Goal: Task Accomplishment & Management: Manage account settings

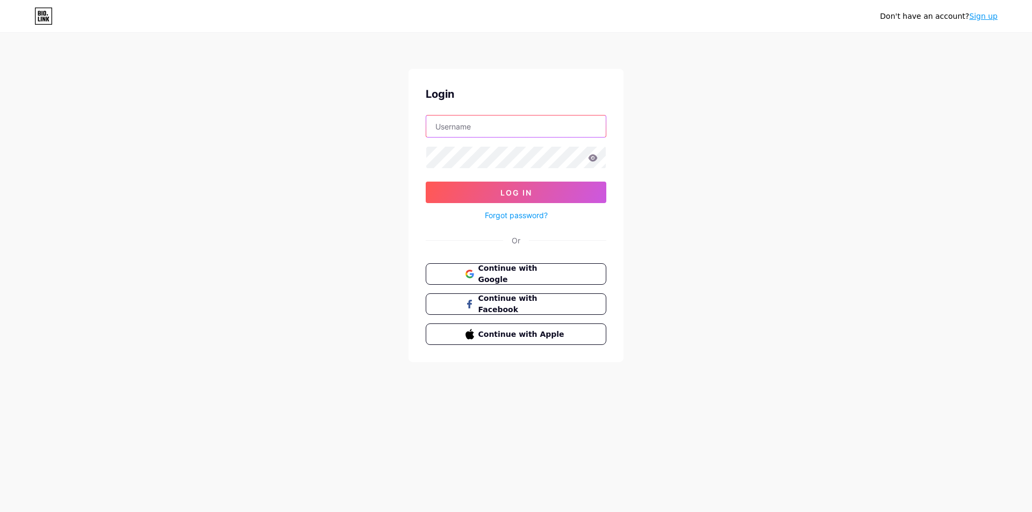
type input "[EMAIL_ADDRESS][DOMAIN_NAME]"
drag, startPoint x: 454, startPoint y: 185, endPoint x: 329, endPoint y: 207, distance: 126.5
click at [454, 185] on button "Log In" at bounding box center [516, 192] width 181 height 21
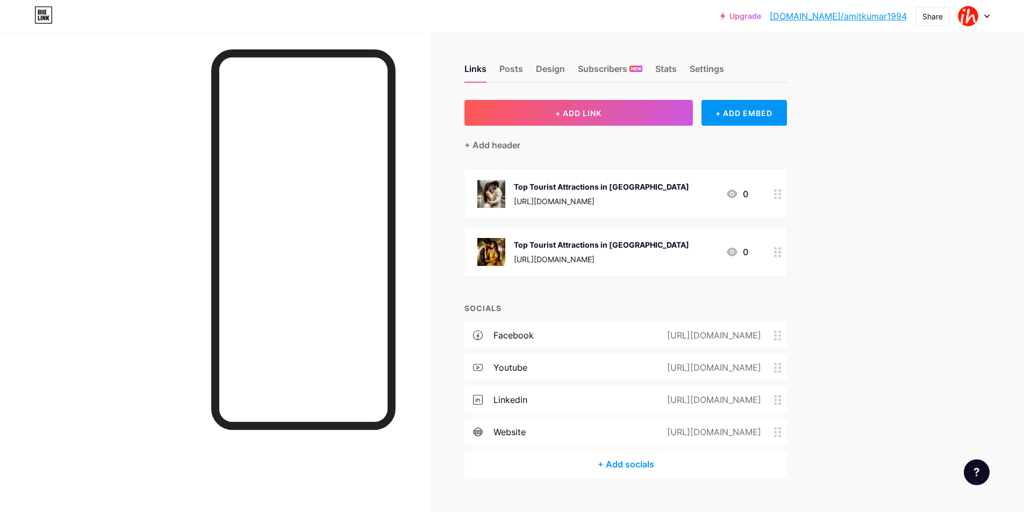
scroll to position [18, 0]
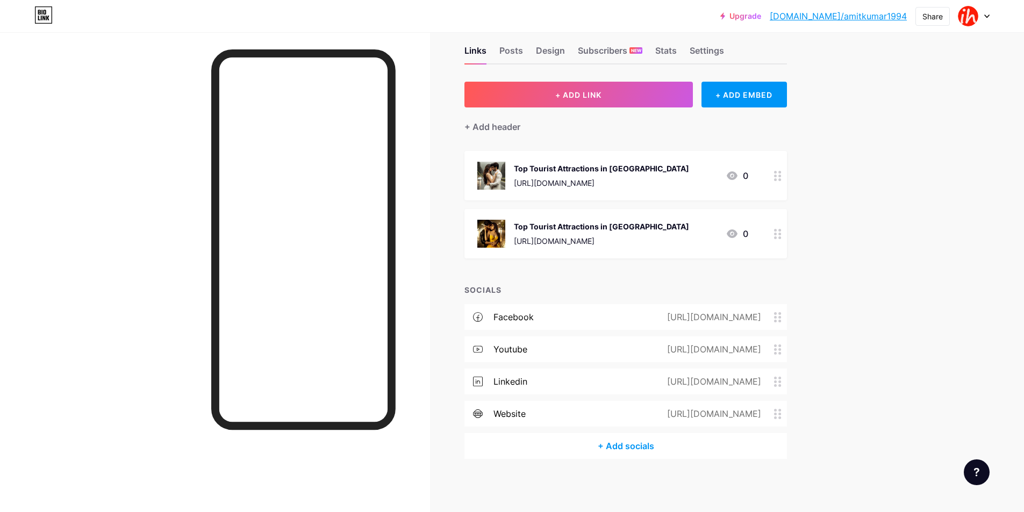
click at [781, 320] on icon at bounding box center [778, 317] width 8 height 10
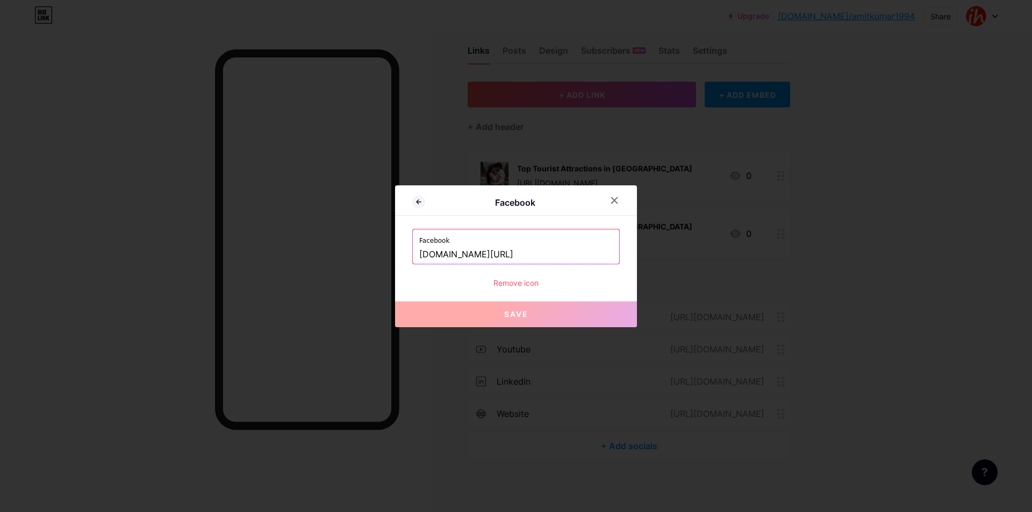
click at [915, 261] on div at bounding box center [516, 256] width 1032 height 512
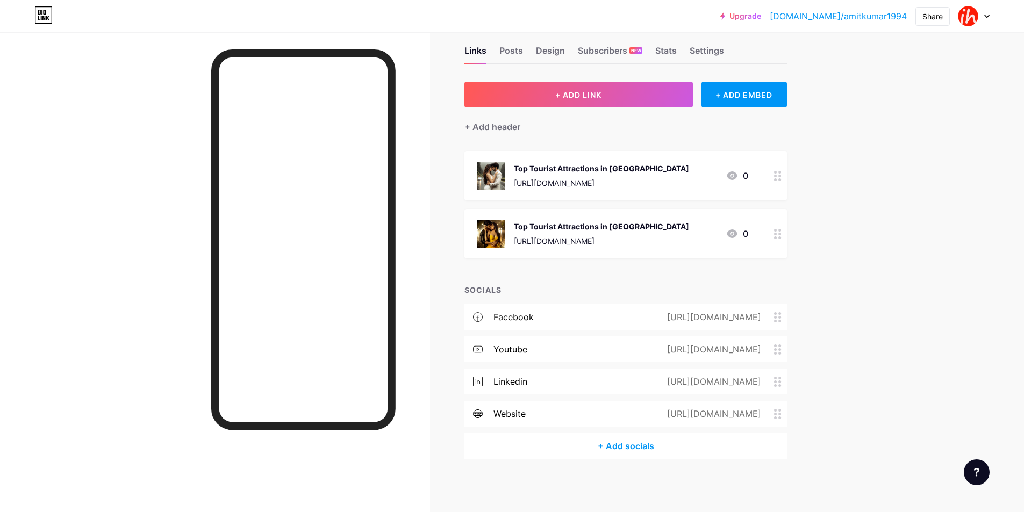
click at [979, 13] on div at bounding box center [973, 15] width 31 height 19
drag, startPoint x: 595, startPoint y: 228, endPoint x: 569, endPoint y: 228, distance: 26.3
click at [569, 228] on div "Top Tourist Attractions in Kangra" at bounding box center [601, 226] width 175 height 11
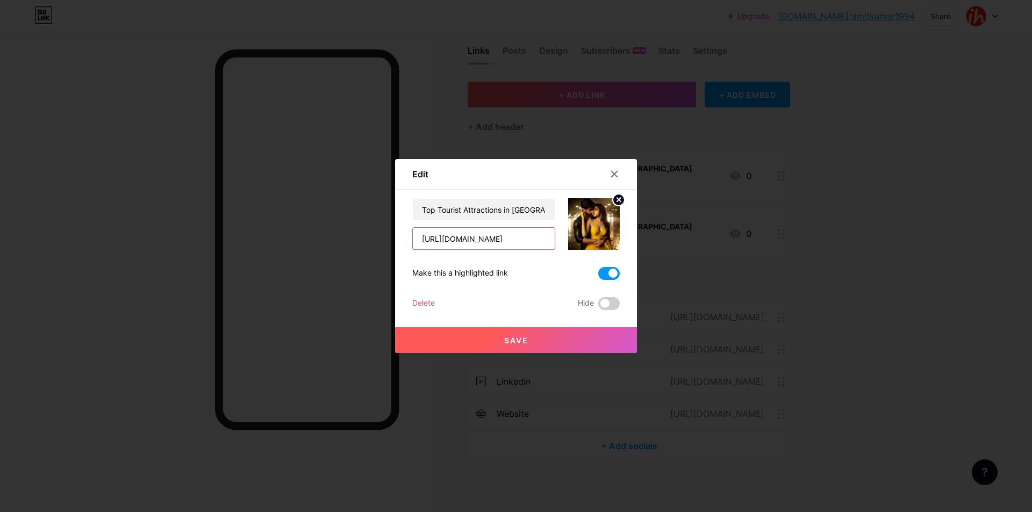
click at [463, 234] on input "https://www.indiahighlight.com/attractions/himachal-pradesh/kangra" at bounding box center [484, 238] width 142 height 21
click at [801, 226] on div at bounding box center [516, 256] width 1032 height 512
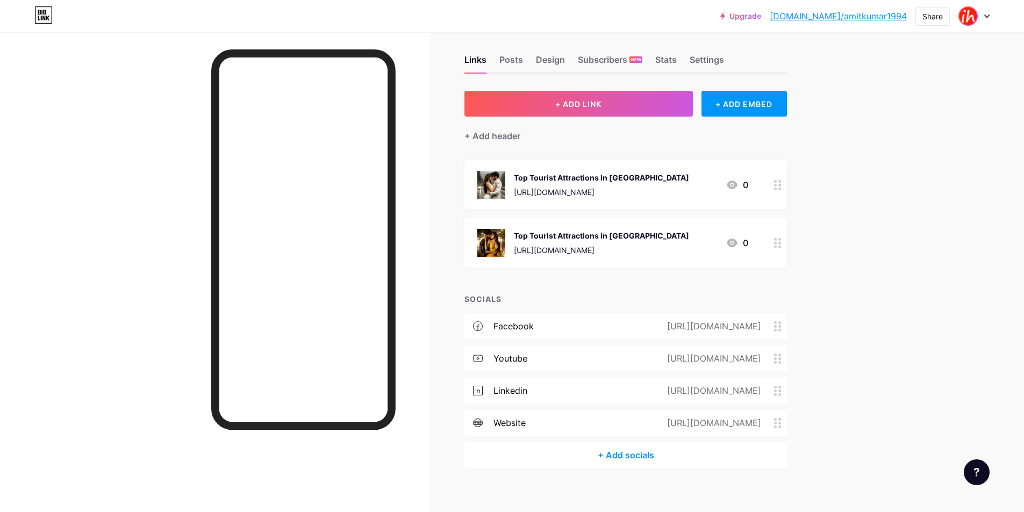
scroll to position [0, 0]
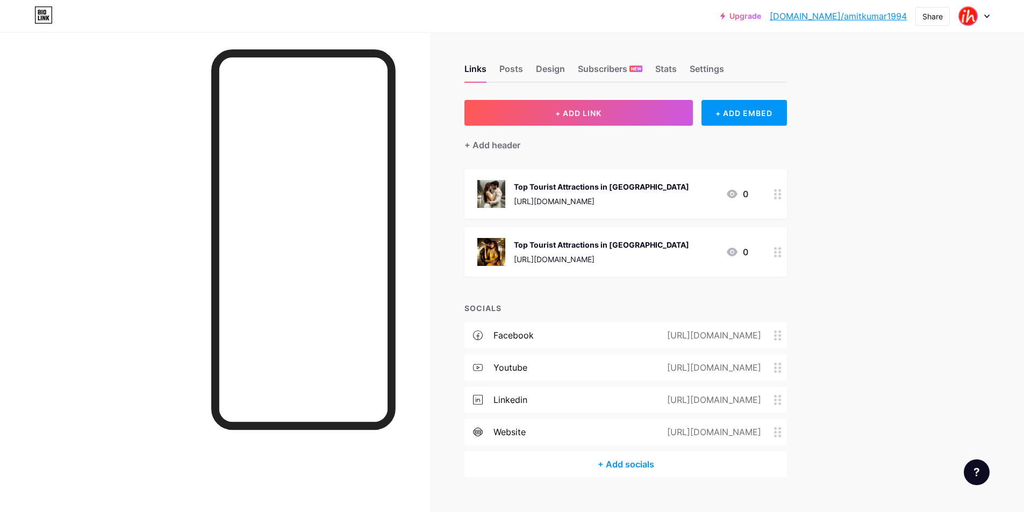
click at [974, 15] on img at bounding box center [967, 16] width 17 height 17
click at [887, 122] on link "Account settings" at bounding box center [922, 121] width 133 height 29
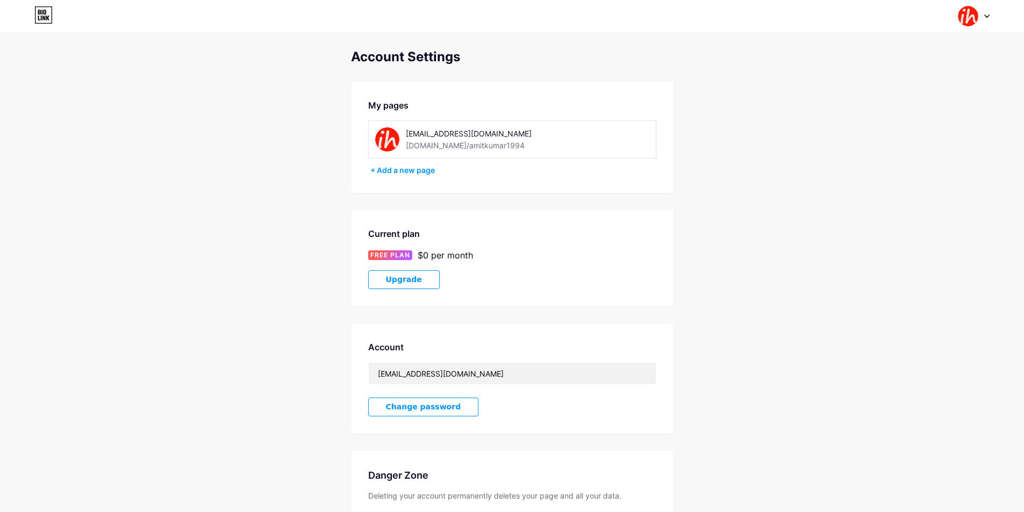
click at [980, 18] on div at bounding box center [973, 15] width 31 height 19
click at [887, 113] on link "Dashboard" at bounding box center [922, 121] width 133 height 29
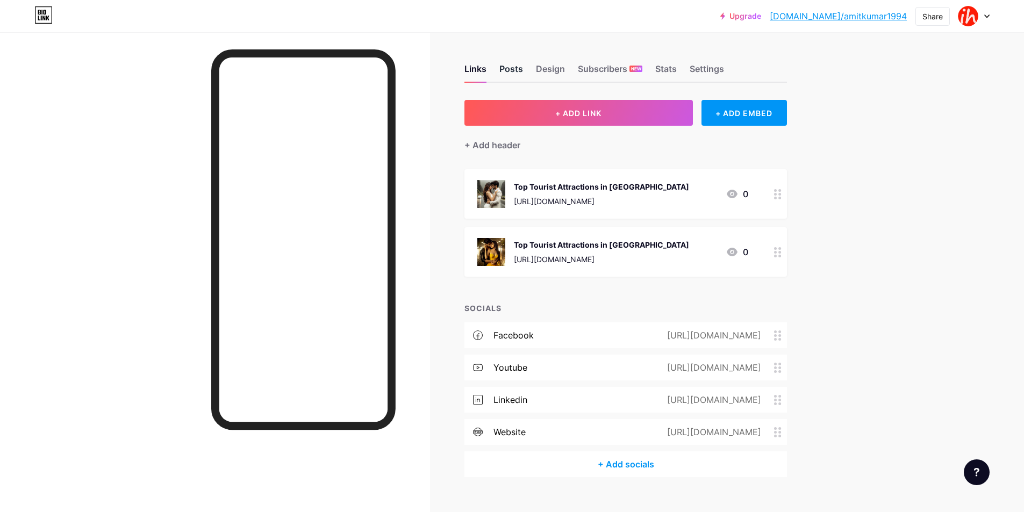
click at [508, 66] on div "Posts" at bounding box center [511, 71] width 24 height 19
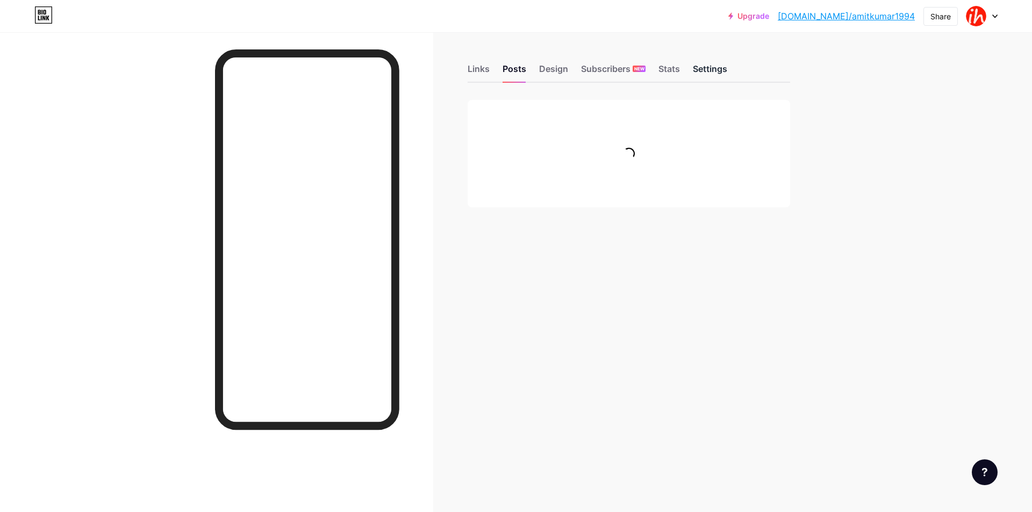
click at [701, 64] on div "Settings" at bounding box center [710, 71] width 34 height 19
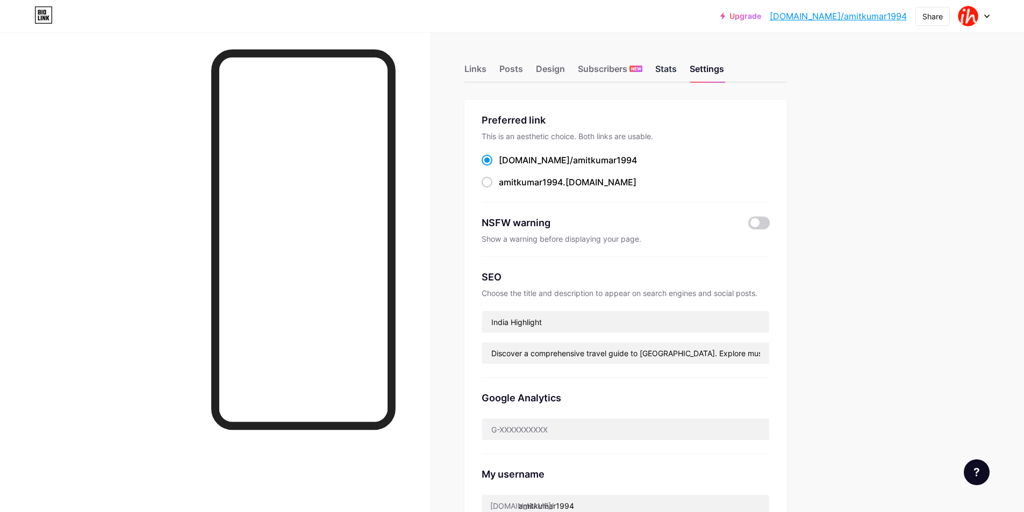
click at [677, 68] on div "Stats" at bounding box center [665, 71] width 21 height 19
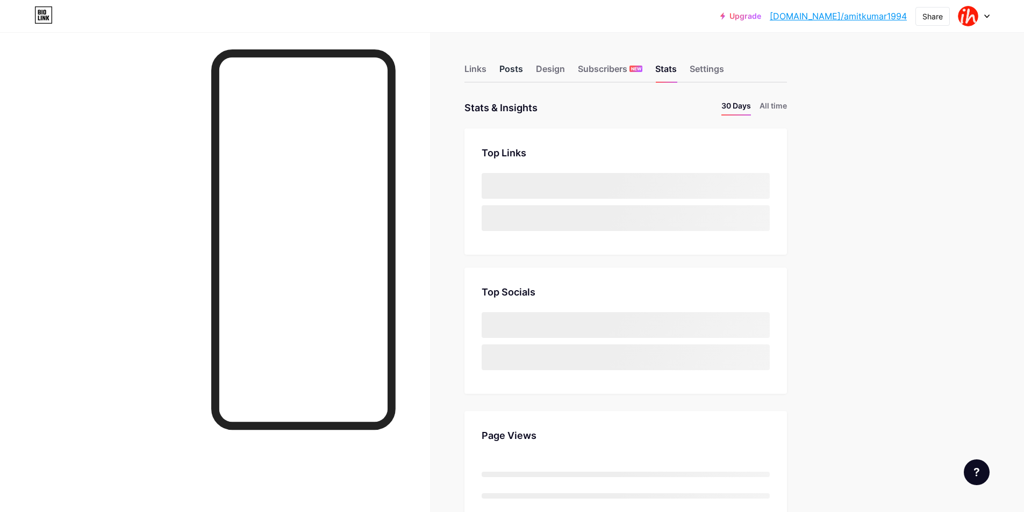
click at [511, 69] on div "Posts" at bounding box center [511, 71] width 24 height 19
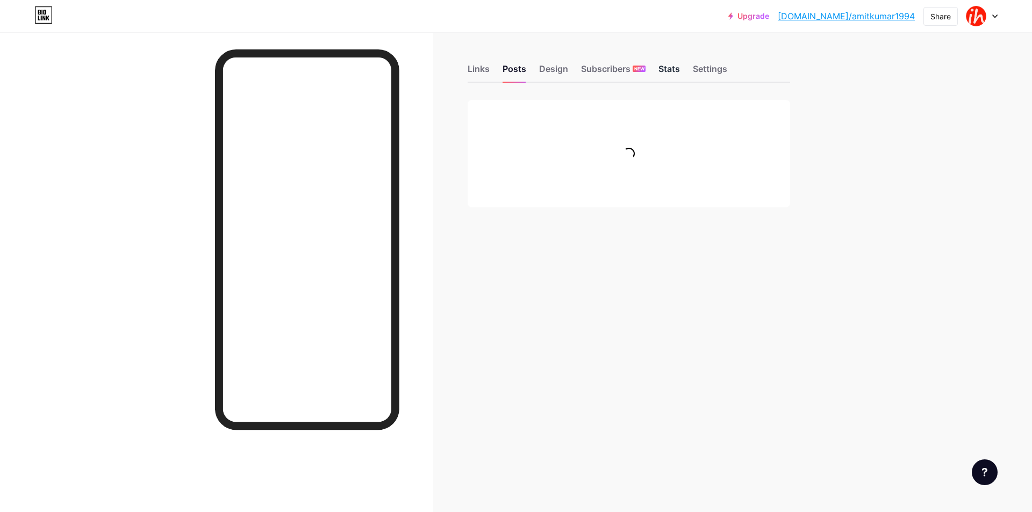
click at [674, 74] on div "Stats" at bounding box center [668, 71] width 21 height 19
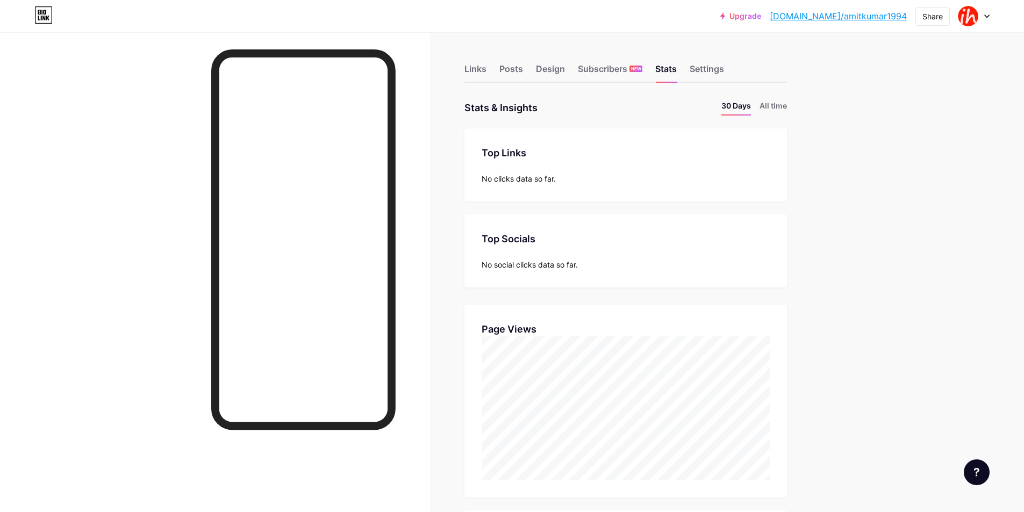
scroll to position [512, 1024]
click at [731, 64] on div "Links Posts Design Subscribers NEW Stats Settings" at bounding box center [625, 64] width 322 height 38
click at [722, 65] on div "Settings" at bounding box center [707, 71] width 34 height 19
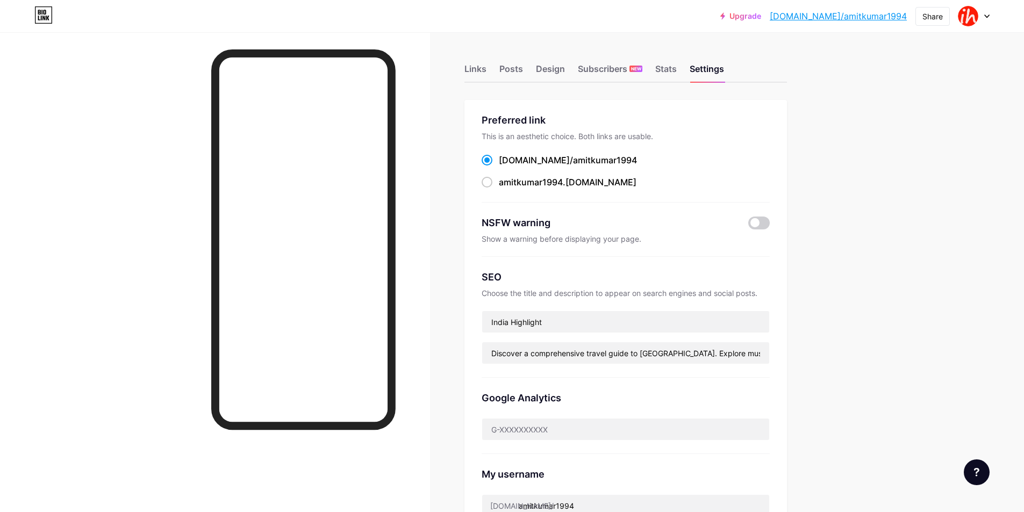
click at [490, 70] on div "Links Posts Design Subscribers NEW Stats Settings" at bounding box center [625, 64] width 322 height 38
click at [483, 70] on div "Links" at bounding box center [475, 71] width 22 height 19
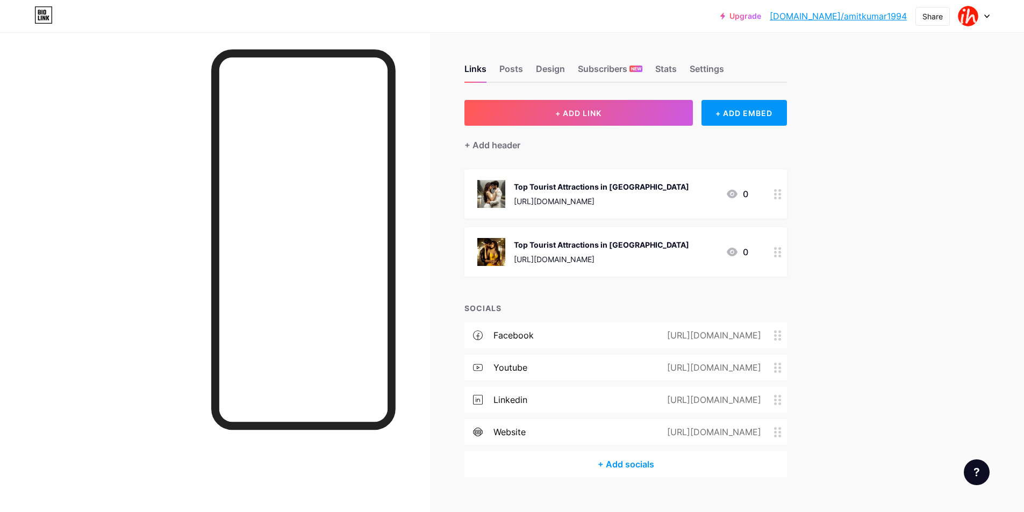
scroll to position [18, 0]
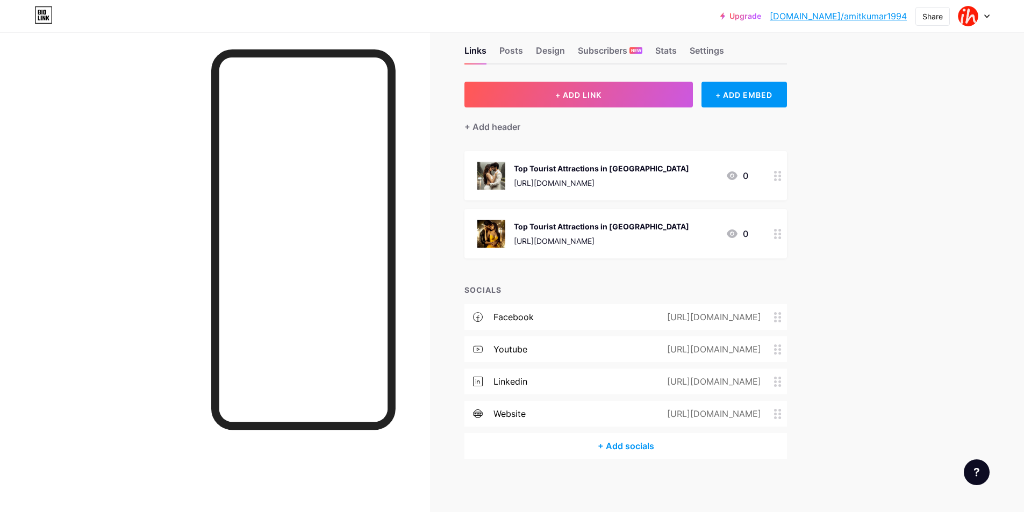
click at [777, 313] on circle at bounding box center [775, 313] width 3 height 3
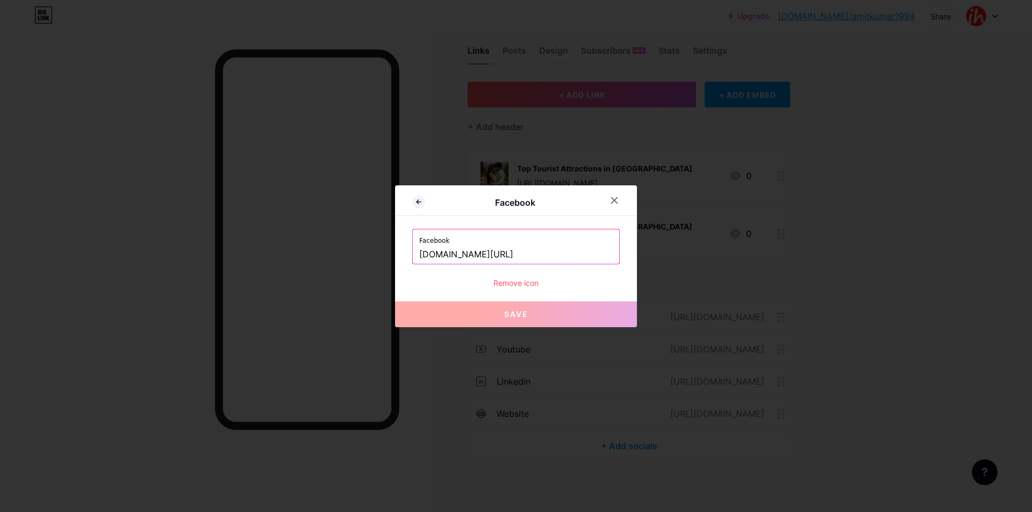
click at [504, 271] on div "Facebook www.facebook.com/IndiaHighlightOfficial Remove icon" at bounding box center [515, 259] width 207 height 60
click at [511, 283] on div "Remove icon" at bounding box center [515, 282] width 207 height 11
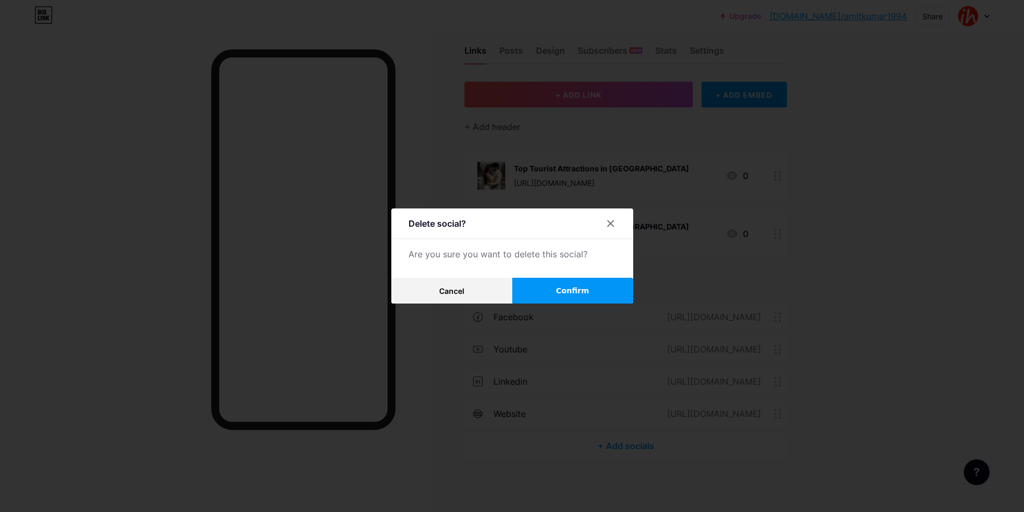
click at [584, 290] on span "Confirm" at bounding box center [572, 290] width 33 height 11
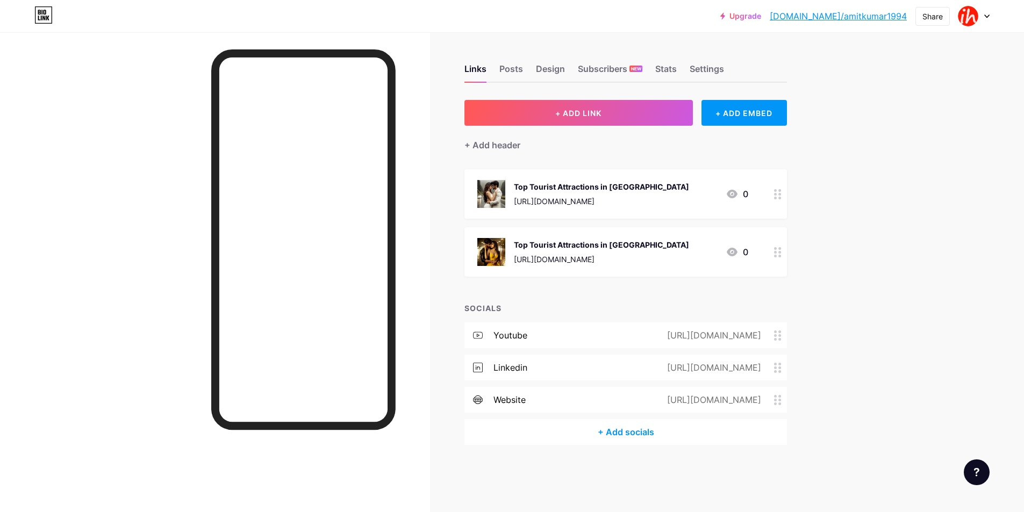
scroll to position [0, 0]
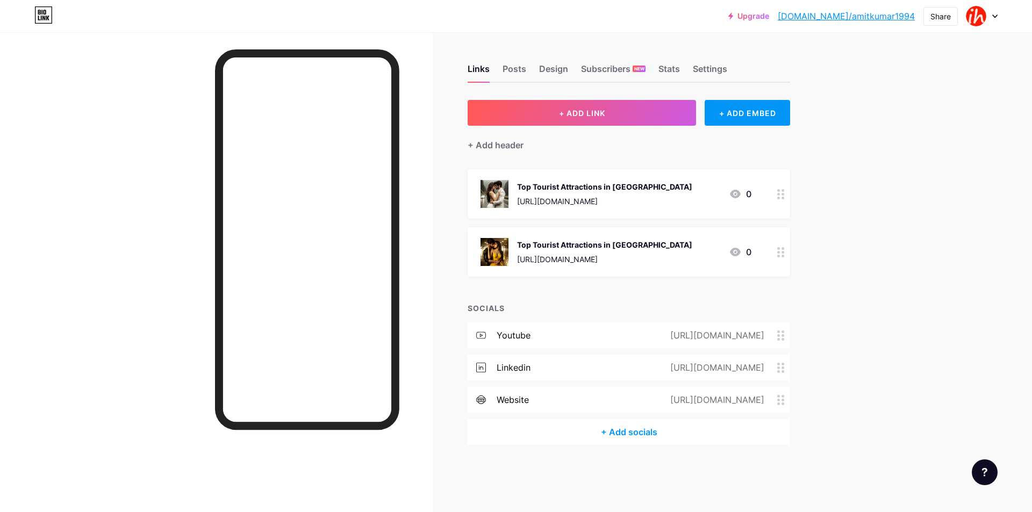
click at [784, 332] on circle at bounding box center [783, 332] width 3 height 3
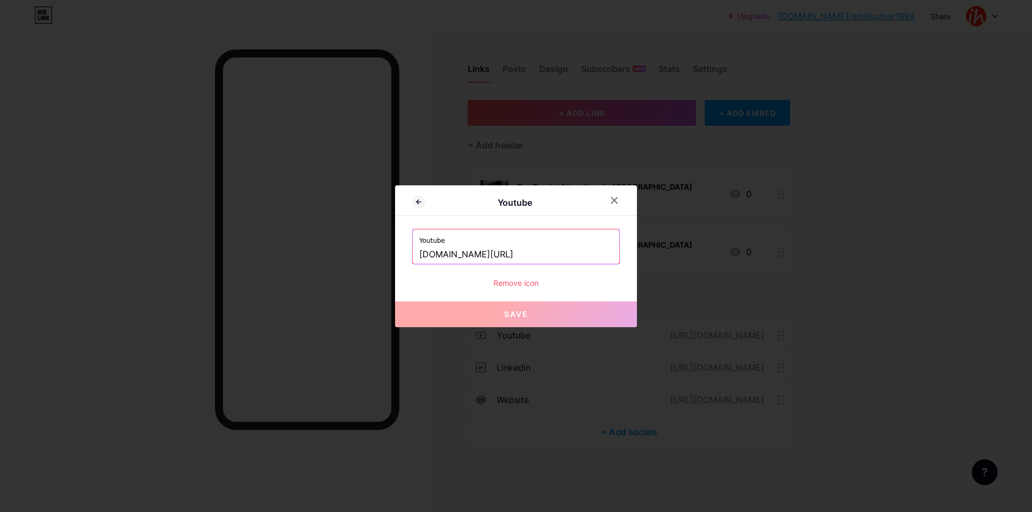
click at [513, 293] on div "Youtube Youtube www.youtube.com/c/IndiaHighlight Remove icon Save" at bounding box center [516, 256] width 242 height 142
click at [510, 285] on div "Remove icon" at bounding box center [515, 282] width 207 height 11
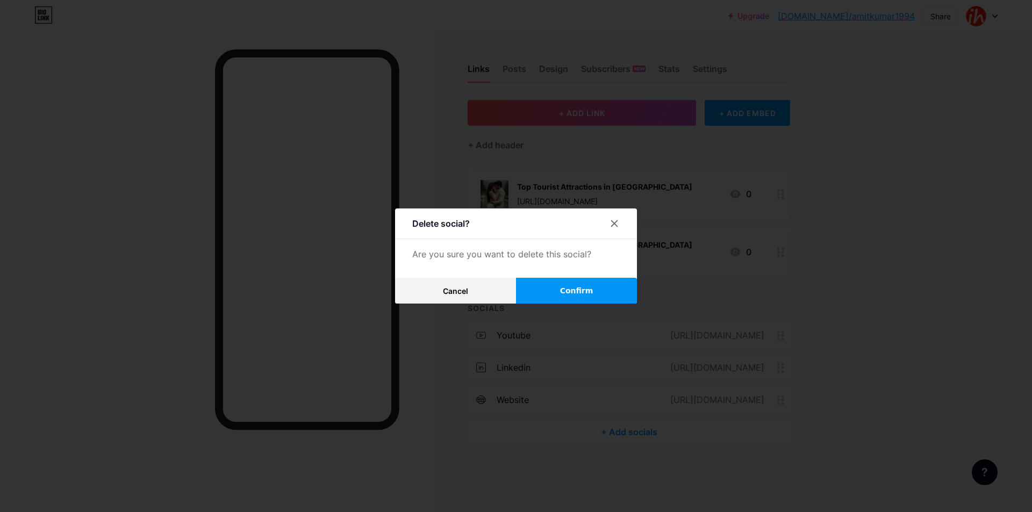
click at [569, 298] on button "Confirm" at bounding box center [576, 291] width 121 height 26
click at [611, 220] on icon at bounding box center [614, 223] width 9 height 9
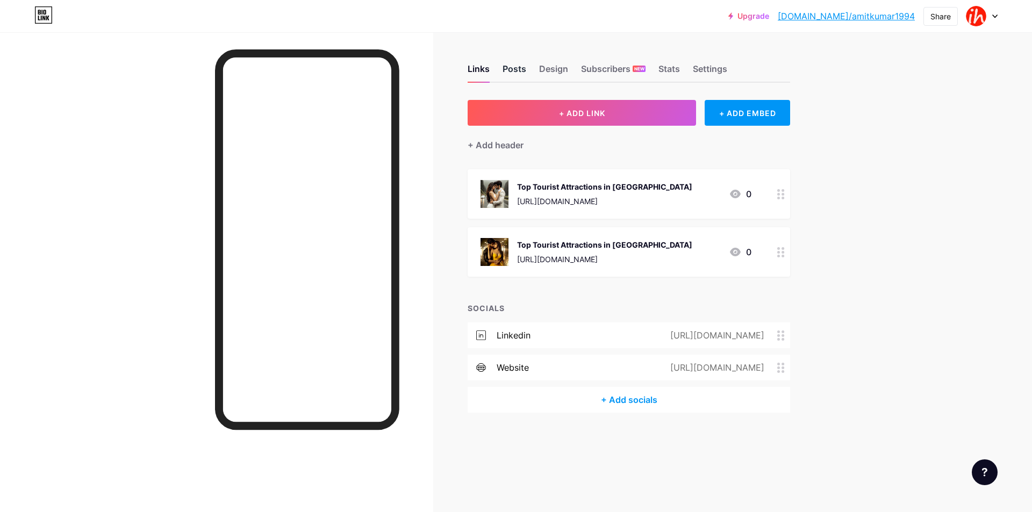
click at [525, 69] on div "Posts" at bounding box center [515, 71] width 24 height 19
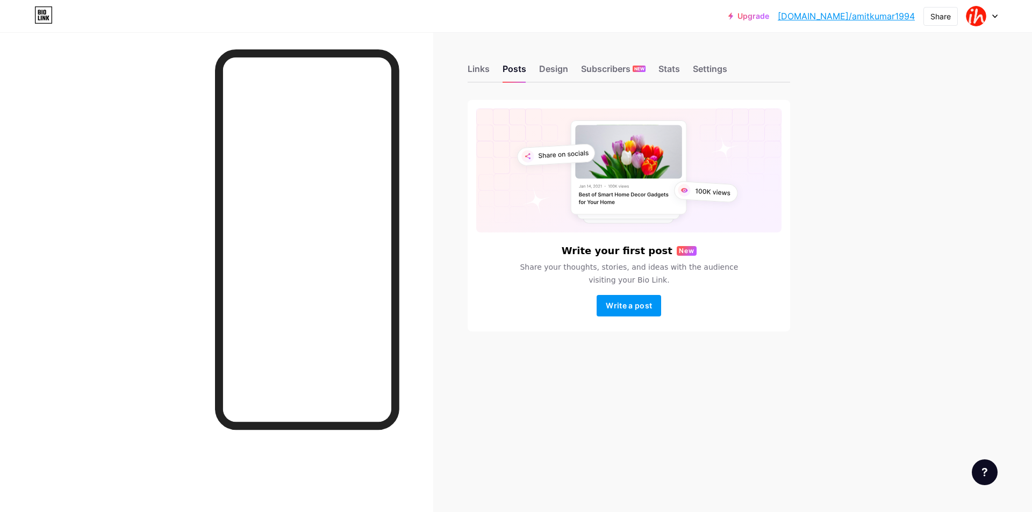
drag, startPoint x: 625, startPoint y: 304, endPoint x: 411, endPoint y: 329, distance: 216.0
click at [626, 304] on span "Write a post" at bounding box center [629, 305] width 46 height 9
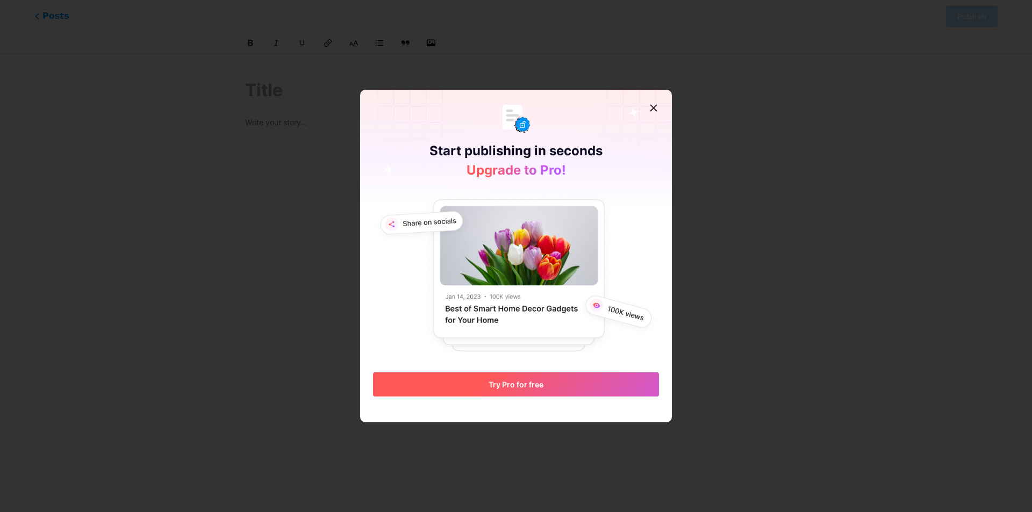
click at [500, 390] on button "Try Pro for free" at bounding box center [516, 384] width 286 height 24
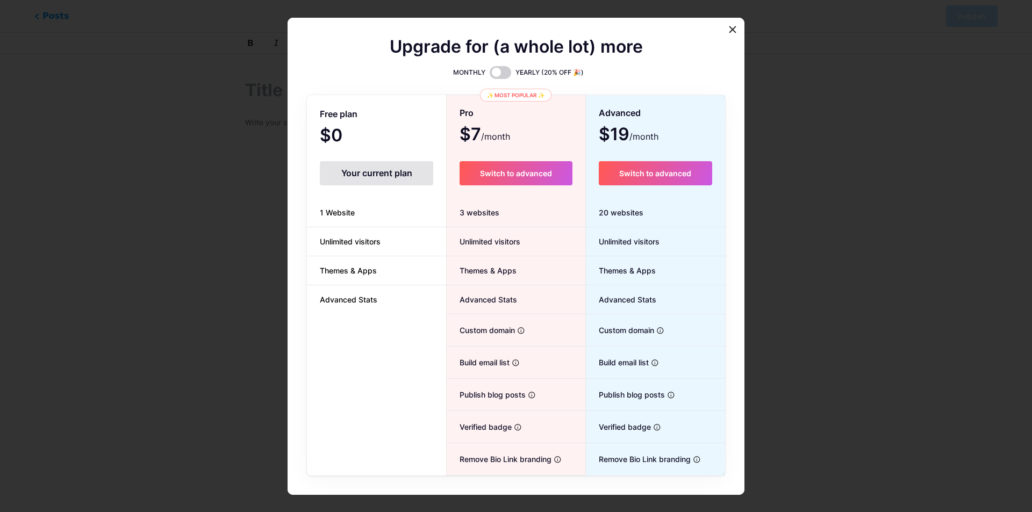
click at [378, 182] on div "Your current plan" at bounding box center [376, 173] width 113 height 24
click at [369, 173] on div "Your current plan" at bounding box center [376, 173] width 113 height 24
click at [731, 27] on icon at bounding box center [733, 29] width 6 height 6
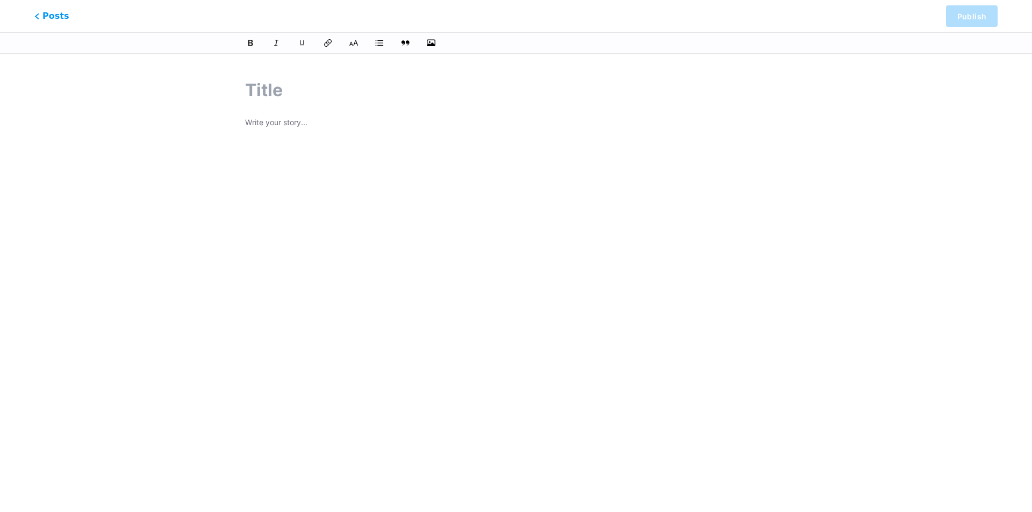
click at [327, 100] on input "text" at bounding box center [516, 90] width 542 height 26
type input "a"
click at [286, 126] on p at bounding box center [516, 123] width 542 height 15
type input "a"
click at [267, 80] on input "a" at bounding box center [516, 90] width 542 height 26
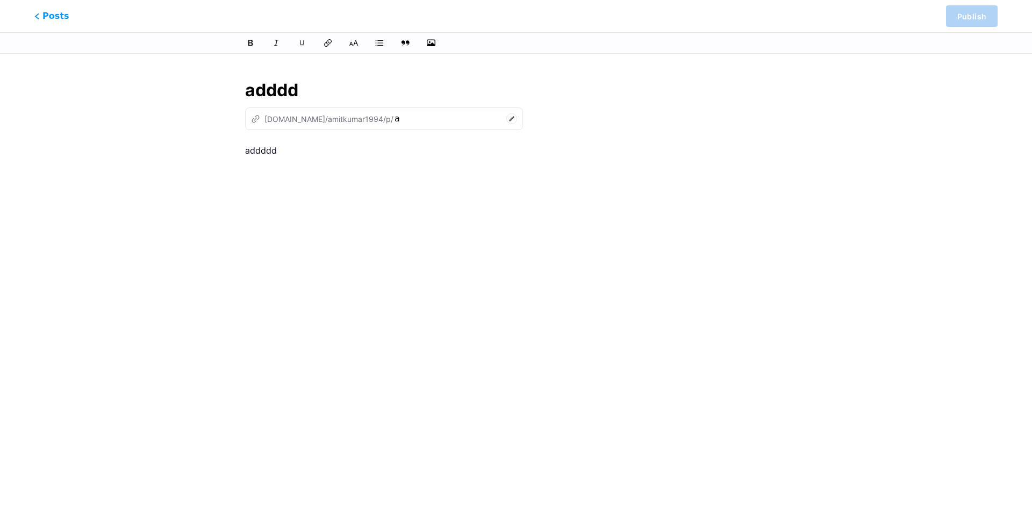
type input "adddd"
drag, startPoint x: 315, startPoint y: 149, endPoint x: 0, endPoint y: 174, distance: 315.9
click at [0, 174] on div "This feature is only available for Pro users. Try Pro for free Posts Publish ad…" at bounding box center [516, 246] width 1032 height 364
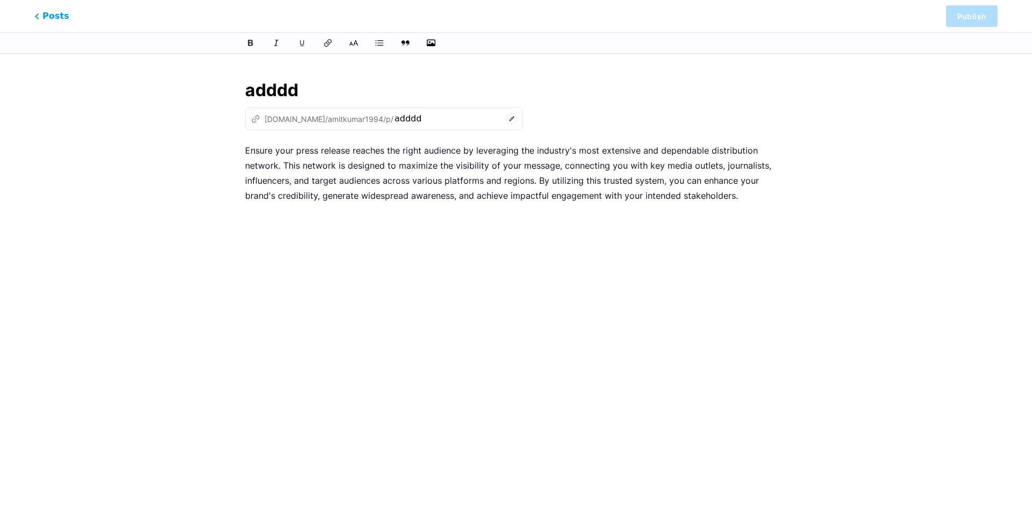
click at [282, 94] on input "adddd" at bounding box center [516, 90] width 542 height 26
click at [341, 91] on input "adddd" at bounding box center [516, 90] width 542 height 26
type input "adddddsfffffffffffff"
click at [974, 32] on div "Posts Publish" at bounding box center [516, 16] width 1032 height 32
type input "adddddsfffffffffffff"
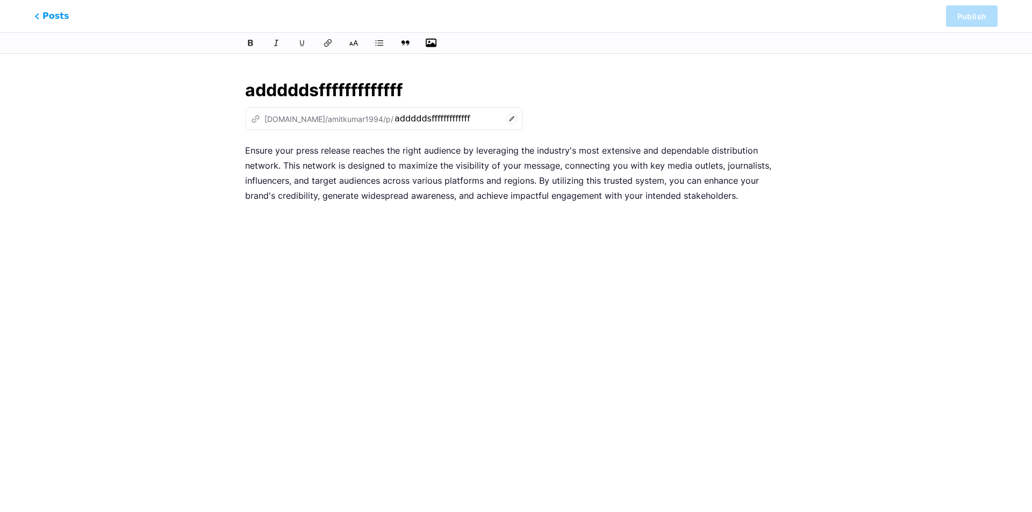
click at [429, 37] on button "button" at bounding box center [431, 43] width 16 height 16
click at [431, 46] on icon "button" at bounding box center [431, 43] width 11 height 9
click at [0, 0] on input "file" at bounding box center [0, 0] width 0 height 0
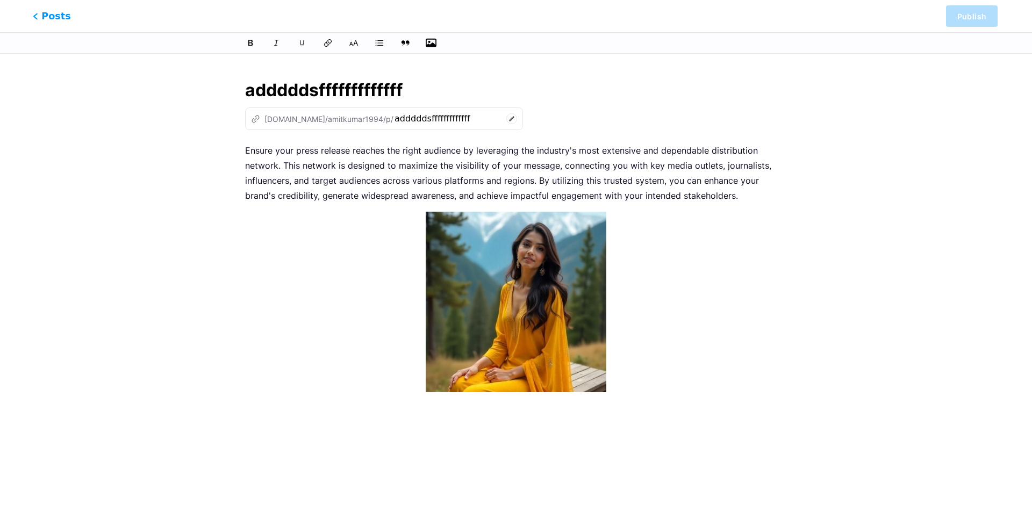
click at [52, 14] on span "Posts" at bounding box center [52, 16] width 38 height 14
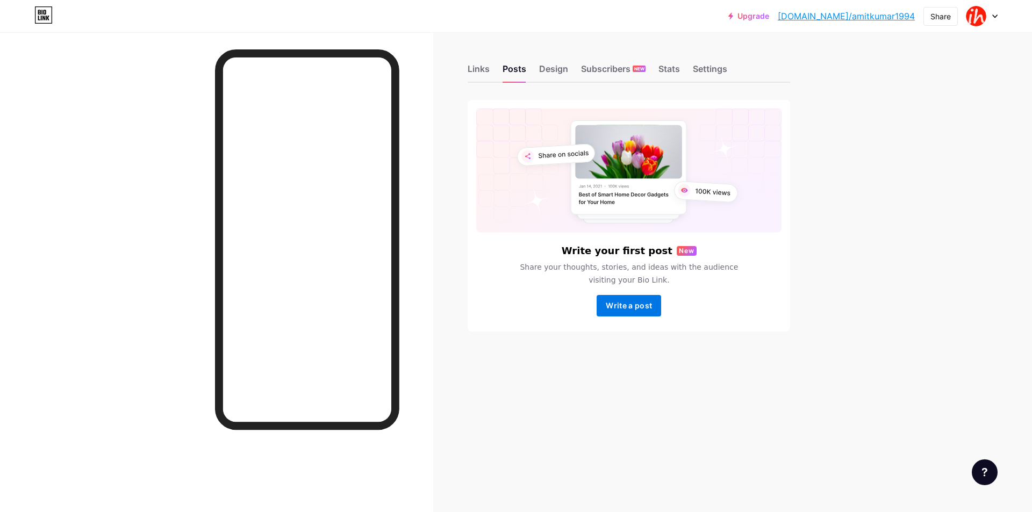
click at [613, 307] on span "Write a post" at bounding box center [629, 305] width 46 height 9
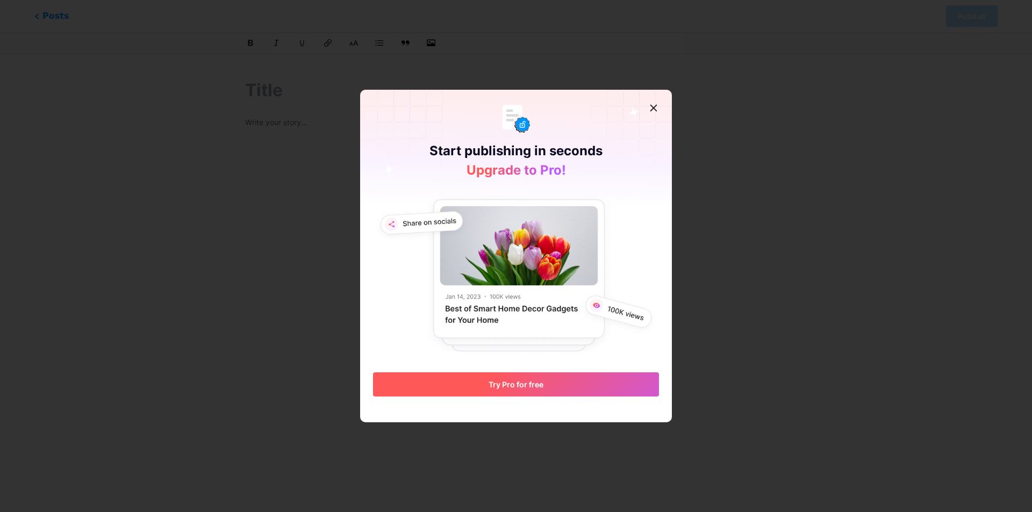
click at [513, 385] on span "Try Pro for free" at bounding box center [516, 384] width 55 height 9
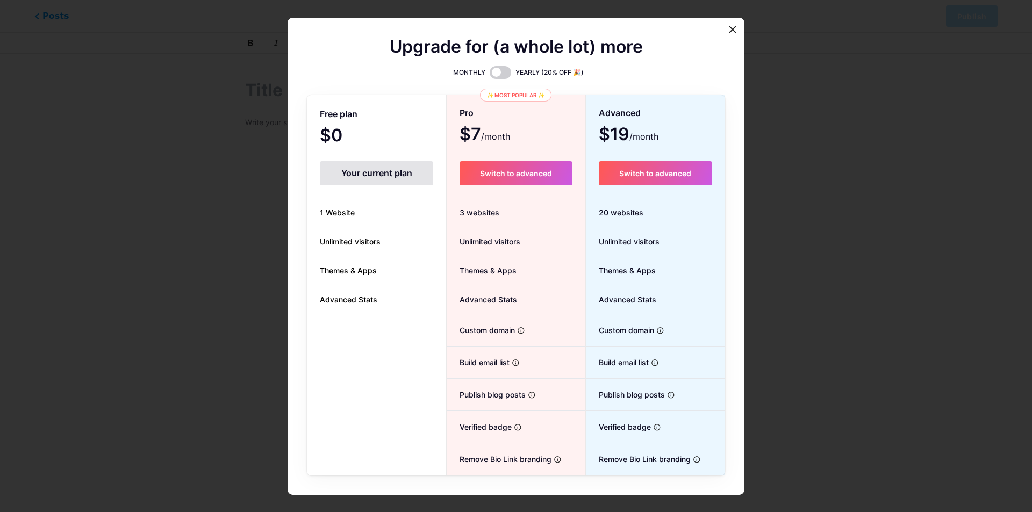
click at [353, 171] on div "Your current plan" at bounding box center [376, 173] width 113 height 24
click at [335, 137] on span "$0 /month" at bounding box center [346, 136] width 52 height 15
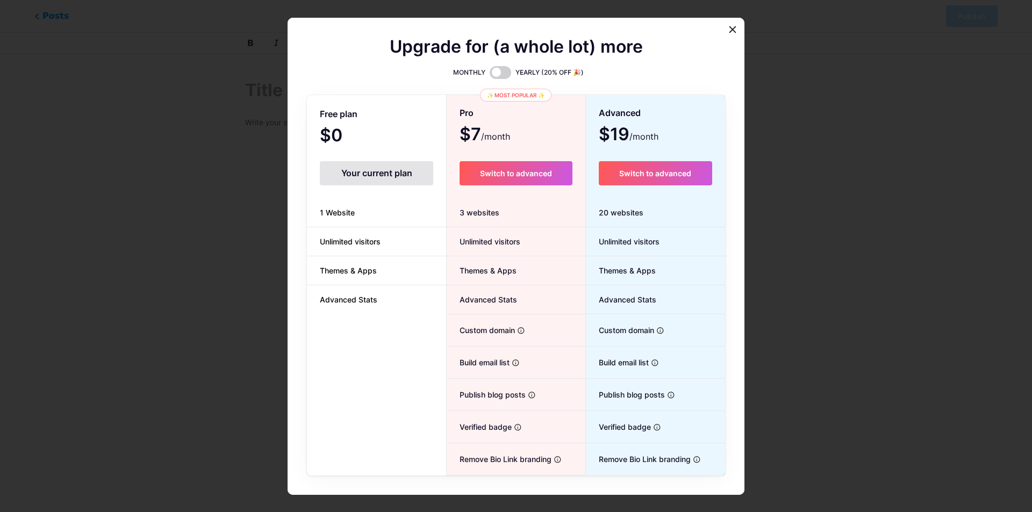
click at [371, 184] on div "Your current plan" at bounding box center [376, 173] width 113 height 24
click at [372, 184] on div "Your current plan" at bounding box center [376, 173] width 113 height 24
click at [731, 32] on icon at bounding box center [733, 29] width 6 height 6
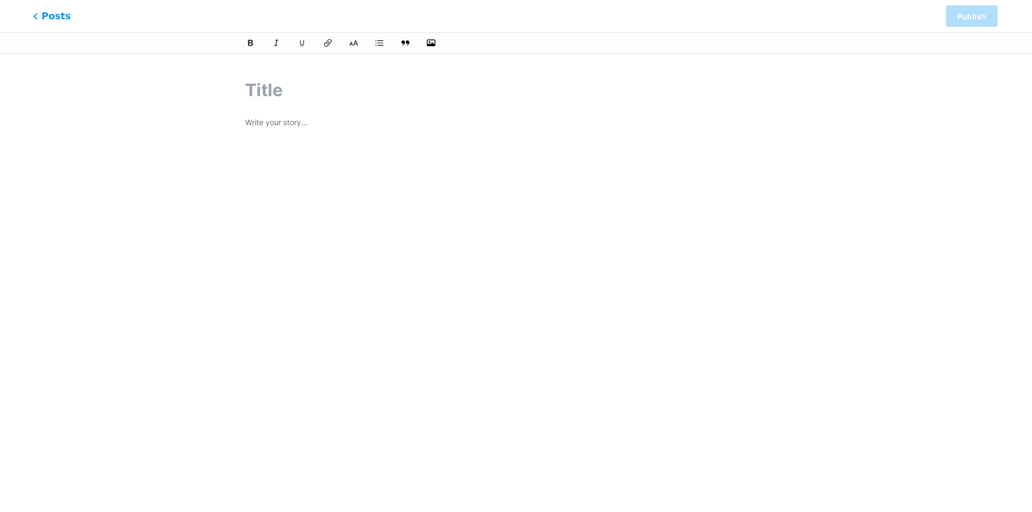
drag, startPoint x: 44, startPoint y: 7, endPoint x: 44, endPoint y: 13, distance: 5.9
click at [44, 6] on div "Posts Publish" at bounding box center [516, 16] width 1032 height 32
click at [44, 13] on span "Posts" at bounding box center [52, 16] width 38 height 14
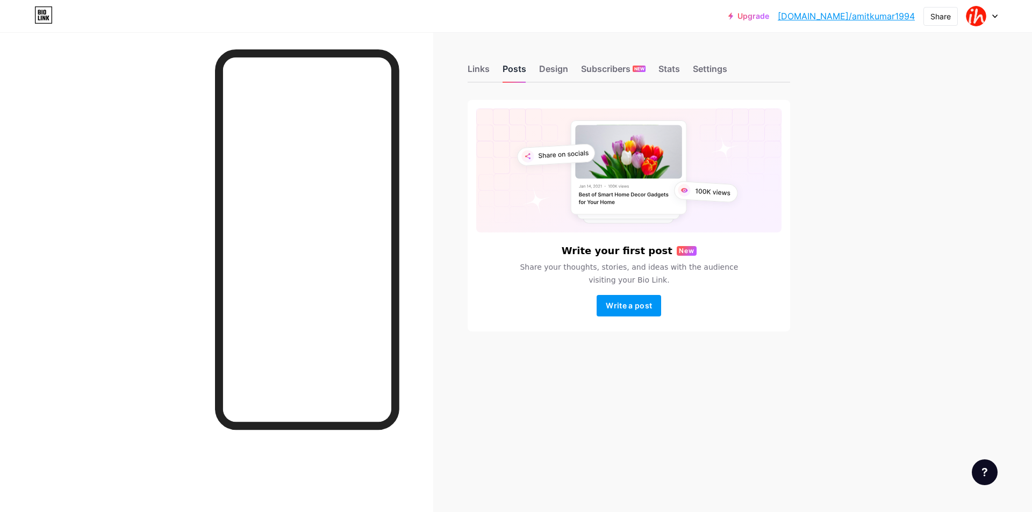
click at [509, 69] on div "Posts" at bounding box center [515, 71] width 24 height 19
click at [481, 66] on div "Links" at bounding box center [479, 71] width 22 height 19
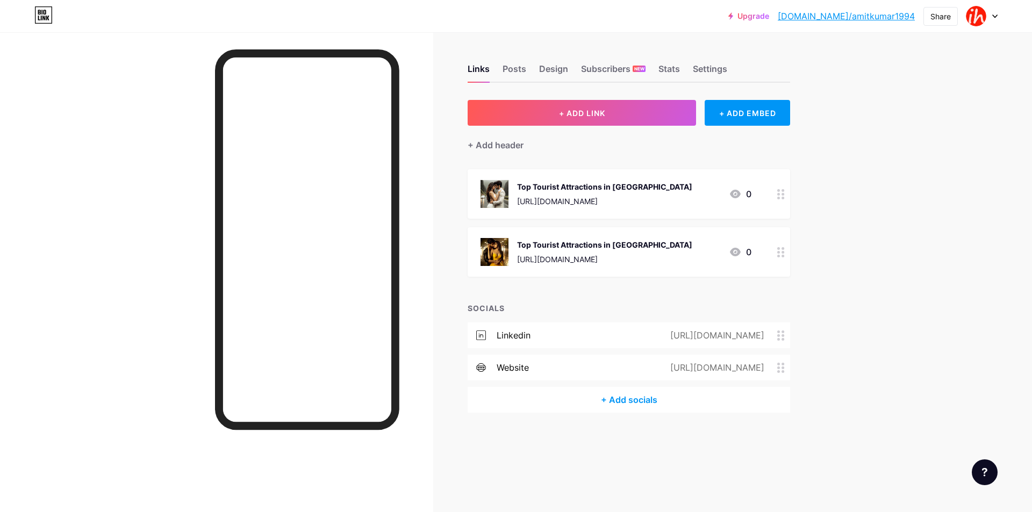
click at [781, 367] on icon at bounding box center [781, 368] width 8 height 10
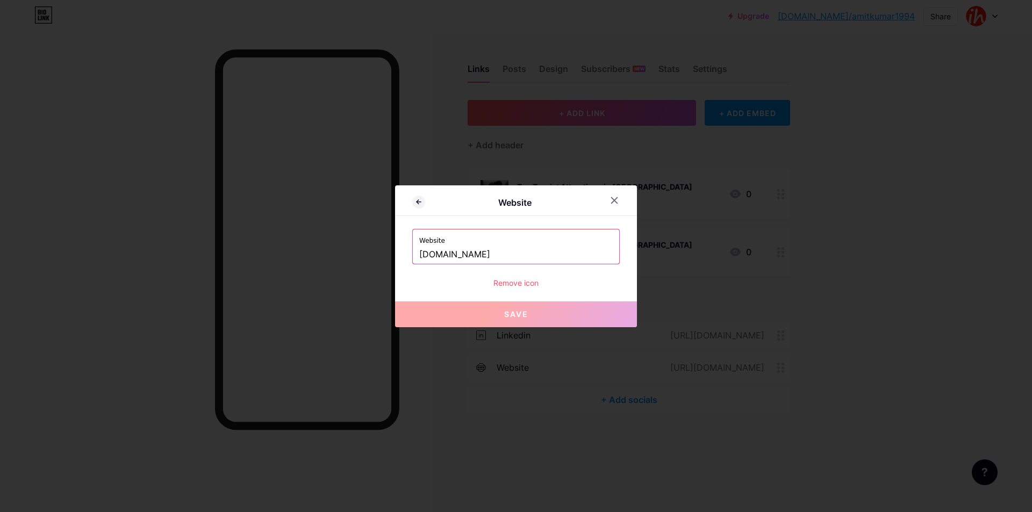
click at [514, 290] on div "Website Website www.indiahighlight.com Remove icon Save" at bounding box center [516, 256] width 242 height 142
click at [506, 278] on div "Remove icon" at bounding box center [515, 282] width 207 height 11
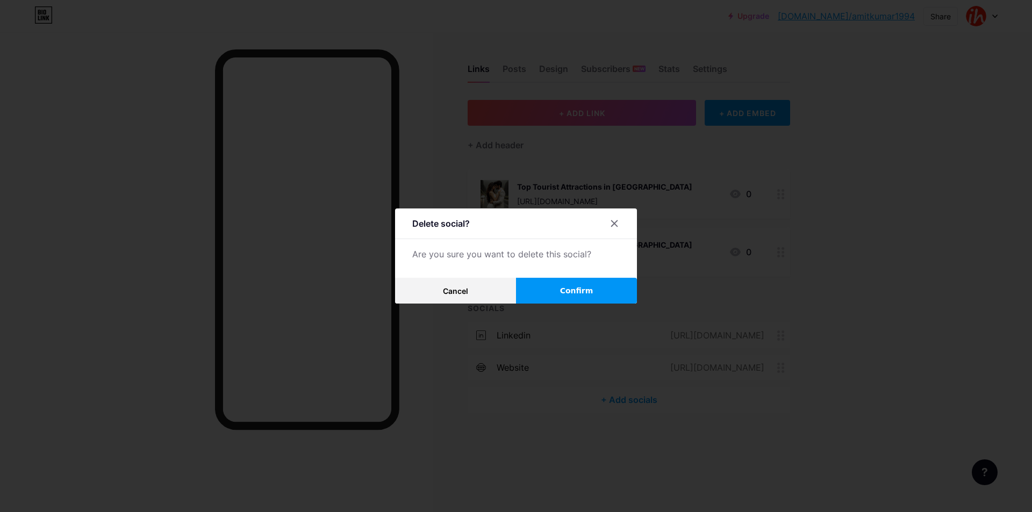
click at [570, 289] on span "Confirm" at bounding box center [576, 290] width 33 height 11
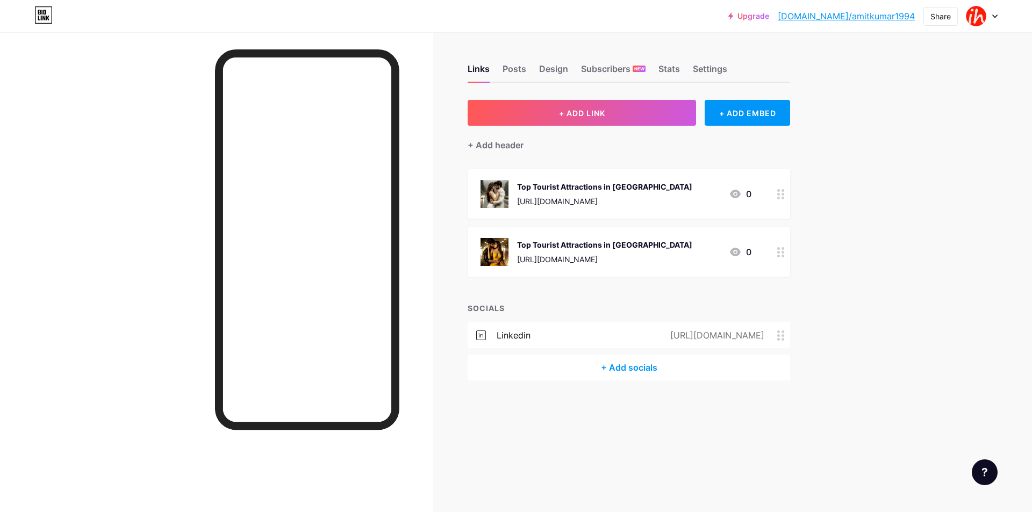
click at [782, 336] on icon at bounding box center [781, 336] width 8 height 10
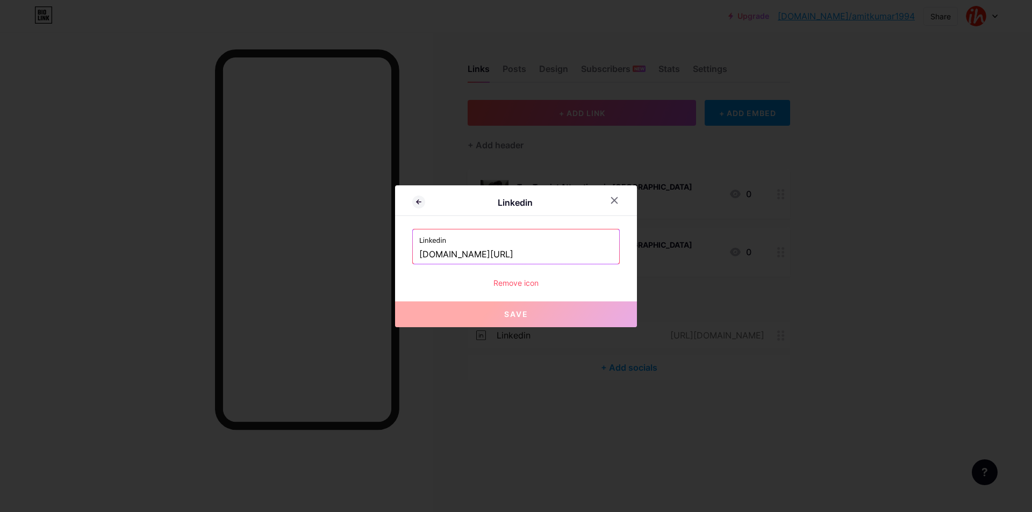
click at [544, 286] on div "Remove icon" at bounding box center [515, 282] width 207 height 11
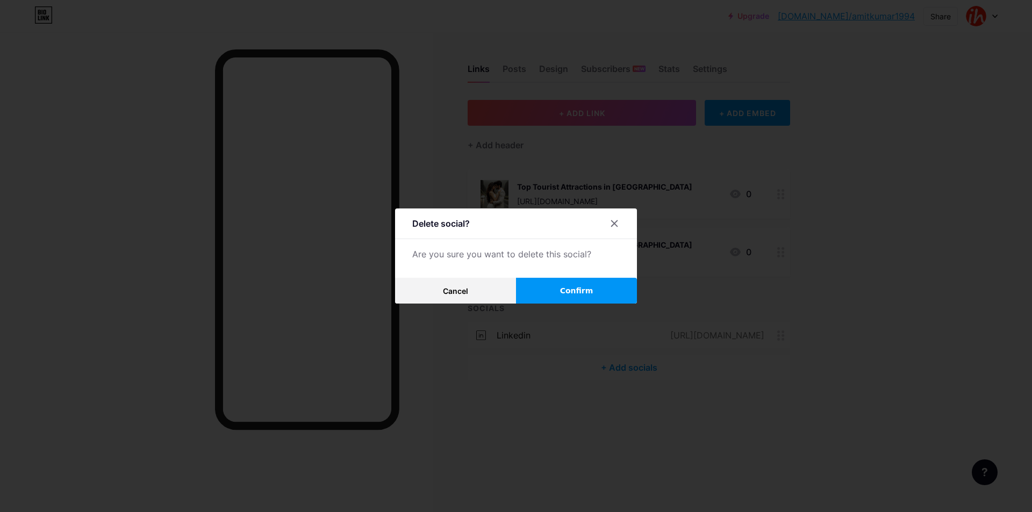
click at [560, 285] on span "Confirm" at bounding box center [576, 290] width 33 height 11
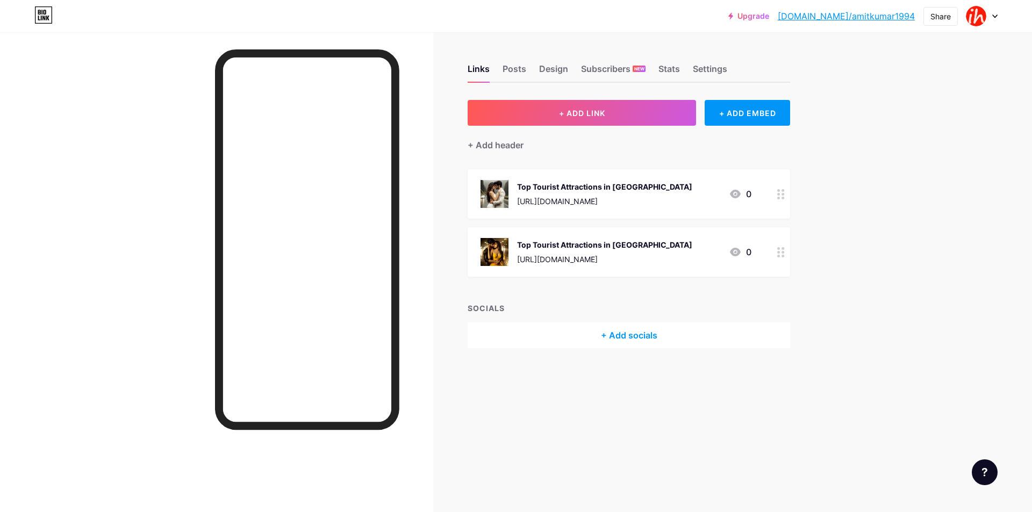
click at [779, 193] on circle at bounding box center [778, 194] width 3 height 3
click at [928, 301] on div at bounding box center [516, 256] width 1032 height 512
click at [731, 190] on icon at bounding box center [735, 194] width 13 height 13
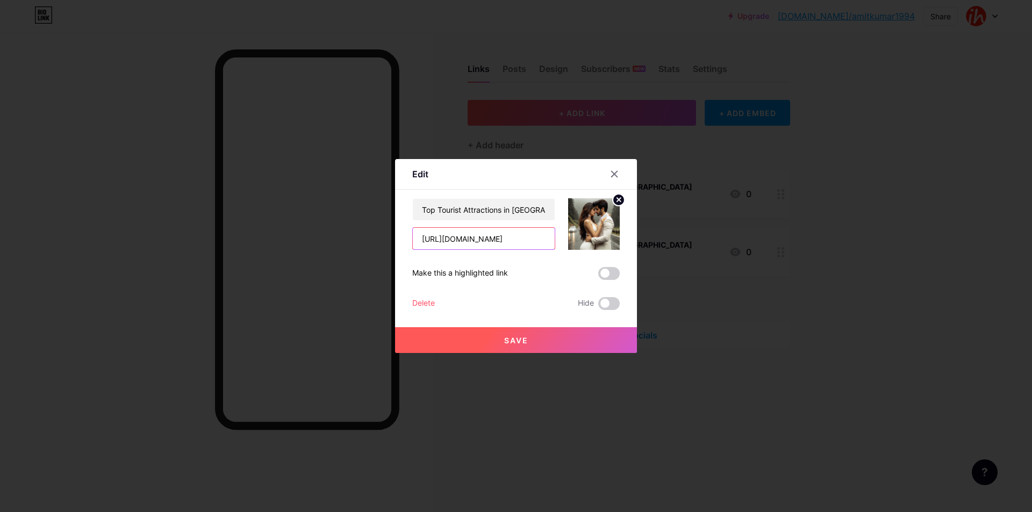
click at [503, 247] on input "https://www.indiahighlight.com/attractions/himachal-pradesh/dalhousie" at bounding box center [484, 238] width 142 height 21
click at [612, 175] on icon at bounding box center [615, 174] width 6 height 6
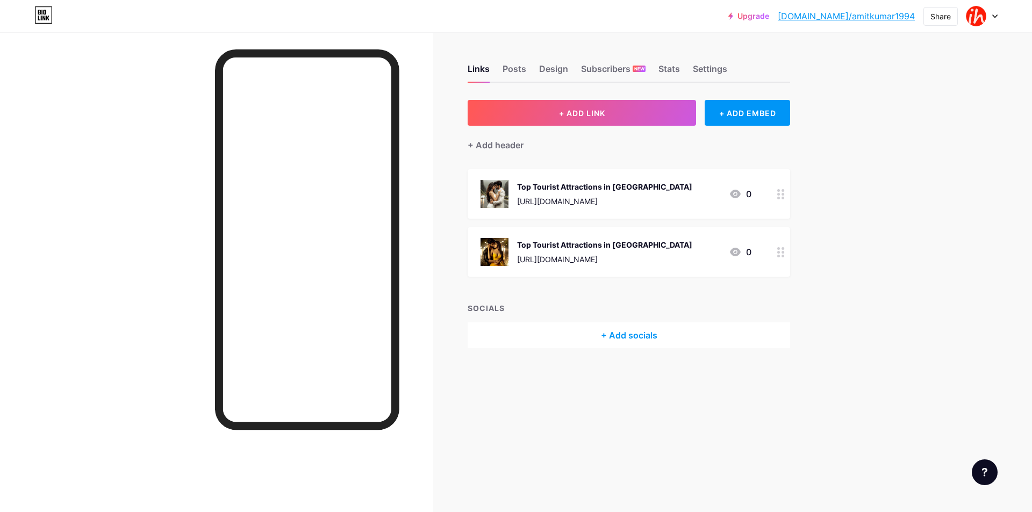
click at [779, 197] on circle at bounding box center [778, 198] width 3 height 3
click at [430, 304] on div "Delete" at bounding box center [423, 303] width 23 height 13
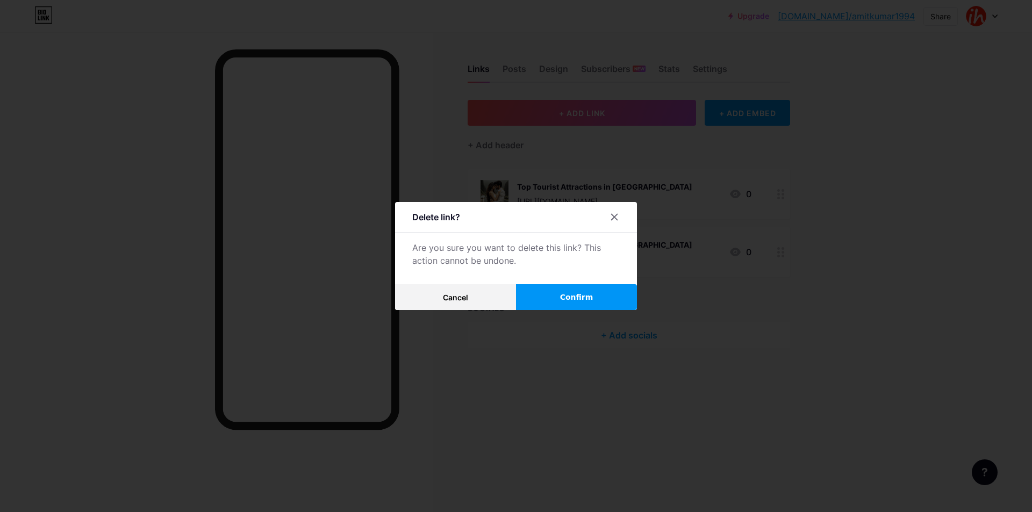
click at [544, 300] on button "Confirm" at bounding box center [576, 297] width 121 height 26
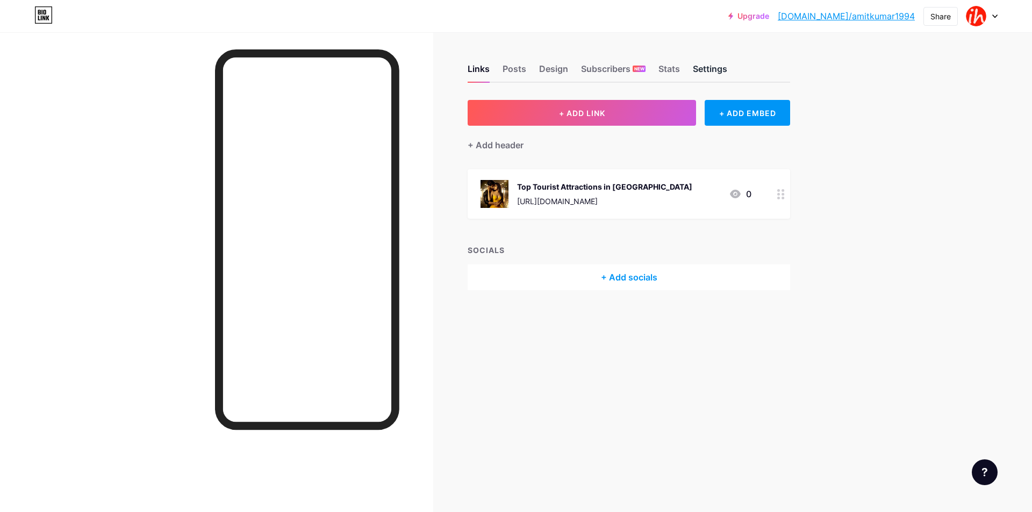
click at [713, 66] on div "Settings" at bounding box center [710, 71] width 34 height 19
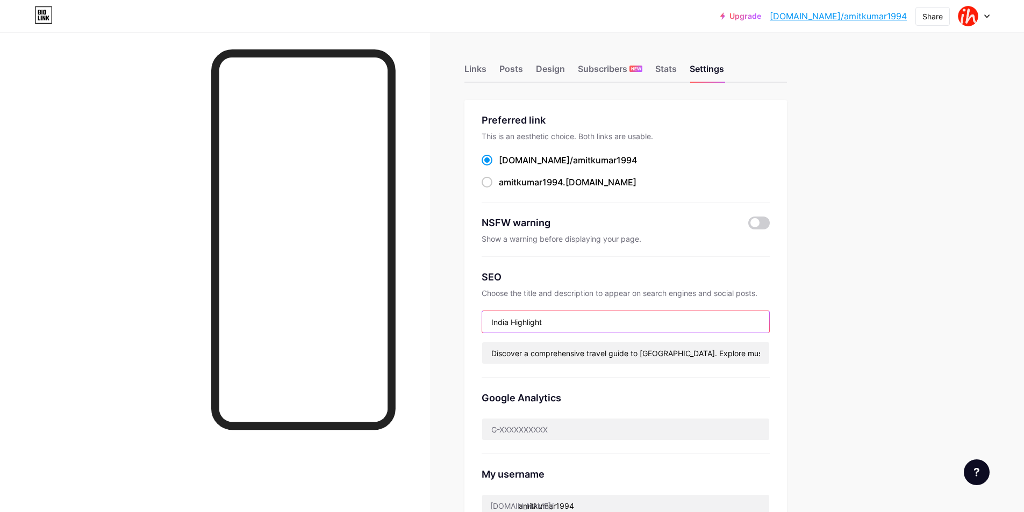
click at [566, 328] on input "India Highlight" at bounding box center [625, 321] width 287 height 21
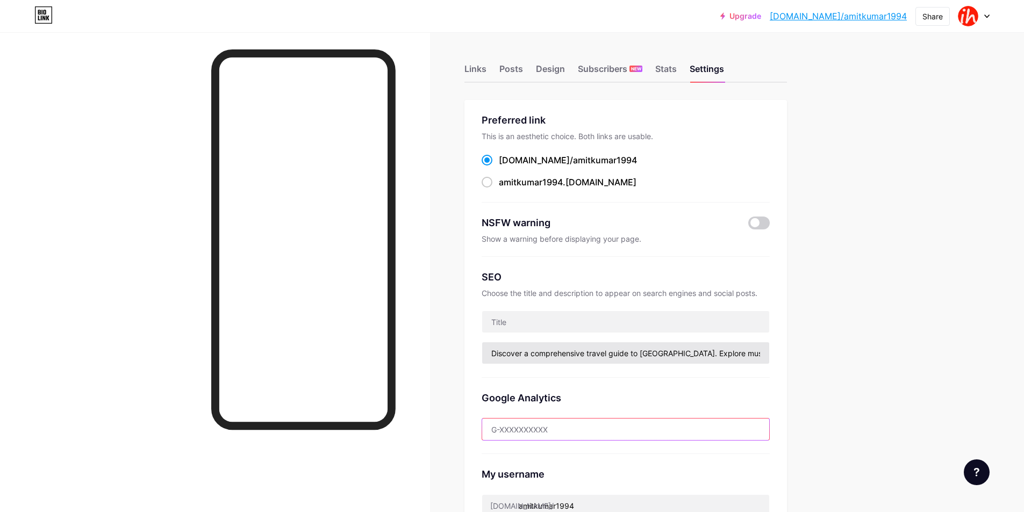
click at [522, 347] on input "Discover a comprehensive travel guide to India. Explore must-visit tourist dest…" at bounding box center [625, 352] width 287 height 21
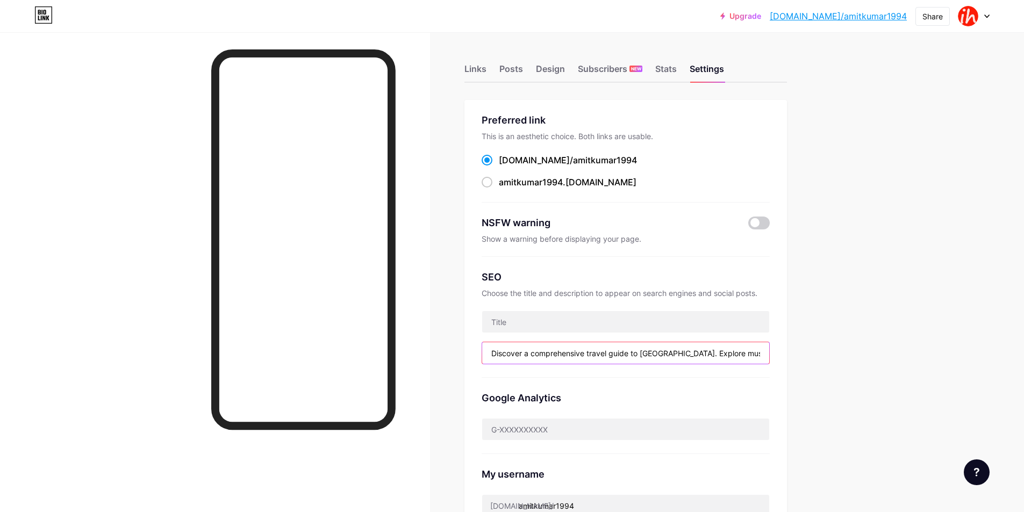
click at [518, 353] on input "Discover a comprehensive travel guide to India. Explore must-visit tourist dest…" at bounding box center [625, 352] width 287 height 21
click at [507, 73] on div "Posts" at bounding box center [511, 71] width 24 height 19
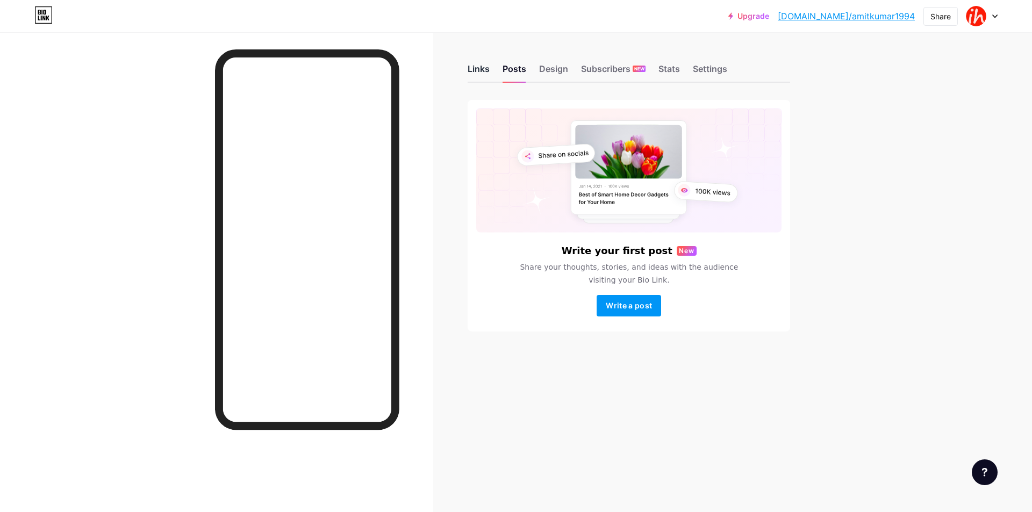
click at [473, 71] on div "Links" at bounding box center [479, 71] width 22 height 19
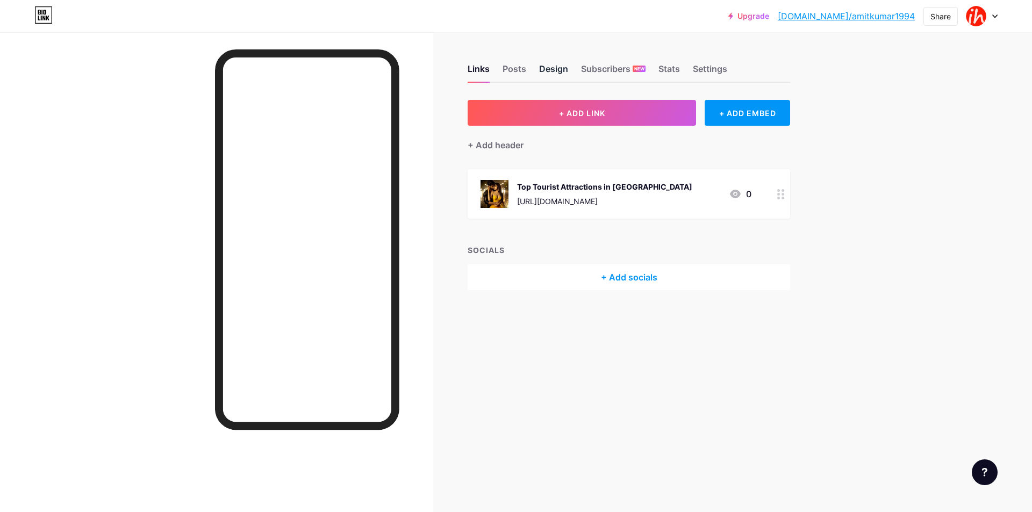
click at [551, 75] on div "Design" at bounding box center [553, 71] width 29 height 19
click at [566, 74] on div "Design" at bounding box center [553, 71] width 29 height 19
click at [565, 73] on div "Design" at bounding box center [553, 71] width 29 height 19
click at [631, 73] on div "Subscribers NEW" at bounding box center [613, 71] width 64 height 19
click at [666, 72] on div "Stats" at bounding box center [668, 71] width 21 height 19
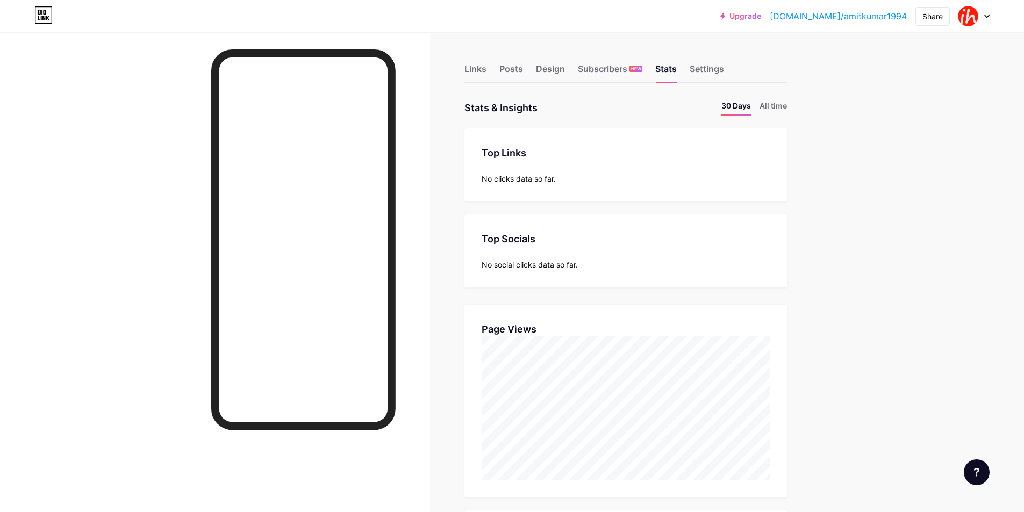
scroll to position [512, 1024]
click at [714, 74] on div "Settings" at bounding box center [707, 71] width 34 height 19
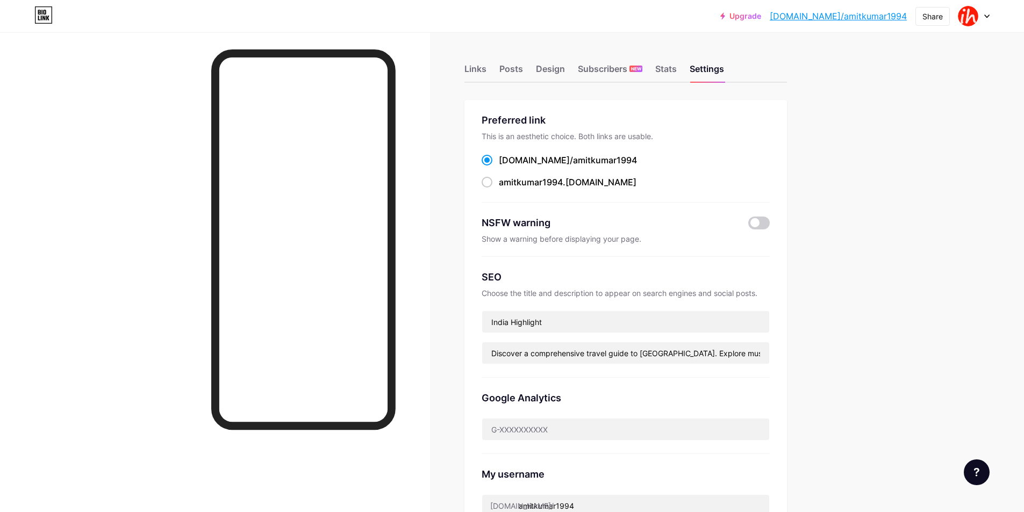
scroll to position [128, 0]
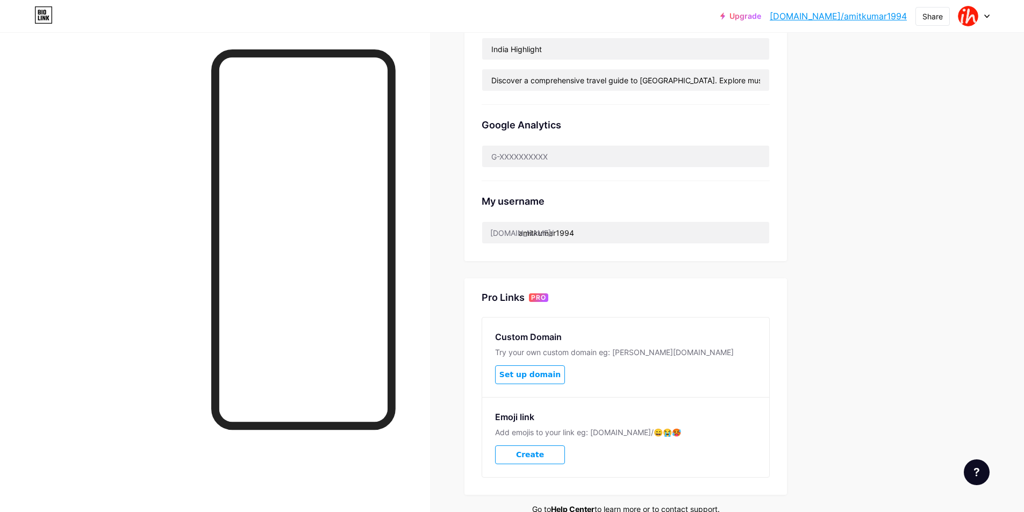
scroll to position [328, 0]
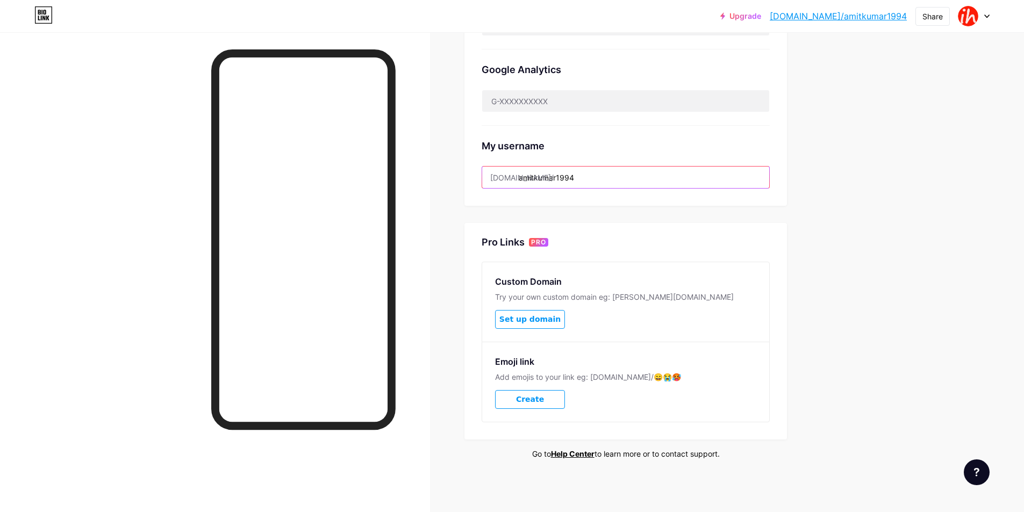
drag, startPoint x: 546, startPoint y: 177, endPoint x: 540, endPoint y: 186, distance: 10.7
click at [546, 177] on input "amitkumar1994" at bounding box center [625, 177] width 287 height 21
drag, startPoint x: 523, startPoint y: 179, endPoint x: 739, endPoint y: 192, distance: 215.9
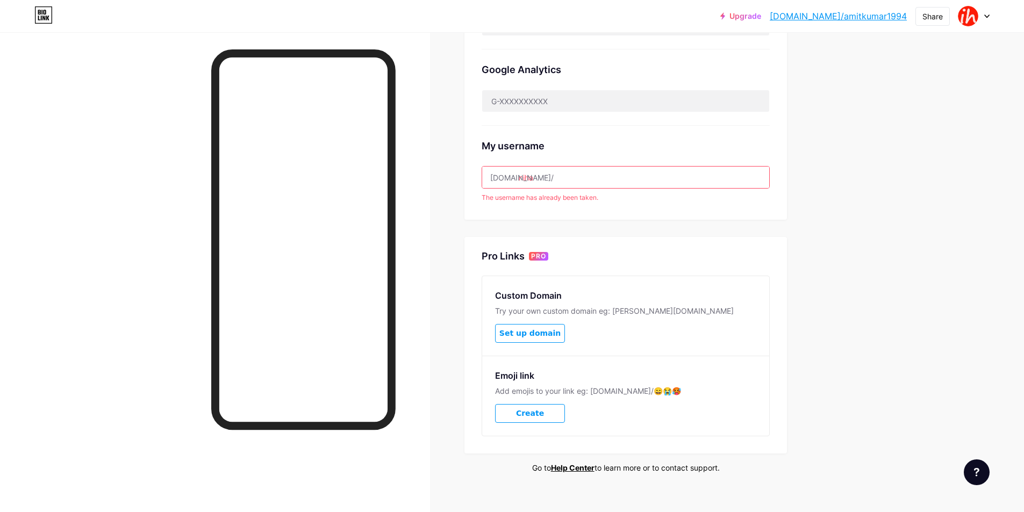
type input "niharikajain"
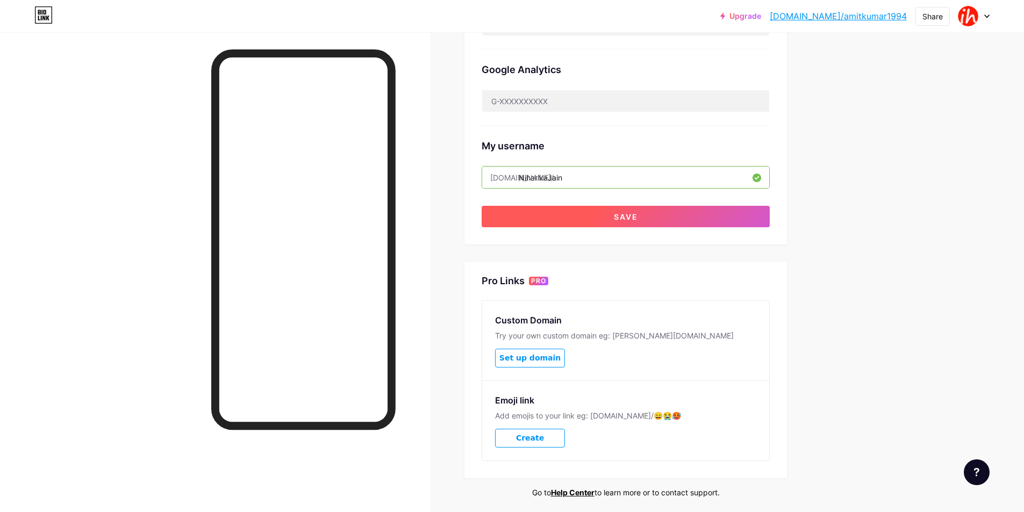
click at [641, 219] on button "Save" at bounding box center [626, 216] width 288 height 21
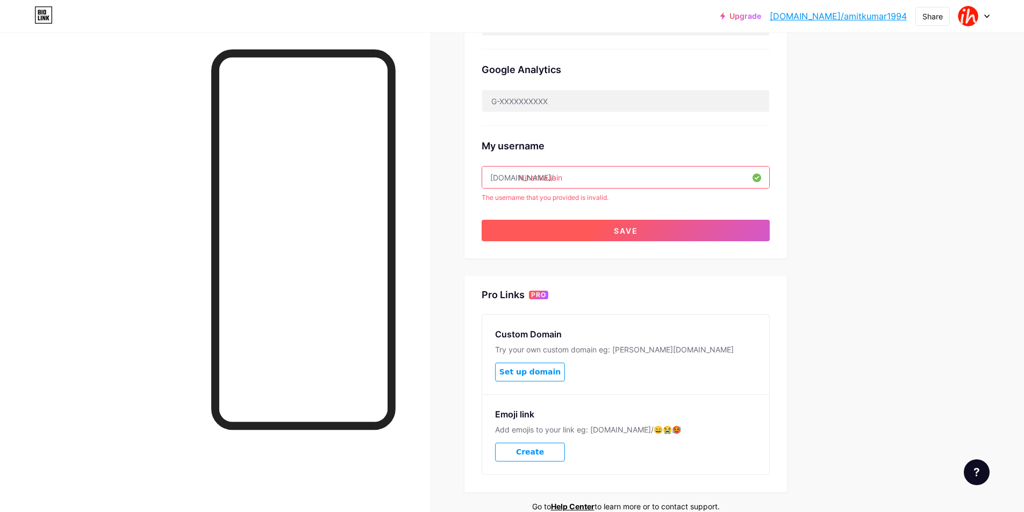
click at [622, 240] on button "Save" at bounding box center [626, 230] width 288 height 21
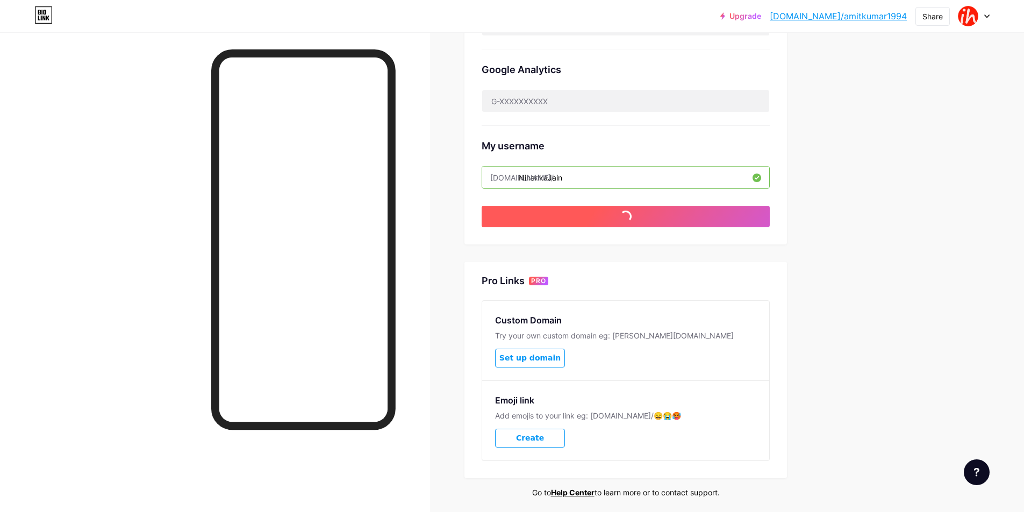
click at [618, 224] on button "Save" at bounding box center [626, 216] width 288 height 21
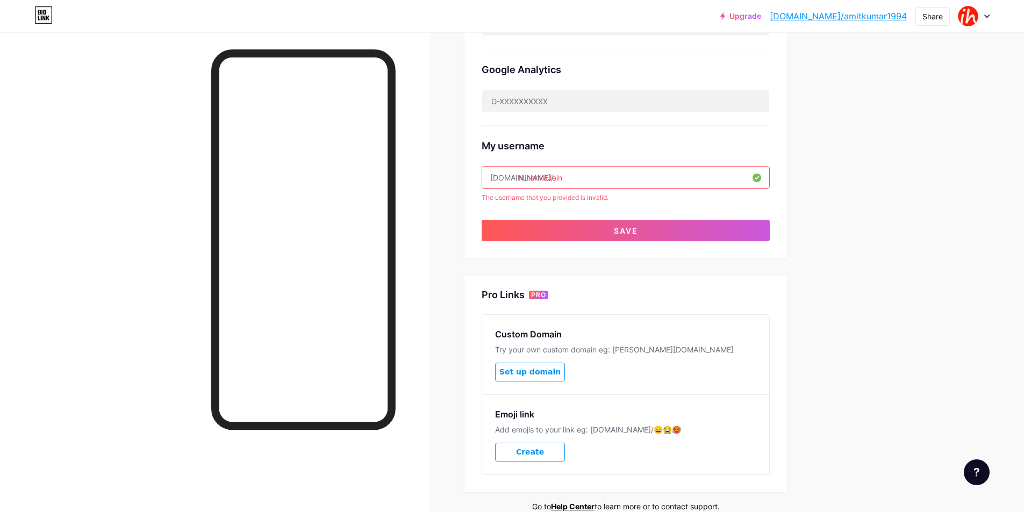
drag, startPoint x: 551, startPoint y: 175, endPoint x: 683, endPoint y: 182, distance: 131.3
click at [683, 182] on input "NiharikaJain" at bounding box center [625, 177] width 287 height 21
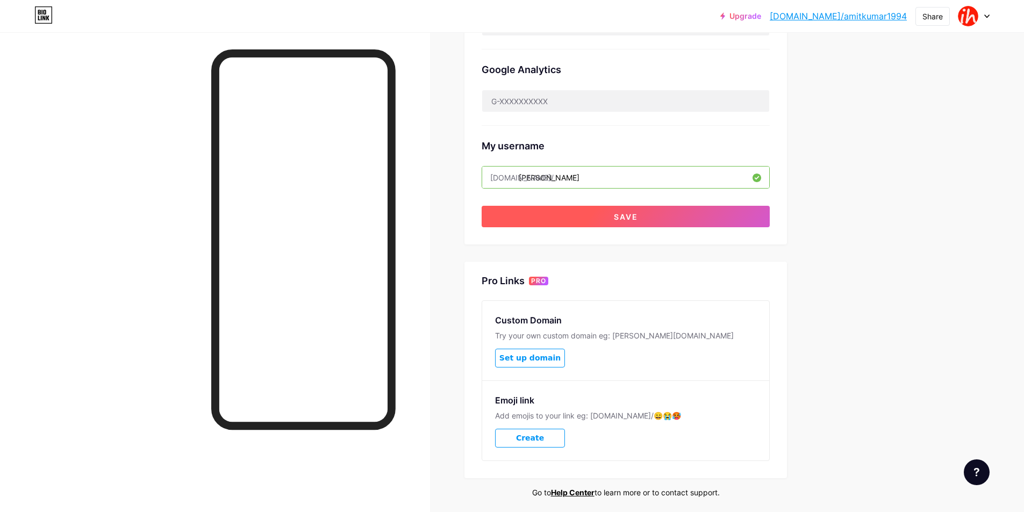
click at [654, 224] on button "Save" at bounding box center [626, 216] width 288 height 21
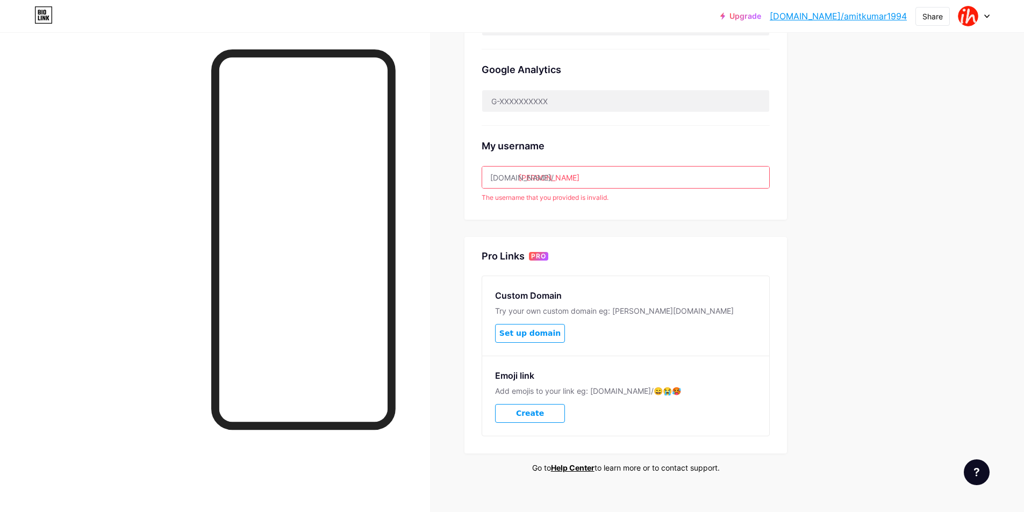
click at [546, 184] on input "Niharika" at bounding box center [625, 177] width 287 height 21
click at [575, 175] on input "Niharika" at bounding box center [625, 177] width 287 height 21
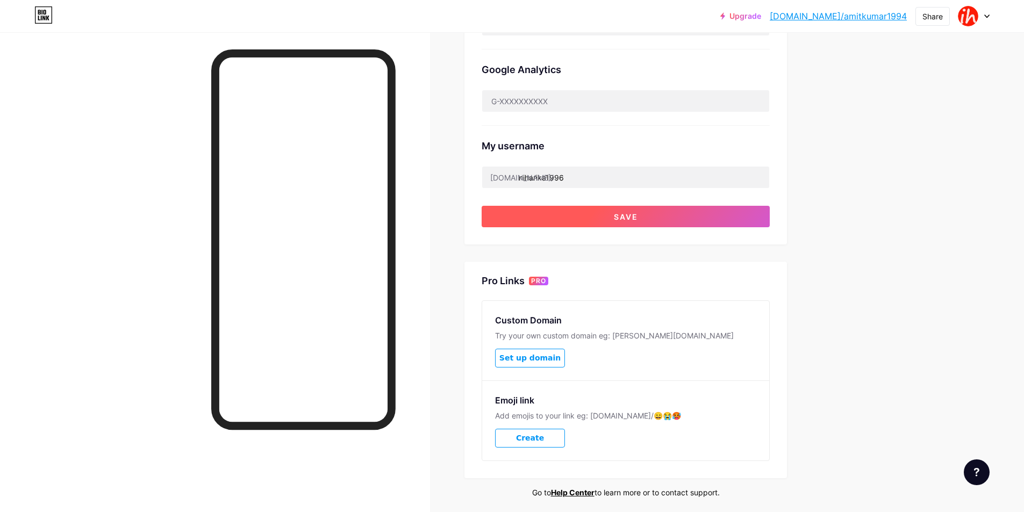
click at [622, 217] on span "Save" at bounding box center [626, 216] width 24 height 9
type input "Niharika1996"
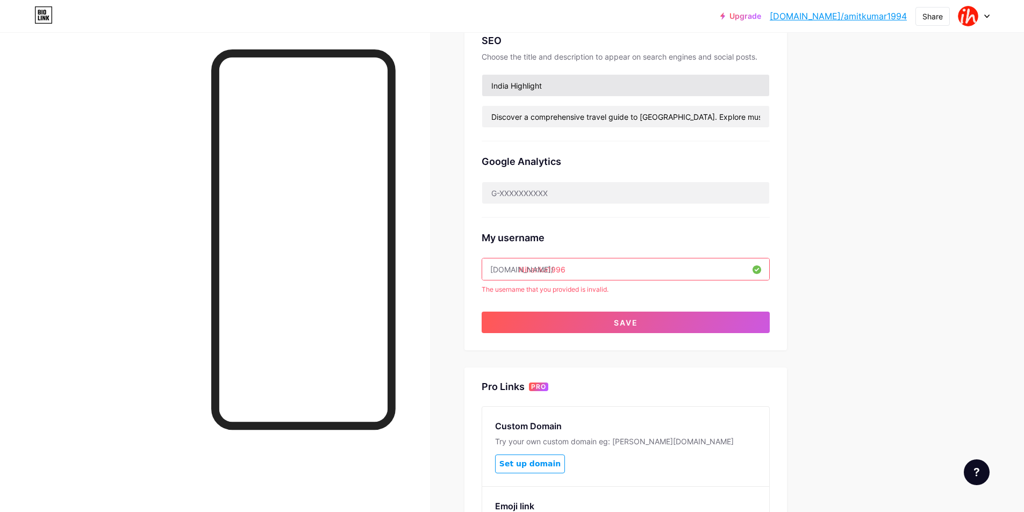
scroll to position [167, 0]
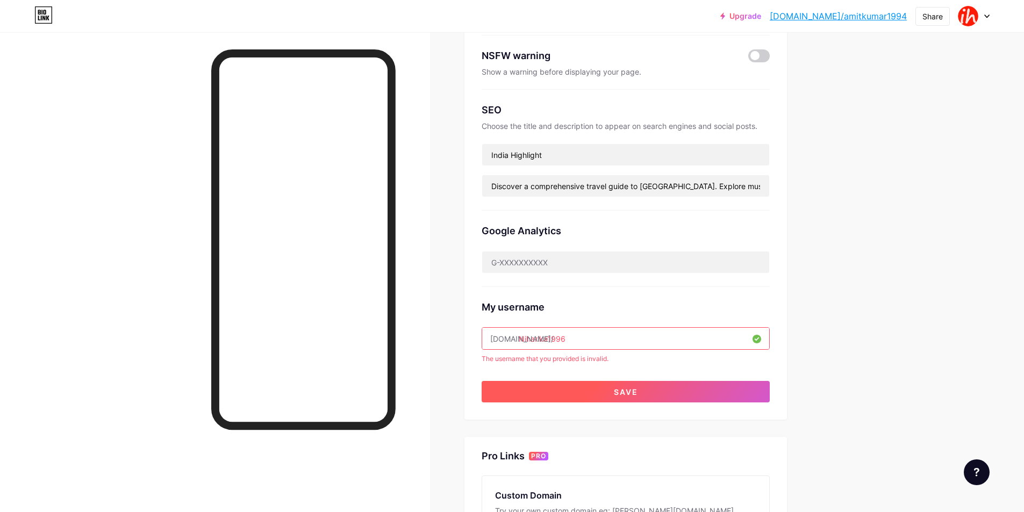
click at [638, 389] on span "Save" at bounding box center [626, 391] width 24 height 9
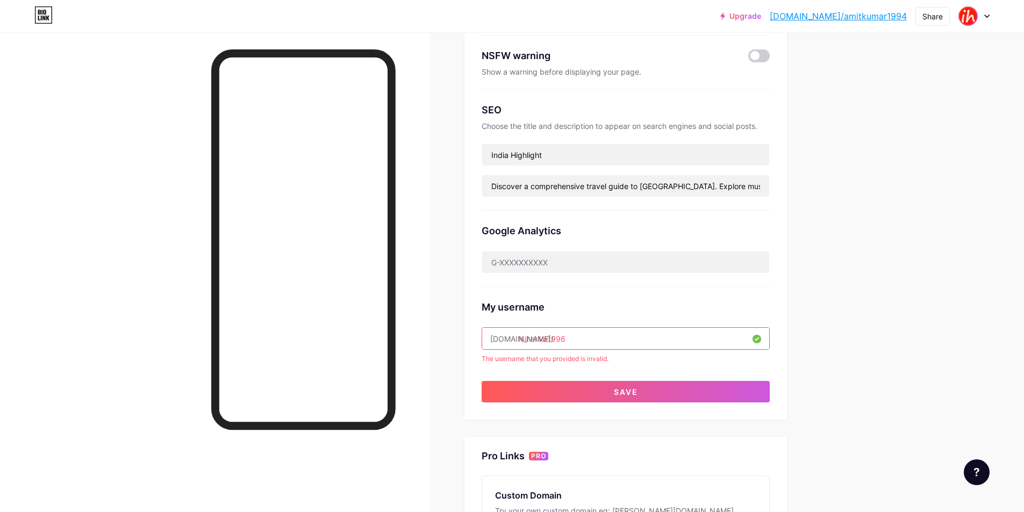
click at [970, 10] on img at bounding box center [967, 16] width 17 height 17
click at [894, 96] on div "+ Add a new page" at bounding box center [923, 93] width 120 height 11
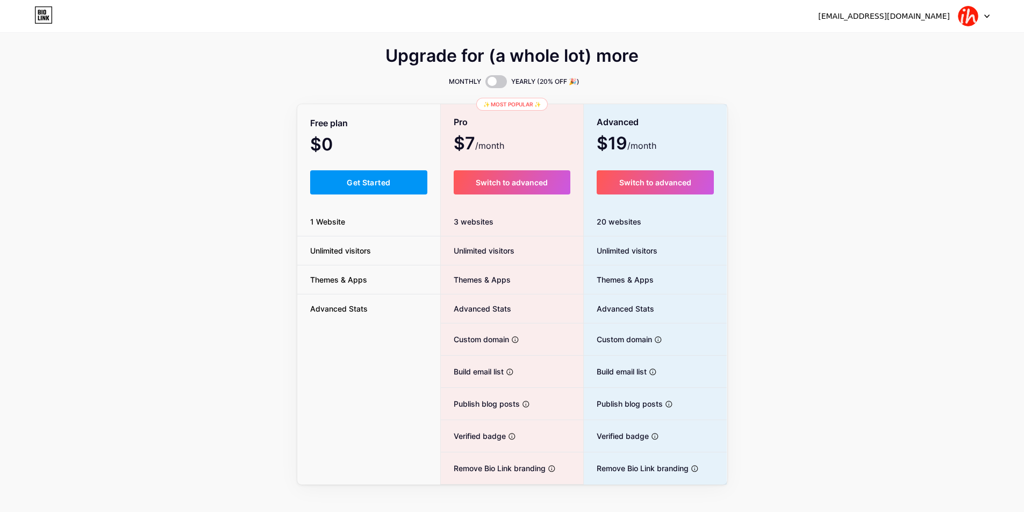
click at [355, 196] on div "Free plan $0 /month Get Started 1 Website Unlimited visitors Themes & Apps Adva…" at bounding box center [368, 294] width 143 height 379
click at [347, 184] on span "Get Started" at bounding box center [369, 182] width 44 height 9
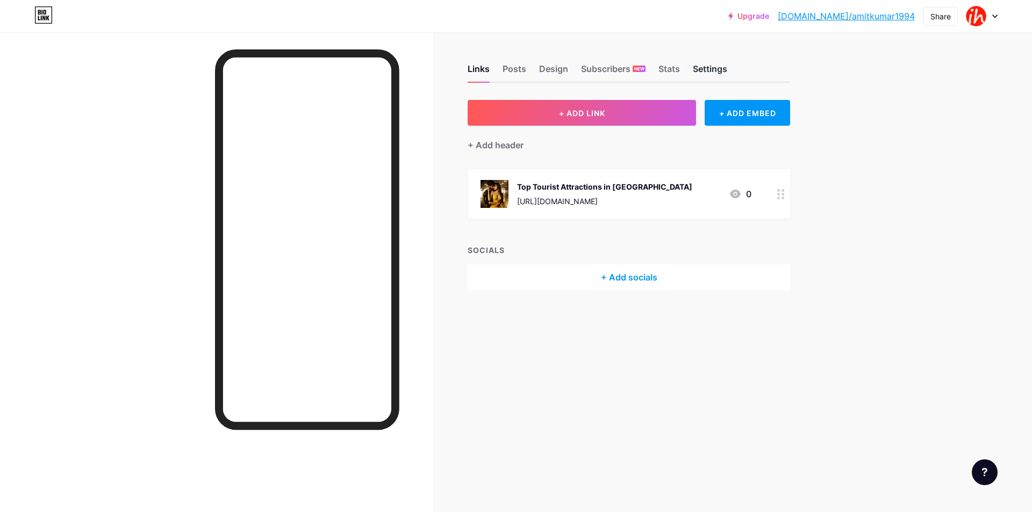
click at [704, 70] on div "Settings" at bounding box center [710, 71] width 34 height 19
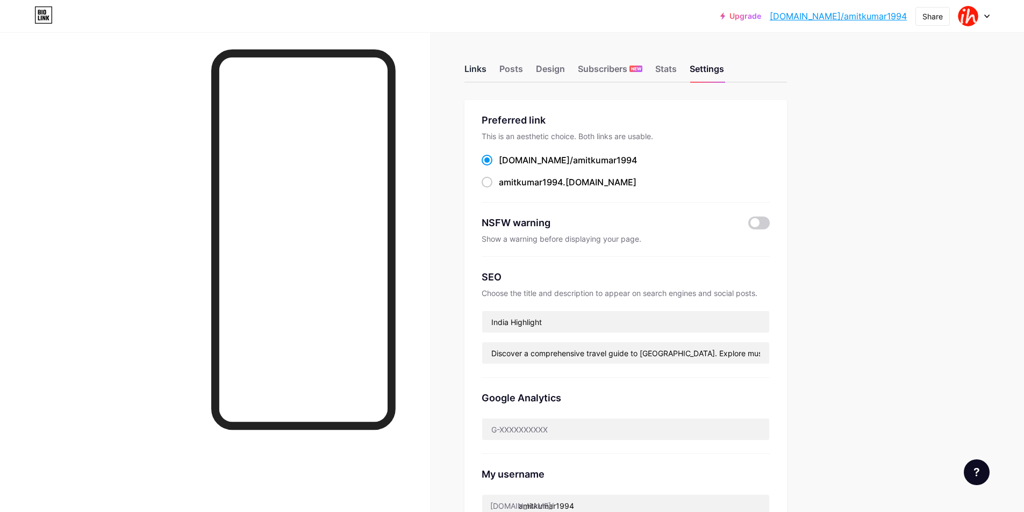
click at [480, 73] on div "Links" at bounding box center [475, 71] width 22 height 19
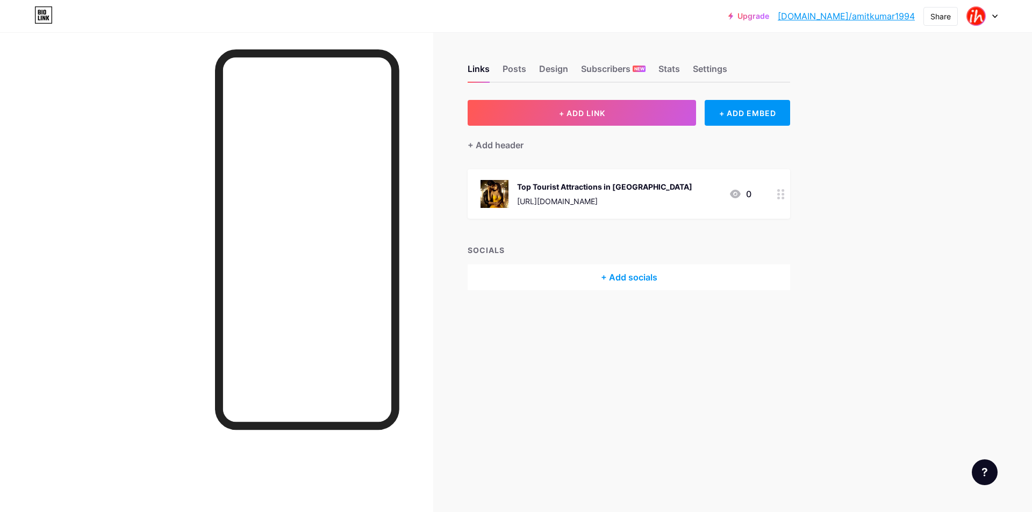
click at [981, 24] on span at bounding box center [975, 16] width 17 height 17
click at [895, 114] on link "Account settings" at bounding box center [930, 121] width 133 height 29
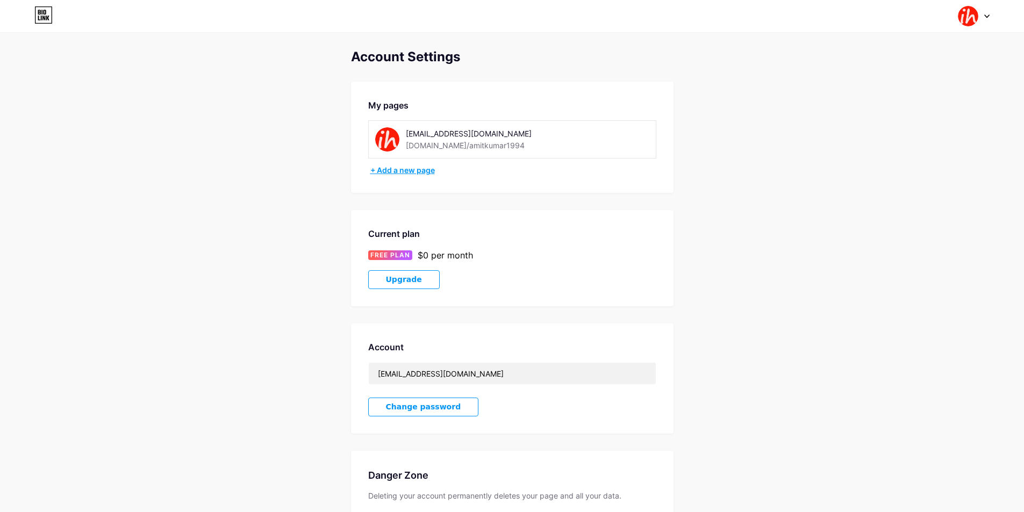
click at [401, 170] on div "+ Add a new page" at bounding box center [513, 170] width 286 height 11
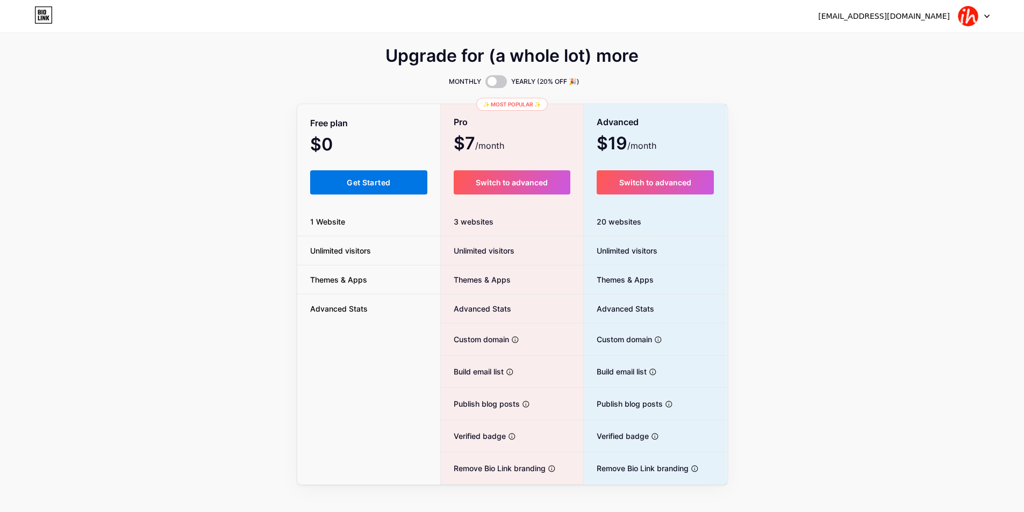
click at [369, 184] on span "Get Started" at bounding box center [369, 182] width 44 height 9
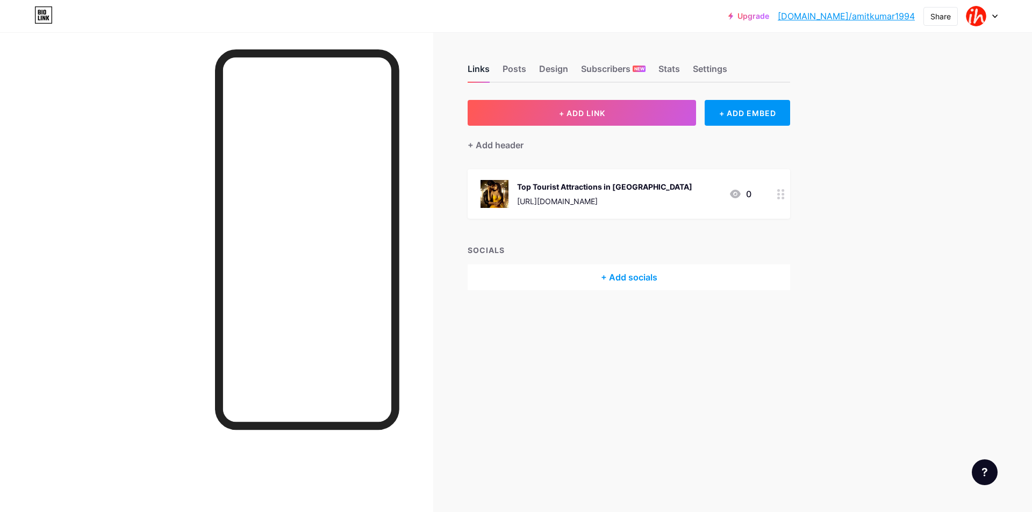
click at [469, 67] on div "Links" at bounding box center [479, 71] width 22 height 19
click at [506, 69] on div "Posts" at bounding box center [515, 71] width 24 height 19
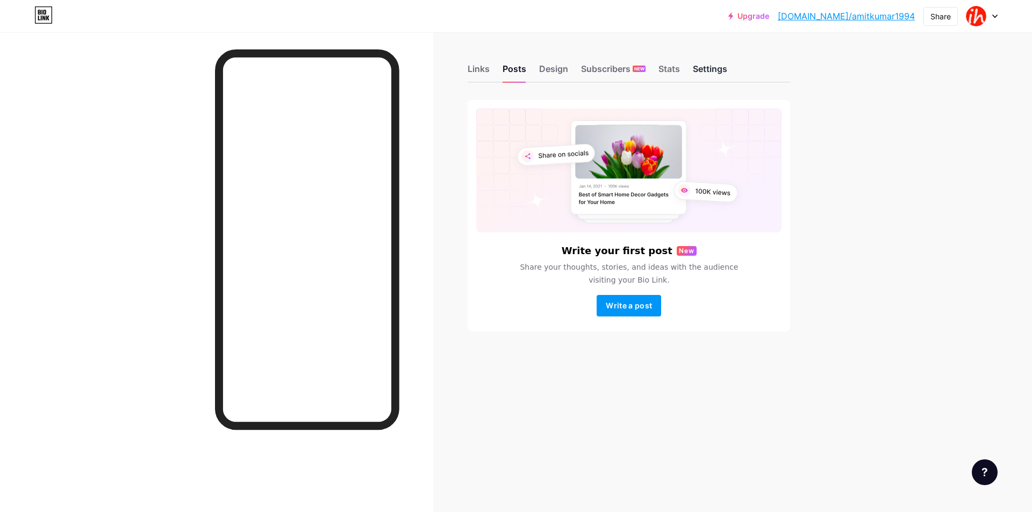
click at [704, 68] on div "Settings" at bounding box center [710, 71] width 34 height 19
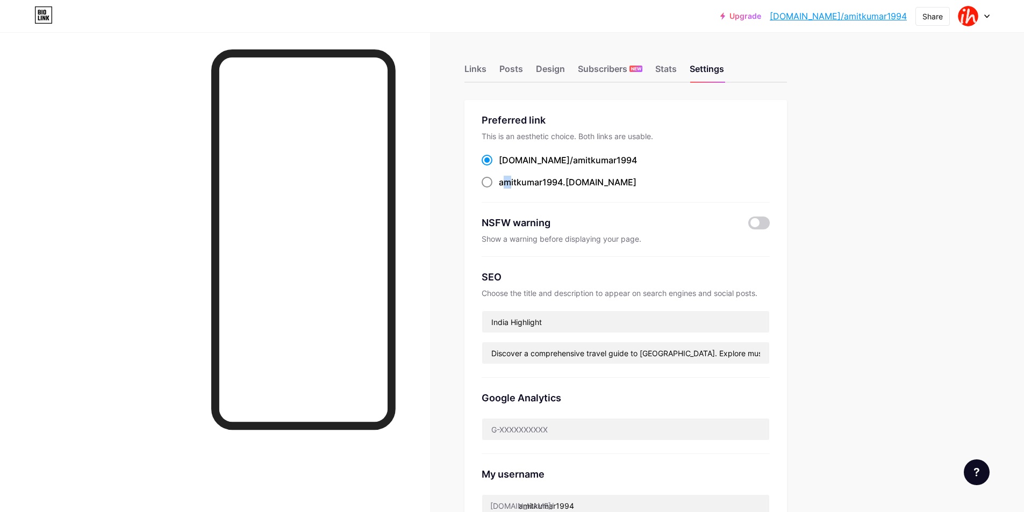
click at [512, 186] on div "amitkumar1994 .bio.link" at bounding box center [568, 182] width 138 height 13
click at [486, 183] on span at bounding box center [487, 182] width 11 height 11
click at [499, 189] on input "amitkumar1994 .bio.link" at bounding box center [502, 192] width 7 height 7
radio input "true"
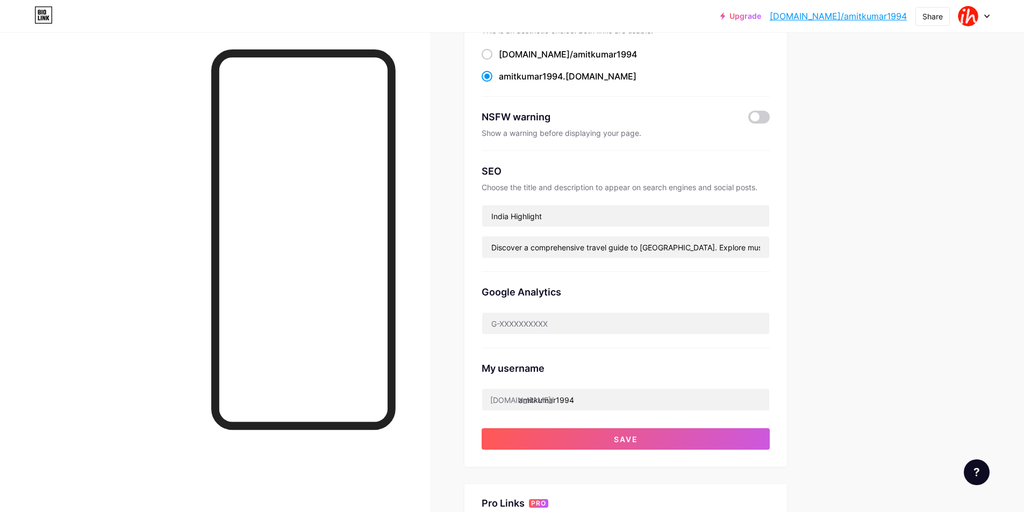
scroll to position [215, 0]
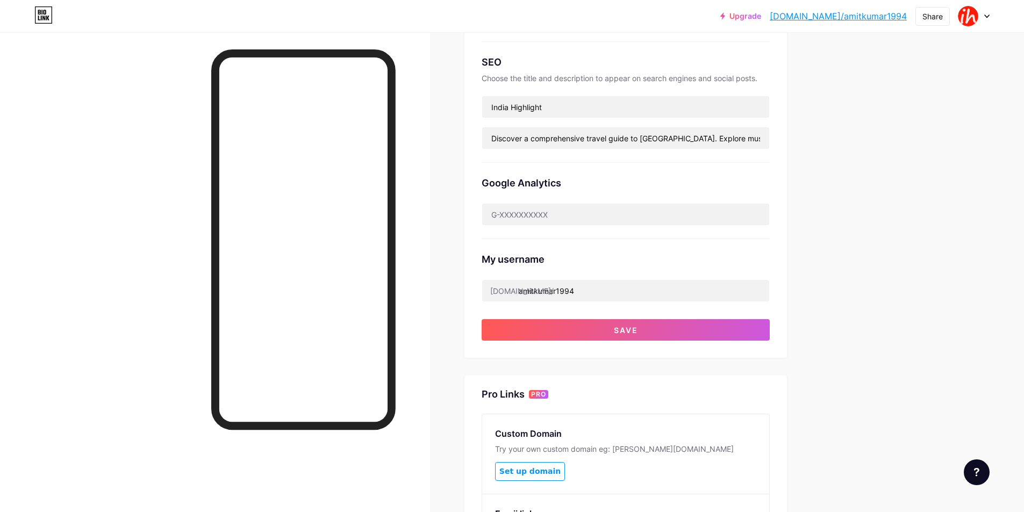
click at [550, 278] on div "My username bio.link/ amitkumar1994" at bounding box center [626, 270] width 288 height 63
click at [537, 293] on input "amitkumar1994" at bounding box center [625, 290] width 287 height 21
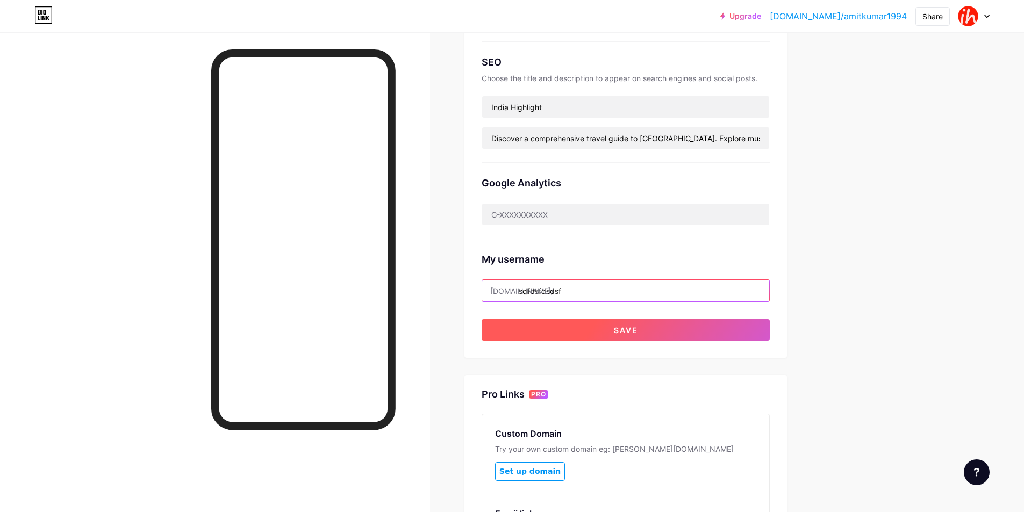
type input "sdfdsfdsdsf"
click at [618, 338] on button "Save" at bounding box center [626, 329] width 288 height 21
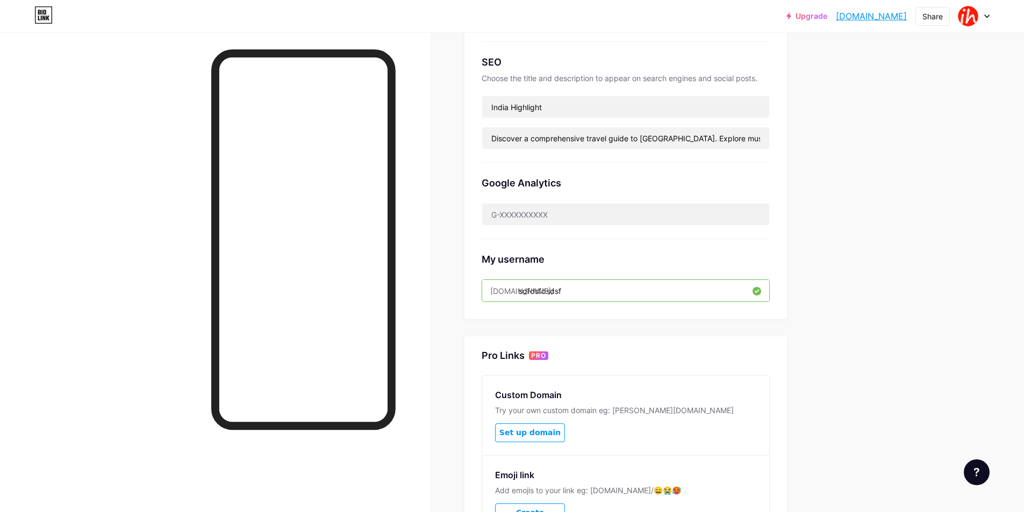
click at [867, 15] on link "sdfdsfdsdsf.bio.link" at bounding box center [871, 16] width 71 height 13
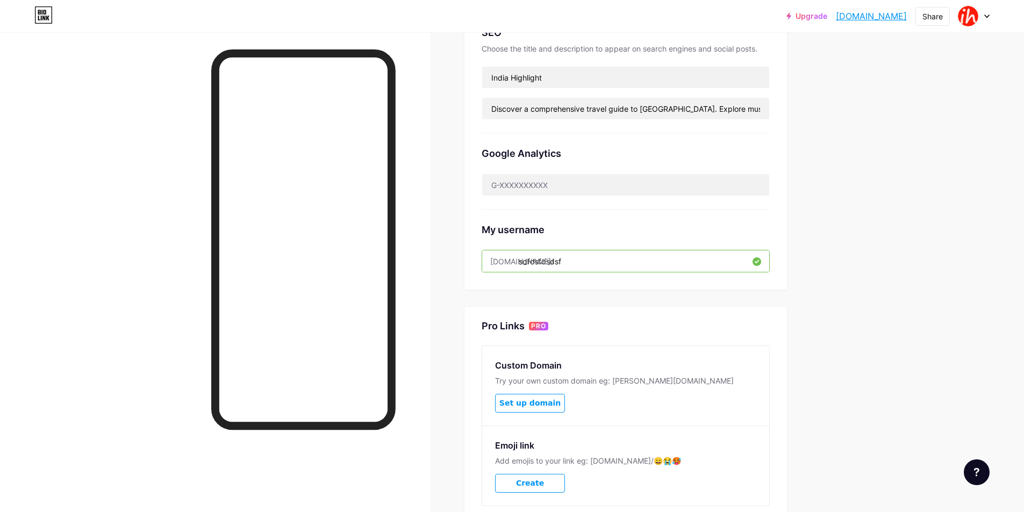
scroll to position [167, 0]
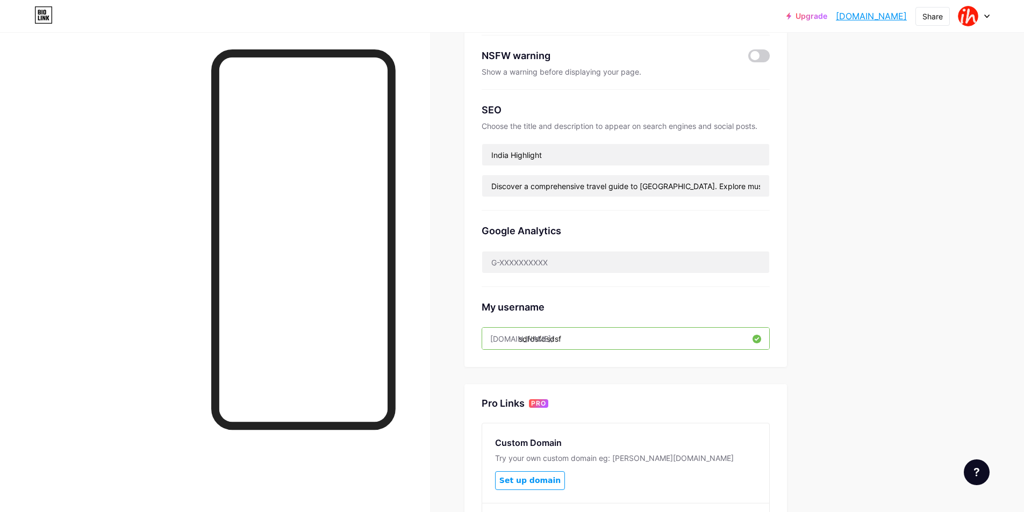
click at [980, 15] on div at bounding box center [973, 15] width 31 height 19
click at [895, 125] on link "Account settings" at bounding box center [922, 121] width 133 height 29
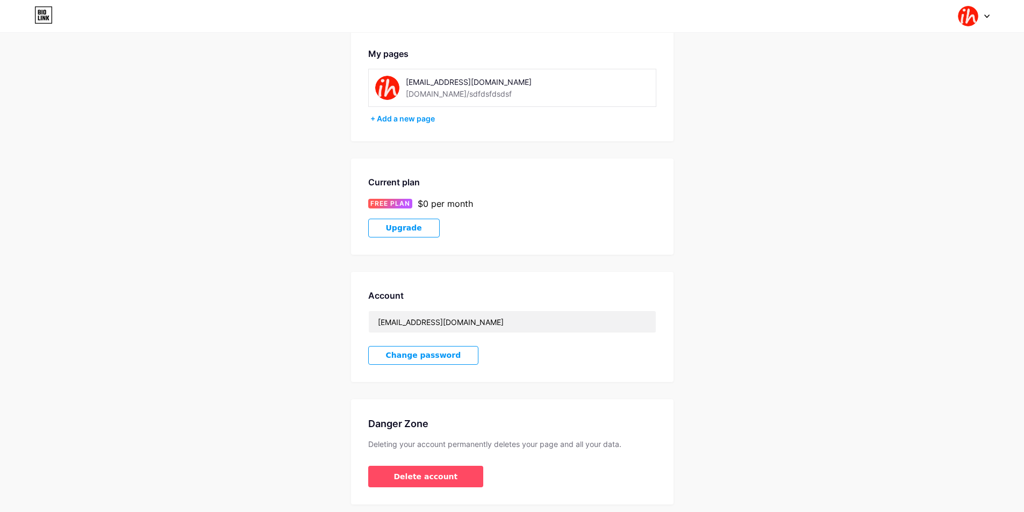
scroll to position [87, 0]
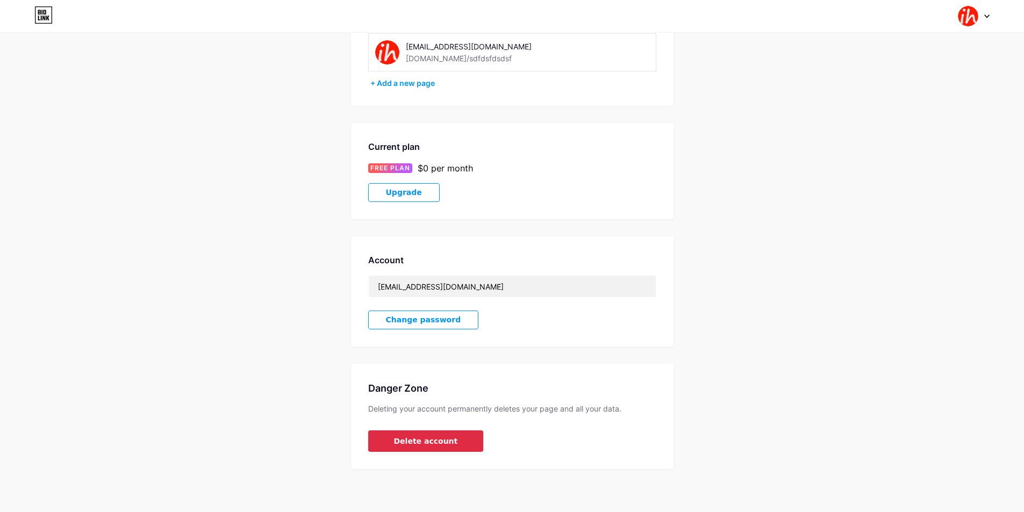
click at [413, 441] on span "Delete account" at bounding box center [426, 441] width 64 height 11
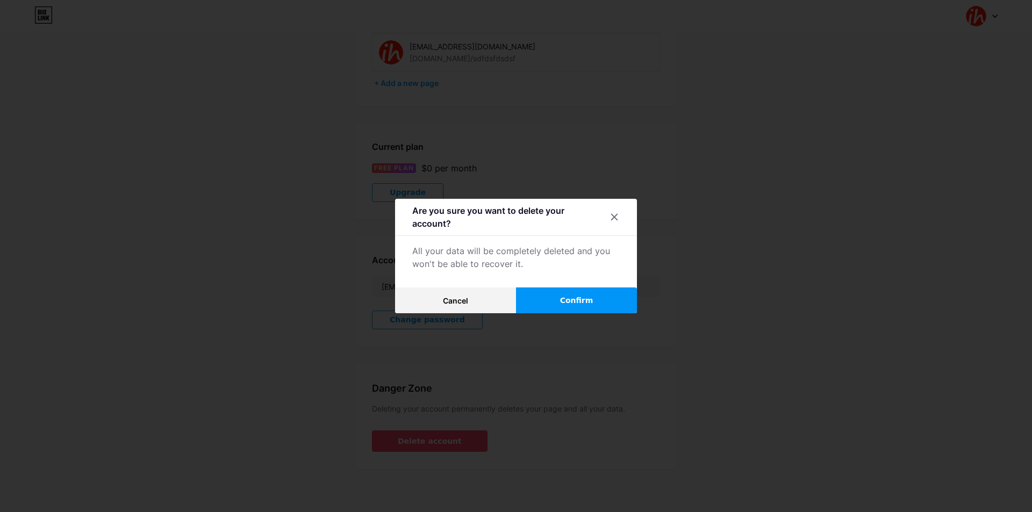
click at [549, 292] on button "Confirm" at bounding box center [576, 301] width 121 height 26
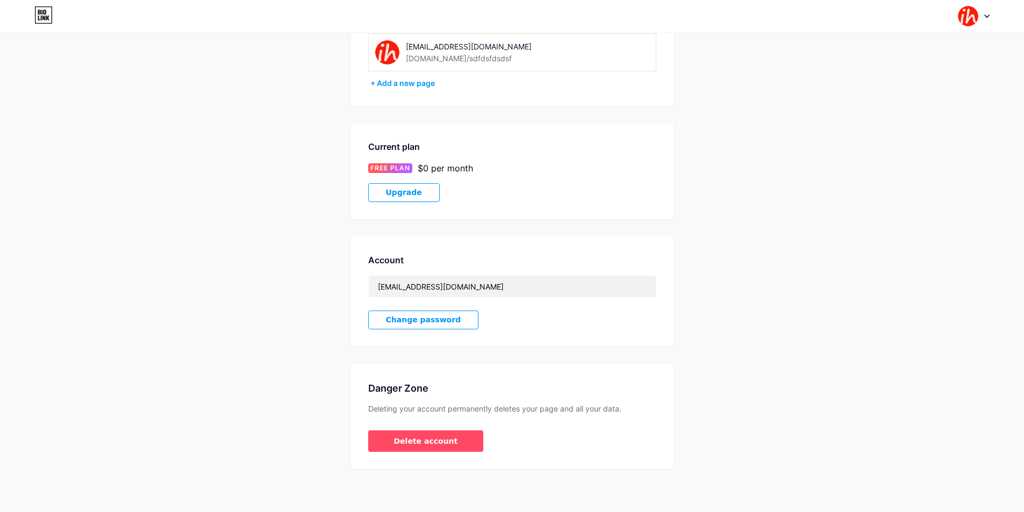
click at [512, 303] on span "Save" at bounding box center [512, 300] width 24 height 9
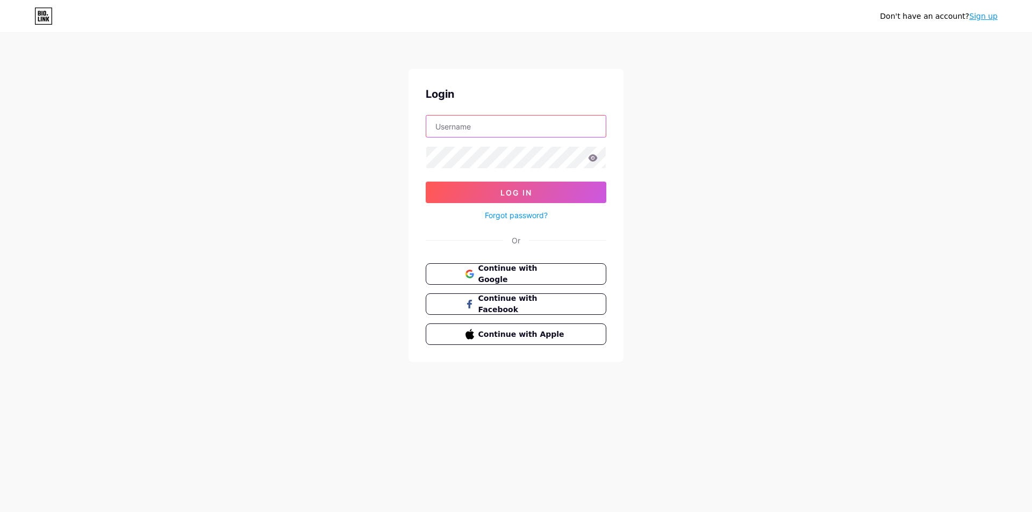
type input "amitkumar1994@tutamail.com"
click at [525, 138] on form "amitkumar1994@tutamail.com Log In Forgot password?" at bounding box center [516, 168] width 181 height 107
click at [491, 204] on div "Forgot password?" at bounding box center [516, 212] width 181 height 19
click at [489, 193] on button "Log In" at bounding box center [516, 192] width 181 height 21
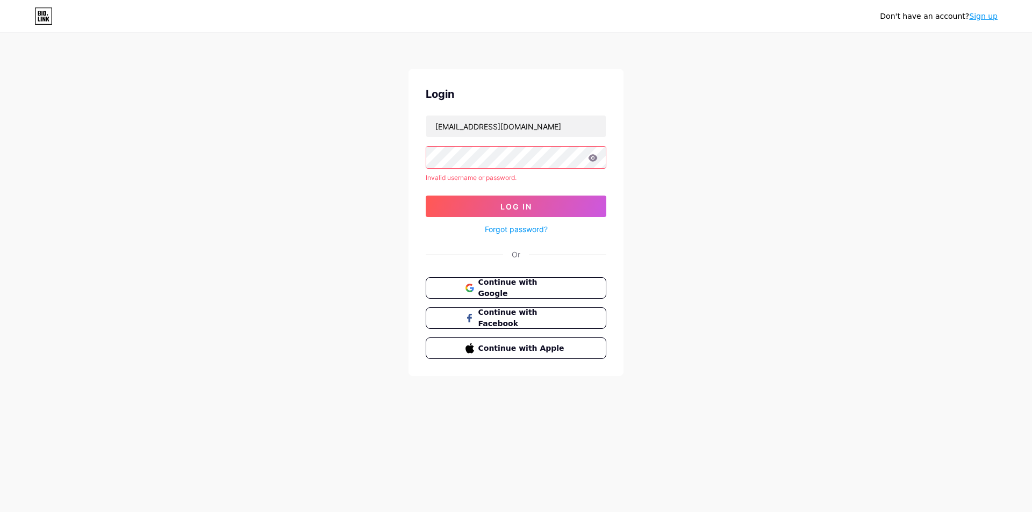
click at [968, 18] on div "Don't have an account? Sign up" at bounding box center [939, 16] width 118 height 11
click at [985, 19] on link "Sign up" at bounding box center [983, 16] width 28 height 9
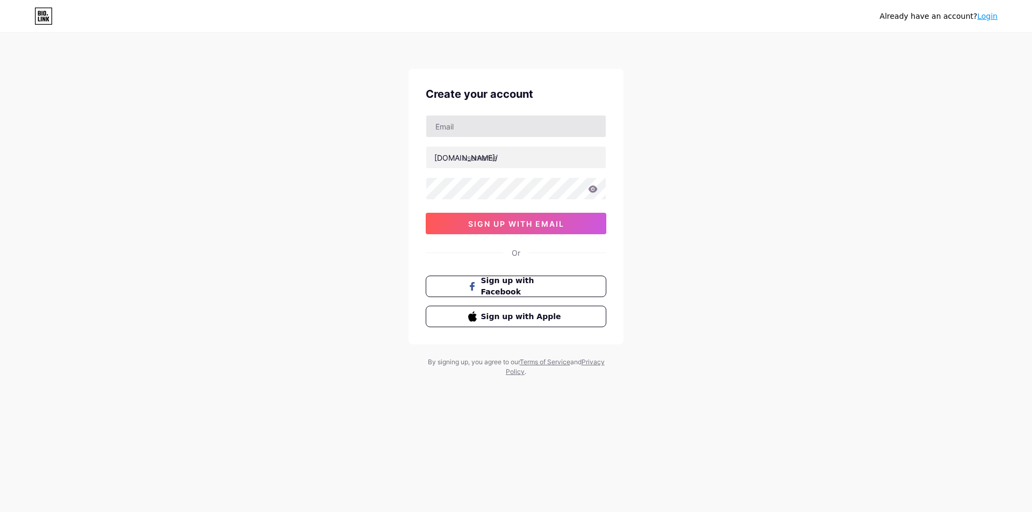
click at [470, 115] on div at bounding box center [516, 126] width 181 height 23
click at [470, 124] on input "text" at bounding box center [516, 126] width 180 height 21
click at [504, 132] on input "mehuldogra95@gmail.com" at bounding box center [516, 126] width 180 height 21
type input "mehuldogra95@gmail.comp"
click at [472, 159] on input "text" at bounding box center [516, 157] width 180 height 21
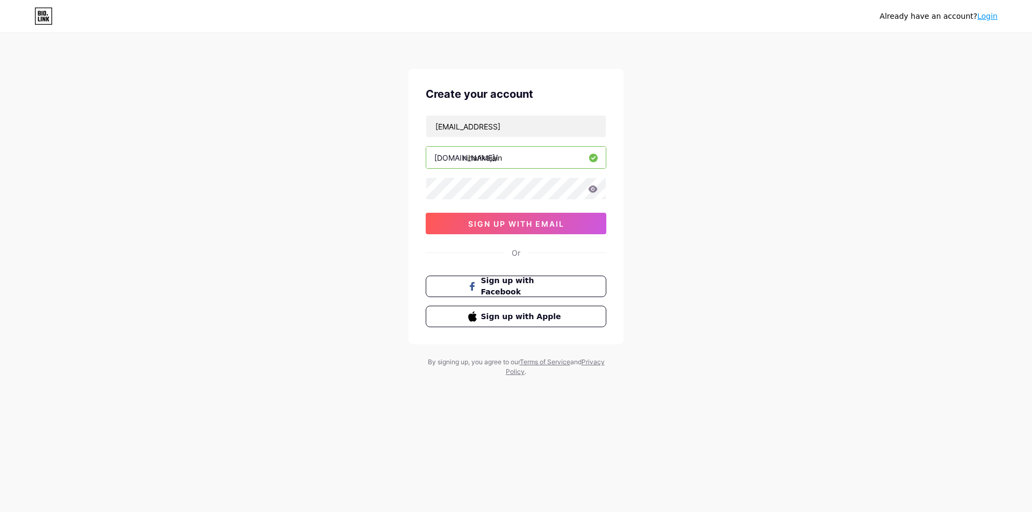
type input "niharikajain"
drag, startPoint x: 549, startPoint y: 126, endPoint x: 160, endPoint y: 131, distance: 389.1
click at [164, 132] on div "Already have an account? Login Create your account mehuldogra95@gmail.comp bio.…" at bounding box center [516, 205] width 1032 height 411
type input "rohitkoundal469@gmail.com"
click at [500, 223] on span "sign up with email" at bounding box center [516, 223] width 96 height 9
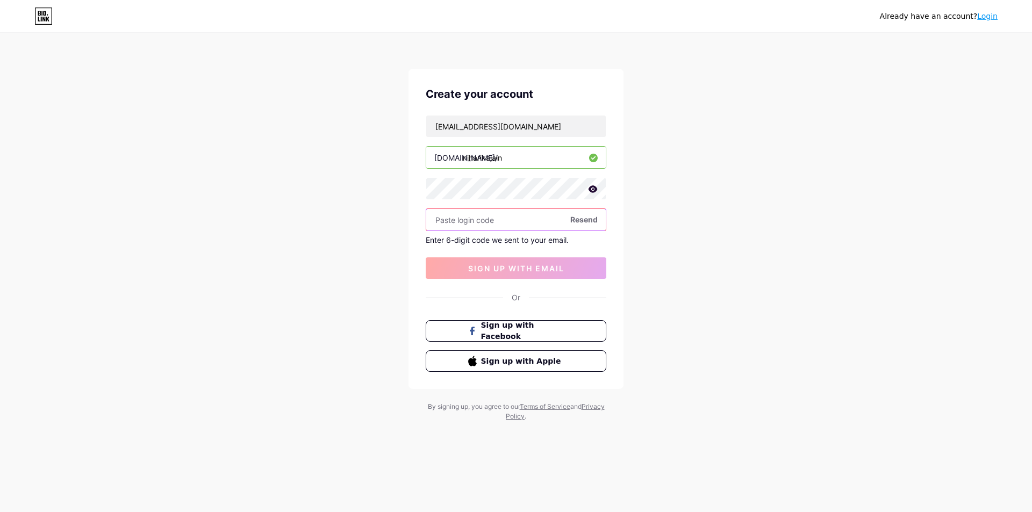
paste input "203301"
type input "203301"
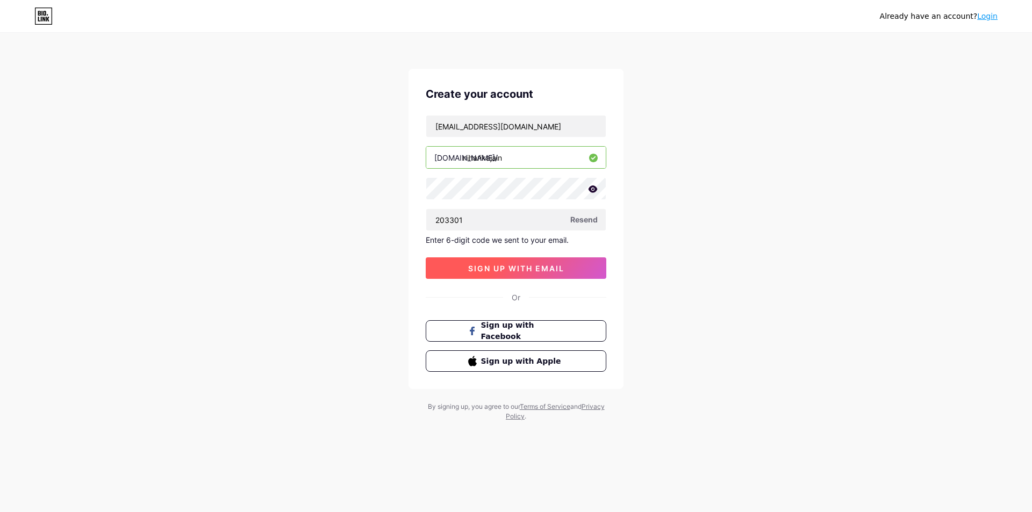
click at [508, 268] on span "sign up with email" at bounding box center [516, 268] width 96 height 9
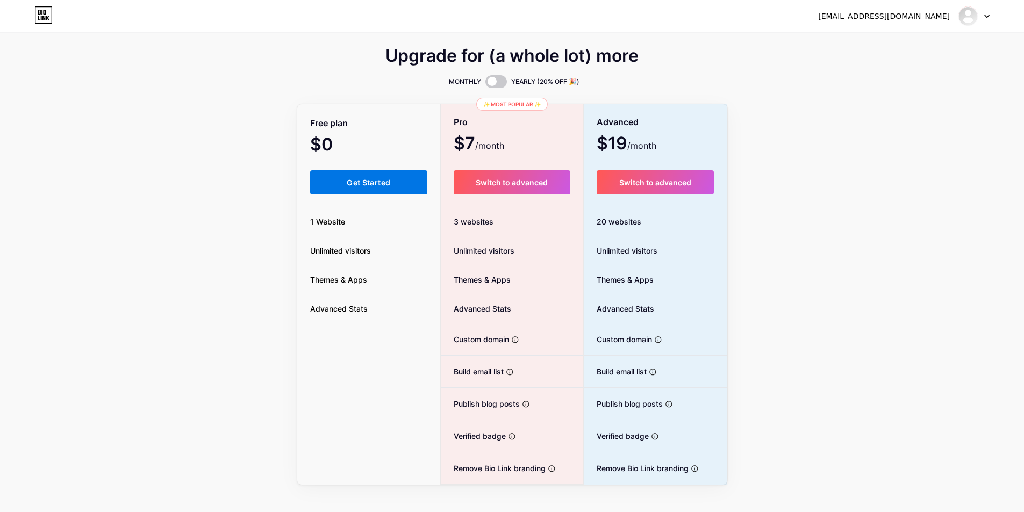
click at [411, 177] on button "Get Started" at bounding box center [369, 182] width 118 height 24
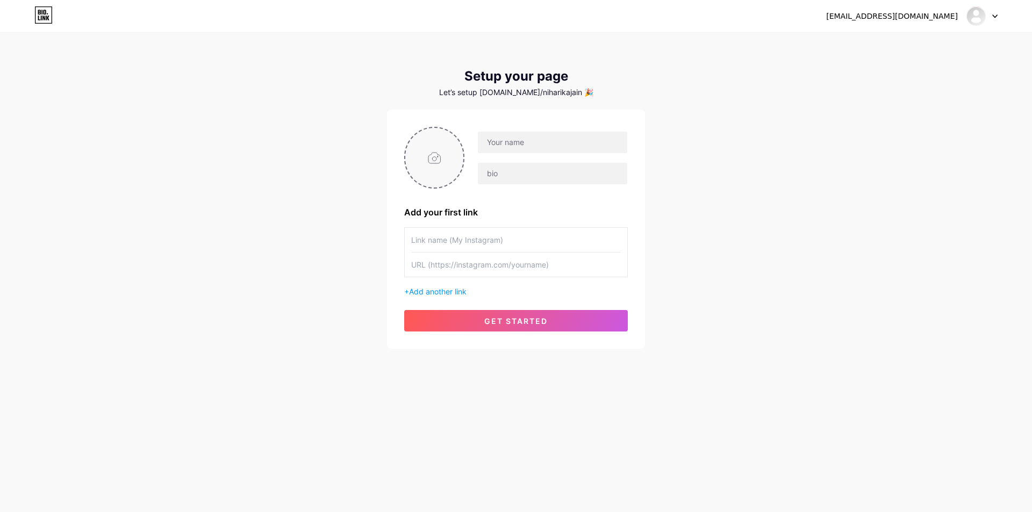
click at [427, 146] on input "file" at bounding box center [434, 158] width 58 height 60
type input "C:\fakepath\bafkreih7pqho52knabqwfaeajh2rp2567ish5qi4dhz4bwfqj7lhgy3a5y.jpg"
click at [484, 143] on input "text" at bounding box center [552, 142] width 149 height 21
type input "[PERSON_NAME]"
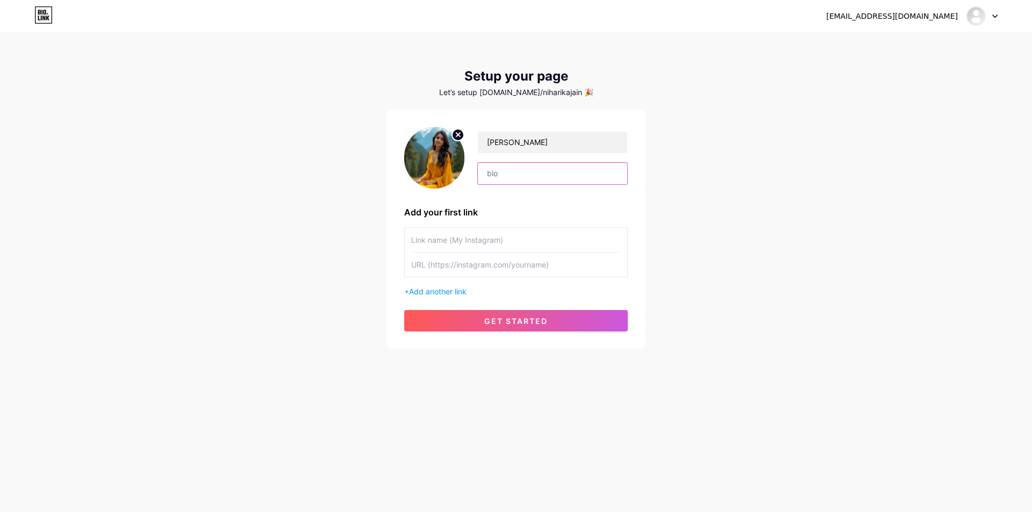
click at [503, 178] on input "text" at bounding box center [552, 173] width 149 height 21
paste input "Digital PR Strategist"
type input "Digital PR Strategist"
click at [439, 246] on input "text" at bounding box center [516, 240] width 210 height 24
click at [469, 285] on div "+ Add another link" at bounding box center [516, 262] width 224 height 70
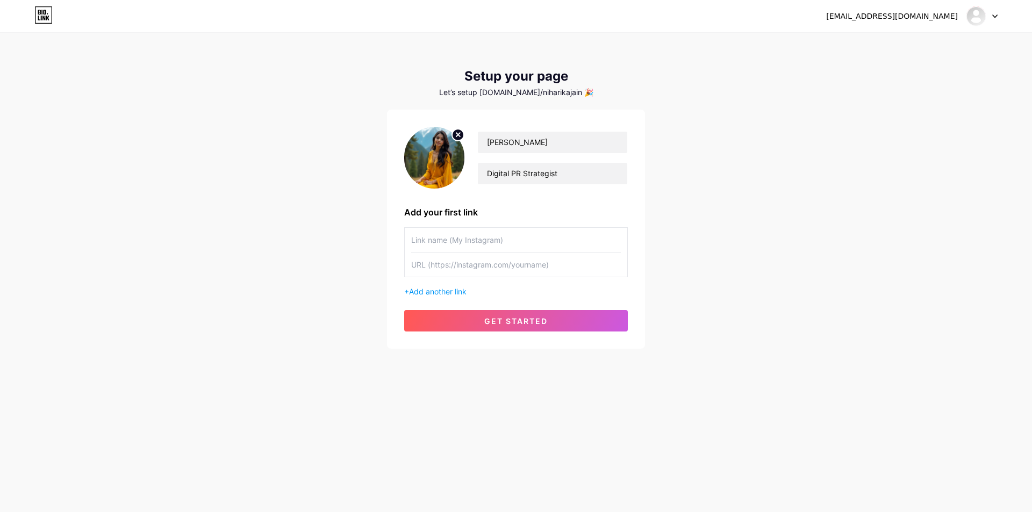
click at [458, 272] on input "text" at bounding box center [516, 265] width 210 height 24
click at [425, 289] on span "Add another link" at bounding box center [438, 291] width 58 height 9
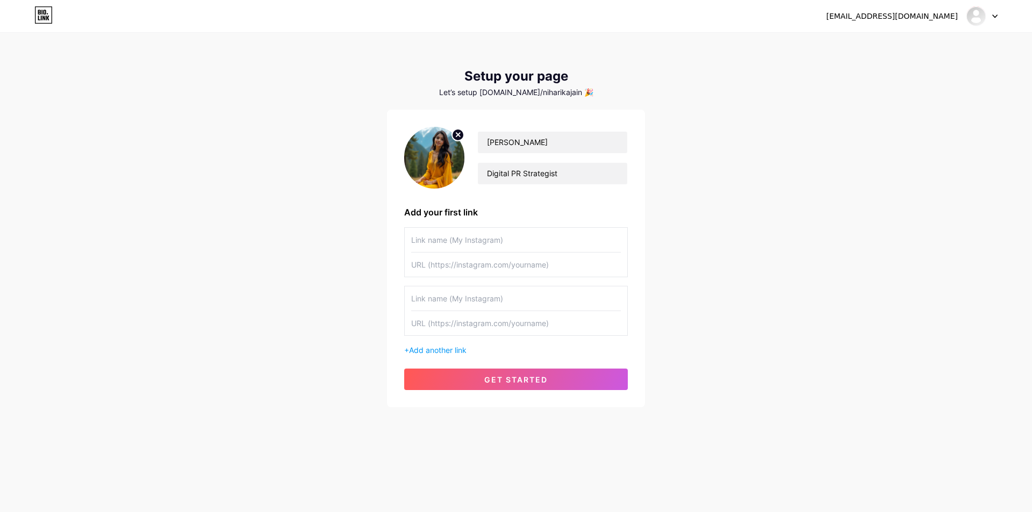
click at [442, 242] on input "text" at bounding box center [516, 240] width 210 height 24
click at [525, 380] on span "get started" at bounding box center [515, 379] width 63 height 9
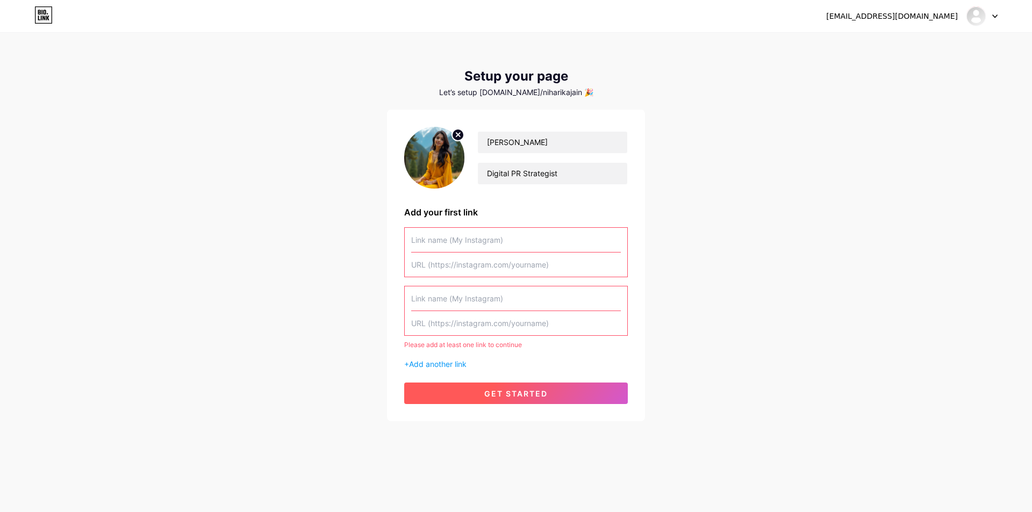
click at [518, 392] on span "get started" at bounding box center [515, 393] width 63 height 9
drag, startPoint x: 496, startPoint y: 89, endPoint x: 565, endPoint y: 94, distance: 69.5
click at [565, 94] on div "Let’s setup bio.link/niharikajain 🎉" at bounding box center [516, 92] width 258 height 9
copy div "[DOMAIN_NAME]/niharikajain"
click at [455, 235] on input "text" at bounding box center [516, 240] width 210 height 24
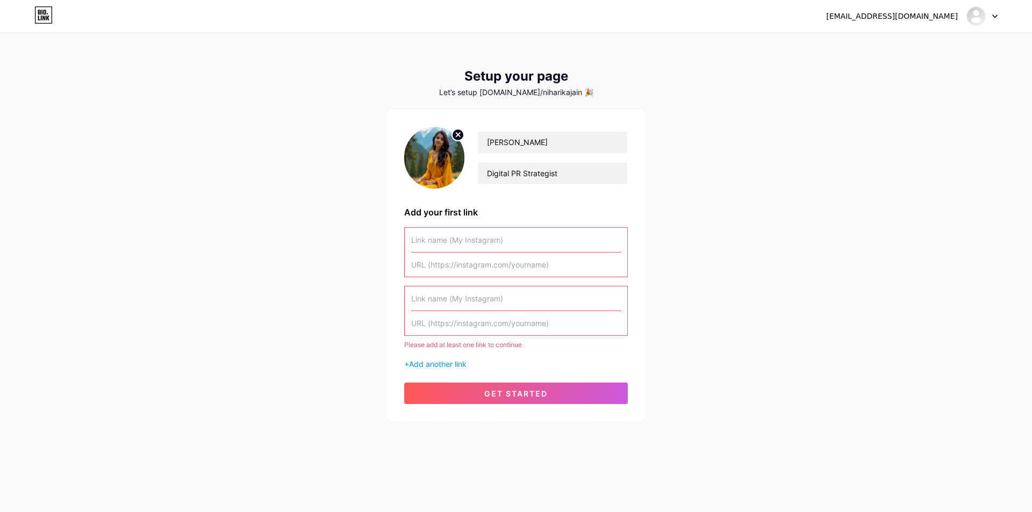
paste input "[URL][DOMAIN_NAME][DOMAIN_NAME]"
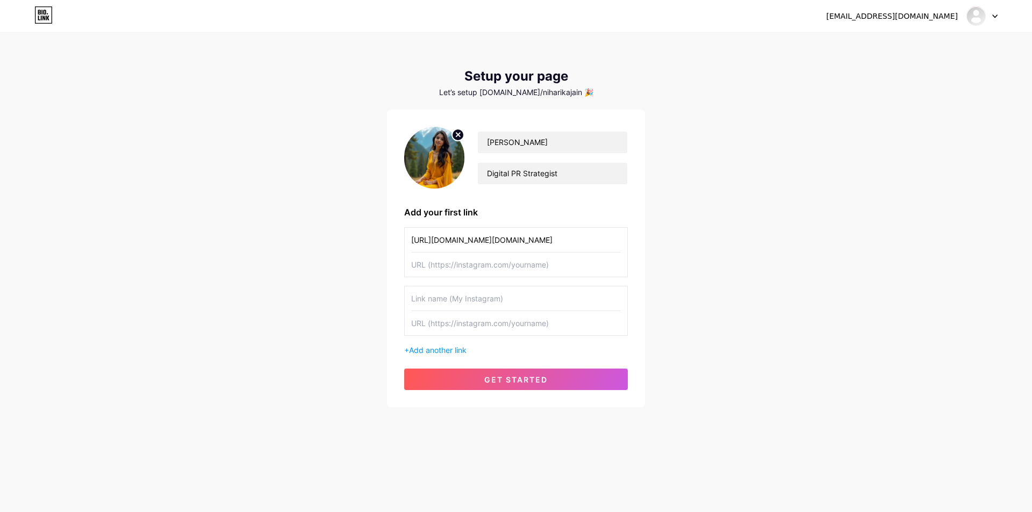
click at [441, 239] on input "[URL][DOMAIN_NAME][DOMAIN_NAME]" at bounding box center [516, 240] width 210 height 24
type input "[URL][DOMAIN_NAME][DOMAIN_NAME]"
click at [436, 271] on input "text" at bounding box center [516, 265] width 210 height 24
paste input "bsky"
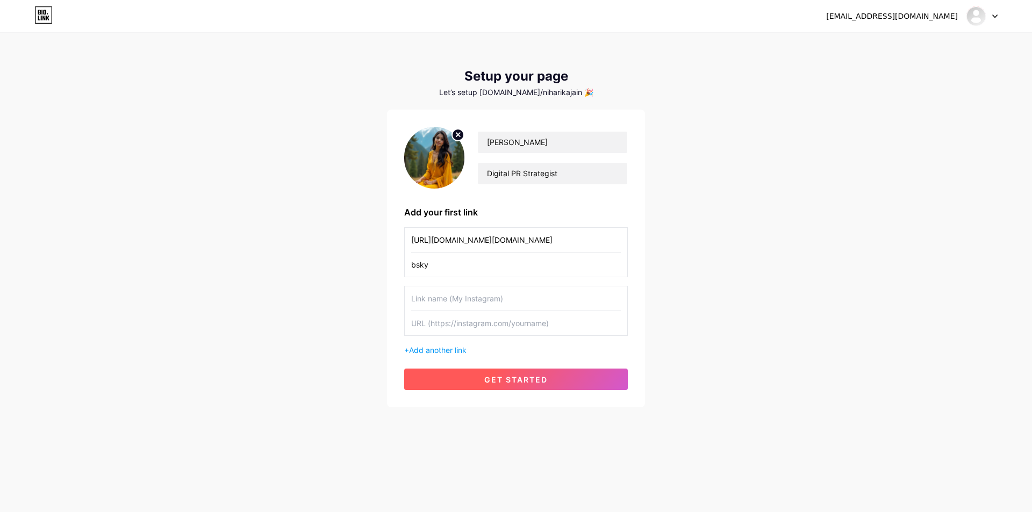
type input "bsky"
drag, startPoint x: 528, startPoint y: 382, endPoint x: 126, endPoint y: 354, distance: 403.0
click at [511, 382] on span "get started" at bounding box center [515, 379] width 63 height 9
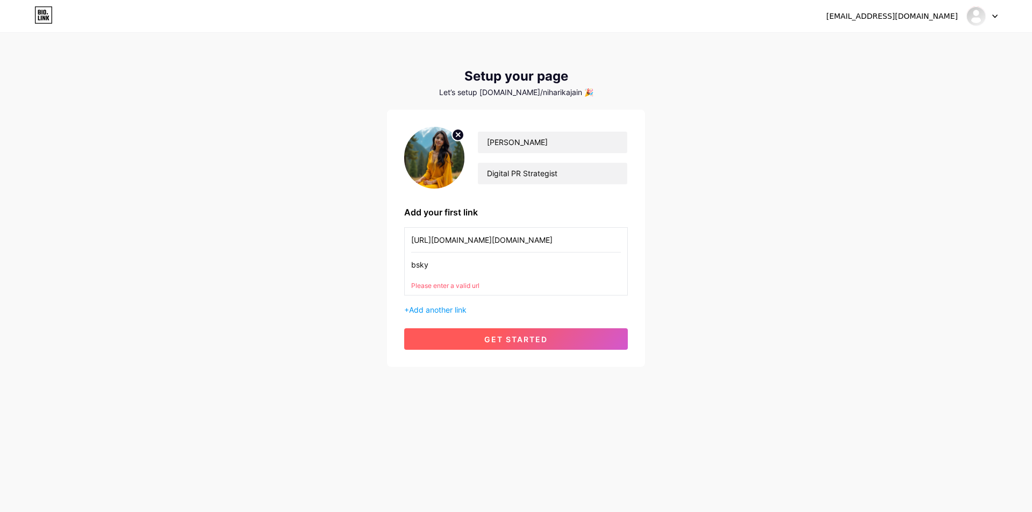
click at [471, 342] on button "get started" at bounding box center [516, 338] width 224 height 21
click at [490, 231] on input "[URL][DOMAIN_NAME][DOMAIN_NAME]" at bounding box center [516, 240] width 210 height 24
drag, startPoint x: 444, startPoint y: 264, endPoint x: 379, endPoint y: 262, distance: 65.6
click at [379, 262] on div "rohitkoundal469@gmail.com Dashboard Logout Setup your page Let’s setup bio.link…" at bounding box center [516, 200] width 1032 height 401
paste input "[URL][DOMAIN_NAME][DOMAIN_NAME]"
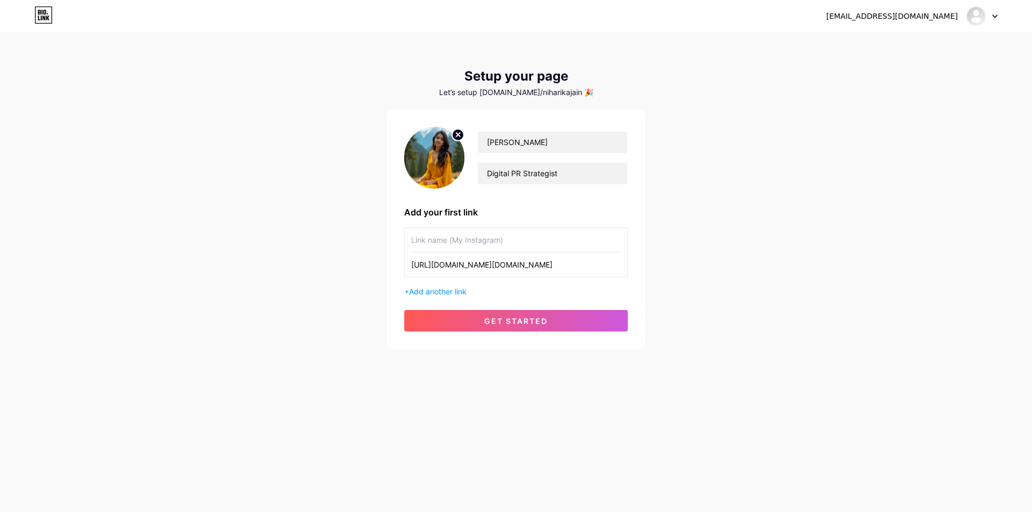
click at [443, 269] on input "[URL][DOMAIN_NAME][DOMAIN_NAME]" at bounding box center [516, 265] width 210 height 24
click at [442, 269] on input "[URL][DOMAIN_NAME][DOMAIN_NAME]" at bounding box center [516, 265] width 210 height 24
type input "[URL][DOMAIN_NAME][DOMAIN_NAME]"
click at [438, 214] on div "Add your first link" at bounding box center [516, 212] width 224 height 13
click at [430, 238] on input "text" at bounding box center [516, 240] width 210 height 24
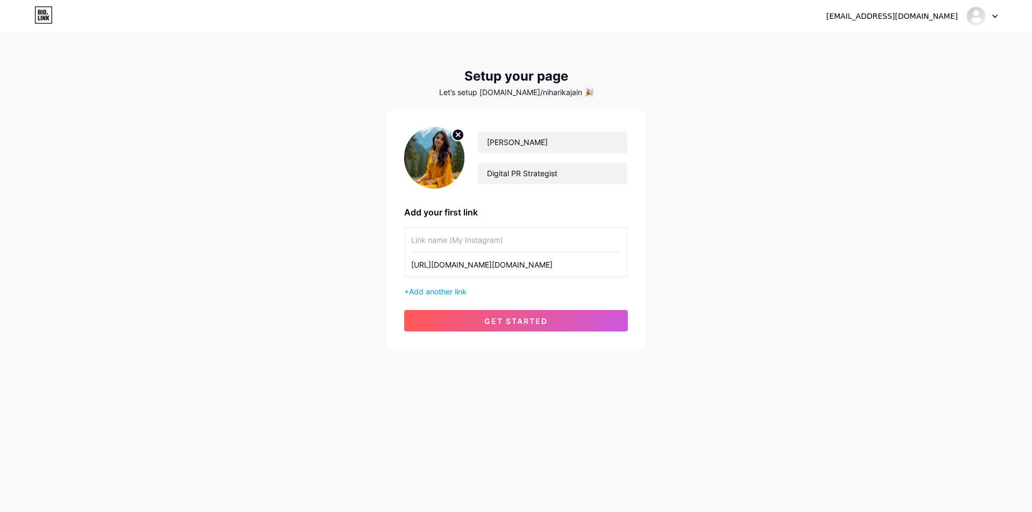
paste input "bsky"
type input "bsky"
click at [521, 326] on button "get started" at bounding box center [516, 320] width 224 height 21
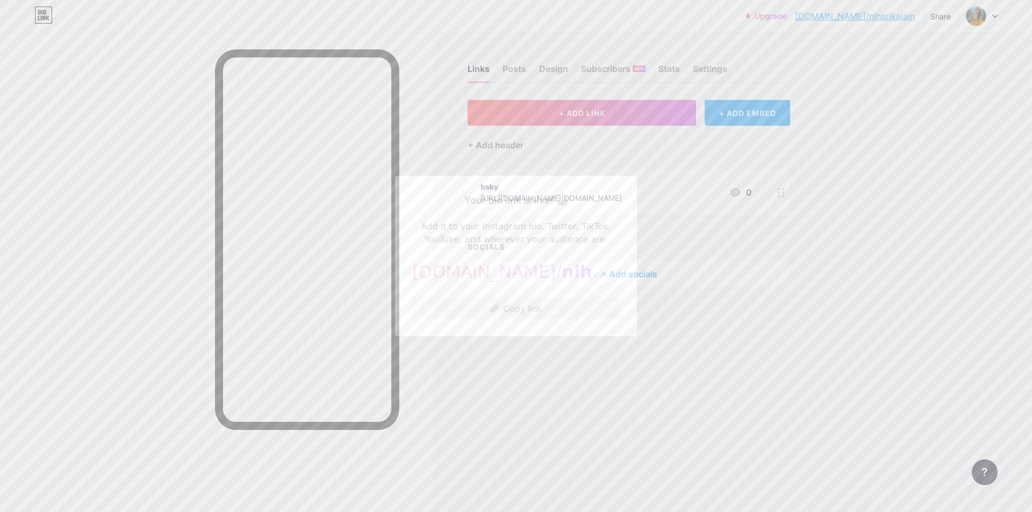
click at [536, 317] on button "Copy link" at bounding box center [515, 308] width 207 height 21
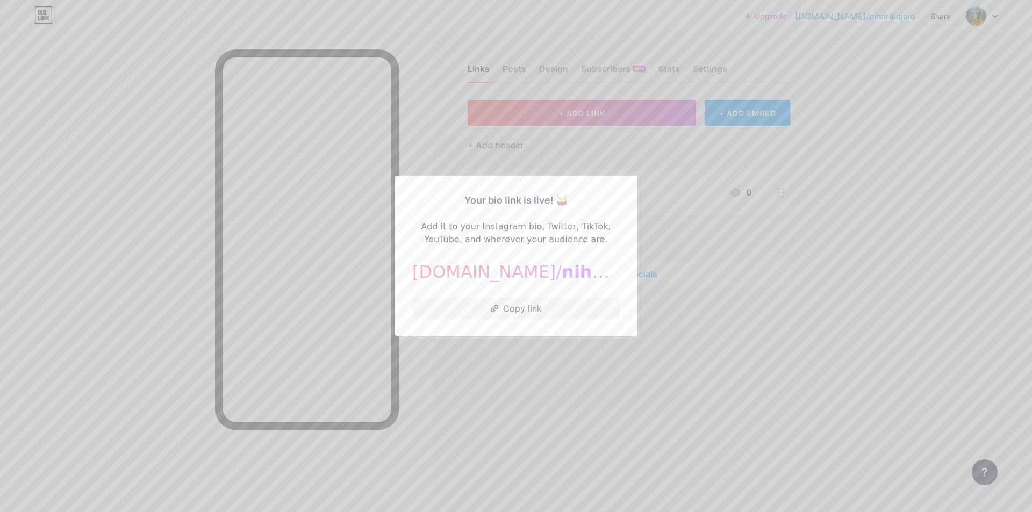
click at [678, 370] on div at bounding box center [516, 256] width 1032 height 512
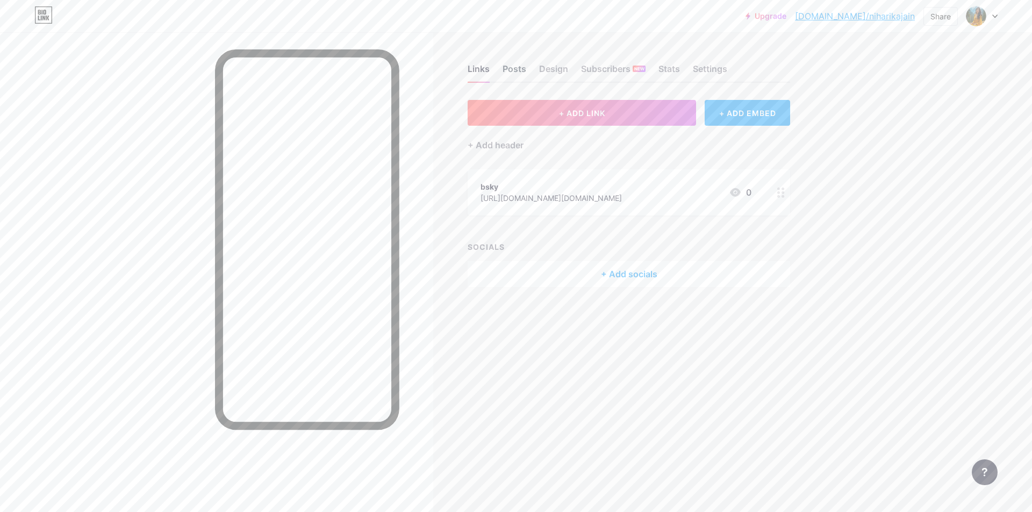
click at [526, 70] on div "Posts" at bounding box center [515, 71] width 24 height 19
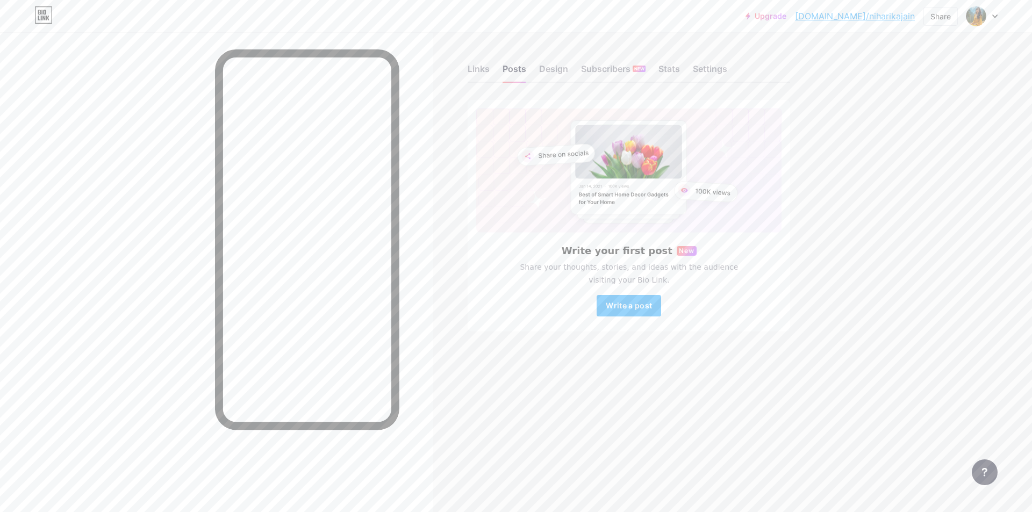
click at [635, 318] on div "Write your first post New Share your thoughts, stories, and ideas with the audi…" at bounding box center [629, 216] width 322 height 232
click at [631, 310] on span "Write a post" at bounding box center [629, 305] width 46 height 9
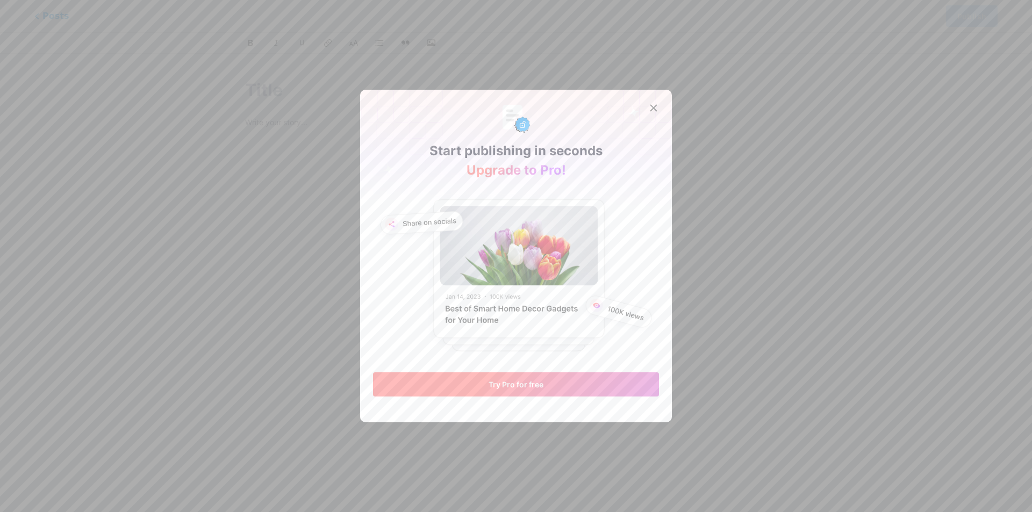
click at [515, 389] on span "Try Pro for free" at bounding box center [516, 384] width 55 height 9
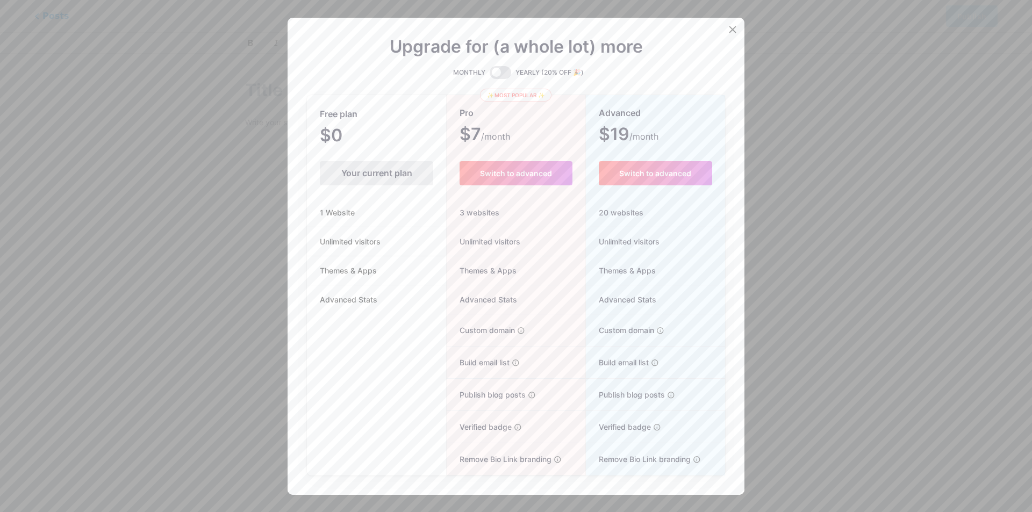
click at [369, 179] on div "Your current plan" at bounding box center [376, 173] width 113 height 24
click at [365, 171] on div "Your current plan" at bounding box center [376, 173] width 113 height 24
click at [381, 157] on div "Free plan $0 /month Your current plan 1 Website Unlimited visitors Themes & App…" at bounding box center [376, 285] width 139 height 379
click at [731, 29] on icon at bounding box center [732, 29] width 9 height 9
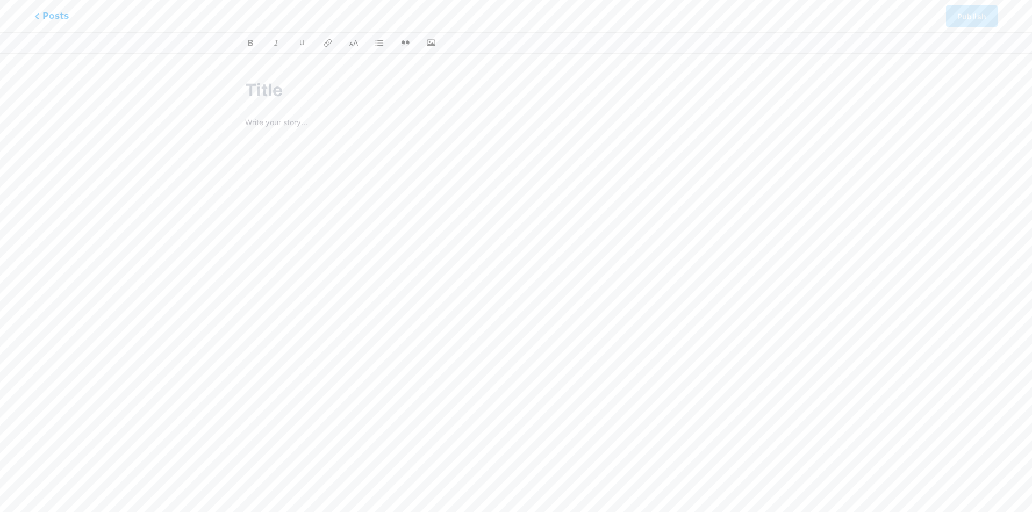
click at [275, 99] on input "text" at bounding box center [516, 90] width 542 height 26
type input "edrewrewrew"
click at [240, 146] on div "edrewrewrew" at bounding box center [516, 233] width 572 height 338
click at [274, 132] on div "edrewrewrew z bio.link/niharikajain/p/" at bounding box center [516, 246] width 572 height 364
type input "edrewrewrew"
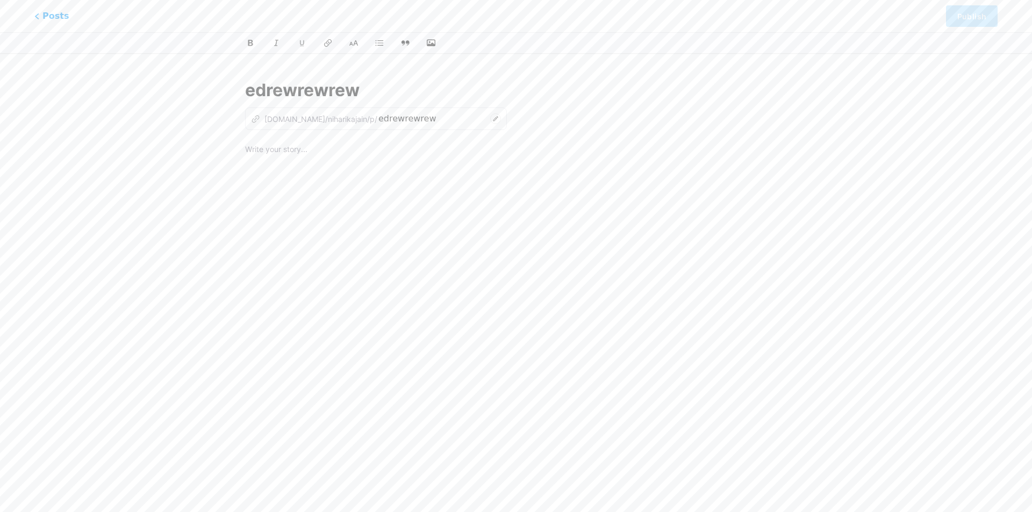
click at [294, 147] on p at bounding box center [516, 150] width 542 height 15
click at [290, 148] on p "sad" at bounding box center [516, 150] width 542 height 15
click at [298, 157] on p "saddddddddddddddddddddddddddddddddddddddddddddddddddddddddddddddddddddddddd" at bounding box center [516, 150] width 542 height 15
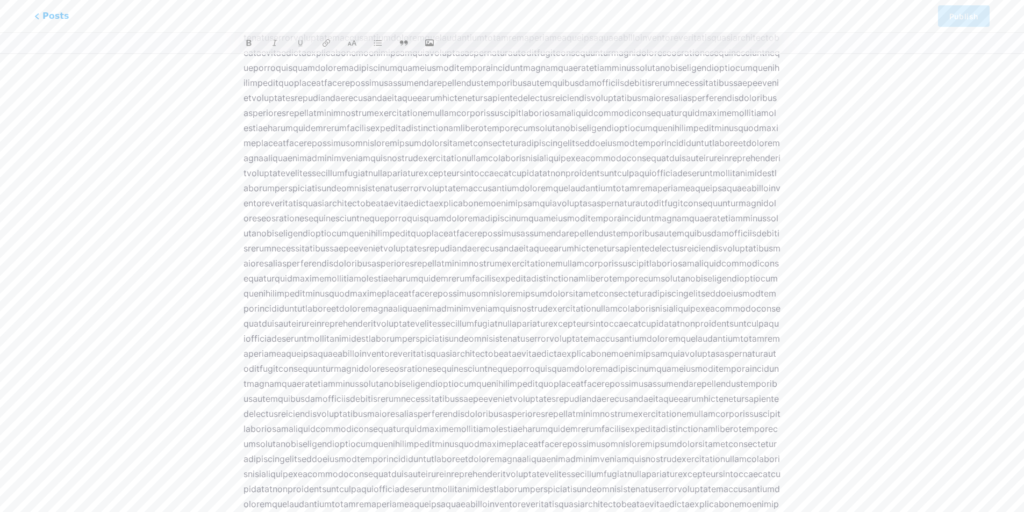
scroll to position [40, 0]
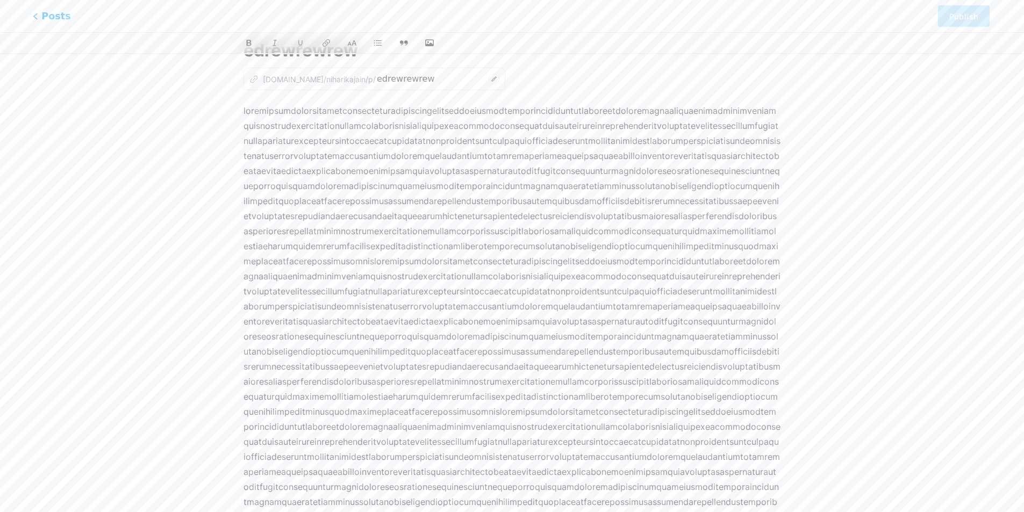
click at [44, 11] on span "Posts" at bounding box center [52, 16] width 38 height 14
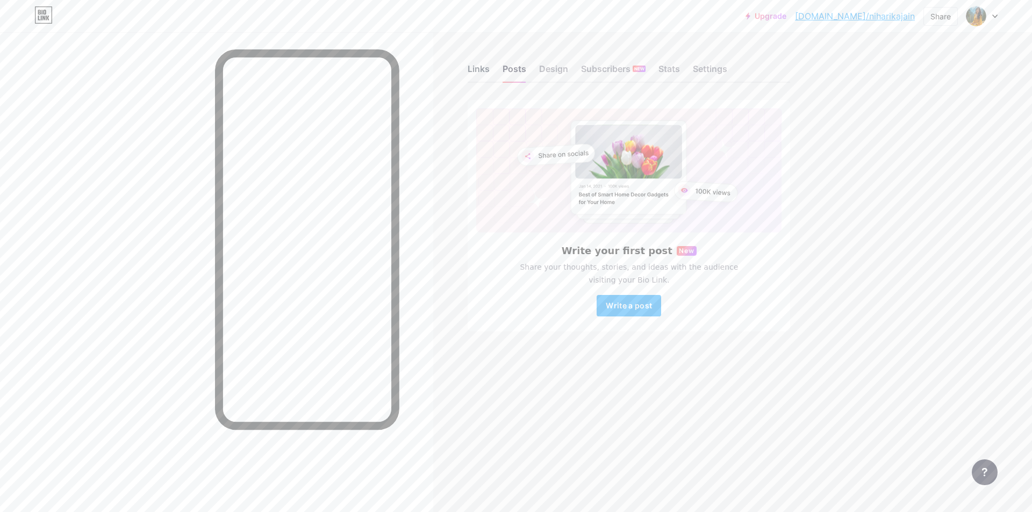
click at [479, 73] on div "Links" at bounding box center [479, 71] width 22 height 19
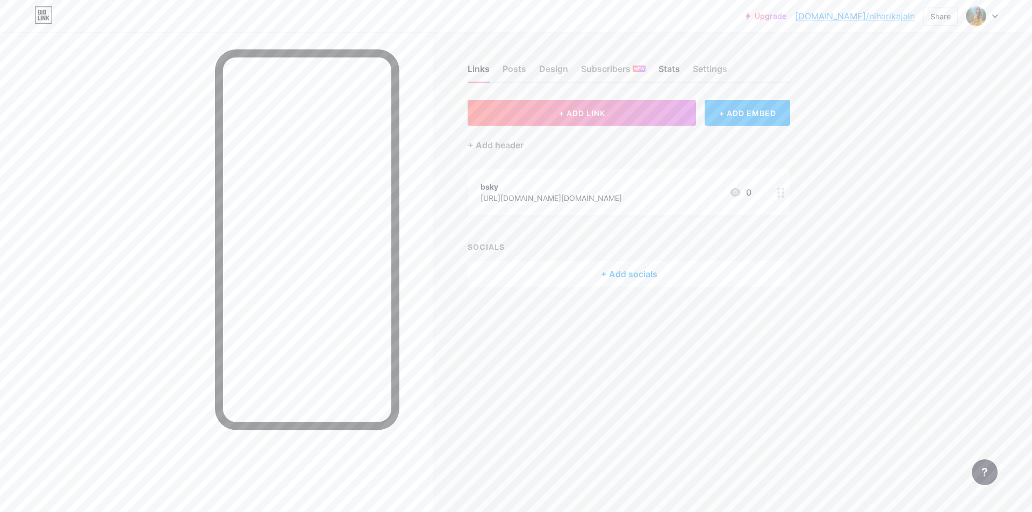
click at [664, 68] on div "Stats" at bounding box center [668, 71] width 21 height 19
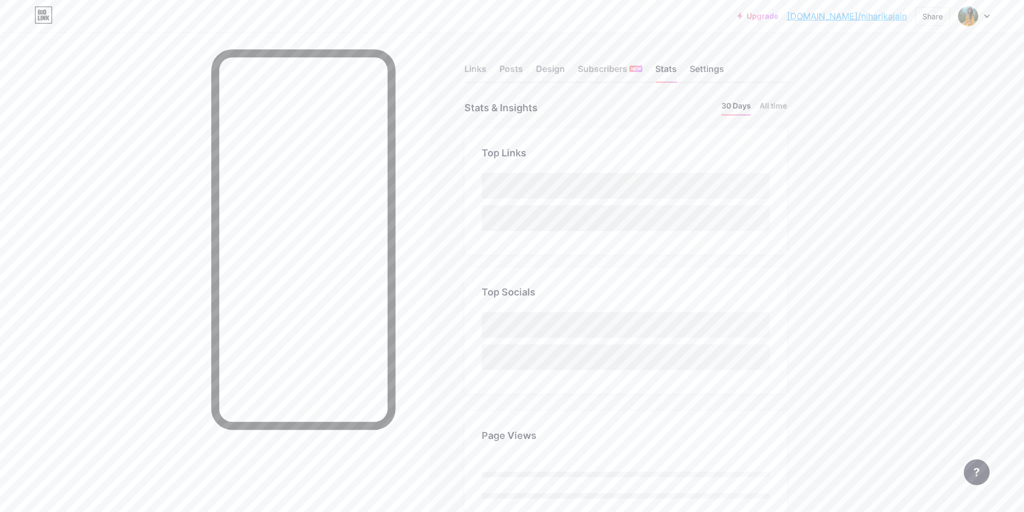
click at [711, 75] on div "Settings" at bounding box center [707, 71] width 34 height 19
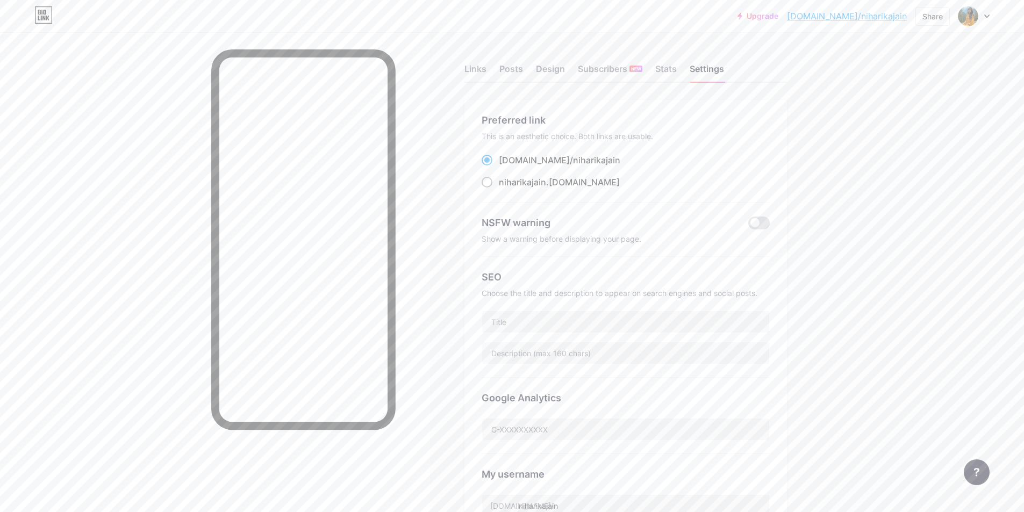
click at [509, 183] on span "niharikajain" at bounding box center [522, 182] width 47 height 11
click at [506, 189] on input "niharikajain .bio.link" at bounding box center [502, 192] width 7 height 7
radio input "true"
click at [531, 321] on input "text" at bounding box center [625, 321] width 287 height 21
paste input "[PERSON_NAME]"
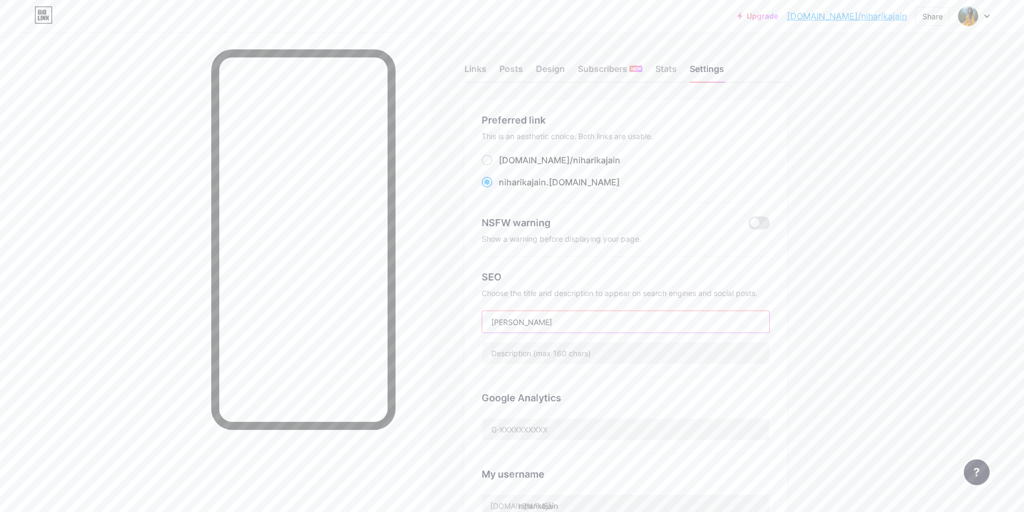
type input "[PERSON_NAME]"
paste input "Sean is a sustainability advocate and loves exploring Nordic outdoor adventures."
click at [508, 333] on div "SEO Choose the title and description to appear on search engines and social pos…" at bounding box center [626, 317] width 288 height 121
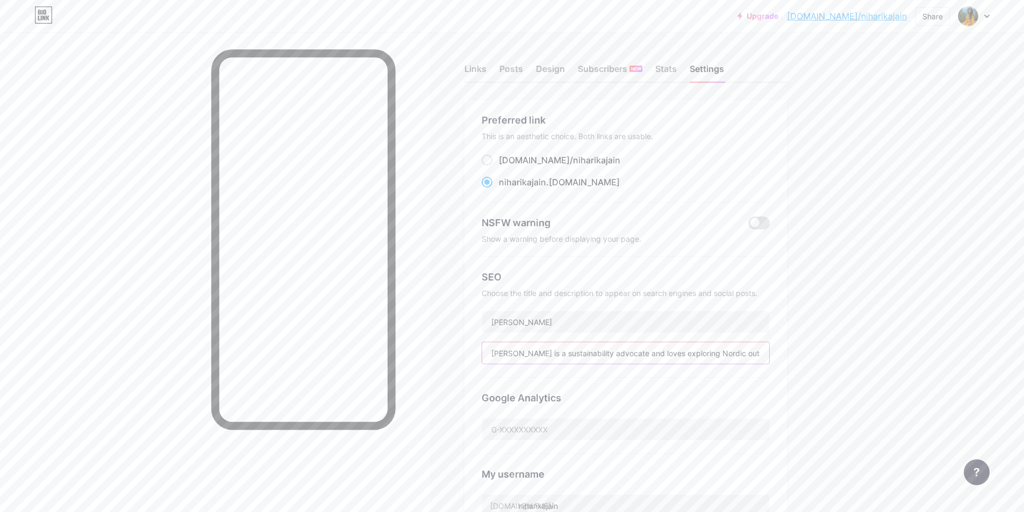
click at [499, 354] on input "Sean is a sustainability advocate and loves exploring Nordic outdoor adventures." at bounding box center [625, 352] width 287 height 21
click at [499, 352] on input "Sean is a sustainability advocate and loves exploring Nordic outdoor adventures." at bounding box center [625, 352] width 287 height 21
click at [499, 351] on input "Sean is a sustainability advocate and loves exploring Nordic outdoor adventures." at bounding box center [625, 352] width 287 height 21
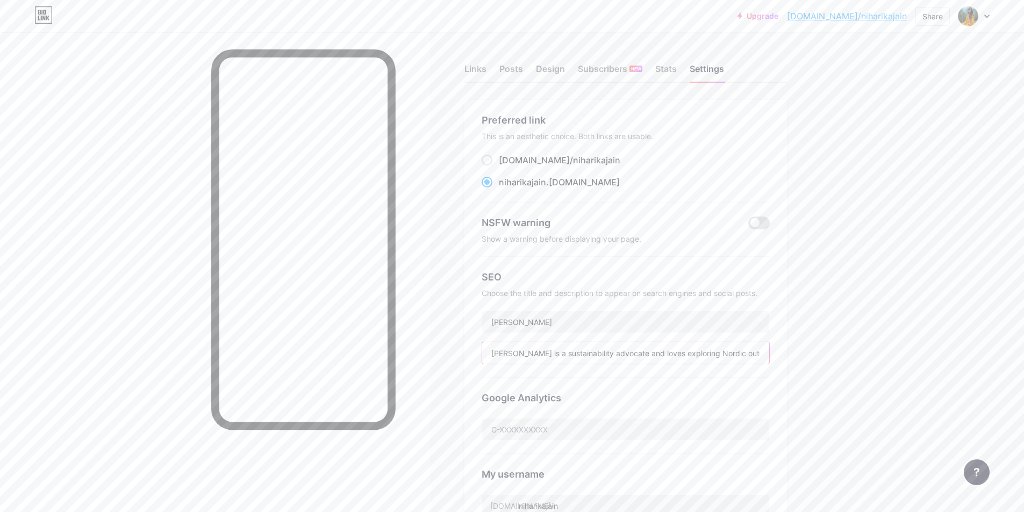
click at [499, 351] on input "Sean is a sustainability advocate and loves exploring Nordic outdoor adventures." at bounding box center [625, 352] width 287 height 21
paste input "[PERSON_NAME]"
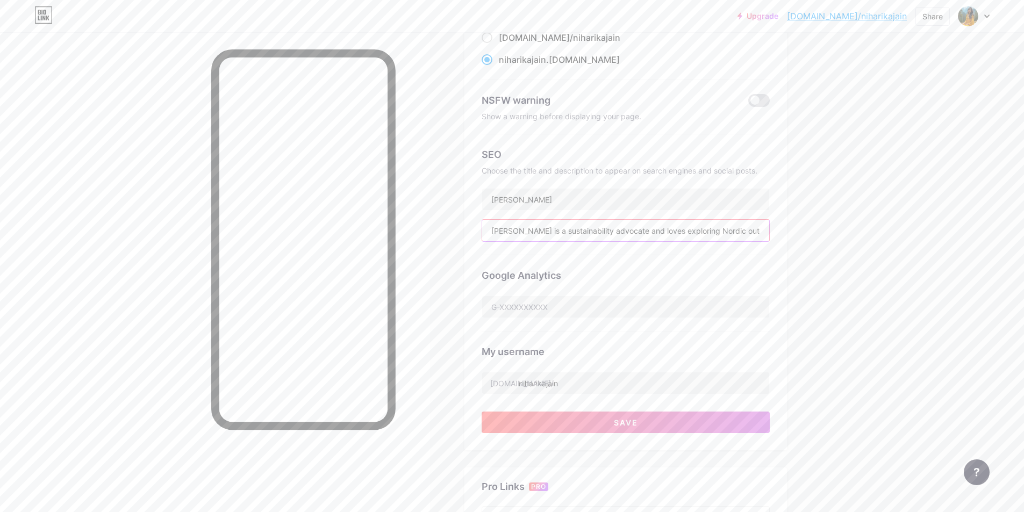
scroll to position [367, 0]
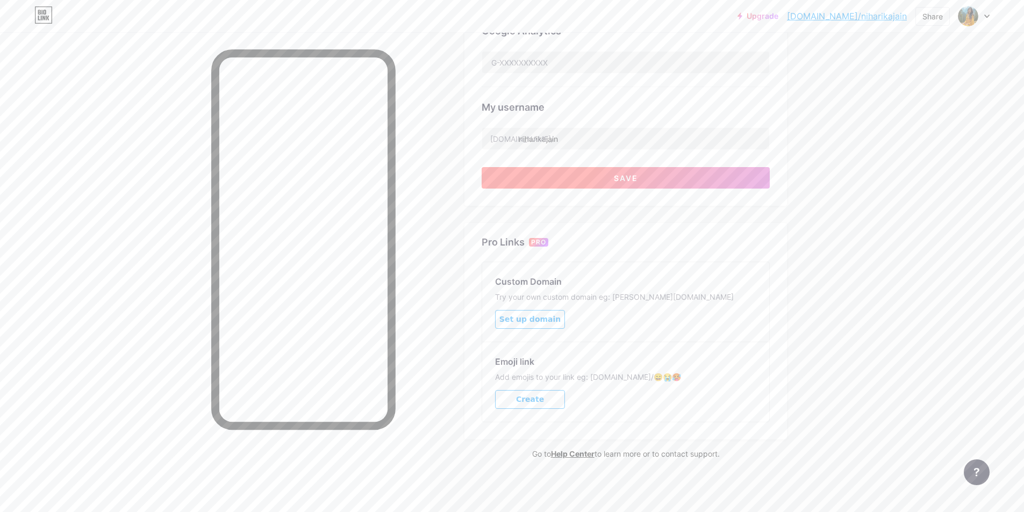
type input "Niharika Jain is a sustainability advocate and loves exploring Nordic outdoor a…"
click at [621, 174] on span "Save" at bounding box center [626, 178] width 24 height 9
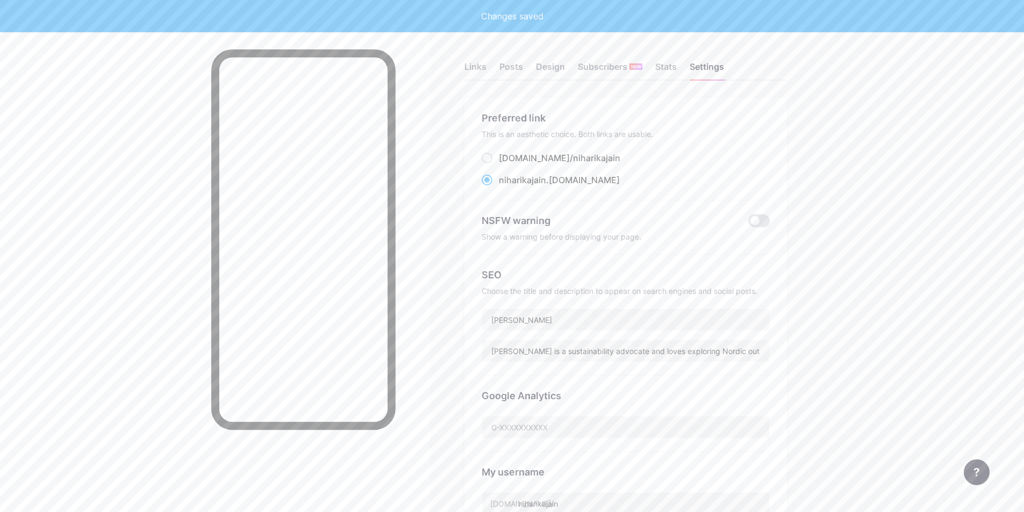
scroll to position [0, 0]
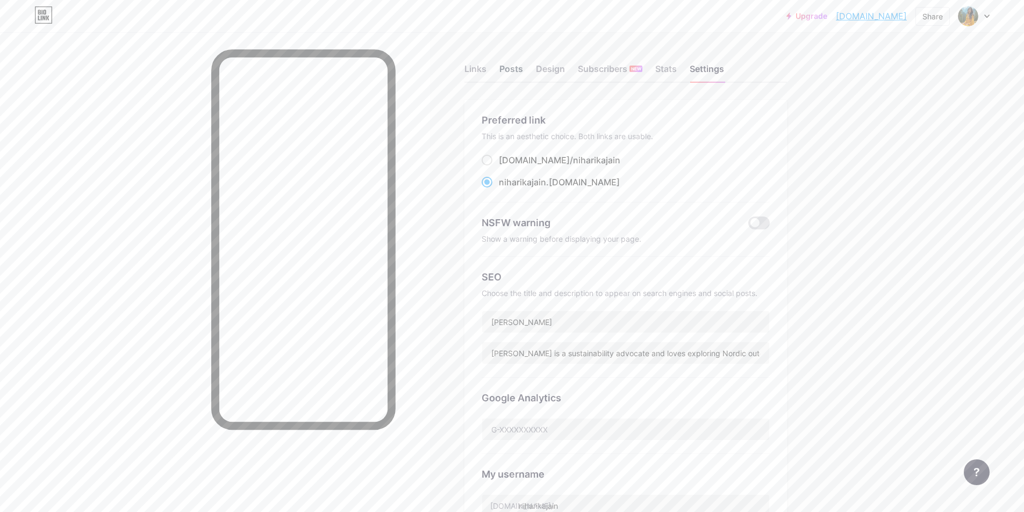
click at [515, 75] on div "Posts" at bounding box center [511, 71] width 24 height 19
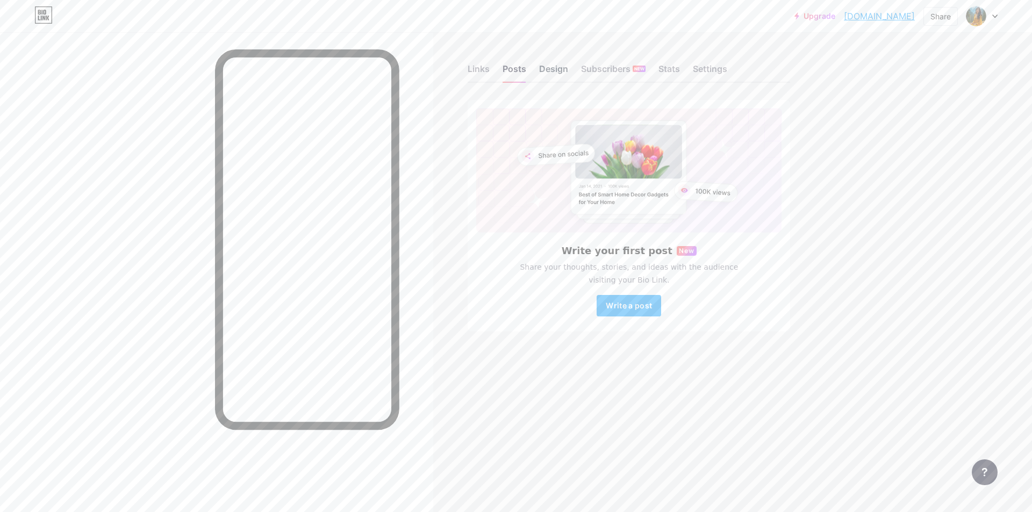
click at [561, 78] on div "Design" at bounding box center [553, 71] width 29 height 19
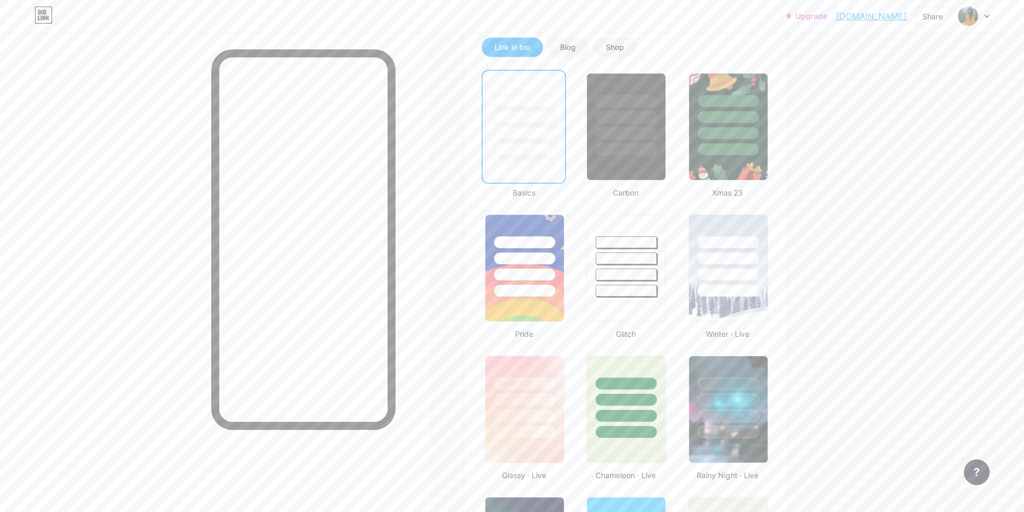
scroll to position [322, 0]
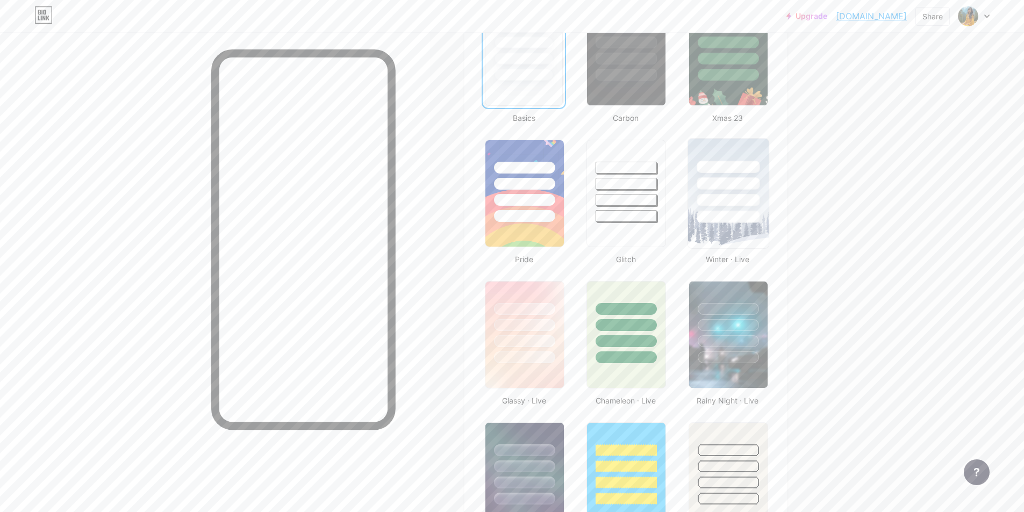
click at [723, 196] on div at bounding box center [728, 200] width 63 height 12
click at [729, 214] on div at bounding box center [728, 216] width 60 height 12
click at [724, 366] on img at bounding box center [728, 335] width 81 height 110
click at [734, 350] on div at bounding box center [727, 323] width 77 height 82
click at [855, 13] on link "[DOMAIN_NAME]" at bounding box center [871, 16] width 71 height 13
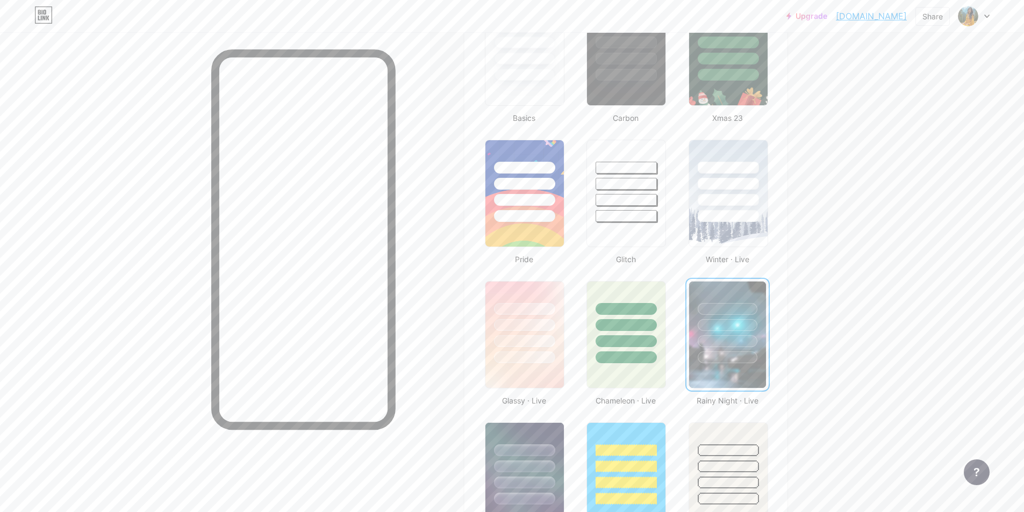
click at [980, 15] on div at bounding box center [973, 15] width 31 height 19
click at [910, 70] on div "[DOMAIN_NAME]/niharikajain" at bounding box center [928, 74] width 83 height 9
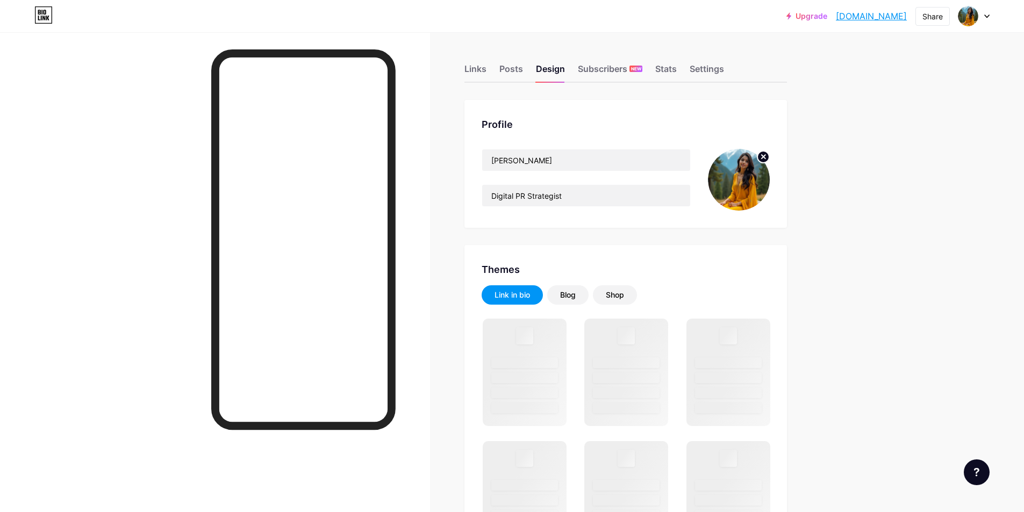
click at [518, 298] on div "Link in bio" at bounding box center [511, 295] width 35 height 11
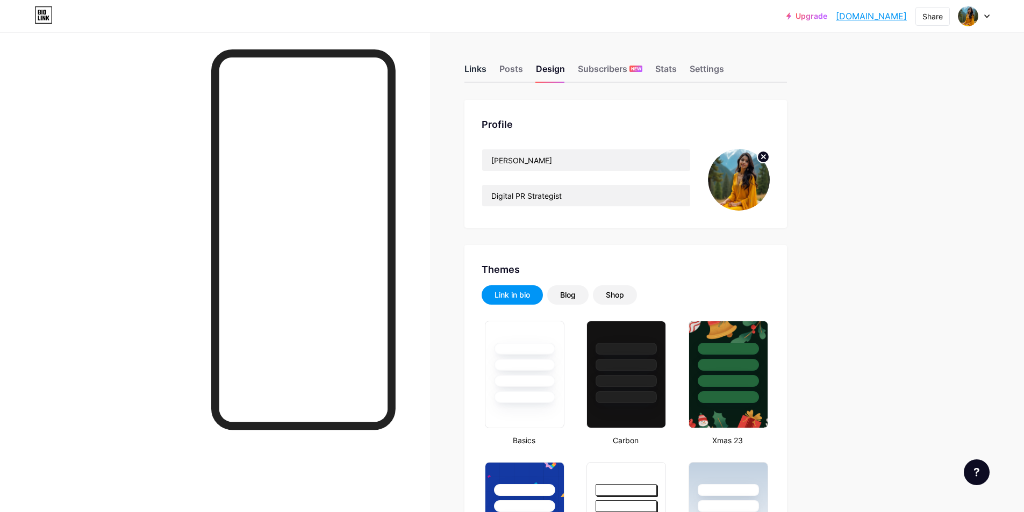
drag, startPoint x: 494, startPoint y: 71, endPoint x: 485, endPoint y: 67, distance: 10.3
click at [494, 71] on div "Links Posts Design Subscribers NEW Stats Settings" at bounding box center [625, 64] width 322 height 38
click at [485, 66] on div "Links" at bounding box center [475, 71] width 22 height 19
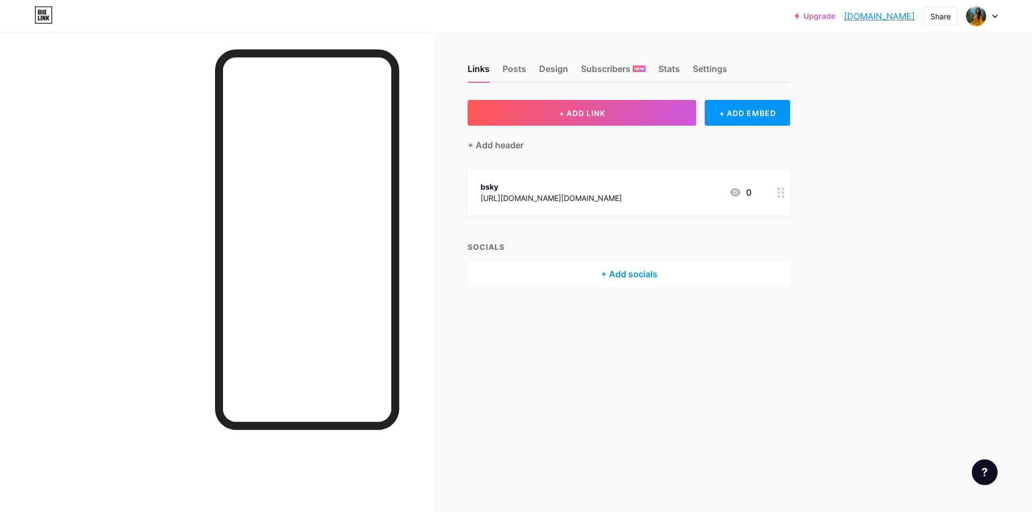
click at [519, 198] on div "[URL][DOMAIN_NAME][DOMAIN_NAME]" at bounding box center [550, 197] width 141 height 11
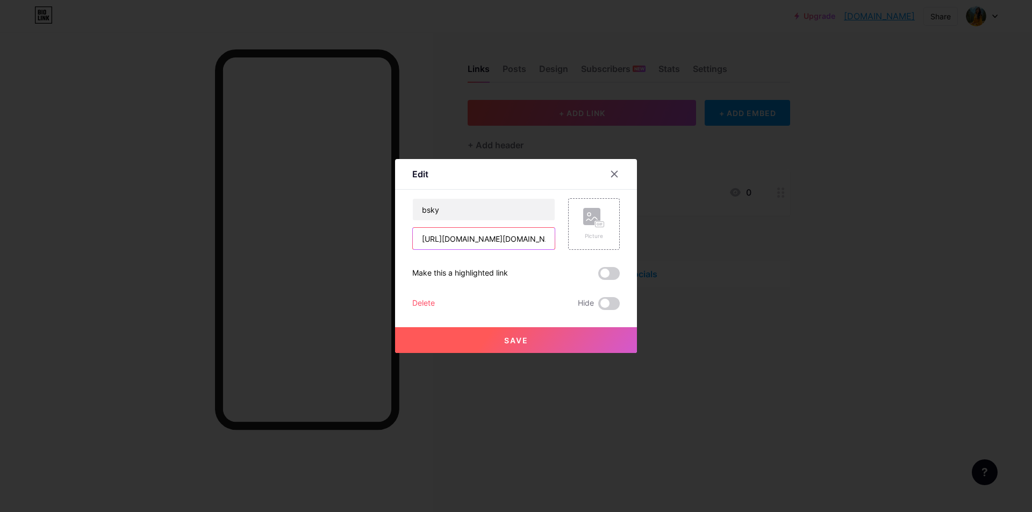
drag, startPoint x: 476, startPoint y: 239, endPoint x: 443, endPoint y: 242, distance: 32.9
click at [443, 242] on input "[URL][DOMAIN_NAME][DOMAIN_NAME]" at bounding box center [484, 238] width 142 height 21
paste input ".app"
drag, startPoint x: 439, startPoint y: 204, endPoint x: 337, endPoint y: 217, distance: 102.9
click at [337, 217] on div "Edit Content YouTube Play YouTube video without leaving your page. ADD Vimeo Pl…" at bounding box center [516, 256] width 1032 height 512
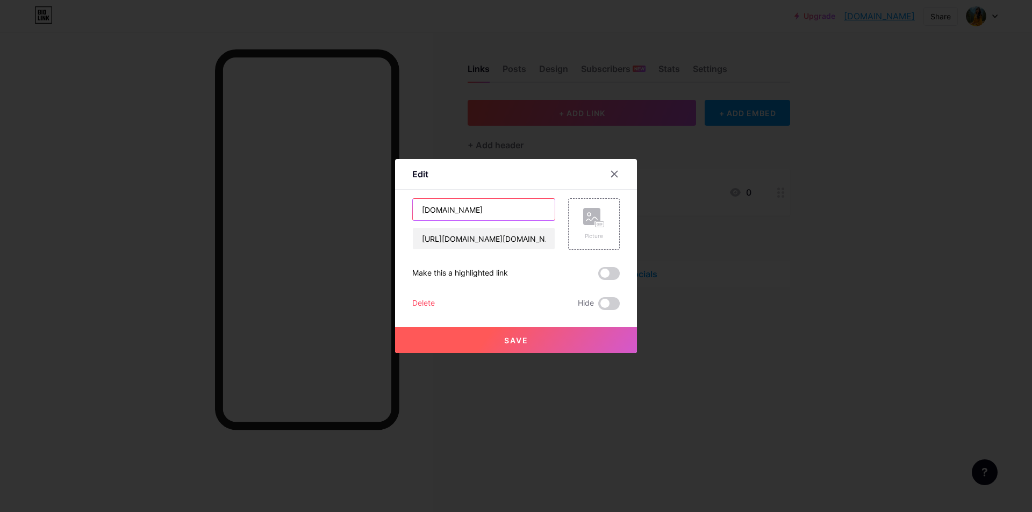
type input "[DOMAIN_NAME]"
drag, startPoint x: 525, startPoint y: 338, endPoint x: 501, endPoint y: 339, distance: 23.7
click at [525, 336] on button "Save" at bounding box center [516, 340] width 242 height 26
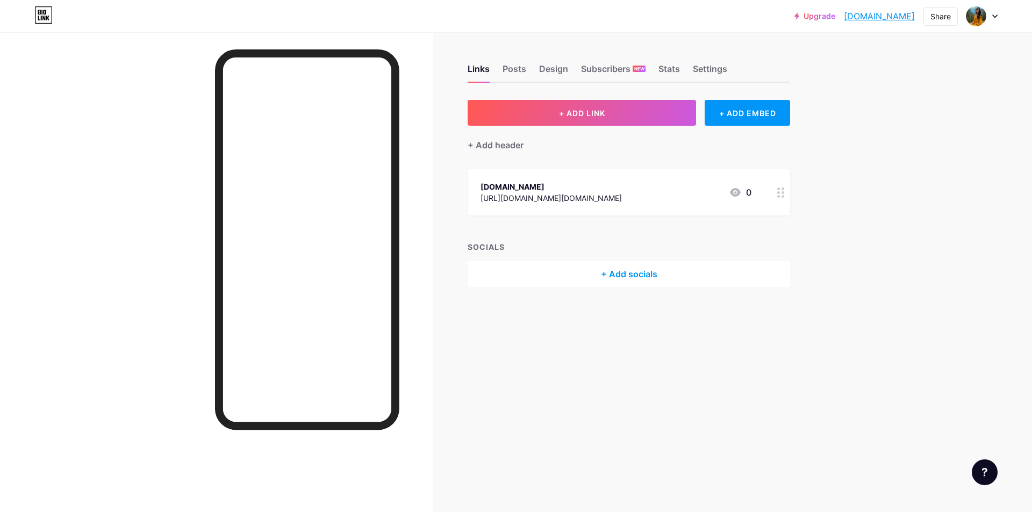
click at [630, 261] on div "+ Add socials" at bounding box center [629, 274] width 322 height 26
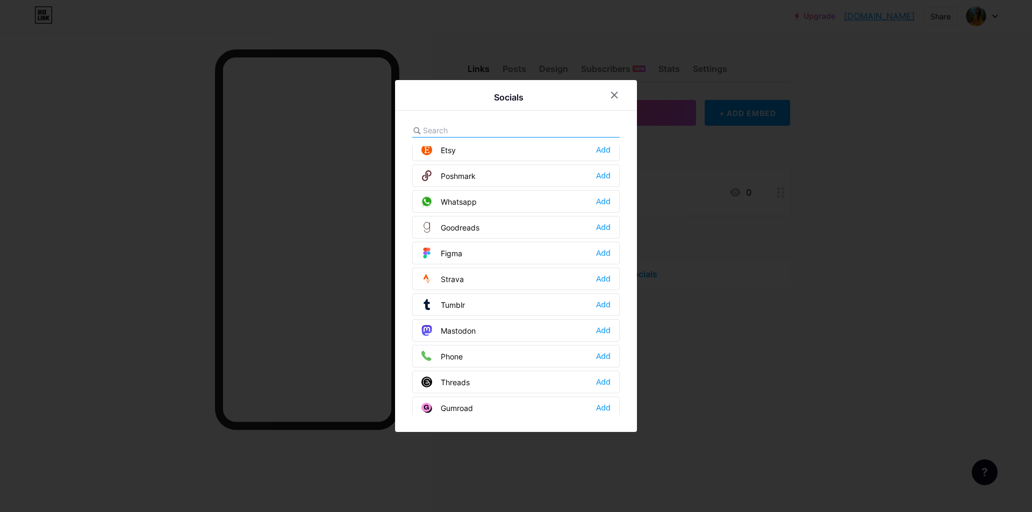
scroll to position [970, 0]
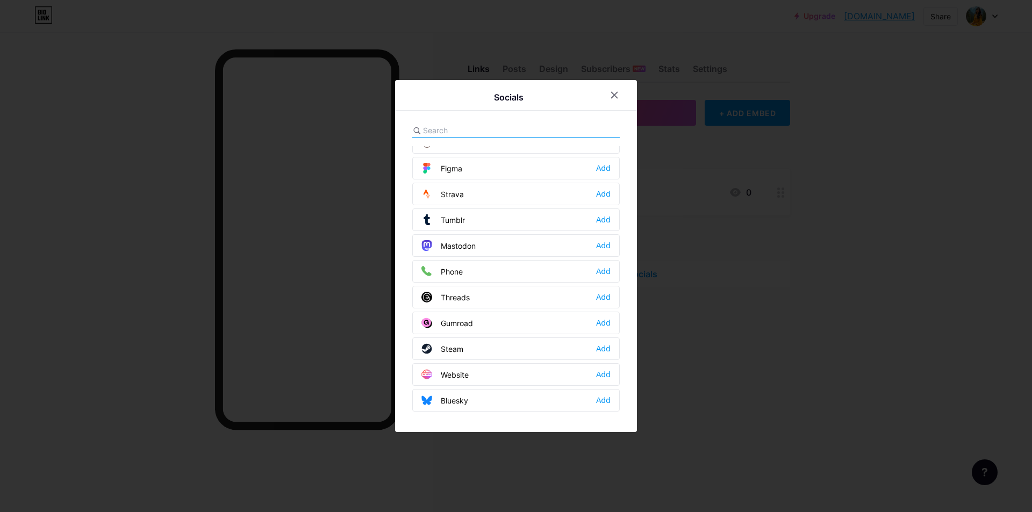
drag, startPoint x: 916, startPoint y: 397, endPoint x: 908, endPoint y: 382, distance: 16.8
click at [917, 396] on div at bounding box center [516, 256] width 1032 height 512
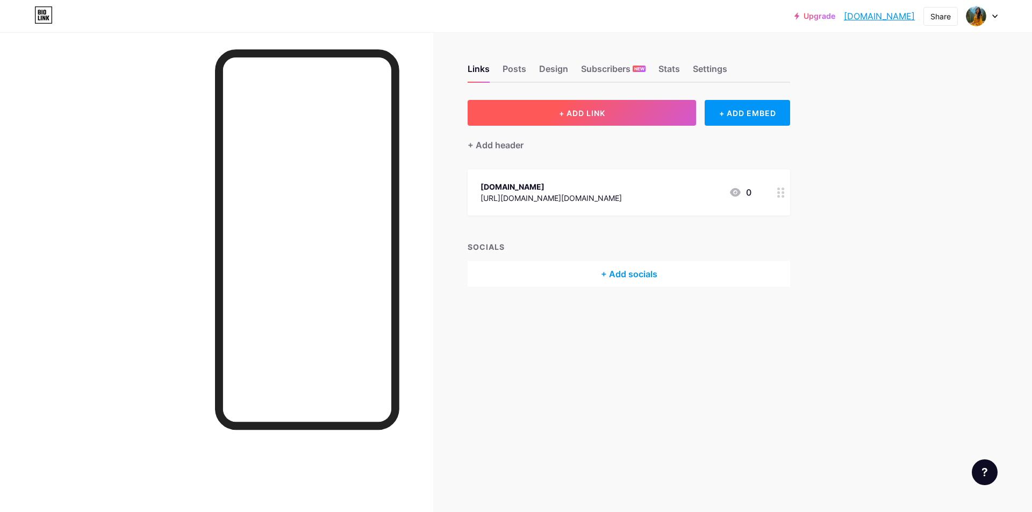
click at [590, 121] on button "+ ADD LINK" at bounding box center [582, 113] width 228 height 26
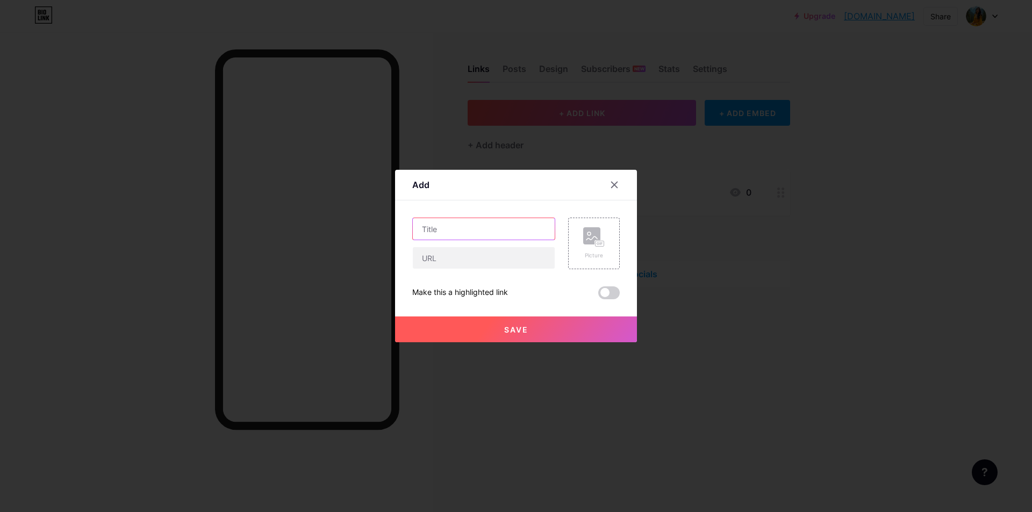
click at [438, 236] on input "text" at bounding box center [484, 228] width 142 height 21
click at [434, 231] on input "text" at bounding box center [484, 228] width 142 height 21
paste input "[URL][DOMAIN_NAME]"
drag, startPoint x: 528, startPoint y: 228, endPoint x: 312, endPoint y: 233, distance: 215.6
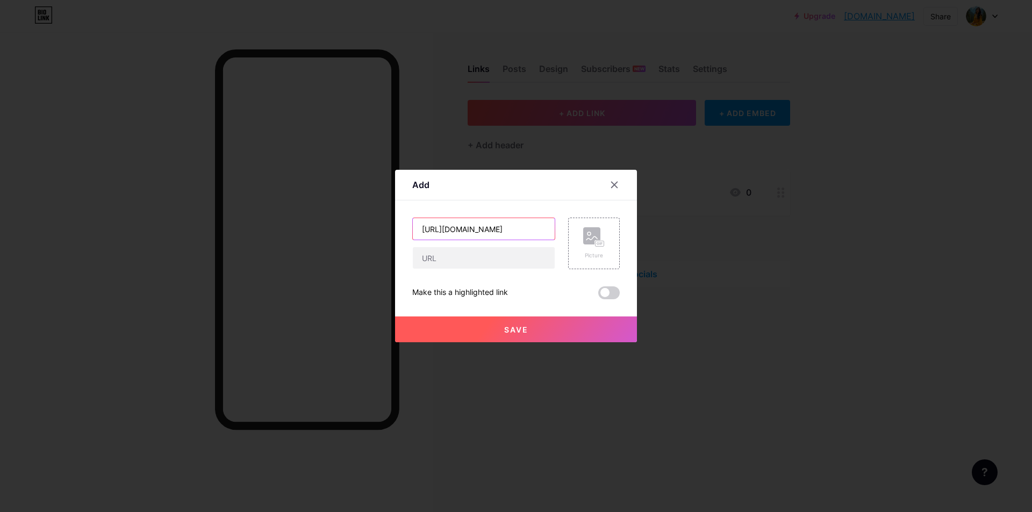
click at [312, 233] on div "Add Content YouTube Play YouTube video without leaving your page. ADD Vimeo Pla…" at bounding box center [516, 256] width 1032 height 512
click at [484, 224] on input "[URL][DOMAIN_NAME]" at bounding box center [484, 228] width 142 height 21
type input "[URL][DOMAIN_NAME]"
click at [464, 264] on input "text" at bounding box center [484, 257] width 142 height 21
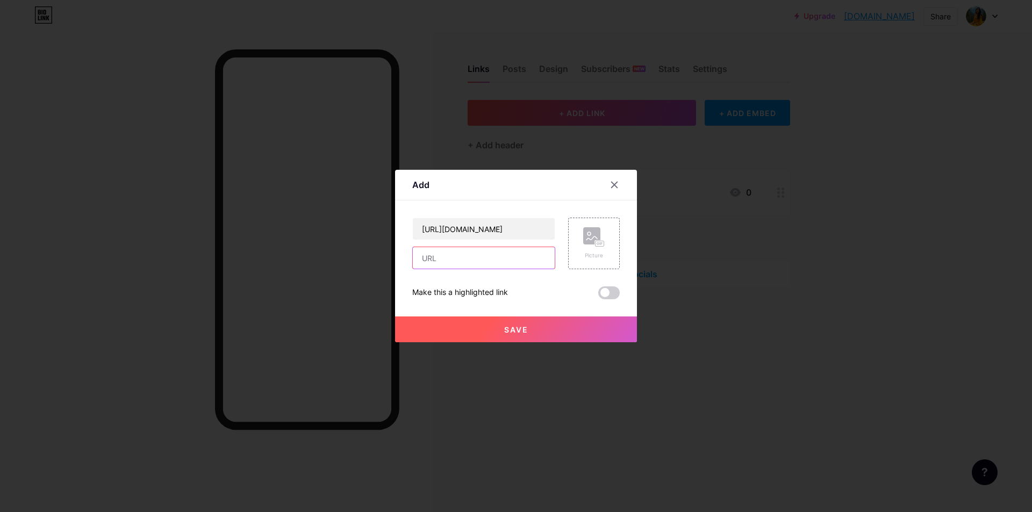
paste input "indieproducts"
type input "indieproducts"
click at [451, 318] on button "Save" at bounding box center [516, 330] width 242 height 26
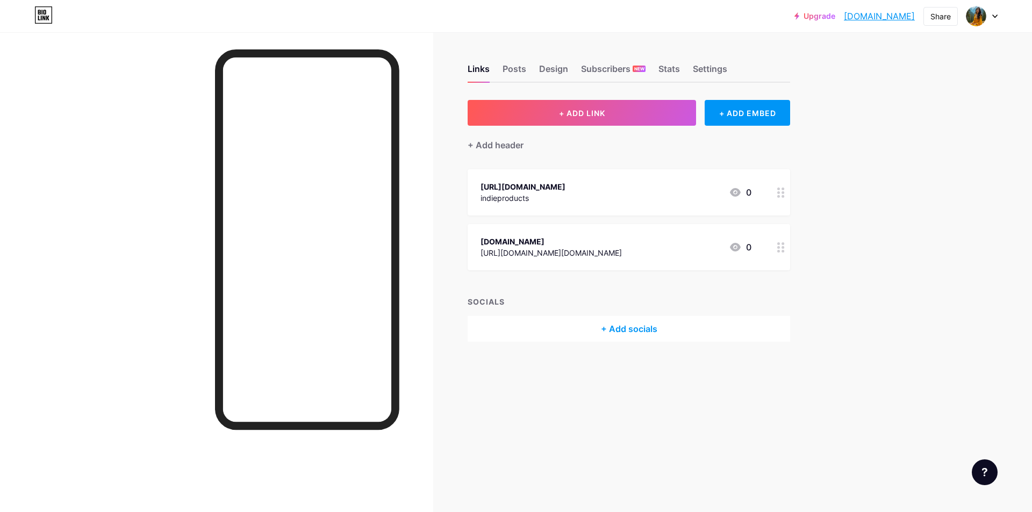
click at [565, 204] on div "indieproducts" at bounding box center [522, 197] width 85 height 11
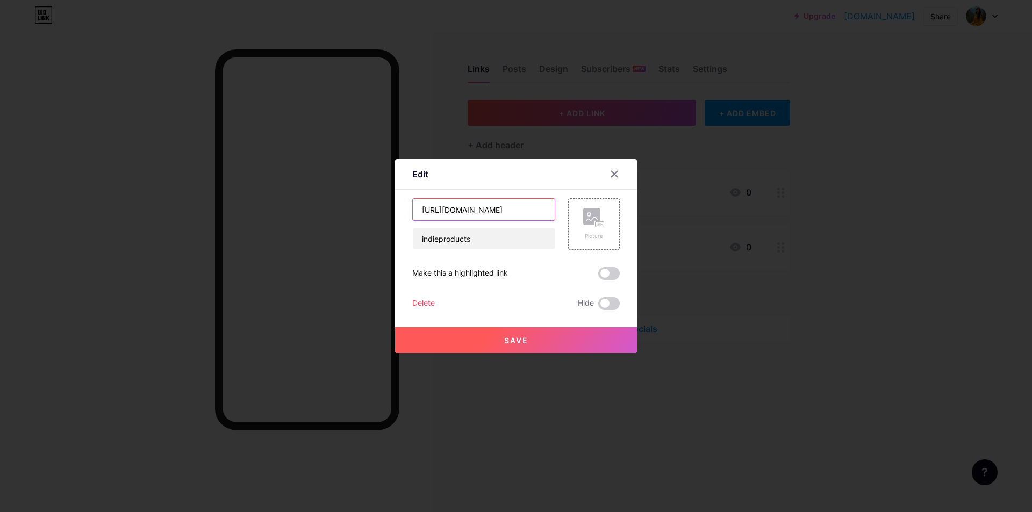
click at [517, 209] on input "[URL][DOMAIN_NAME]" at bounding box center [484, 209] width 142 height 21
paste input "[URL][DOMAIN_NAME]"
drag, startPoint x: 472, startPoint y: 239, endPoint x: 263, endPoint y: 254, distance: 209.6
click at [263, 254] on div "Edit Content YouTube Play YouTube video without leaving your page. ADD Vimeo Pl…" at bounding box center [516, 256] width 1032 height 512
click at [479, 232] on input "[URL][DOMAIN_NAME]" at bounding box center [484, 238] width 142 height 21
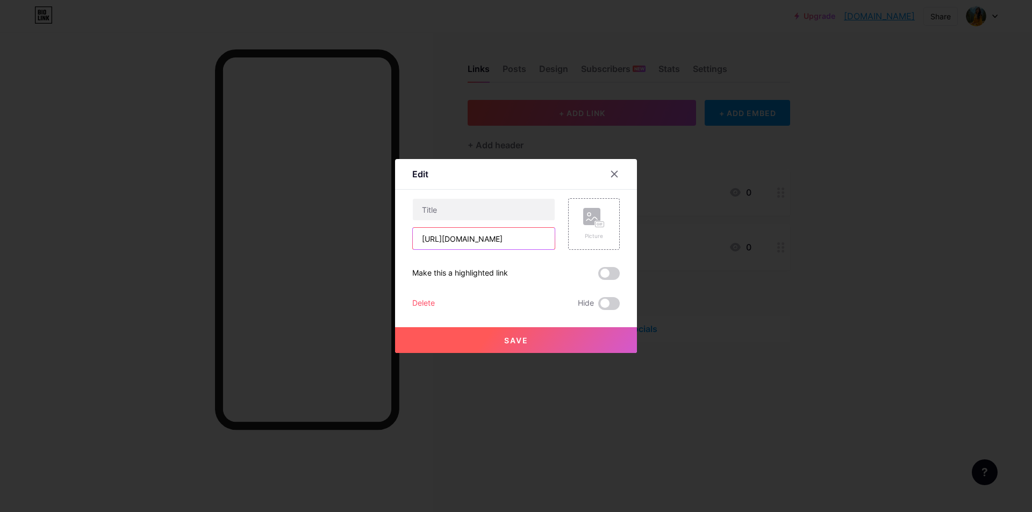
click at [479, 232] on input "[URL][DOMAIN_NAME]" at bounding box center [484, 238] width 142 height 21
type input "[URL][DOMAIN_NAME]"
click at [468, 216] on input "text" at bounding box center [484, 209] width 142 height 21
paste input "indieproducts"
type input "indieproducts"
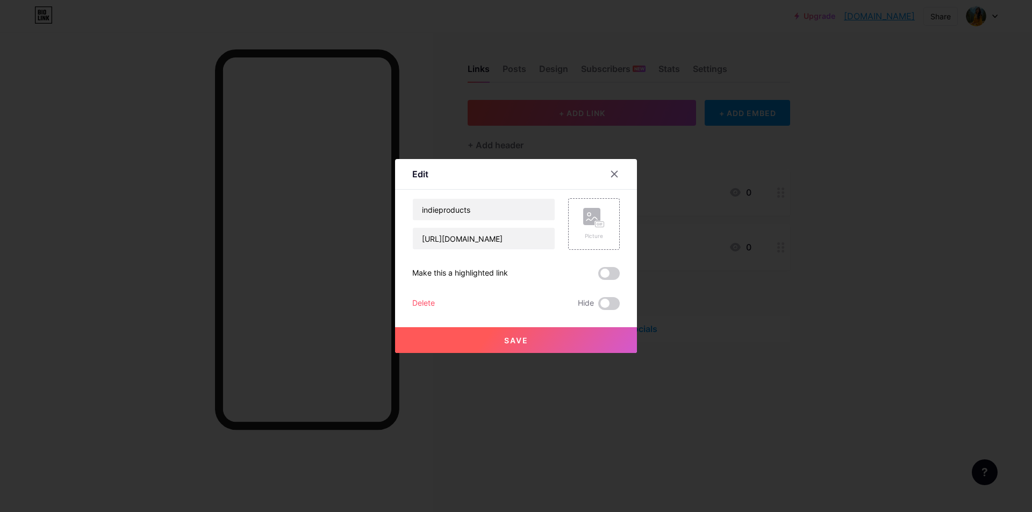
click at [550, 339] on button "Save" at bounding box center [516, 340] width 242 height 26
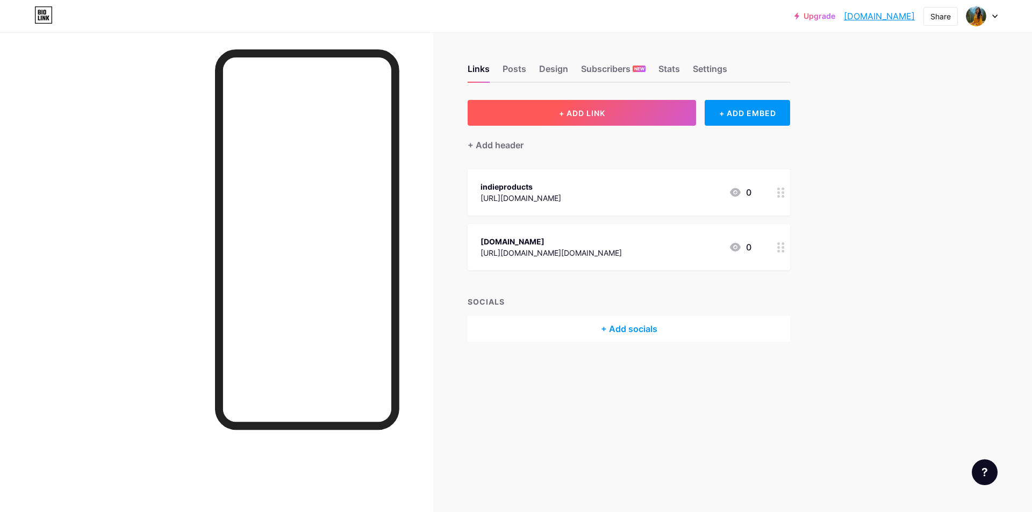
click at [586, 107] on button "+ ADD LINK" at bounding box center [582, 113] width 228 height 26
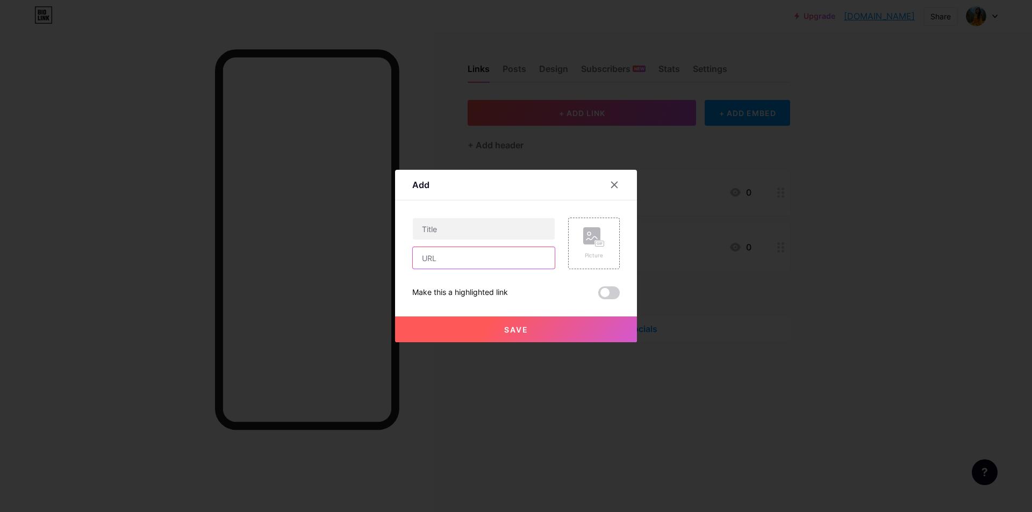
click at [451, 255] on input "text" at bounding box center [484, 257] width 142 height 21
paste input "[URL][DOMAIN_NAME]"
click at [449, 262] on input "[URL][DOMAIN_NAME]" at bounding box center [484, 257] width 142 height 21
type input "[URL][DOMAIN_NAME]"
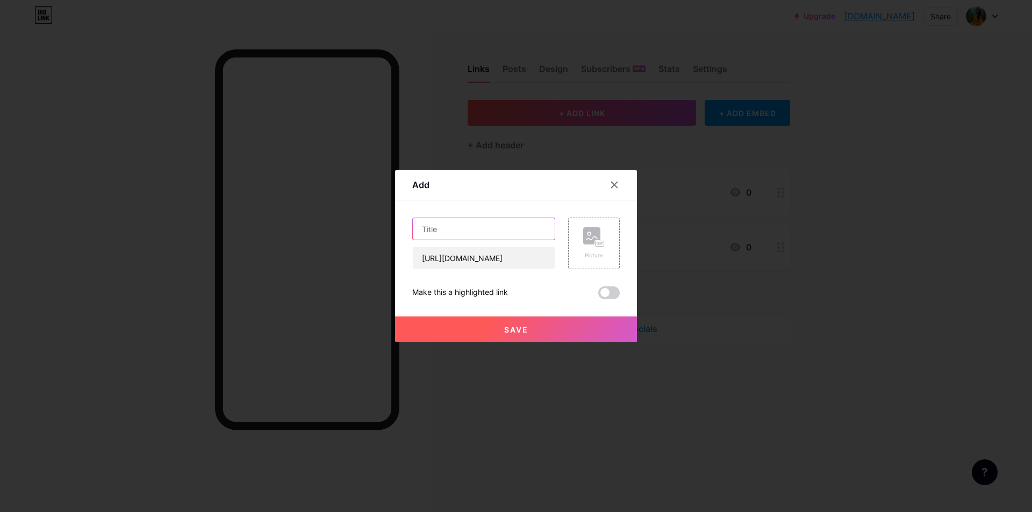
click at [439, 238] on input "text" at bounding box center [484, 228] width 142 height 21
paste input "bio"
type input "bio"
click at [521, 326] on span "Save" at bounding box center [516, 329] width 24 height 9
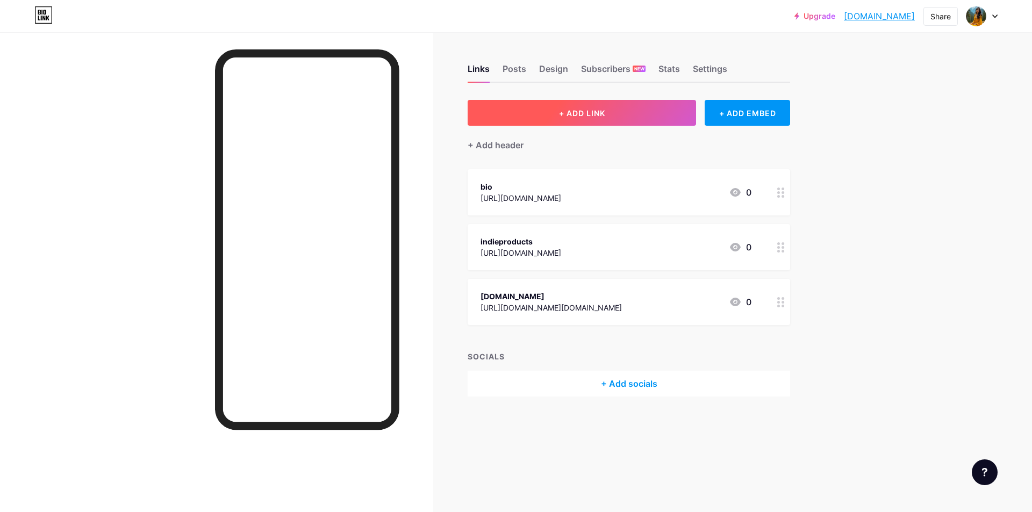
click at [587, 119] on button "+ ADD LINK" at bounding box center [582, 113] width 228 height 26
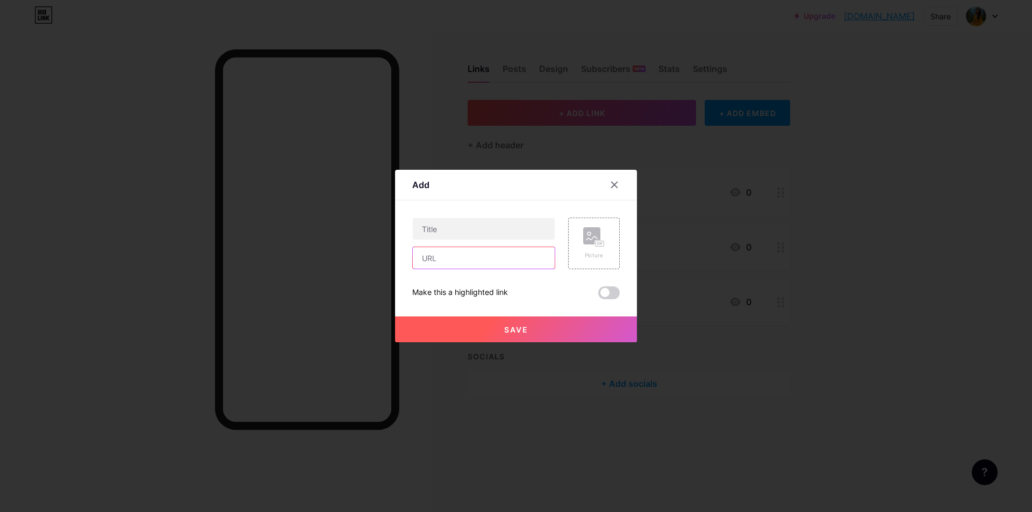
click at [448, 264] on input "text" at bounding box center [484, 257] width 142 height 21
paste input "[URL][DOMAIN_NAME]"
click at [447, 261] on input "[URL][DOMAIN_NAME]" at bounding box center [484, 257] width 142 height 21
type input "[URL][DOMAIN_NAME]"
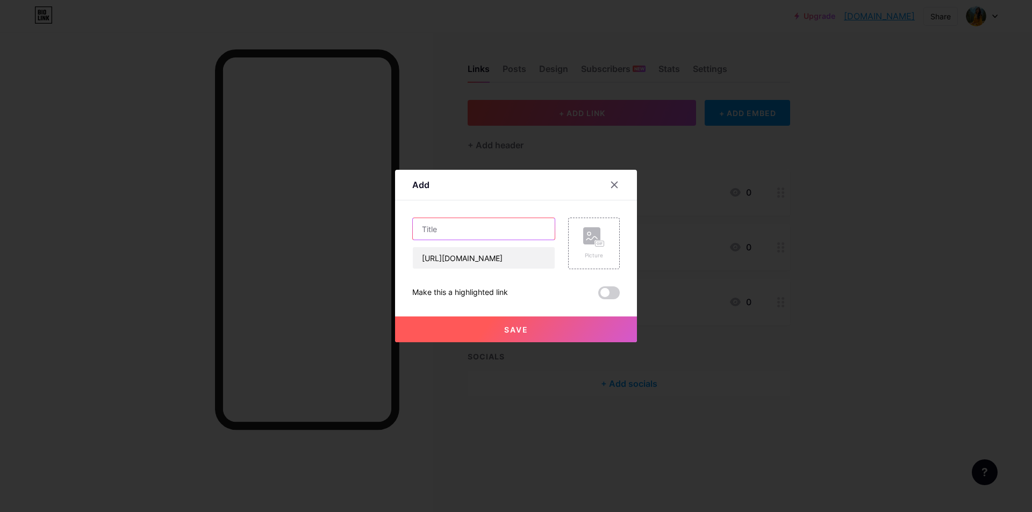
click at [444, 226] on input "text" at bounding box center [484, 228] width 142 height 21
paste input "anyfp"
type input "anyfp"
click at [505, 331] on span "Save" at bounding box center [516, 329] width 24 height 9
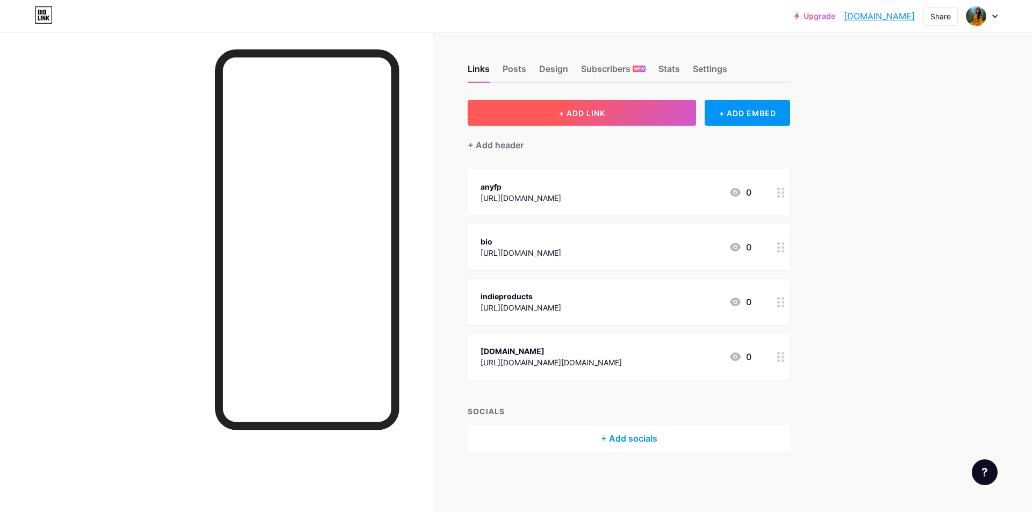
click at [559, 115] on span "+ ADD LINK" at bounding box center [582, 113] width 46 height 9
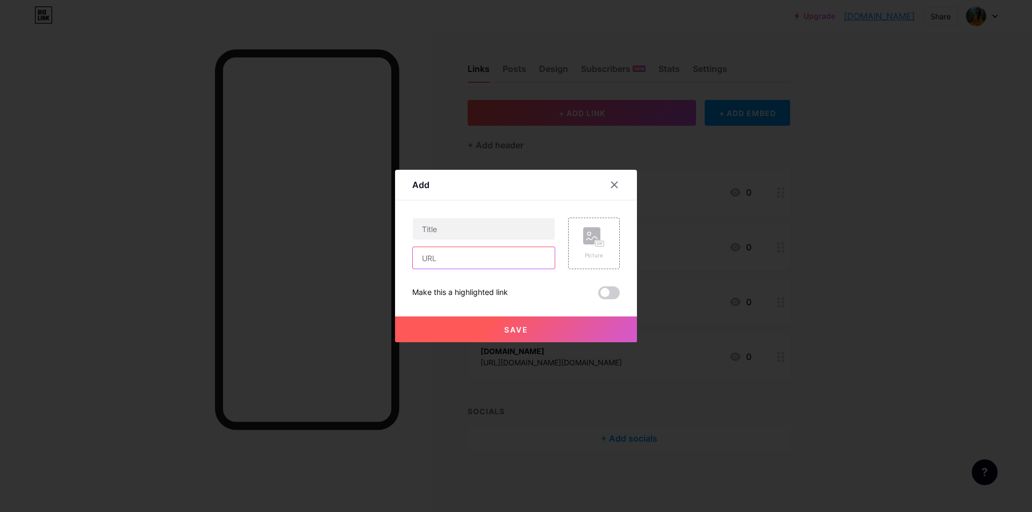
click at [438, 260] on input "text" at bounding box center [484, 257] width 142 height 21
paste input "[URL][DOMAIN_NAME]"
click at [462, 261] on input "[URL][DOMAIN_NAME]" at bounding box center [484, 257] width 142 height 21
type input "[URL][DOMAIN_NAME]"
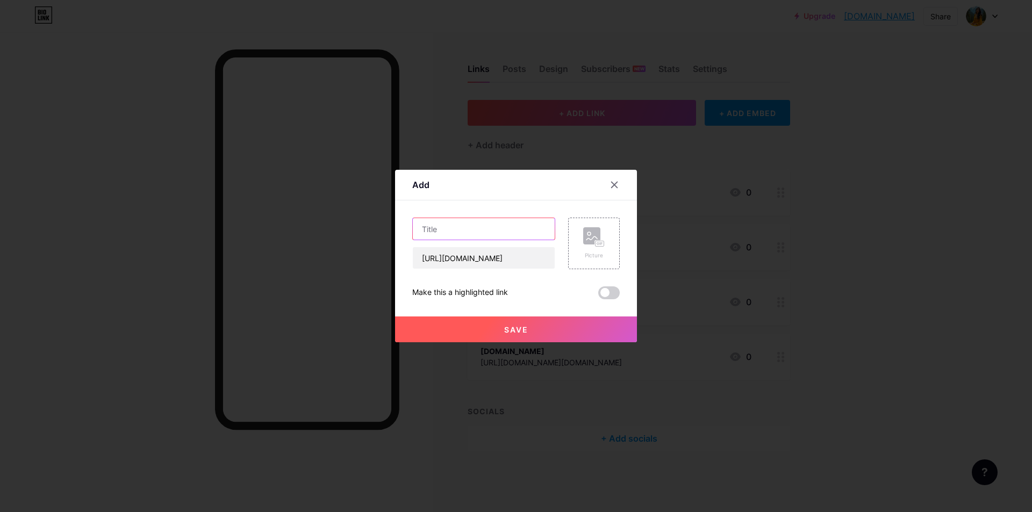
paste input "bestofai"
click at [451, 228] on input "text" at bounding box center [484, 228] width 142 height 21
type input "bestofai"
drag, startPoint x: 511, startPoint y: 328, endPoint x: 468, endPoint y: 335, distance: 43.1
click at [508, 328] on span "Save" at bounding box center [516, 329] width 24 height 9
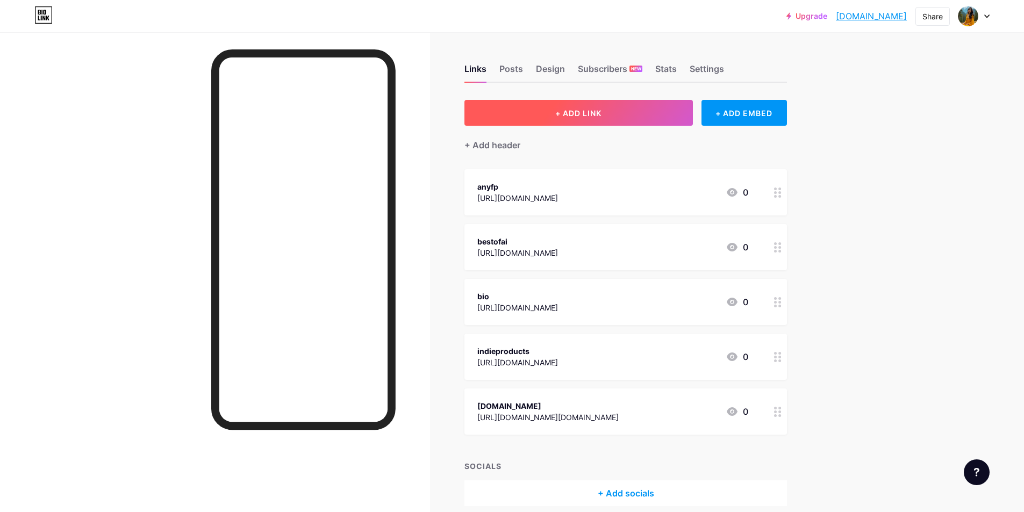
click at [575, 111] on span "+ ADD LINK" at bounding box center [578, 113] width 46 height 9
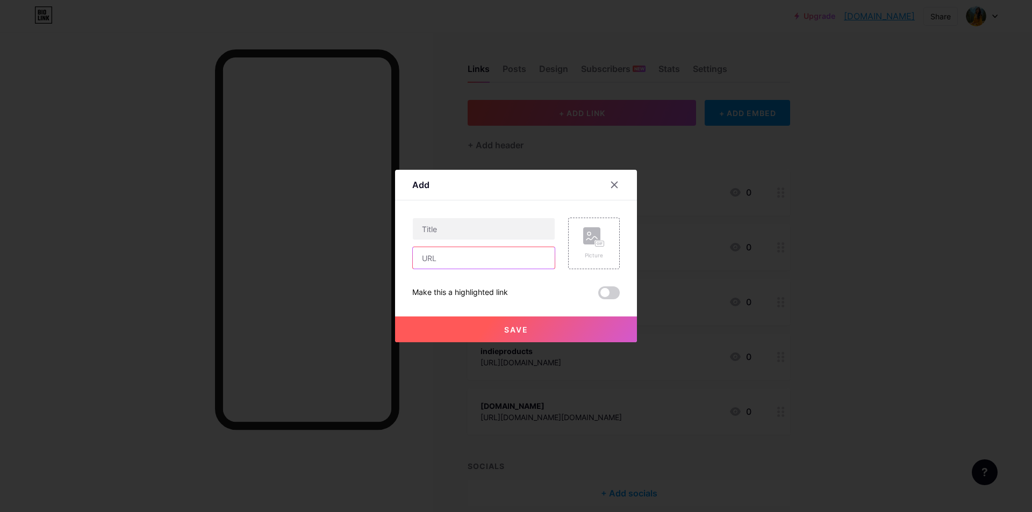
click at [464, 263] on input "text" at bounding box center [484, 257] width 142 height 21
paste input "[URL][DOMAIN_NAME][PERSON_NAME]"
drag, startPoint x: 449, startPoint y: 264, endPoint x: 346, endPoint y: 271, distance: 103.4
click at [346, 270] on div "Add Content YouTube Play YouTube video without leaving your page. ADD Vimeo Pla…" at bounding box center [516, 256] width 1032 height 512
click at [473, 260] on input "[URL][DOMAIN_NAME][PERSON_NAME]" at bounding box center [484, 257] width 142 height 21
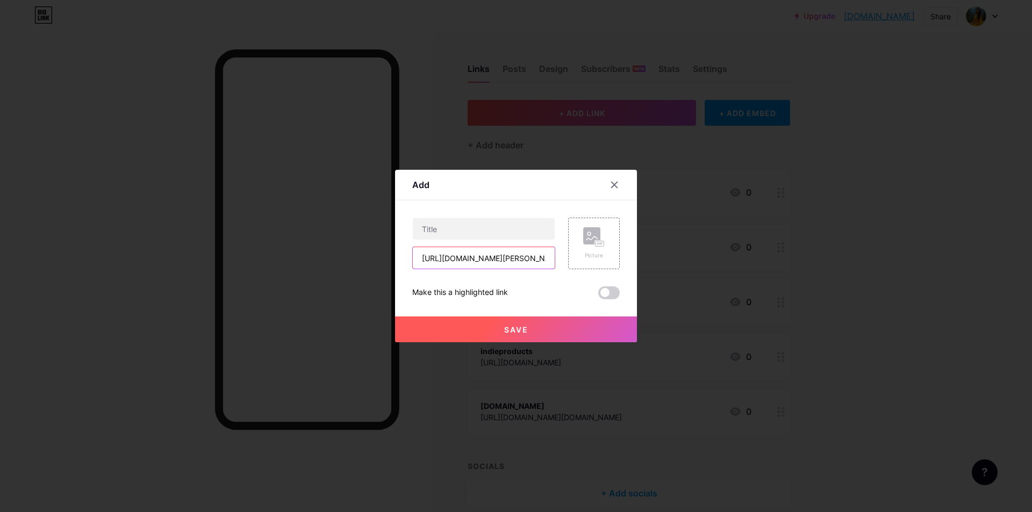
click at [473, 260] on input "[URL][DOMAIN_NAME][PERSON_NAME]" at bounding box center [484, 257] width 142 height 21
type input "[URL][DOMAIN_NAME][PERSON_NAME]"
click at [464, 229] on input "text" at bounding box center [484, 228] width 142 height 21
paste input "[PERSON_NAME]"
type input "[PERSON_NAME]"
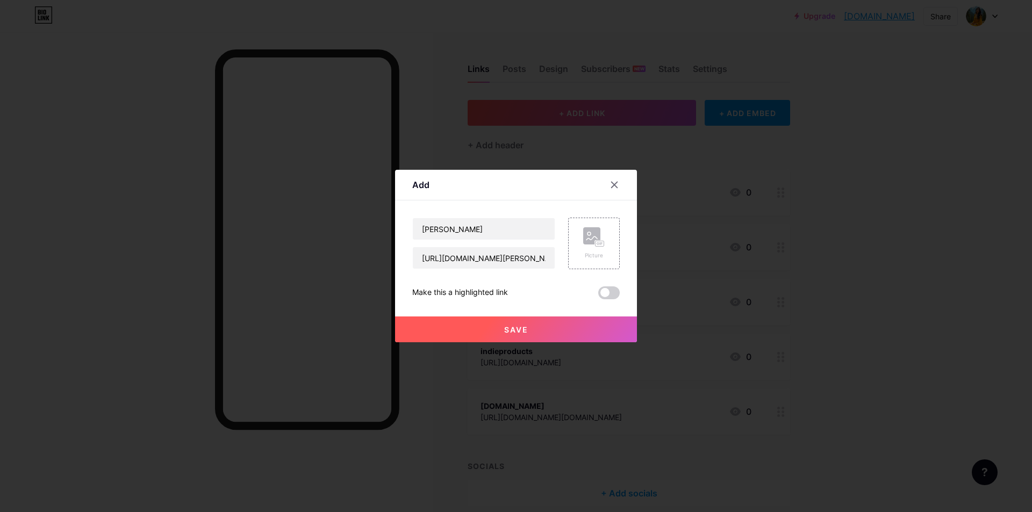
click at [506, 322] on button "Save" at bounding box center [516, 330] width 242 height 26
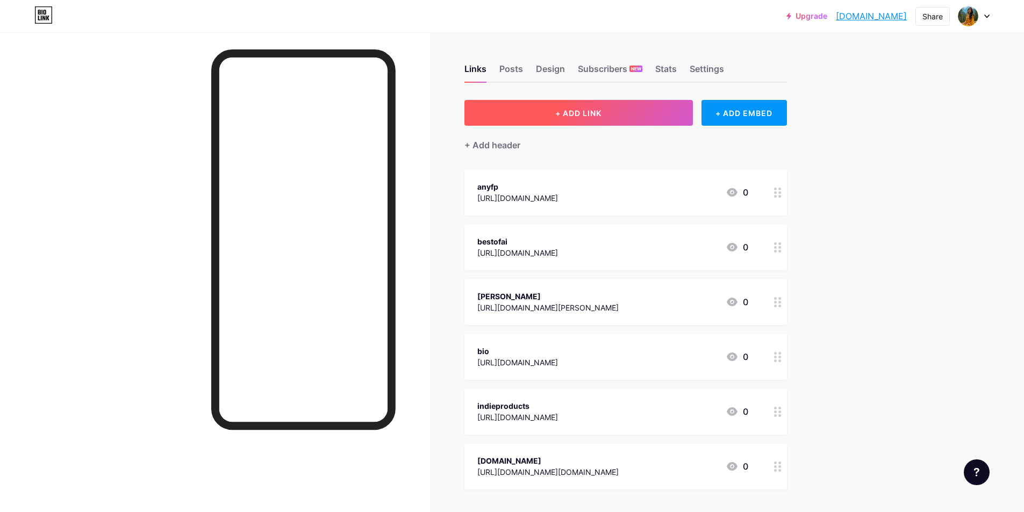
click at [570, 116] on span "+ ADD LINK" at bounding box center [578, 113] width 46 height 9
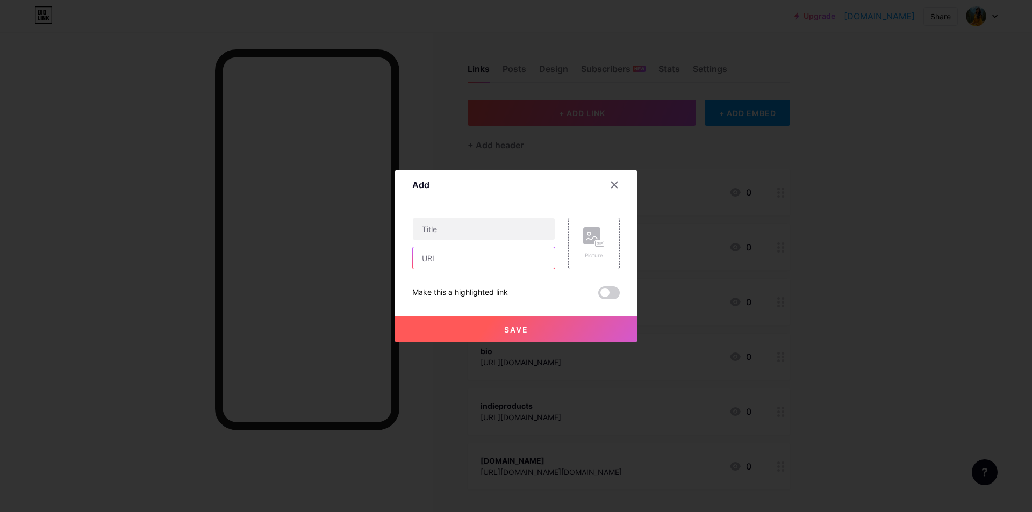
click at [482, 268] on input "text" at bounding box center [484, 257] width 142 height 21
paste input "[URL][DOMAIN_NAME]"
click at [470, 259] on input "[URL][DOMAIN_NAME]" at bounding box center [484, 257] width 142 height 21
type input "[URL][DOMAIN_NAME]"
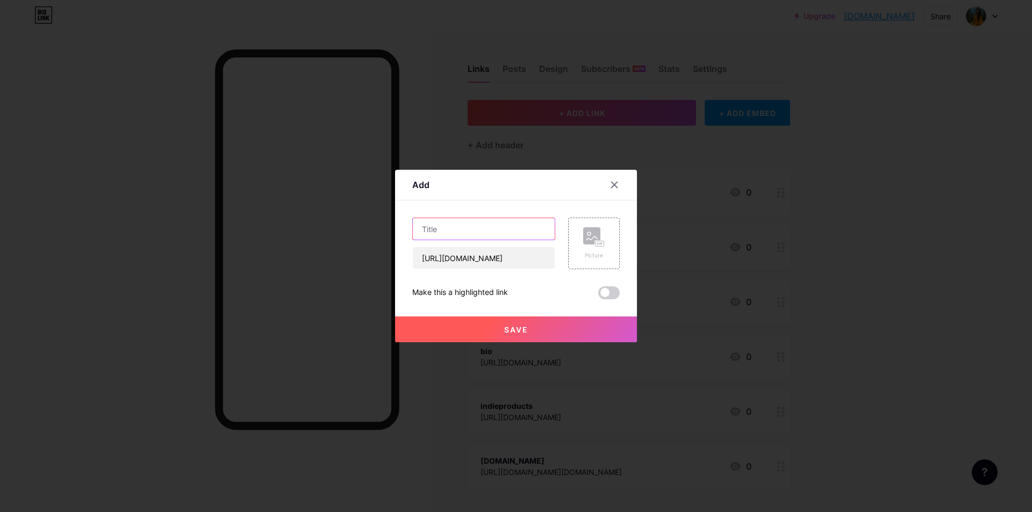
click at [457, 221] on input "text" at bounding box center [484, 228] width 142 height 21
paste input ""Latest News & Announcements ""
drag, startPoint x: 419, startPoint y: 230, endPoint x: 531, endPoint y: 230, distance: 112.3
click at [531, 230] on input ""Latest News & Announcements "" at bounding box center [484, 228] width 142 height 21
paste input ""Latest News & Announcements"
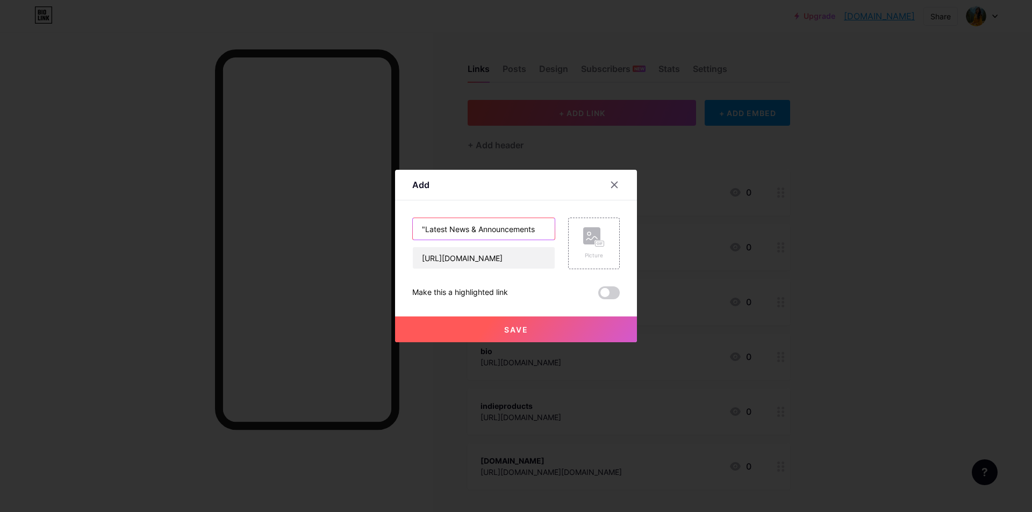
drag, startPoint x: 420, startPoint y: 227, endPoint x: 370, endPoint y: 233, distance: 50.4
click at [370, 233] on div "Add Content YouTube Play YouTube video without leaving your page. ADD Vimeo Pla…" at bounding box center [516, 256] width 1032 height 512
type input "Latest News & Announcements"
click at [528, 330] on button "Save" at bounding box center [516, 330] width 242 height 26
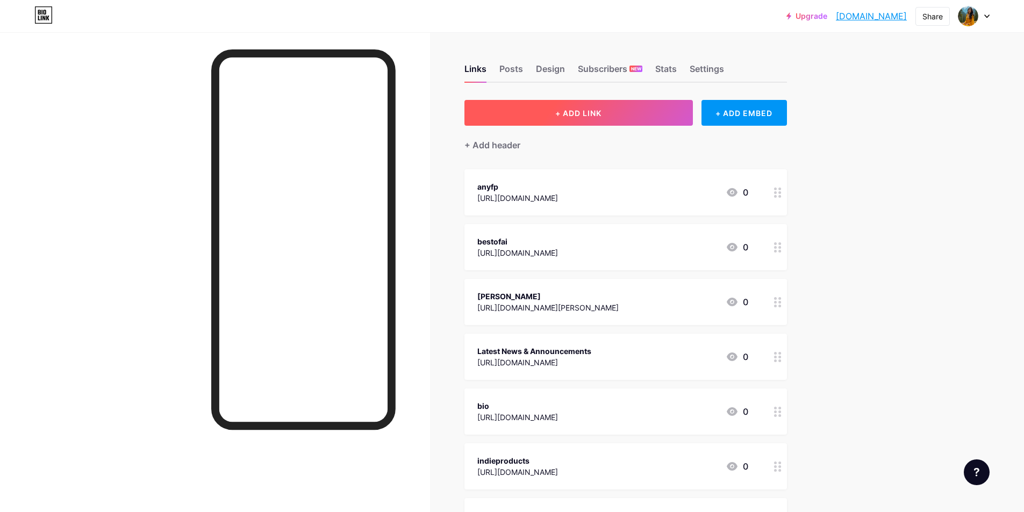
click at [583, 118] on button "+ ADD LINK" at bounding box center [578, 113] width 228 height 26
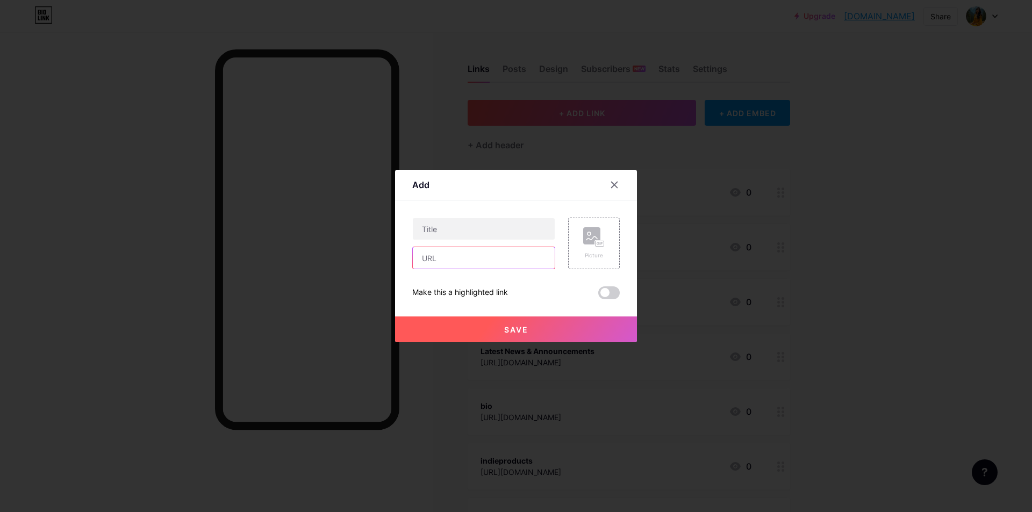
click at [440, 256] on input "text" at bounding box center [484, 257] width 142 height 21
paste input "[URL][DOMAIN_NAME]"
click at [454, 261] on input "[URL][DOMAIN_NAME]" at bounding box center [484, 257] width 142 height 21
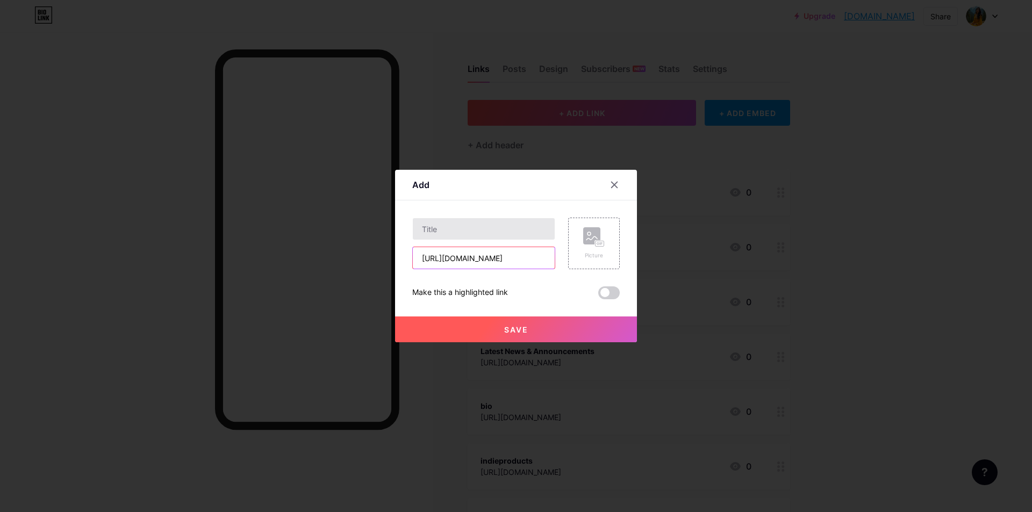
type input "[URL][DOMAIN_NAME]"
click at [450, 236] on input "text" at bounding box center [484, 228] width 142 height 21
paste input "builtin"
type input "builtin"
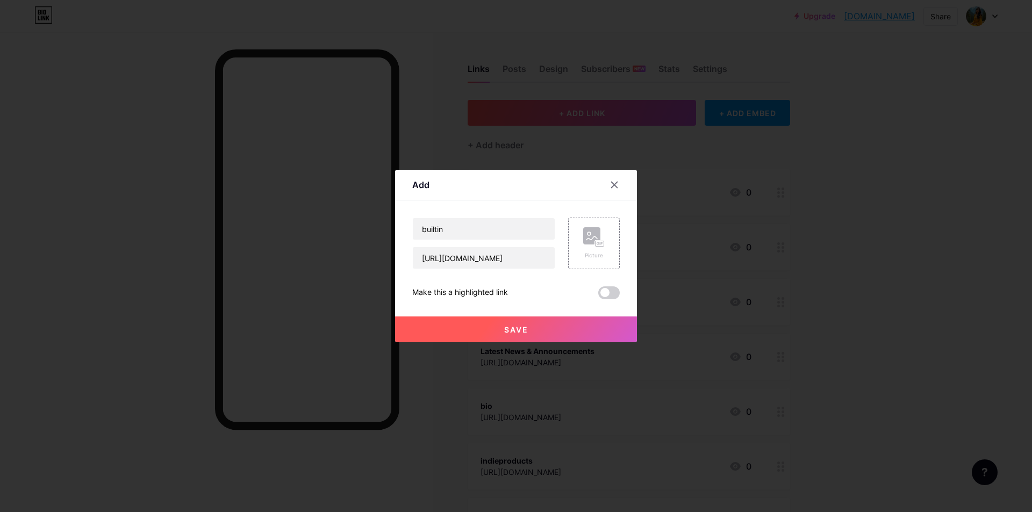
click at [587, 290] on div "Make this a highlighted link" at bounding box center [515, 292] width 207 height 13
click at [602, 293] on span at bounding box center [608, 292] width 21 height 13
click at [598, 296] on input "checkbox" at bounding box center [598, 296] width 0 height 0
drag, startPoint x: 521, startPoint y: 335, endPoint x: 290, endPoint y: 399, distance: 239.4
click at [521, 334] on button "Save" at bounding box center [516, 330] width 242 height 26
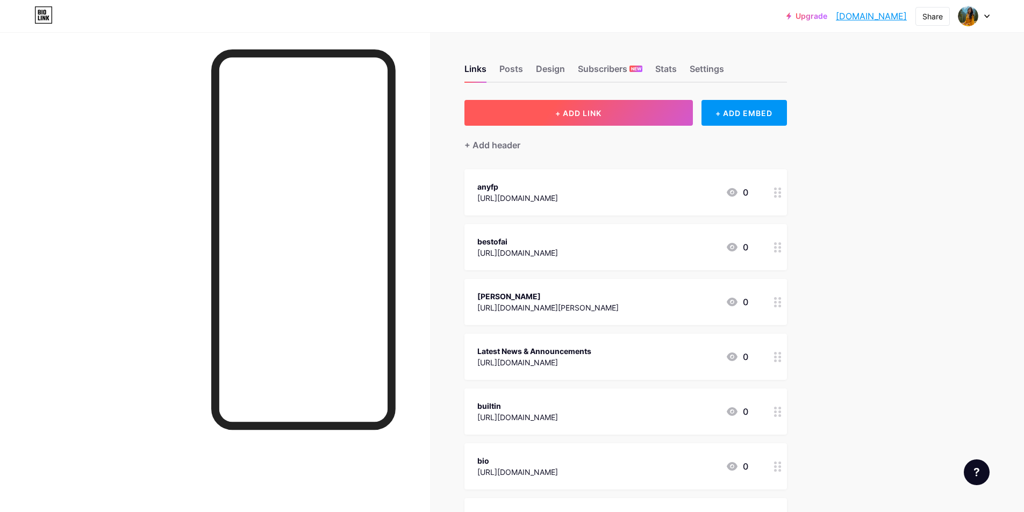
click at [589, 117] on span "+ ADD LINK" at bounding box center [578, 113] width 46 height 9
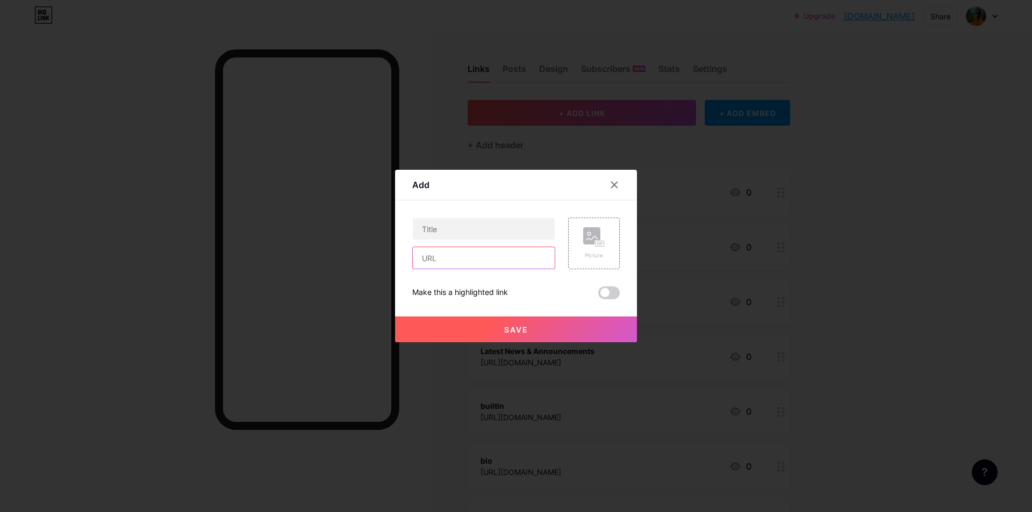
click at [446, 256] on input "text" at bounding box center [484, 257] width 142 height 21
paste input "[URL][DOMAIN_NAME]"
click at [436, 260] on input "[URL][DOMAIN_NAME]" at bounding box center [484, 257] width 142 height 21
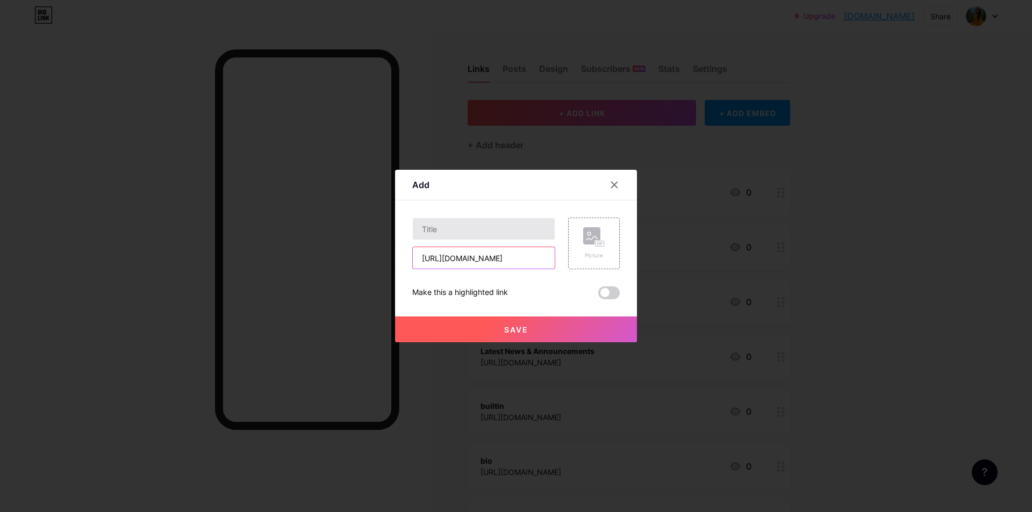
type input "[URL][DOMAIN_NAME]"
click at [439, 232] on input "text" at bounding box center [484, 228] width 142 height 21
paste input "digitalmark8"
type input "digitalmark8"
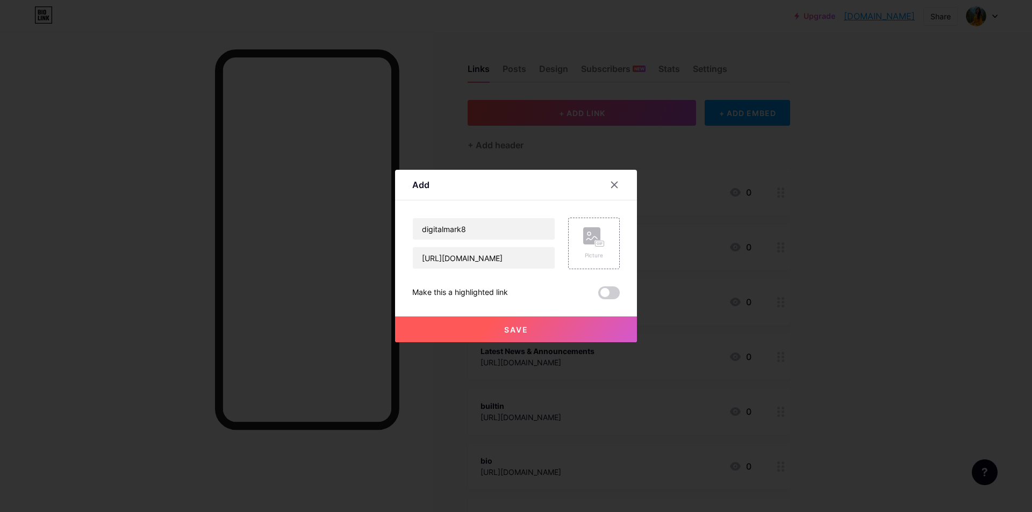
click at [498, 327] on button "Save" at bounding box center [516, 330] width 242 height 26
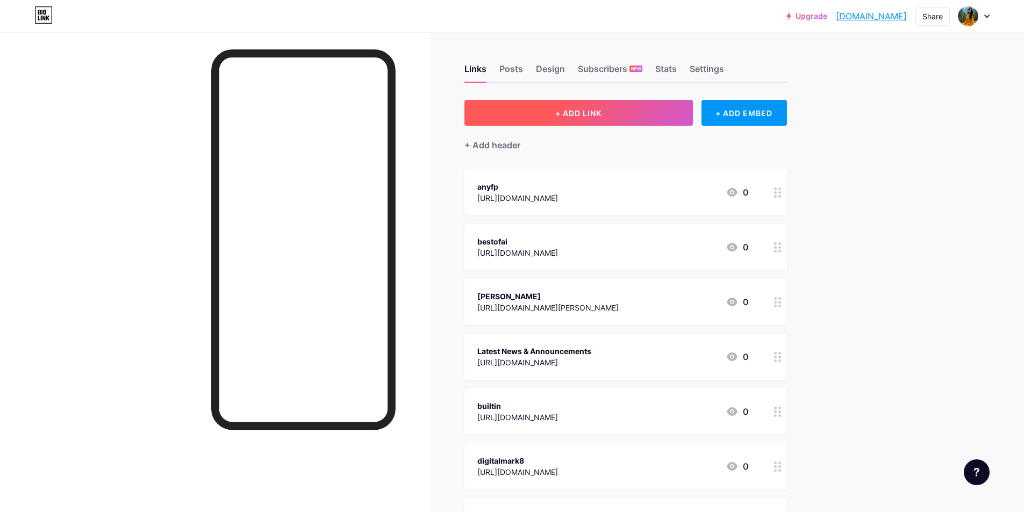
click at [598, 116] on span "+ ADD LINK" at bounding box center [578, 113] width 46 height 9
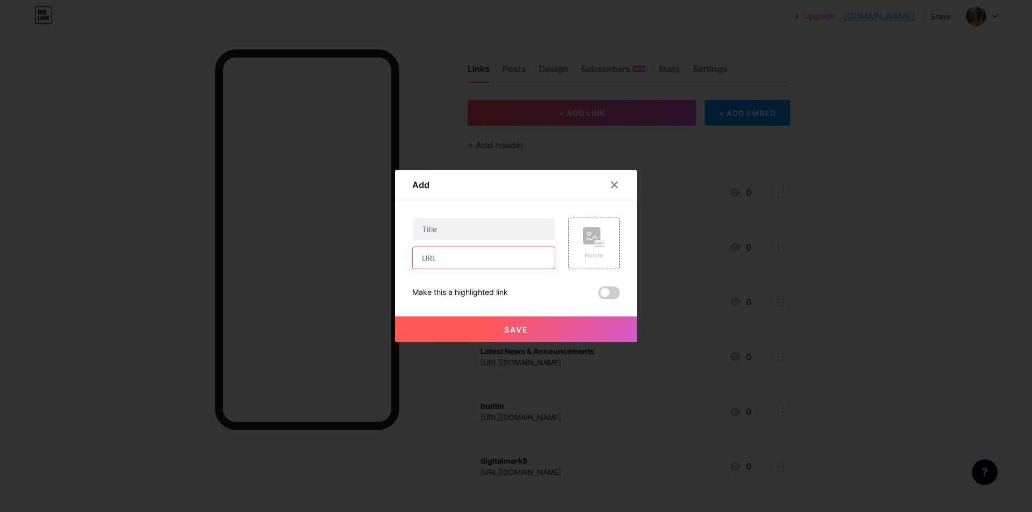
drag, startPoint x: 420, startPoint y: 261, endPoint x: 454, endPoint y: 271, distance: 35.9
click at [420, 261] on input "text" at bounding box center [484, 257] width 142 height 21
paste input "[URL][DOMAIN_NAME]"
drag, startPoint x: 356, startPoint y: 254, endPoint x: 306, endPoint y: 259, distance: 50.8
click at [306, 259] on div "Add Content YouTube Play YouTube video without leaving your page. ADD Vimeo Pla…" at bounding box center [516, 256] width 1032 height 512
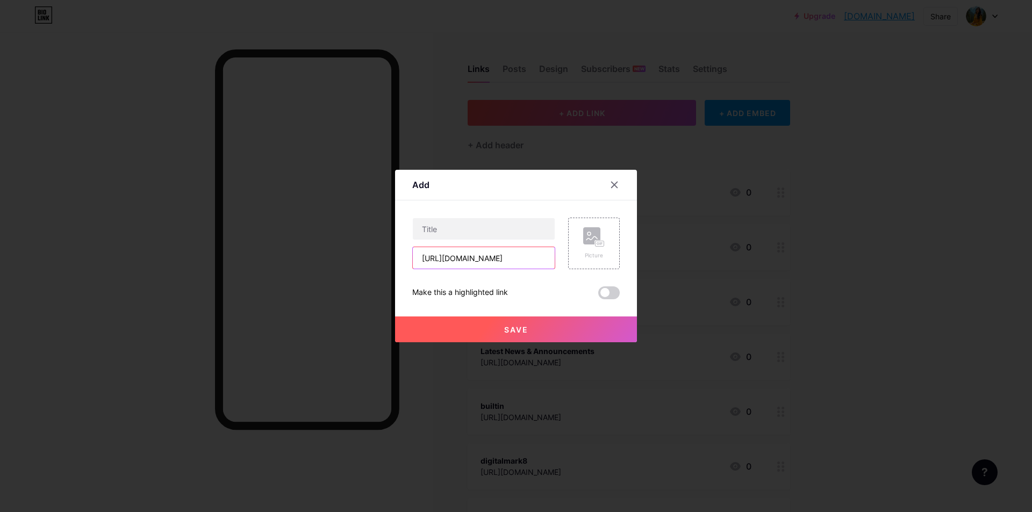
click at [469, 257] on input "[URL][DOMAIN_NAME]" at bounding box center [484, 257] width 142 height 21
type input "[URL][DOMAIN_NAME]"
click at [489, 218] on div at bounding box center [483, 229] width 143 height 23
click at [473, 228] on input "text" at bounding box center [484, 228] width 142 height 21
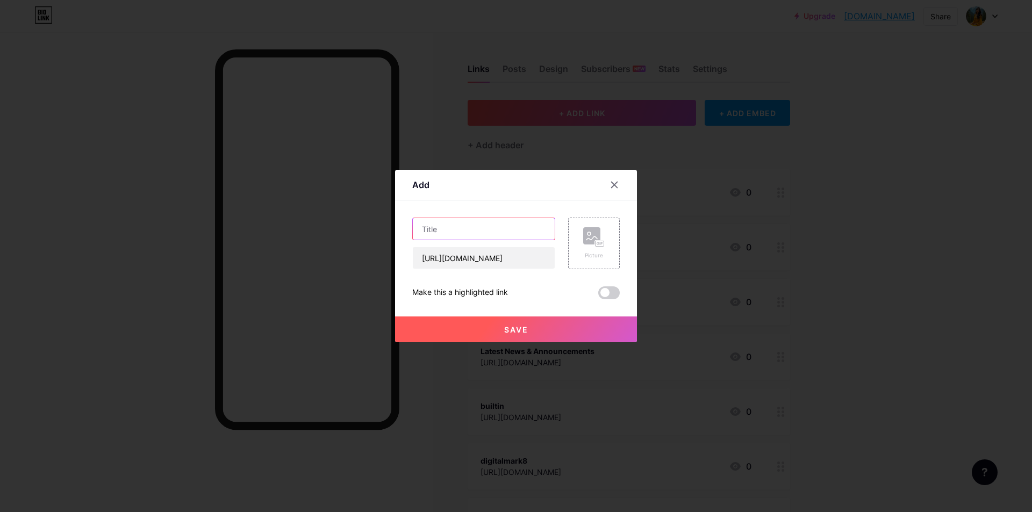
paste input "gbusiness"
type input "gbusiness"
click at [500, 335] on button "Save" at bounding box center [516, 330] width 242 height 26
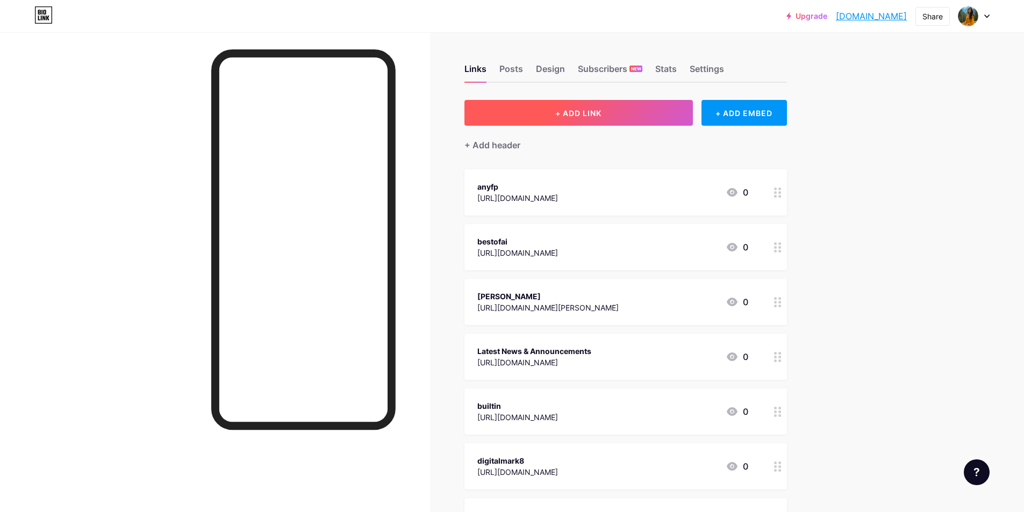
click at [585, 118] on button "+ ADD LINK" at bounding box center [578, 113] width 228 height 26
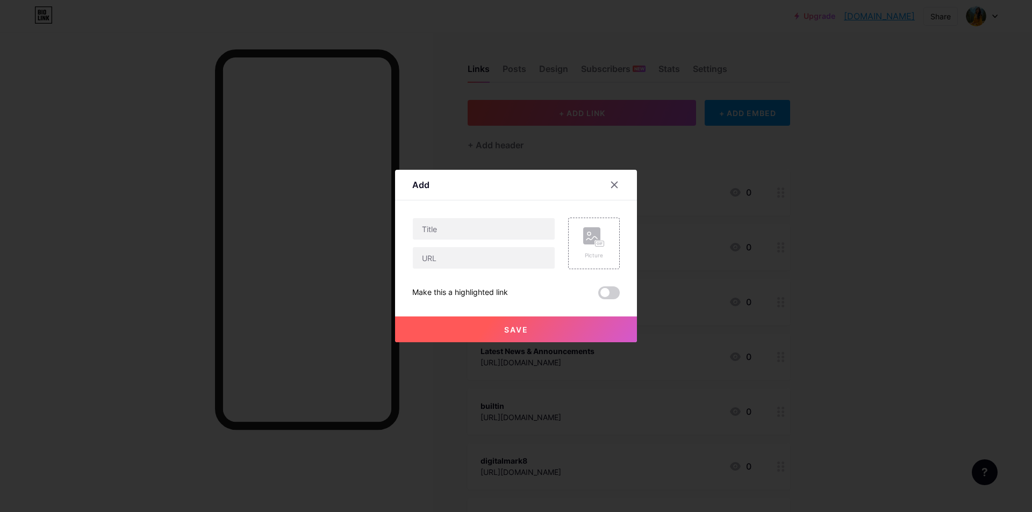
click at [442, 243] on div at bounding box center [483, 244] width 143 height 52
click at [442, 232] on input "text" at bounding box center [484, 228] width 142 height 21
drag, startPoint x: 439, startPoint y: 254, endPoint x: 440, endPoint y: 262, distance: 8.1
click at [439, 254] on input "text" at bounding box center [484, 257] width 142 height 21
paste input "[URL][DOMAIN_NAME]"
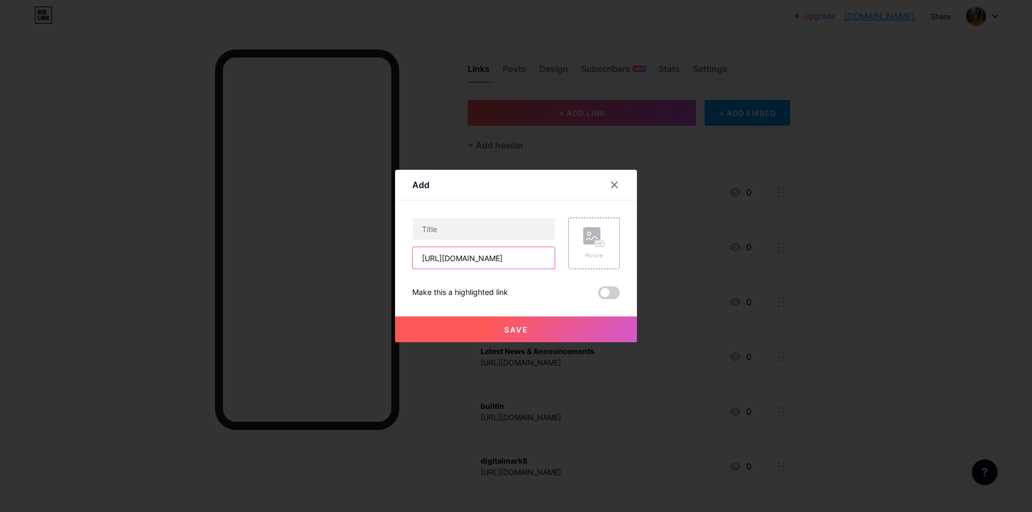
scroll to position [0, 20]
click at [456, 261] on input "[URL][DOMAIN_NAME]" at bounding box center [484, 257] width 142 height 21
click at [456, 260] on input "[URL][DOMAIN_NAME]" at bounding box center [484, 257] width 142 height 21
type input "[URL][DOMAIN_NAME]"
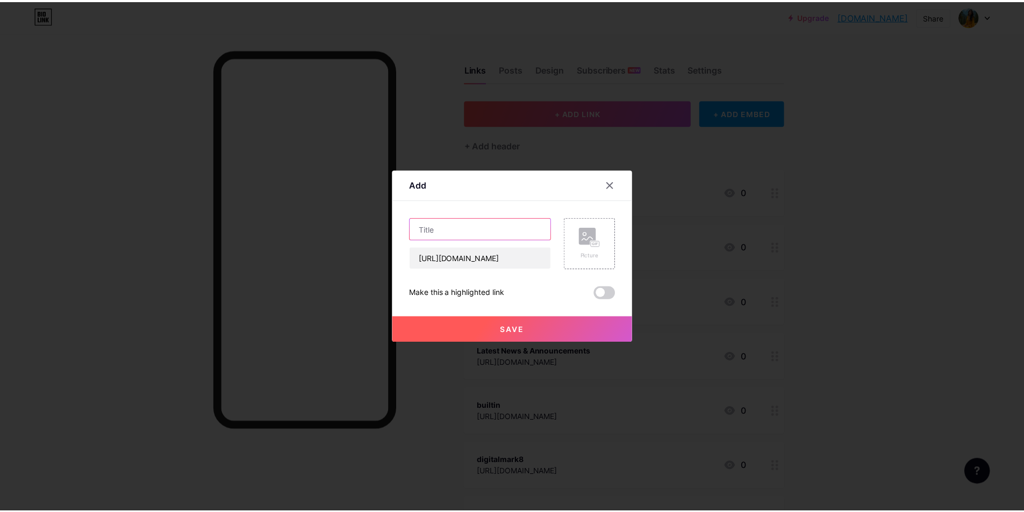
scroll to position [0, 0]
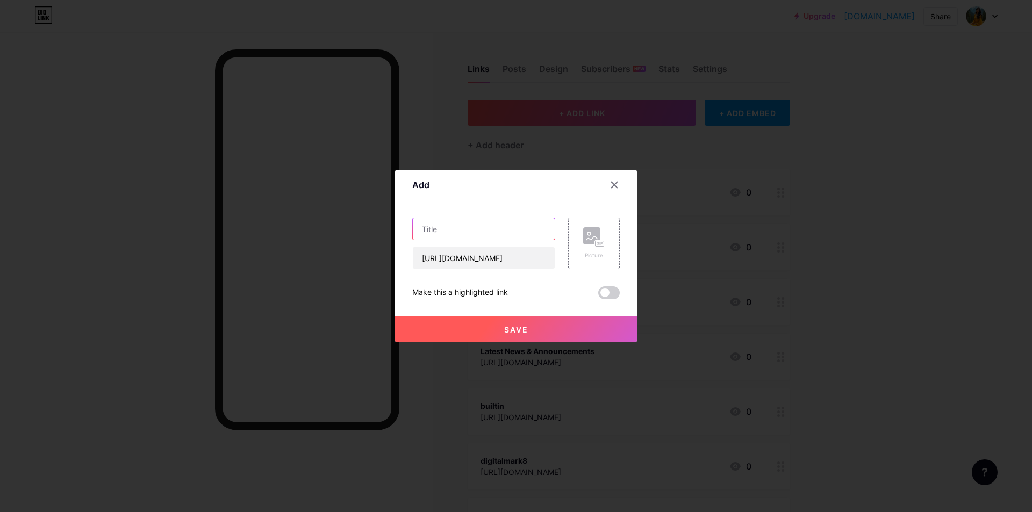
click at [448, 235] on input "text" at bounding box center [484, 228] width 142 height 21
paste input "startupfa"
type input "startupfa"
click at [486, 314] on div "Save" at bounding box center [516, 320] width 242 height 43
click at [496, 327] on button "Save" at bounding box center [516, 330] width 242 height 26
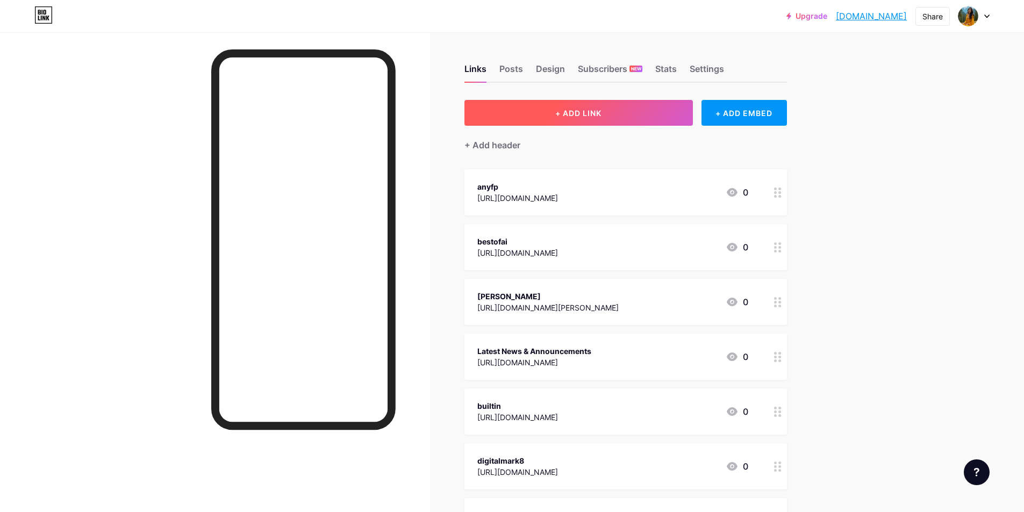
click at [575, 118] on button "+ ADD LINK" at bounding box center [578, 113] width 228 height 26
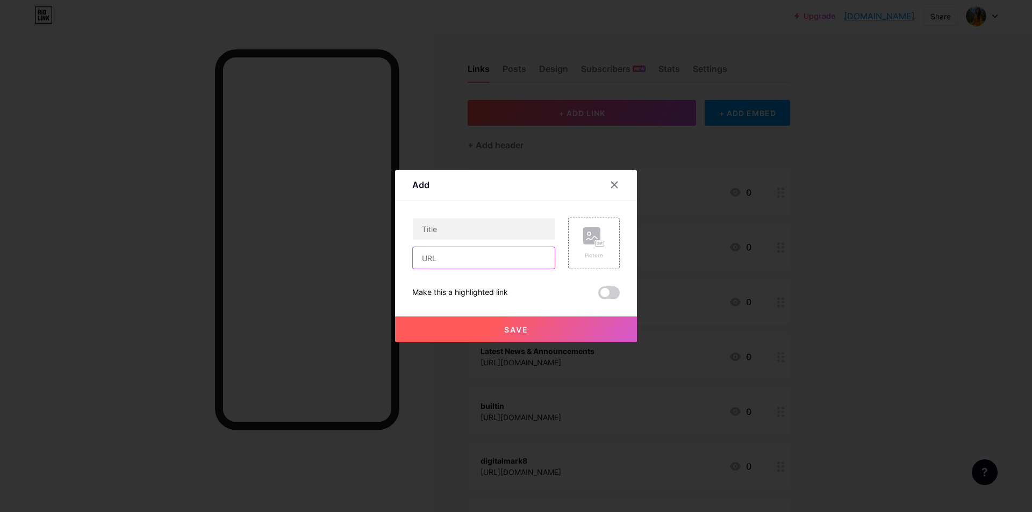
click at [437, 256] on input "text" at bounding box center [484, 257] width 142 height 21
paste input "[URL][DOMAIN_NAME]"
drag, startPoint x: 416, startPoint y: 253, endPoint x: 370, endPoint y: 281, distance: 53.7
click at [319, 267] on div "Add Content YouTube Play YouTube video without leaving your page. ADD Vimeo Pla…" at bounding box center [516, 256] width 1032 height 512
click at [473, 257] on input "[URL][DOMAIN_NAME]" at bounding box center [484, 257] width 142 height 21
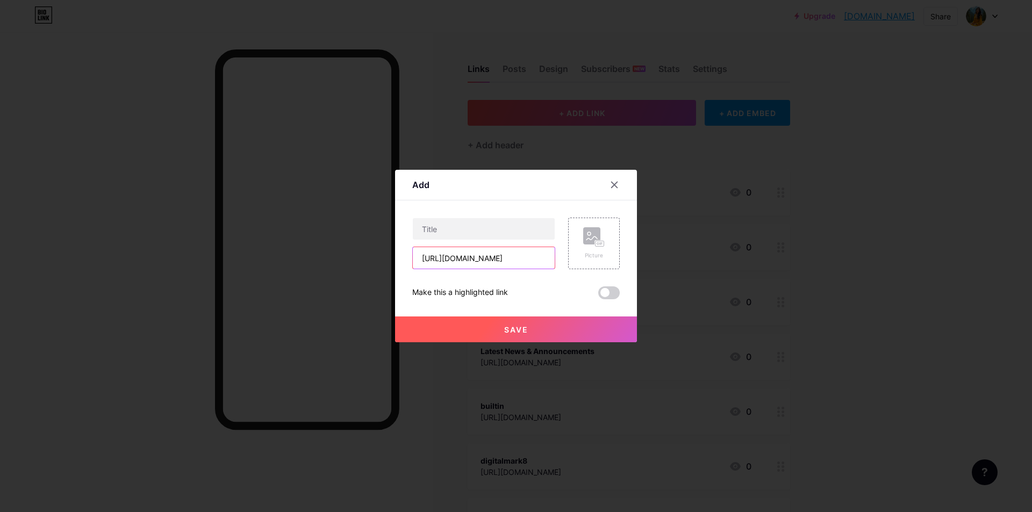
click at [473, 257] on input "[URL][DOMAIN_NAME]" at bounding box center [484, 257] width 142 height 21
type input "[URL][DOMAIN_NAME]"
click at [480, 270] on div "[URL][DOMAIN_NAME] Picture Make this a highlighted link Save" at bounding box center [515, 259] width 207 height 82
click at [471, 253] on input "[URL][DOMAIN_NAME]" at bounding box center [484, 257] width 142 height 21
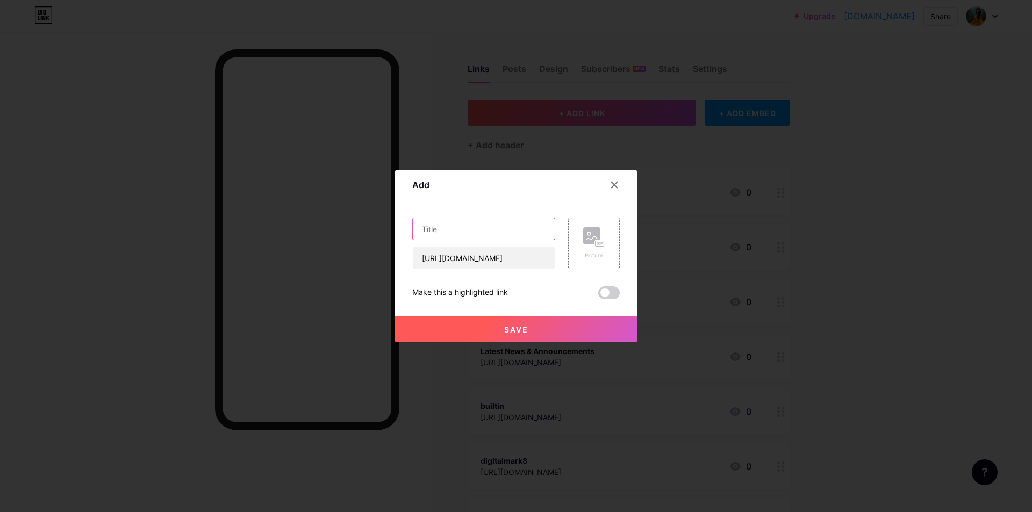
click at [465, 228] on input "text" at bounding box center [484, 228] width 142 height 21
paste input "adquickly"
type input "adquickly"
click at [536, 331] on button "Save" at bounding box center [516, 330] width 242 height 26
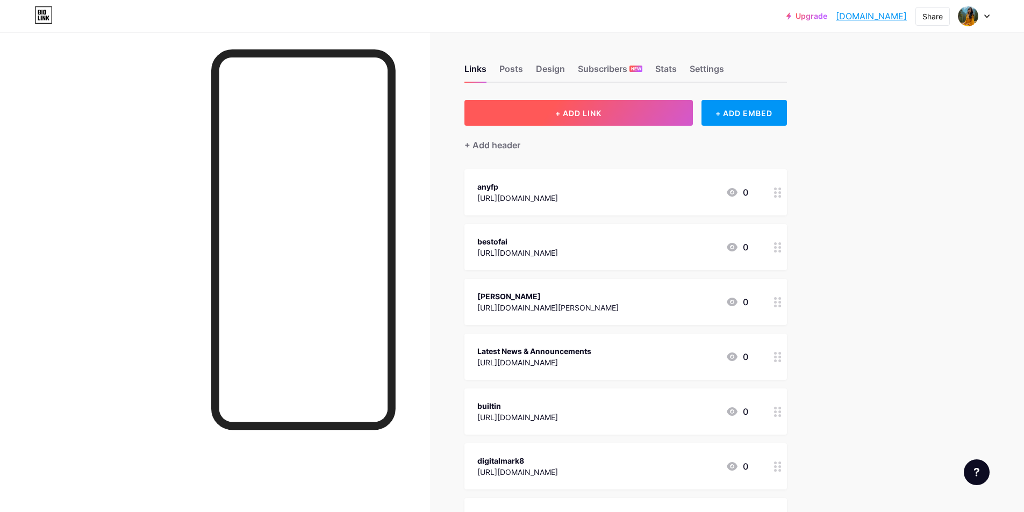
click at [582, 105] on button "+ ADD LINK" at bounding box center [578, 113] width 228 height 26
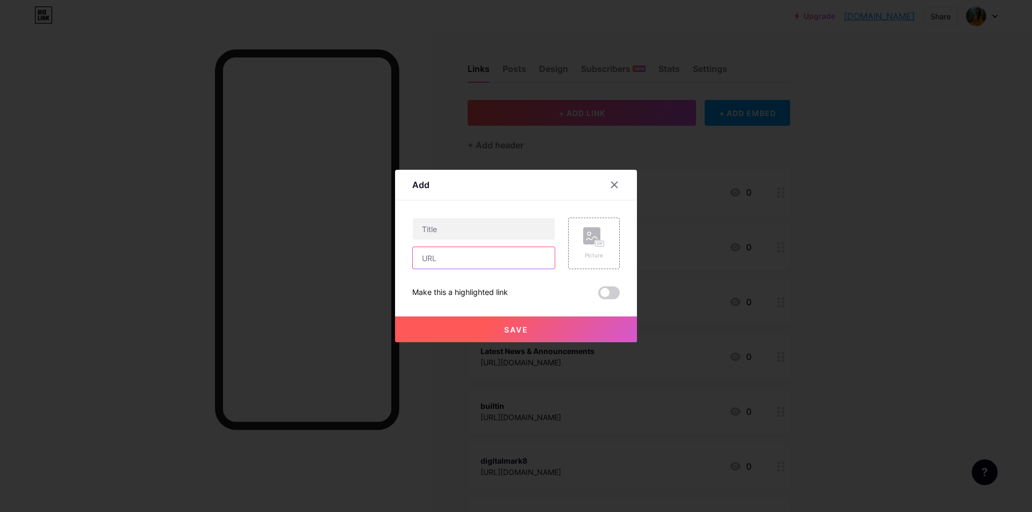
click at [455, 268] on input "text" at bounding box center [484, 257] width 142 height 21
paste input "[URL][DOMAIN_NAME]"
click at [444, 261] on input "[URL][DOMAIN_NAME]" at bounding box center [484, 257] width 142 height 21
type input "[URL][DOMAIN_NAME]"
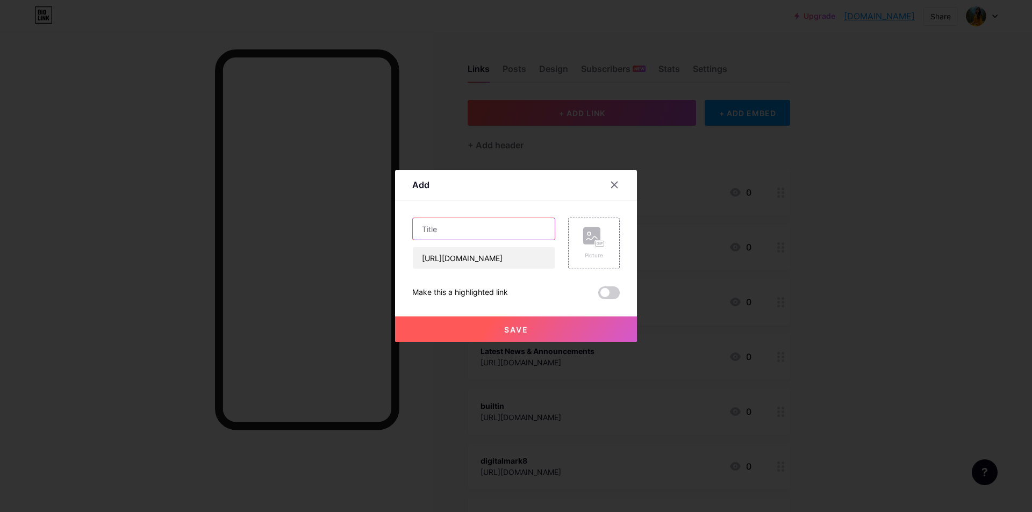
paste input "gaml"
click at [448, 231] on input "text" at bounding box center [484, 228] width 142 height 21
drag, startPoint x: 470, startPoint y: 258, endPoint x: 445, endPoint y: 257, distance: 24.7
click at [445, 257] on input "[URL][DOMAIN_NAME]" at bounding box center [484, 257] width 142 height 21
paste input ".io"
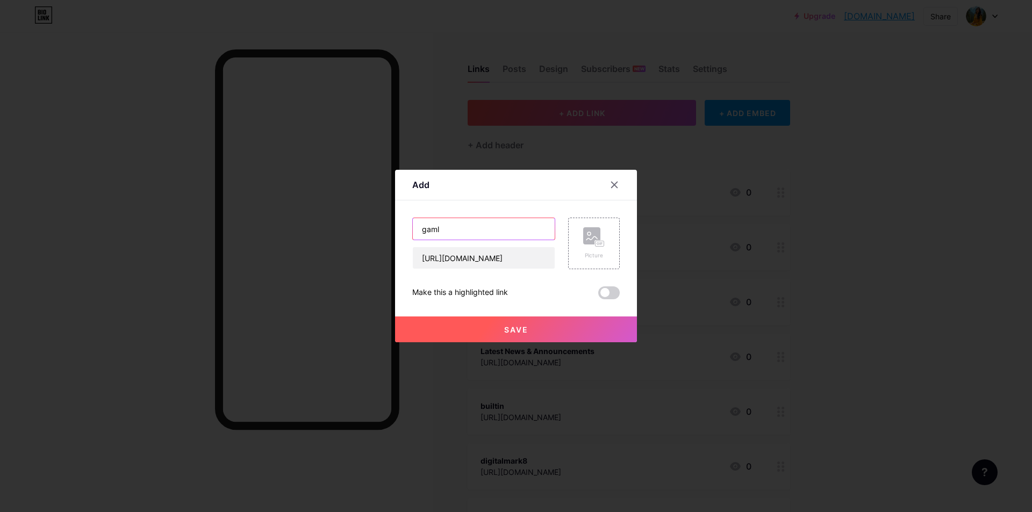
drag, startPoint x: 446, startPoint y: 226, endPoint x: 202, endPoint y: 264, distance: 247.0
click at [202, 264] on div "Add Content YouTube Play YouTube video without leaving your page. ADD Vimeo Pla…" at bounding box center [516, 256] width 1032 height 512
type input "[DOMAIN_NAME]"
click at [530, 317] on button "Save" at bounding box center [516, 330] width 242 height 26
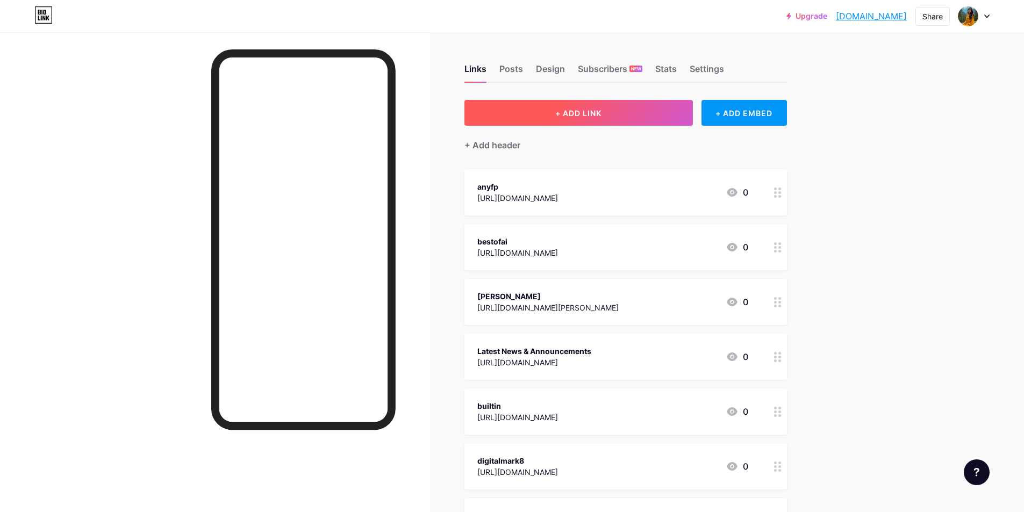
click at [590, 110] on span "+ ADD LINK" at bounding box center [578, 113] width 46 height 9
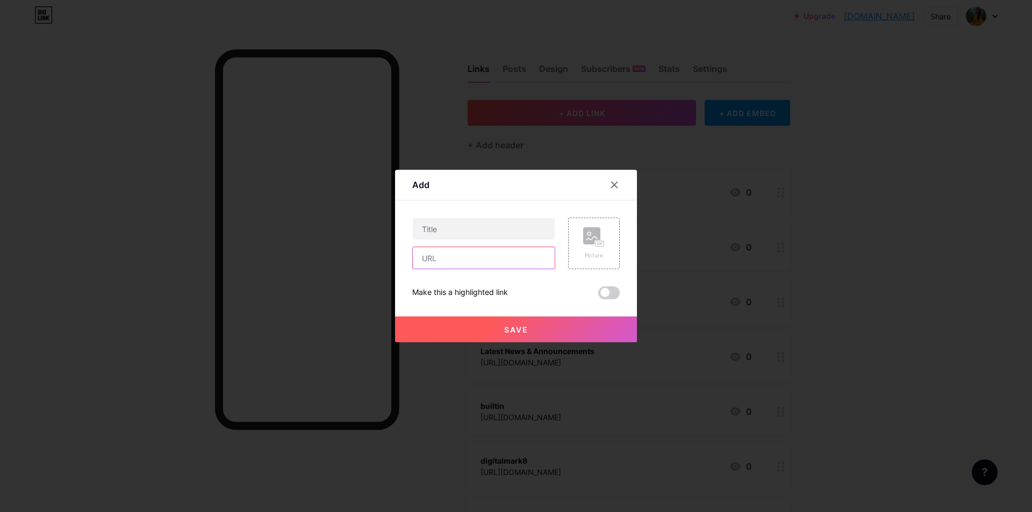
click at [464, 259] on input "text" at bounding box center [484, 257] width 142 height 21
paste input "[URL][DOMAIN_NAME]"
click at [486, 257] on input "[URL][DOMAIN_NAME]" at bounding box center [484, 257] width 142 height 21
click at [487, 257] on input "[URL][DOMAIN_NAME]" at bounding box center [484, 257] width 142 height 21
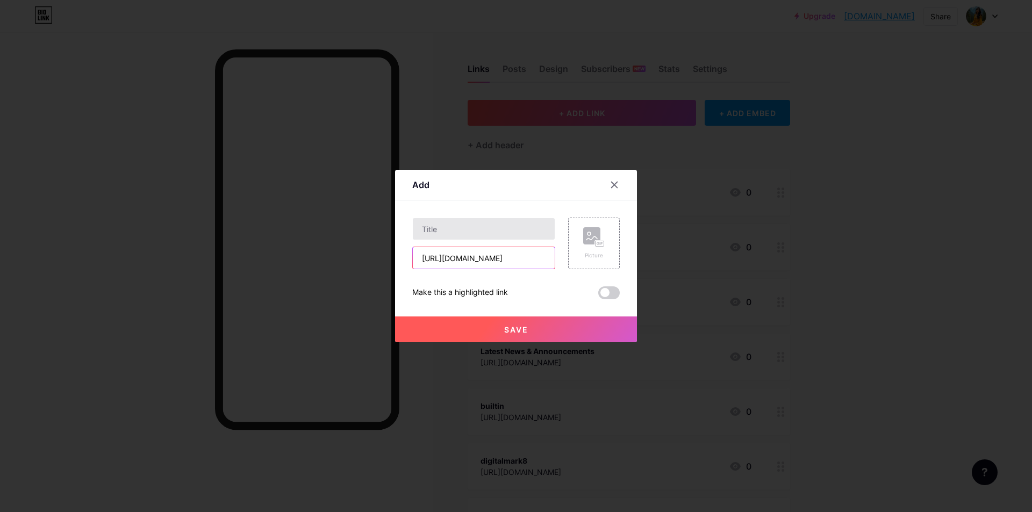
type input "[URL][DOMAIN_NAME]"
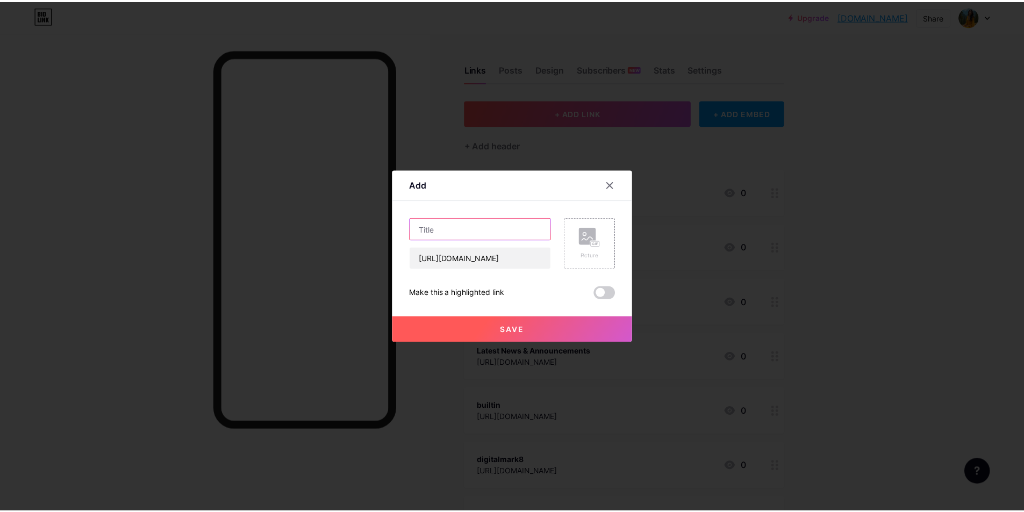
scroll to position [0, 0]
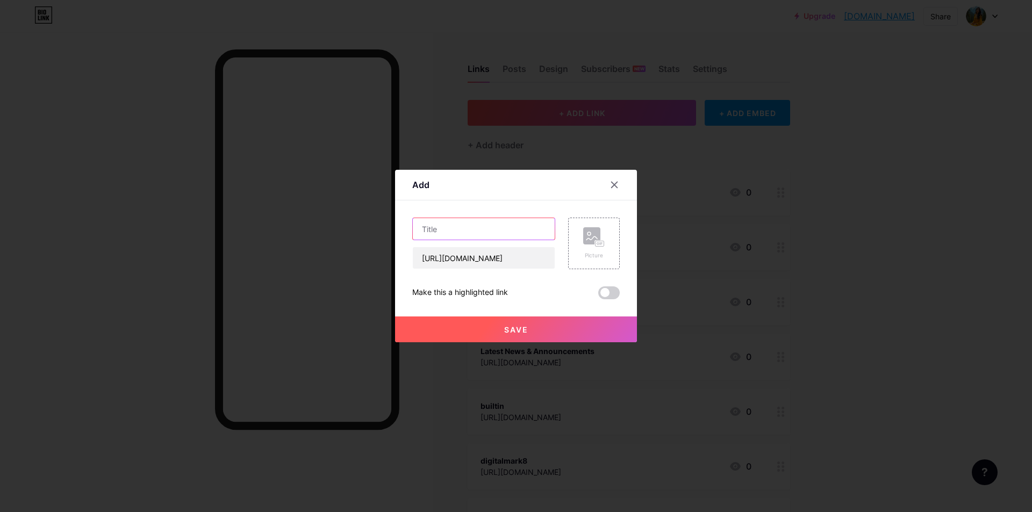
click at [443, 222] on input "text" at bounding box center [484, 228] width 142 height 21
paste input "mandore"
type input "mandore"
click at [518, 324] on button "Save" at bounding box center [516, 330] width 242 height 26
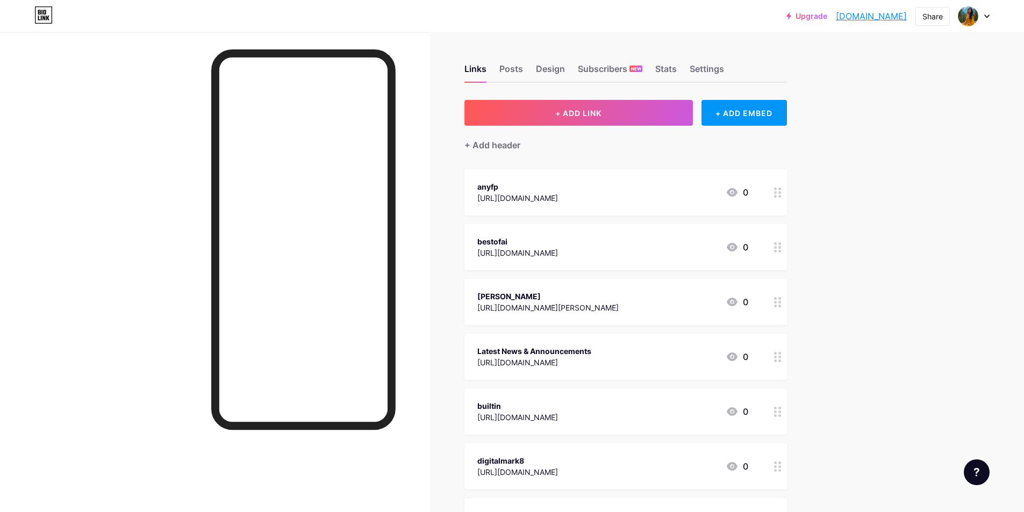
click at [552, 117] on button "+ ADD LINK" at bounding box center [578, 113] width 228 height 26
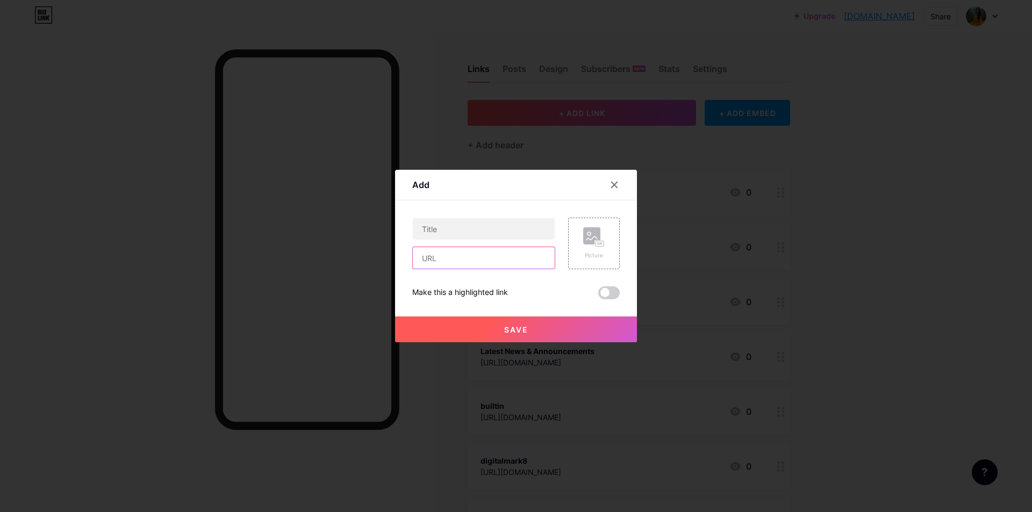
click at [461, 262] on input "text" at bounding box center [484, 257] width 142 height 21
paste input "[URL][DOMAIN_NAME][PERSON_NAME]"
click at [456, 259] on input "[URL][DOMAIN_NAME][PERSON_NAME]" at bounding box center [484, 257] width 142 height 21
click at [456, 258] on input "[URL][DOMAIN_NAME][PERSON_NAME]" at bounding box center [484, 257] width 142 height 21
type input "[URL][DOMAIN_NAME][PERSON_NAME]"
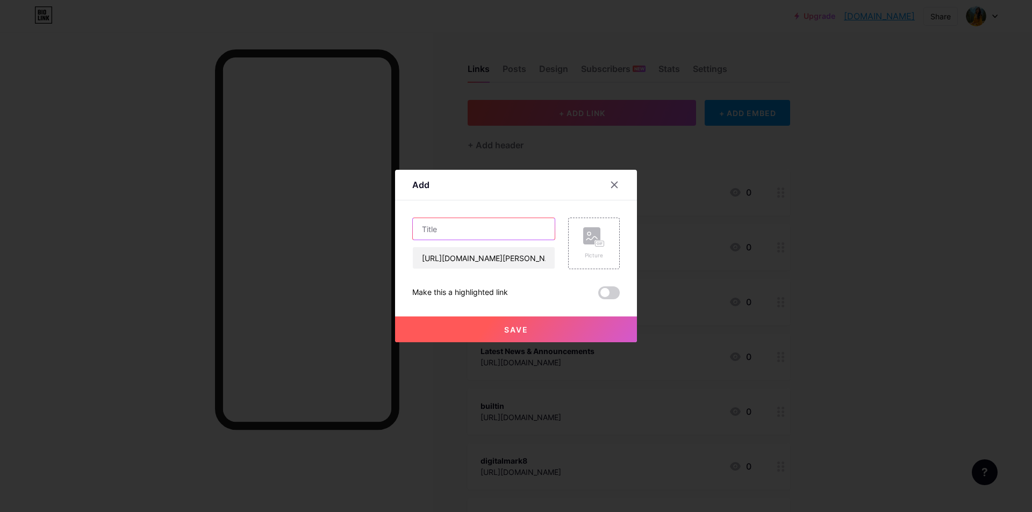
click at [462, 219] on input "text" at bounding box center [484, 228] width 142 height 21
paste input "allmylinks"
type input "allmylinks"
click at [485, 322] on button "Save" at bounding box center [516, 330] width 242 height 26
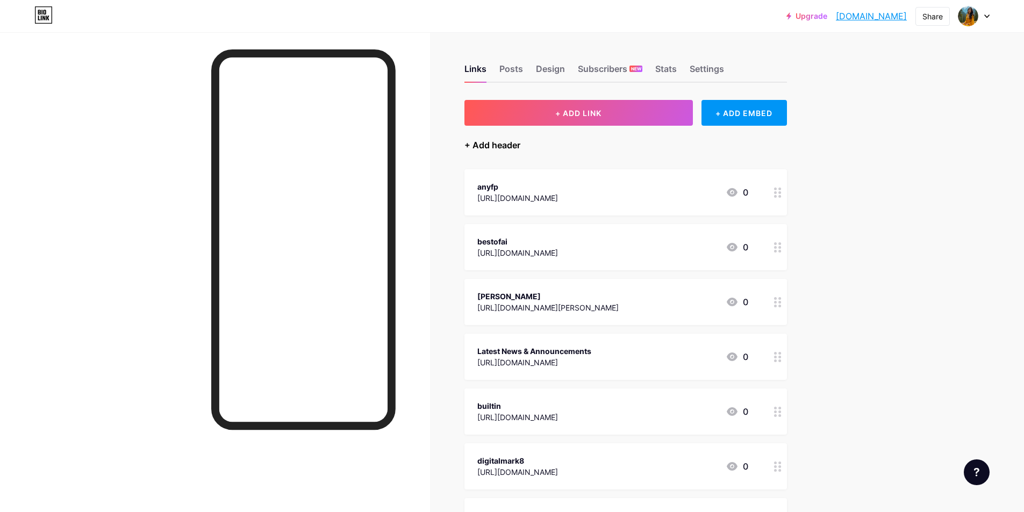
click at [508, 148] on div "+ Add header" at bounding box center [492, 145] width 56 height 13
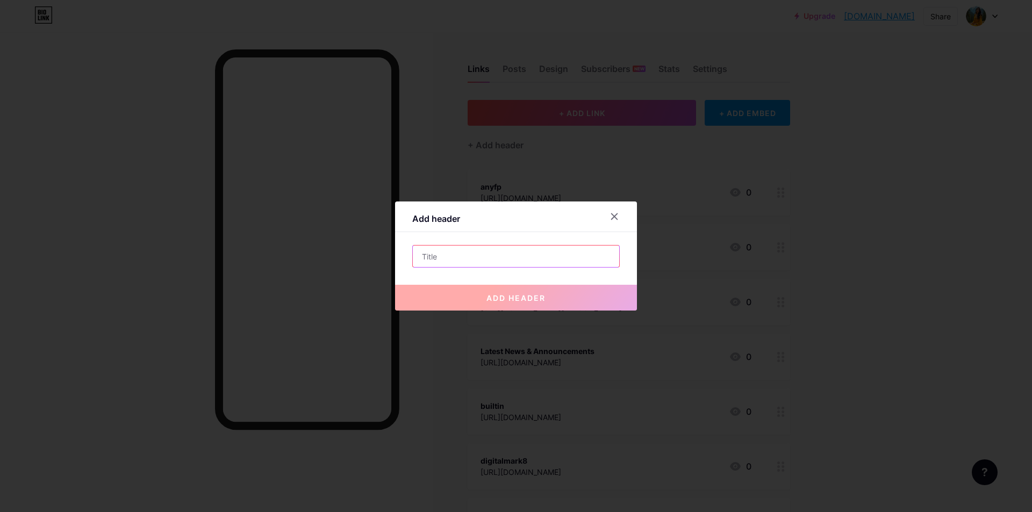
click at [443, 260] on input "text" at bounding box center [516, 256] width 206 height 21
paste input "[PERSON_NAME]"
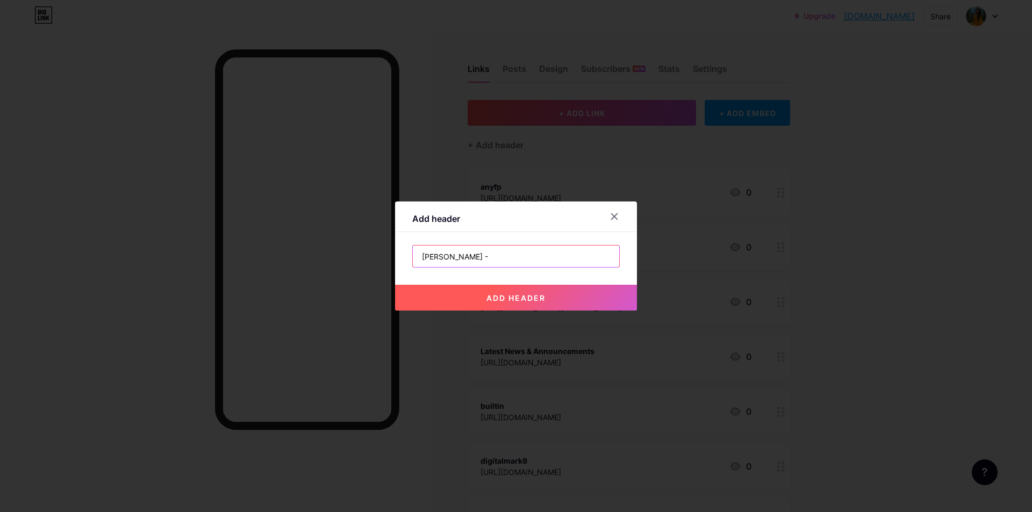
paste input "Client Success & Media Lead"
type input "[PERSON_NAME] - Client Success & Media Lead"
click at [517, 299] on span "add header" at bounding box center [515, 297] width 59 height 9
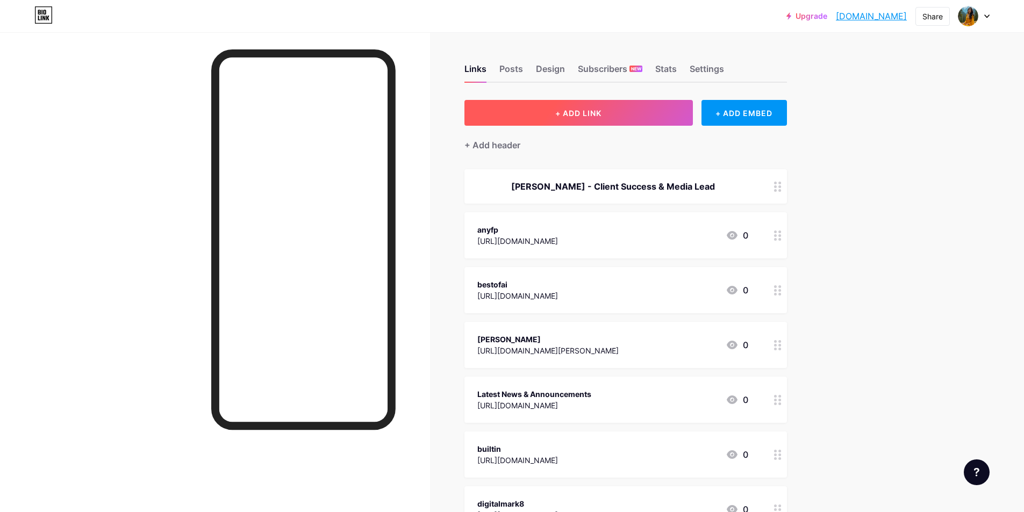
click at [587, 109] on span "+ ADD LINK" at bounding box center [578, 113] width 46 height 9
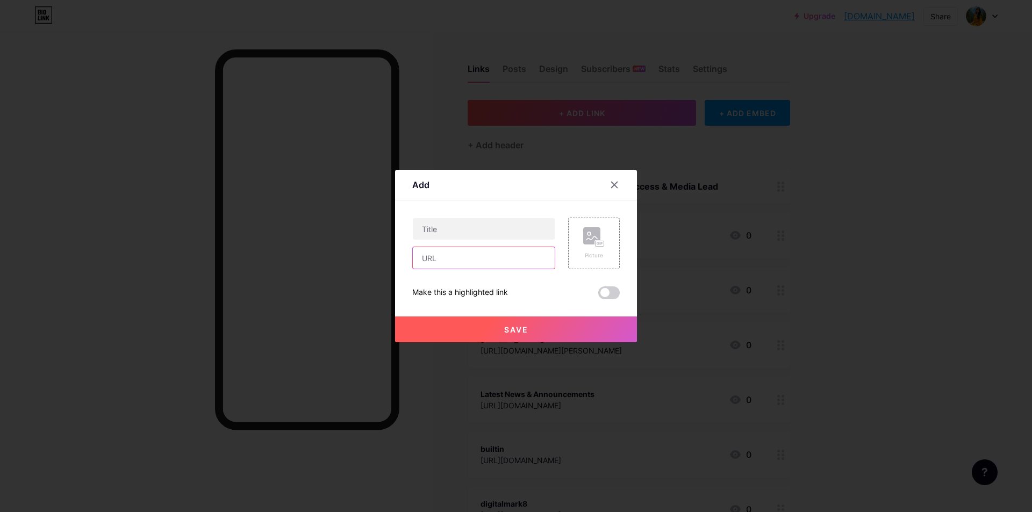
click at [447, 258] on input "text" at bounding box center [484, 257] width 142 height 21
paste input "[URL][DOMAIN_NAME][PERSON_NAME] PRWeb [EMAIL_ADDRESS][DOMAIN_NAME] Active [DATE]"
drag, startPoint x: 433, startPoint y: 258, endPoint x: 709, endPoint y: 268, distance: 276.4
click at [709, 268] on div "Add Content YouTube Play YouTube video without leaving your page. ADD Vimeo Pla…" at bounding box center [516, 256] width 1032 height 512
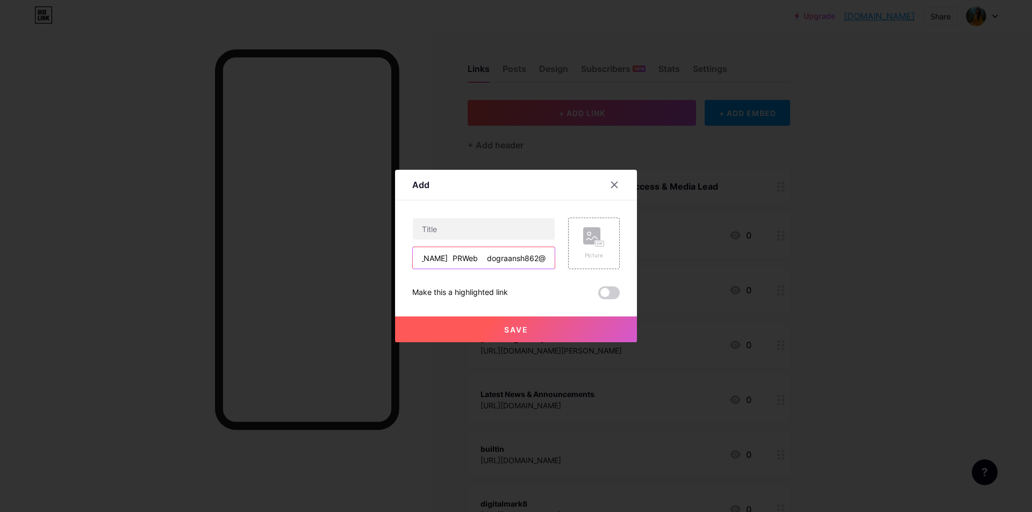
scroll to position [0, 113]
drag, startPoint x: 487, startPoint y: 259, endPoint x: 741, endPoint y: 264, distance: 253.7
click at [741, 264] on div "Add Content YouTube Play YouTube video without leaving your page. ADD Vimeo Pla…" at bounding box center [516, 256] width 1032 height 512
click at [449, 255] on input "[URL][DOMAIN_NAME][PERSON_NAME] PRWe" at bounding box center [484, 257] width 142 height 21
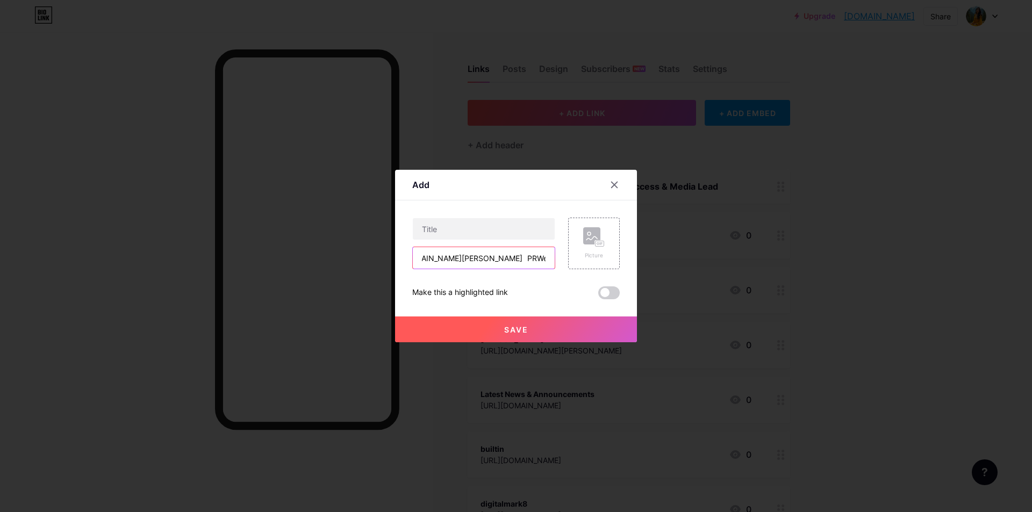
click at [449, 255] on input "[URL][DOMAIN_NAME][PERSON_NAME] PRWe" at bounding box center [484, 257] width 142 height 21
drag, startPoint x: 465, startPoint y: 262, endPoint x: 387, endPoint y: 252, distance: 78.7
click at [387, 252] on div "Add Content YouTube Play YouTube video without leaving your page. ADD Vimeo Pla…" at bounding box center [516, 256] width 1032 height 512
click at [460, 260] on input "[URL][DOMAIN_NAME][PERSON_NAME] PRWe" at bounding box center [484, 257] width 142 height 21
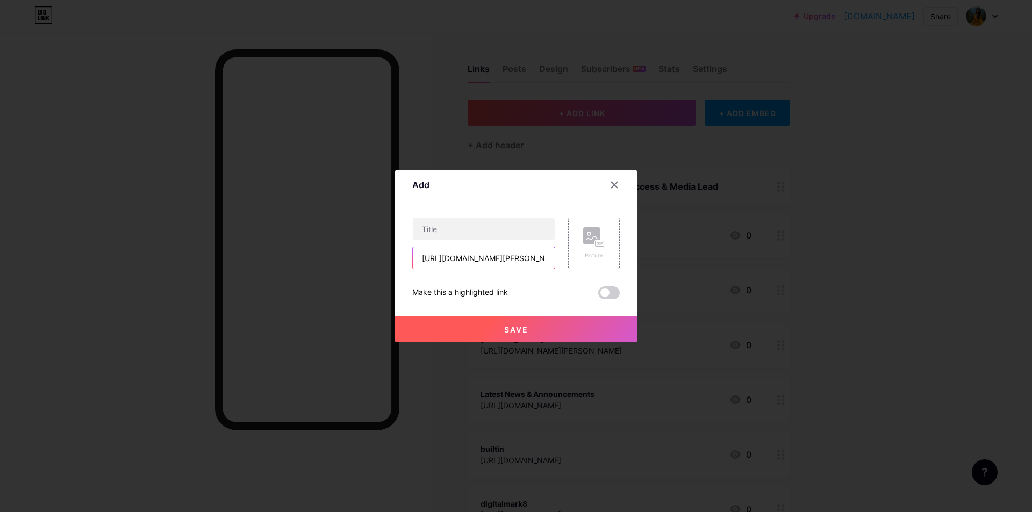
paste input "[URL][DOMAIN_NAME][PERSON_NAME]"
type input "[URL][DOMAIN_NAME][PERSON_NAME]"
click at [492, 322] on button "Save" at bounding box center [516, 330] width 242 height 26
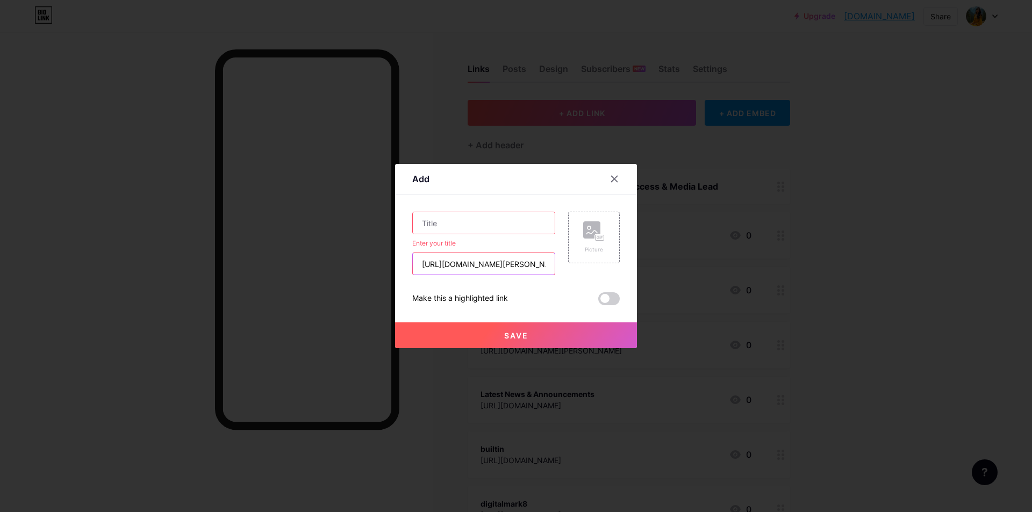
click at [451, 262] on input "[URL][DOMAIN_NAME][PERSON_NAME]" at bounding box center [484, 263] width 142 height 21
drag, startPoint x: 433, startPoint y: 221, endPoint x: 433, endPoint y: 231, distance: 9.7
click at [433, 220] on input "text" at bounding box center [484, 222] width 142 height 21
paste input "allbio"
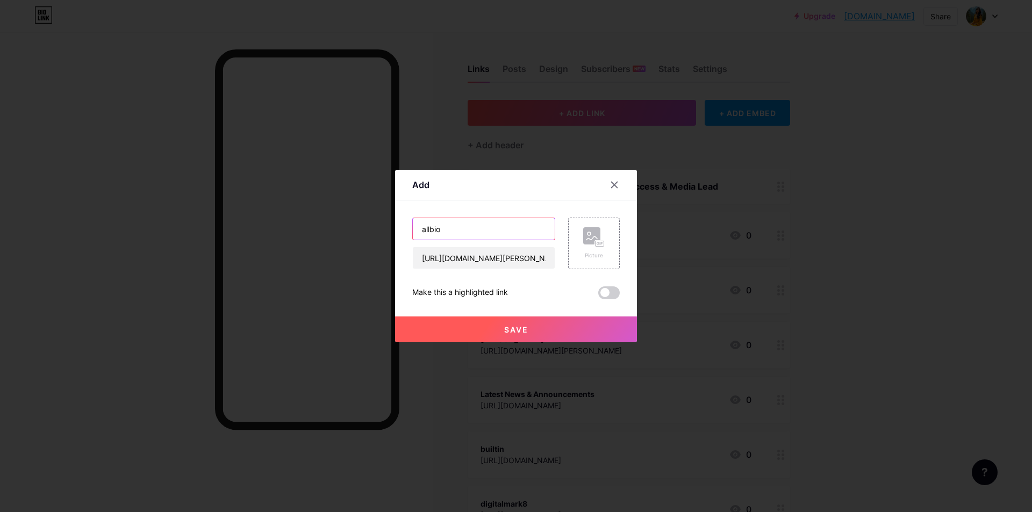
type input "allbio"
click at [489, 329] on button "Save" at bounding box center [516, 330] width 242 height 26
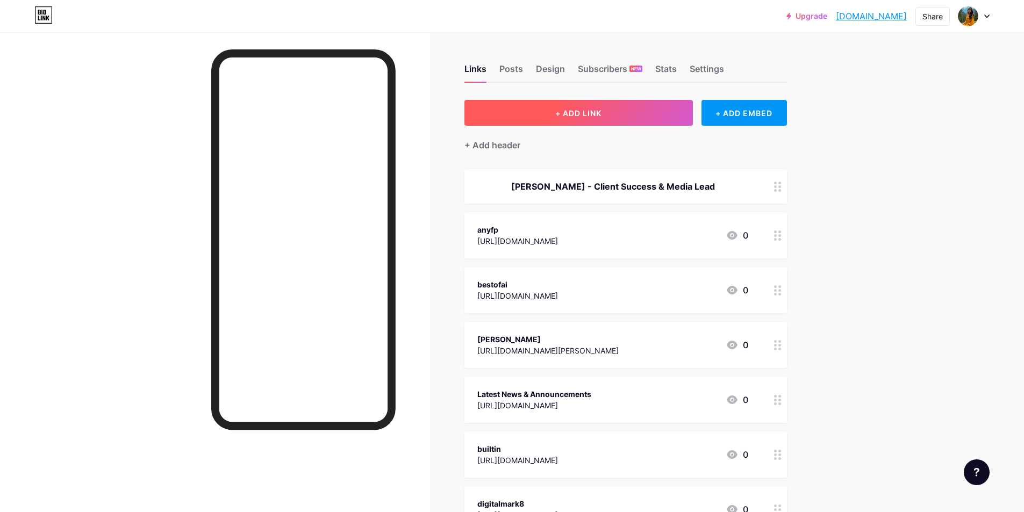
click at [614, 115] on button "+ ADD LINK" at bounding box center [578, 113] width 228 height 26
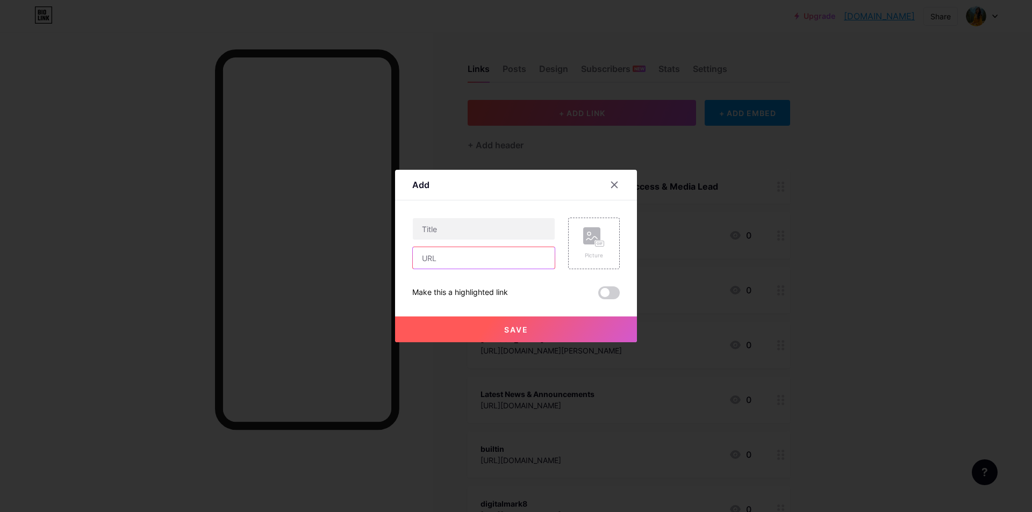
click at [471, 256] on input "text" at bounding box center [484, 257] width 142 height 21
paste input "[URL][DOMAIN_NAME][PERSON_NAME]"
drag, startPoint x: 439, startPoint y: 256, endPoint x: 236, endPoint y: 252, distance: 202.1
click at [236, 252] on div "Add Content YouTube Play YouTube video without leaving your page. ADD Vimeo Pla…" at bounding box center [516, 256] width 1032 height 512
click at [453, 260] on input "[URL][DOMAIN_NAME][PERSON_NAME]" at bounding box center [484, 257] width 142 height 21
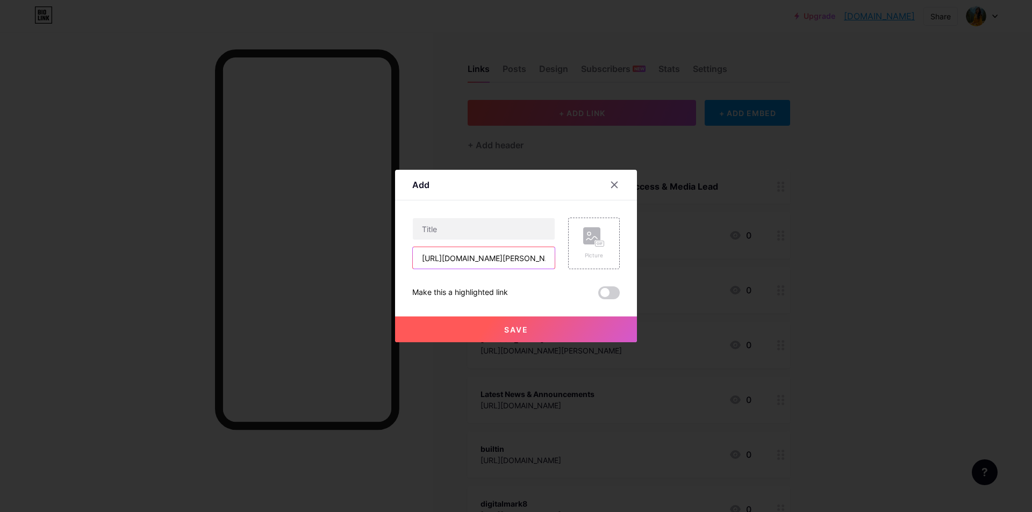
click at [453, 260] on input "[URL][DOMAIN_NAME][PERSON_NAME]" at bounding box center [484, 257] width 142 height 21
drag, startPoint x: 472, startPoint y: 260, endPoint x: 445, endPoint y: 257, distance: 27.1
click at [445, 257] on input "[URL][DOMAIN_NAME][PERSON_NAME]" at bounding box center [484, 257] width 142 height 21
type input "[URL][DOMAIN_NAME][PERSON_NAME]"
click at [438, 242] on div "[URL][DOMAIN_NAME][PERSON_NAME]" at bounding box center [483, 244] width 143 height 52
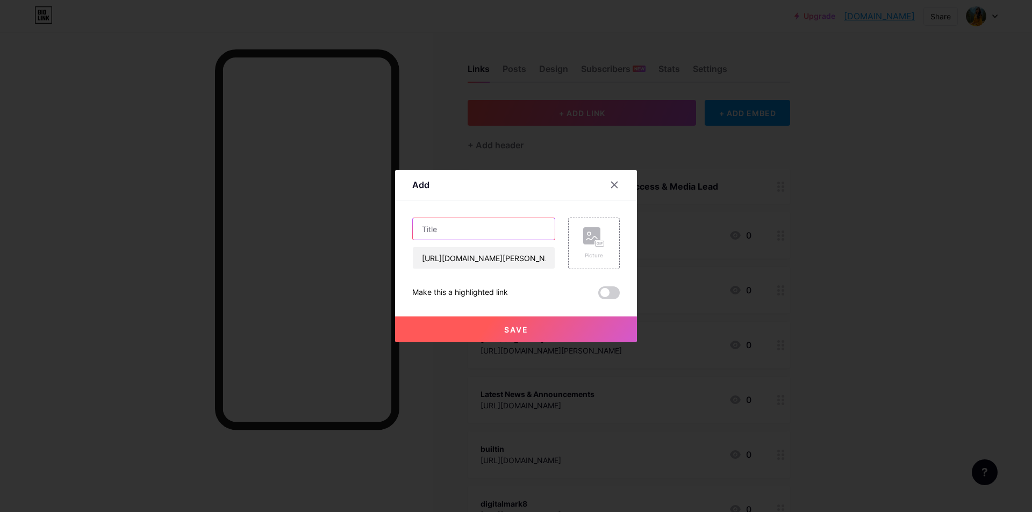
click at [430, 221] on input "text" at bounding box center [484, 228] width 142 height 21
paste input "[DOMAIN_NAME]"
type input "[DOMAIN_NAME]"
drag, startPoint x: 499, startPoint y: 327, endPoint x: 127, endPoint y: 388, distance: 377.4
click at [499, 327] on button "Save" at bounding box center [516, 330] width 242 height 26
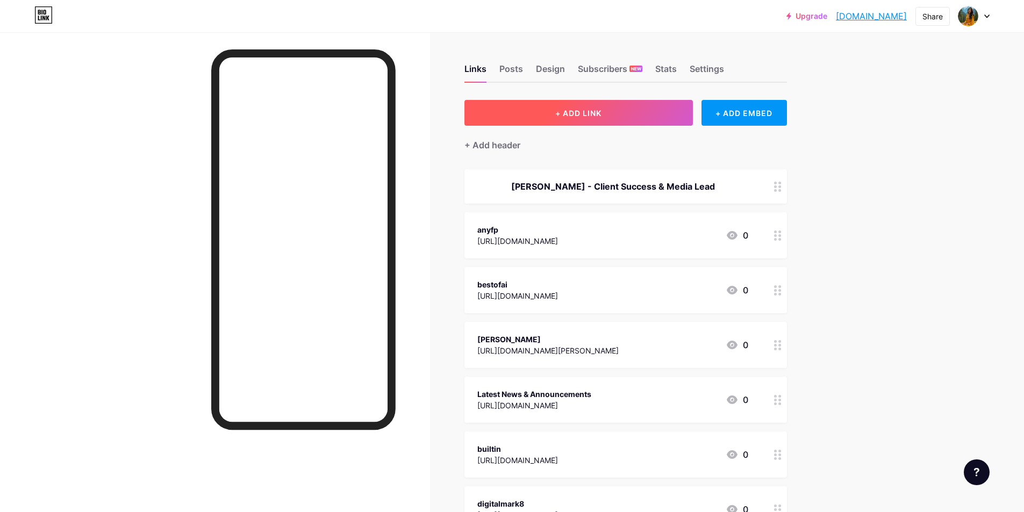
click at [563, 106] on button "+ ADD LINK" at bounding box center [578, 113] width 228 height 26
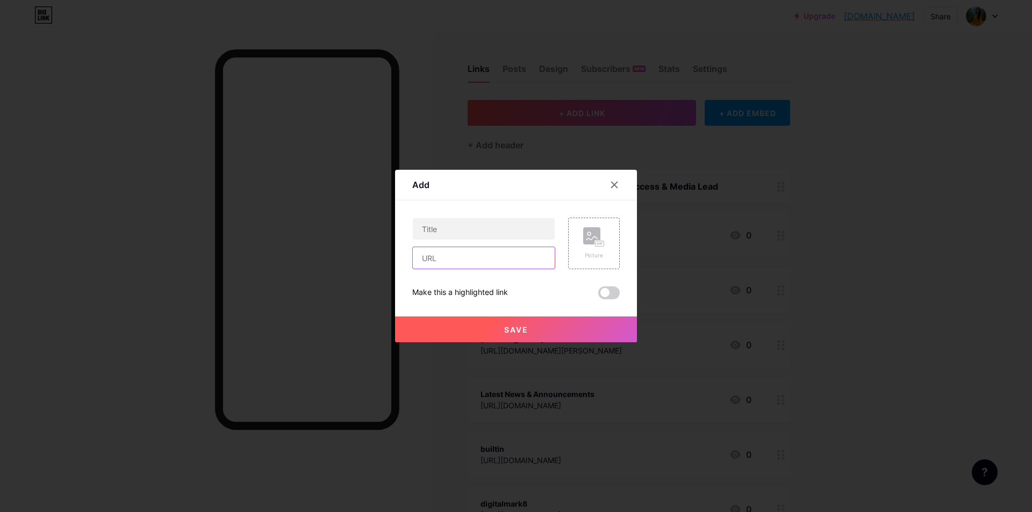
click at [413, 257] on input "text" at bounding box center [484, 257] width 142 height 21
paste input "[URL][DOMAIN_NAME]"
click at [459, 257] on input "[URL][DOMAIN_NAME]" at bounding box center [484, 257] width 142 height 21
drag, startPoint x: 482, startPoint y: 256, endPoint x: 444, endPoint y: 257, distance: 37.6
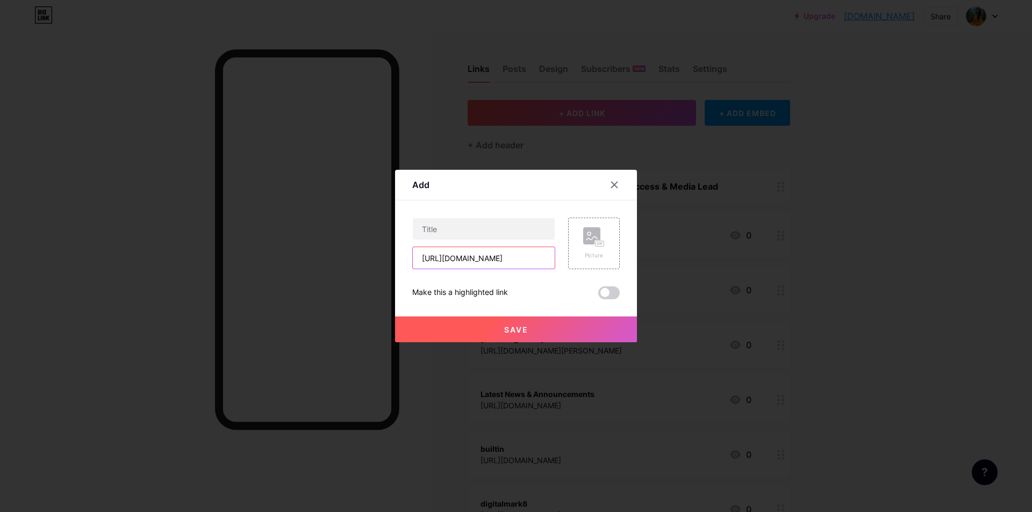
click at [444, 257] on input "[URL][DOMAIN_NAME]" at bounding box center [484, 257] width 142 height 21
type input "[URL][DOMAIN_NAME]"
click at [451, 219] on input "text" at bounding box center [484, 228] width 142 height 21
paste input "[DOMAIN_NAME]"
type input "[DOMAIN_NAME]"
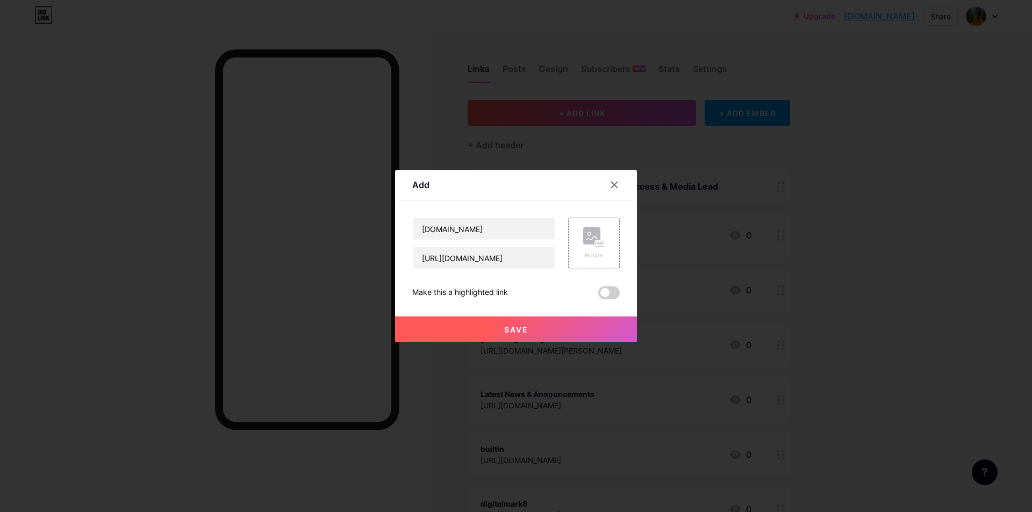
click at [549, 333] on button "Save" at bounding box center [516, 330] width 242 height 26
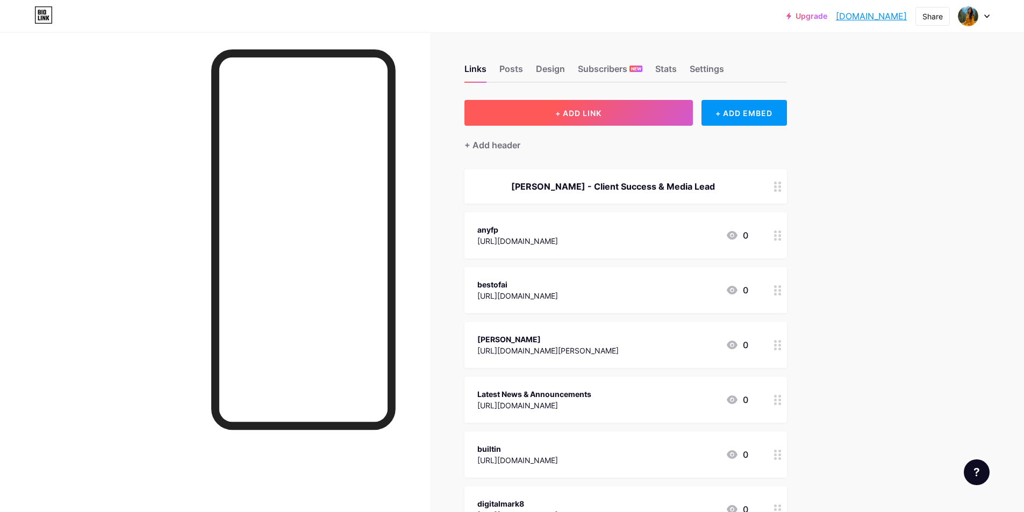
click at [574, 120] on button "+ ADD LINK" at bounding box center [578, 113] width 228 height 26
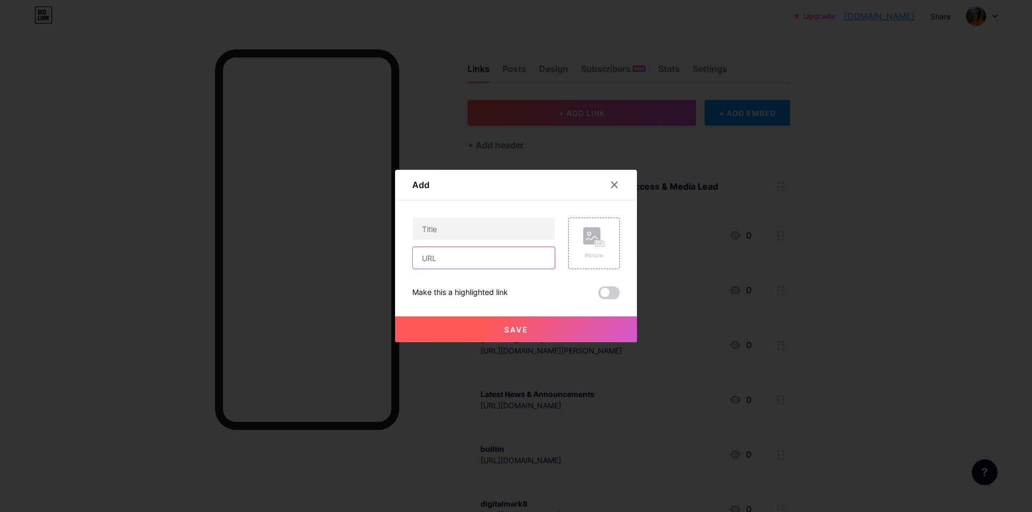
click at [447, 251] on input "text" at bounding box center [484, 257] width 142 height 21
paste input "[URL][DOMAIN_NAME]"
type input "[URL][DOMAIN_NAME]"
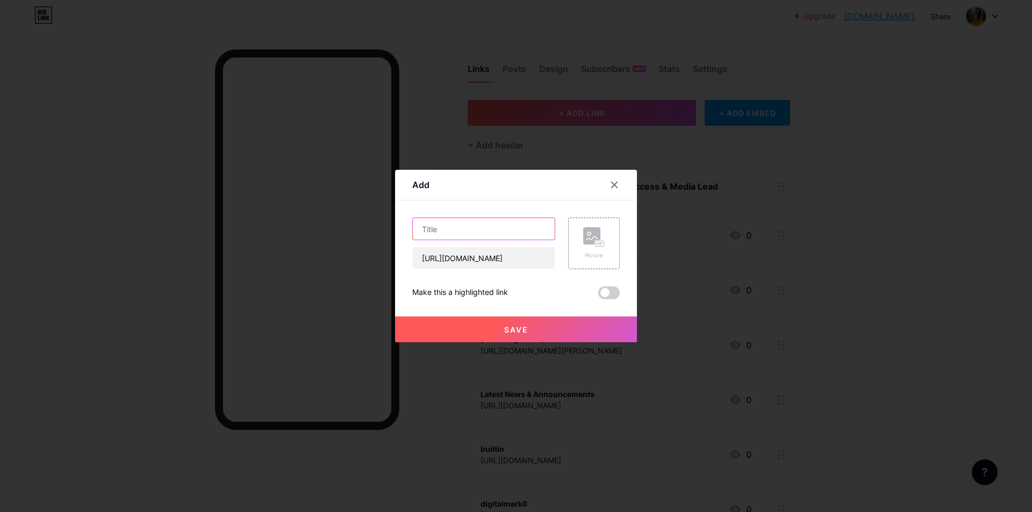
click at [442, 239] on input "text" at bounding box center [484, 228] width 142 height 21
paste input "53.99235940 Loremips dolorsita952 Cons’a el? S’d Eius, tem I’u lab etdol magnaa…"
paste input "Story Scape"
type input "Story Scape"
click at [511, 331] on span "Save" at bounding box center [516, 329] width 24 height 9
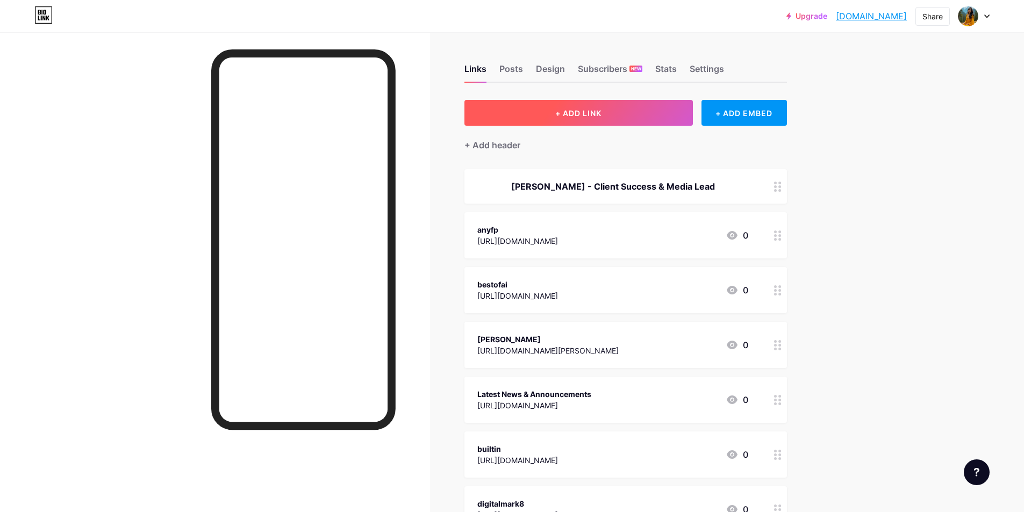
click at [539, 117] on button "+ ADD LINK" at bounding box center [578, 113] width 228 height 26
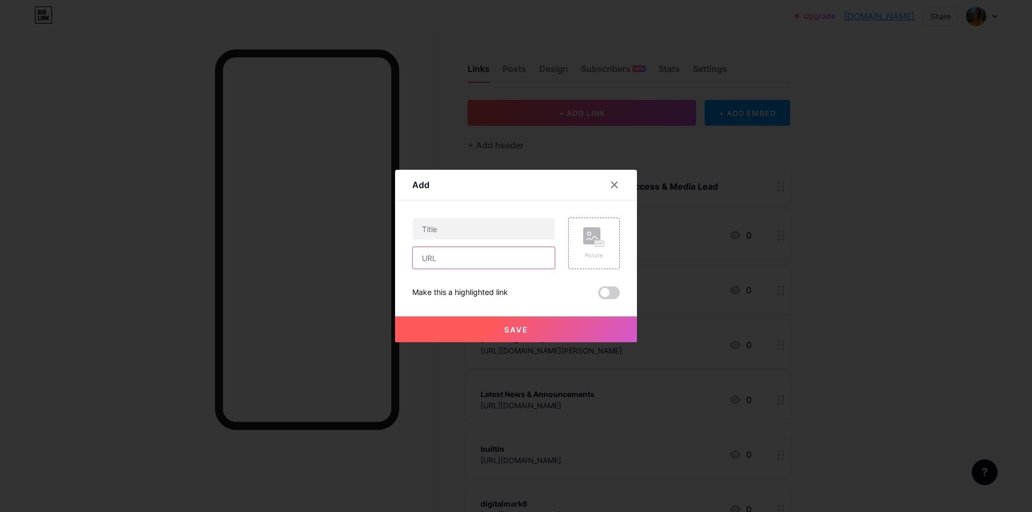
drag, startPoint x: 437, startPoint y: 260, endPoint x: 443, endPoint y: 264, distance: 7.0
click at [437, 260] on input "text" at bounding box center [484, 257] width 142 height 21
paste input "[URL][DOMAIN_NAME]"
click at [446, 257] on input "[URL][DOMAIN_NAME]" at bounding box center [484, 257] width 142 height 21
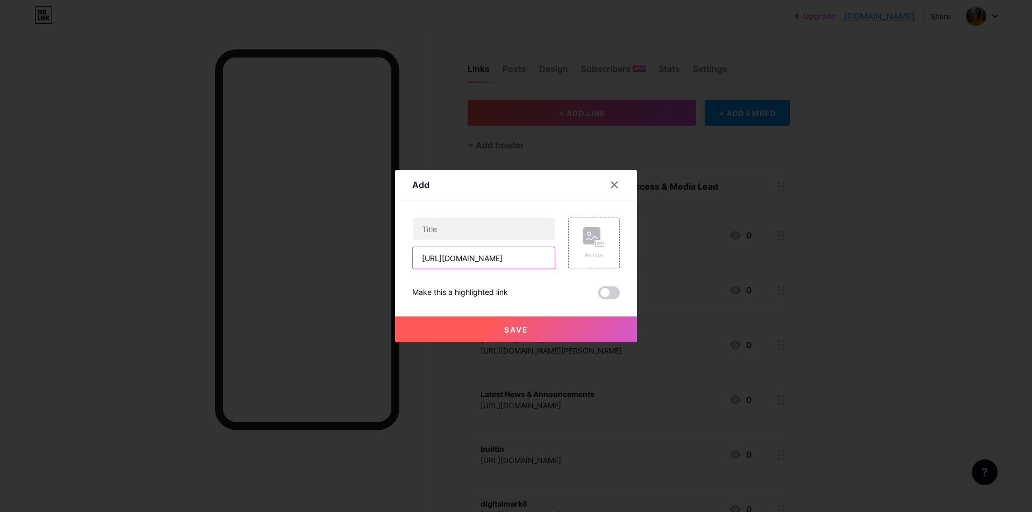
click at [446, 257] on input "[URL][DOMAIN_NAME]" at bounding box center [484, 257] width 142 height 21
type input "[URL][DOMAIN_NAME]"
paste input "startuplister"
click at [465, 225] on input "text" at bounding box center [484, 228] width 142 height 21
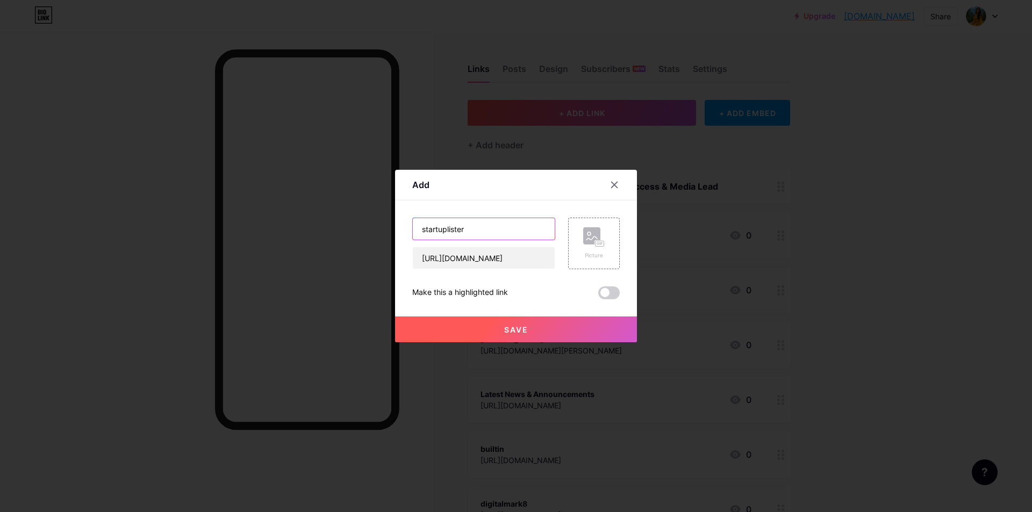
type input "startuplister"
click at [540, 339] on button "Save" at bounding box center [516, 330] width 242 height 26
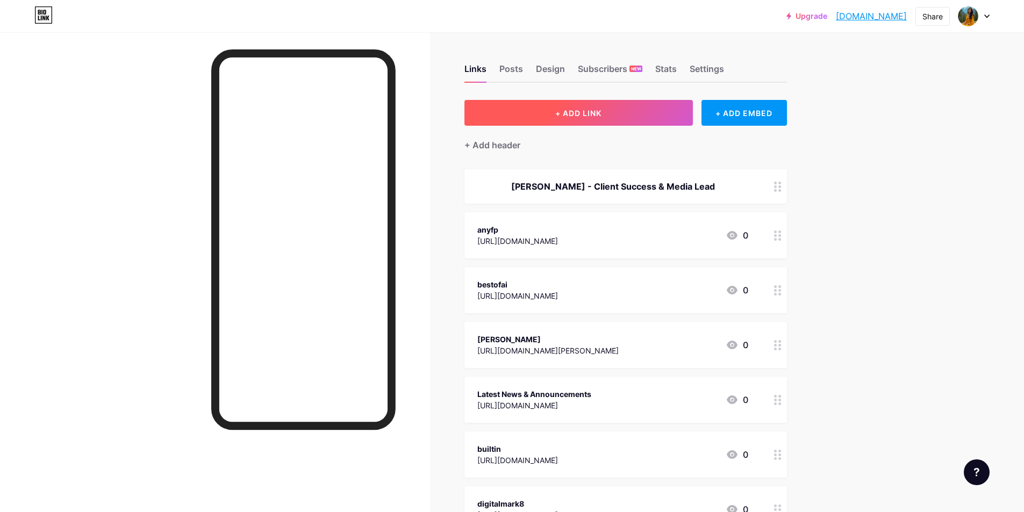
click at [600, 109] on span "+ ADD LINK" at bounding box center [578, 113] width 46 height 9
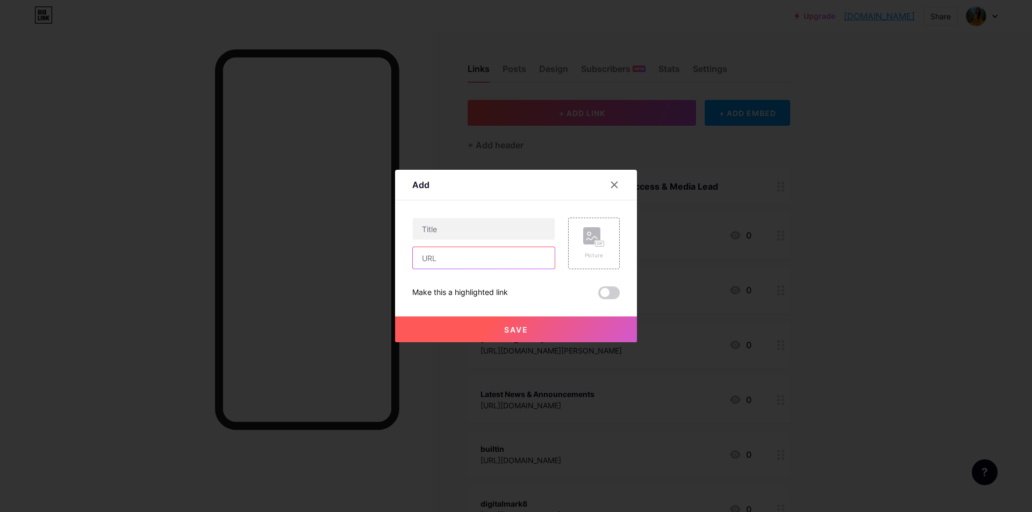
click at [458, 255] on input "text" at bounding box center [484, 257] width 142 height 21
paste input "[URL][DOMAIN_NAME]"
click at [449, 258] on input "[URL][DOMAIN_NAME]" at bounding box center [484, 257] width 142 height 21
click at [448, 257] on input "[URL][DOMAIN_NAME]" at bounding box center [484, 257] width 142 height 21
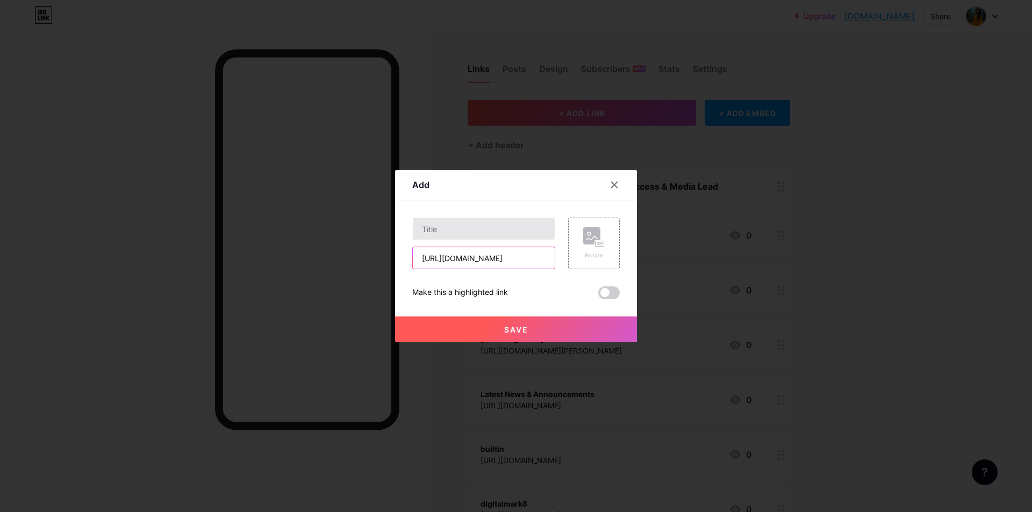
type input "[URL][DOMAIN_NAME]"
click at [455, 230] on input "text" at bounding box center [484, 228] width 142 height 21
paste input "launchigniter"
type input "launchigniter"
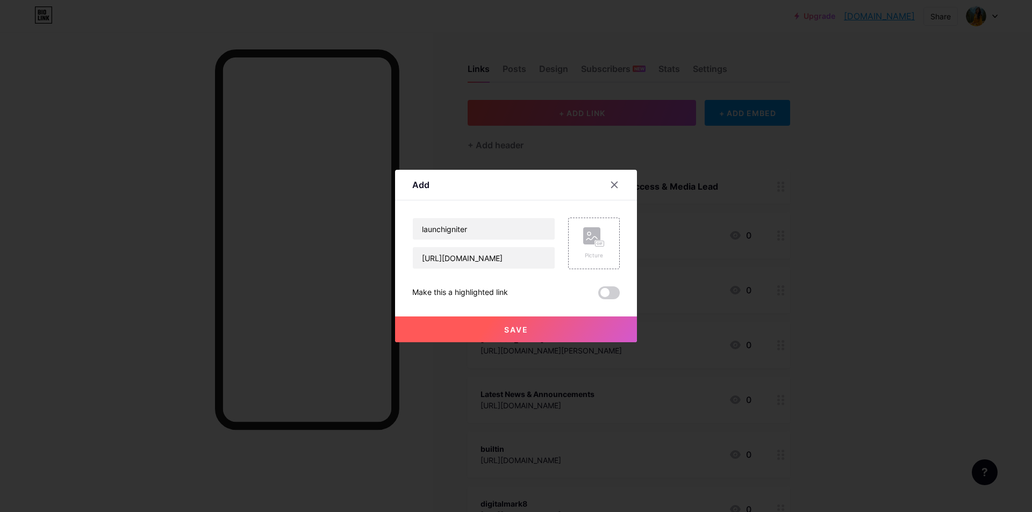
click at [477, 317] on button "Save" at bounding box center [516, 330] width 242 height 26
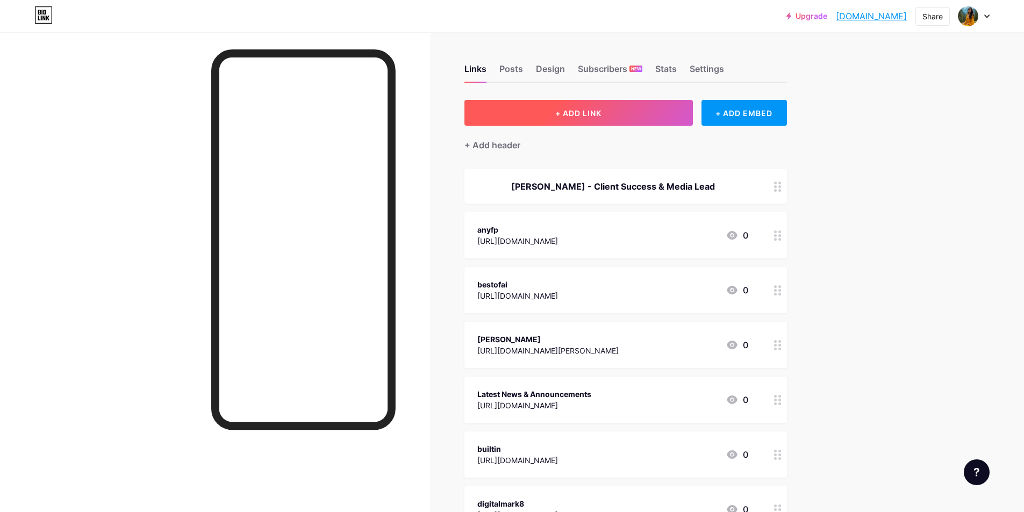
click at [590, 111] on span "+ ADD LINK" at bounding box center [578, 113] width 46 height 9
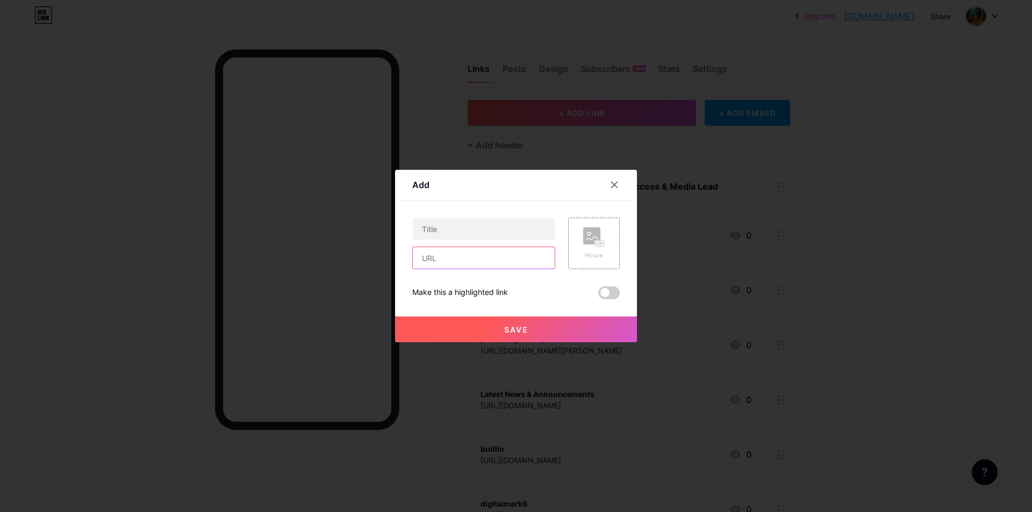
click at [447, 255] on input "text" at bounding box center [484, 257] width 142 height 21
paste input "[URL][DOMAIN_NAME]"
click at [449, 259] on input "[URL][DOMAIN_NAME]" at bounding box center [484, 257] width 142 height 21
click at [449, 258] on input "[URL][DOMAIN_NAME]" at bounding box center [484, 257] width 142 height 21
type input "[URL][DOMAIN_NAME]"
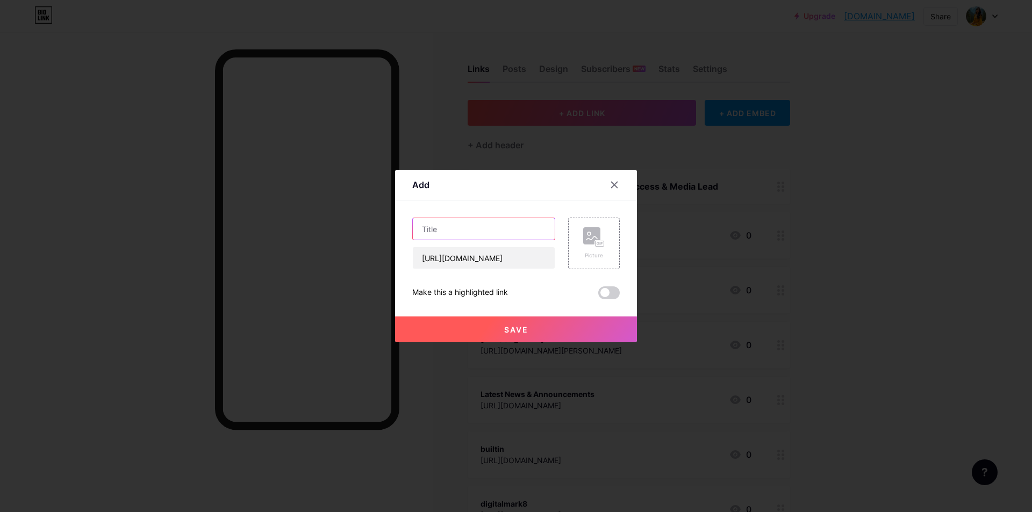
click at [439, 229] on input "text" at bounding box center [484, 228] width 142 height 21
paste input "vseti"
type input "vseti"
click at [480, 315] on div "Save" at bounding box center [516, 320] width 242 height 43
drag, startPoint x: 482, startPoint y: 332, endPoint x: 492, endPoint y: 331, distance: 9.7
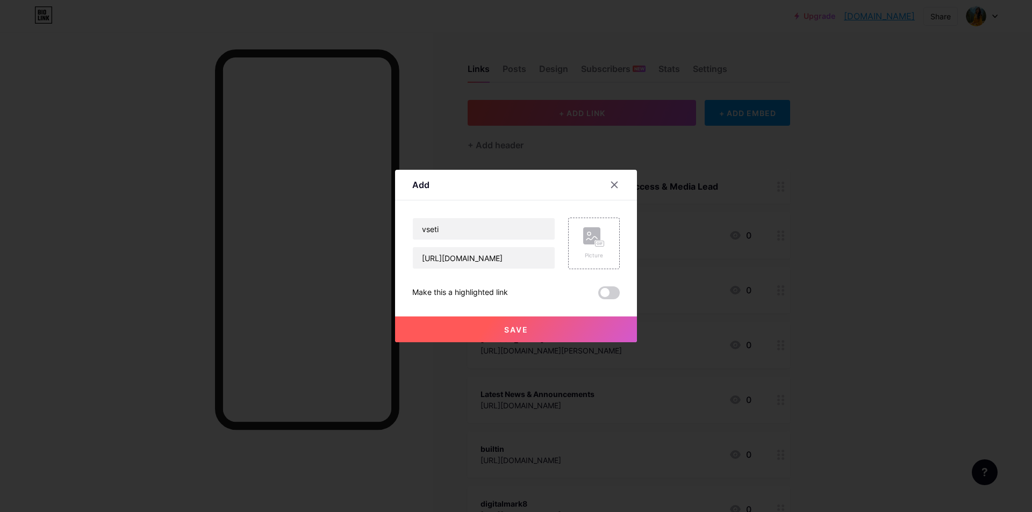
click at [483, 332] on button "Save" at bounding box center [516, 330] width 242 height 26
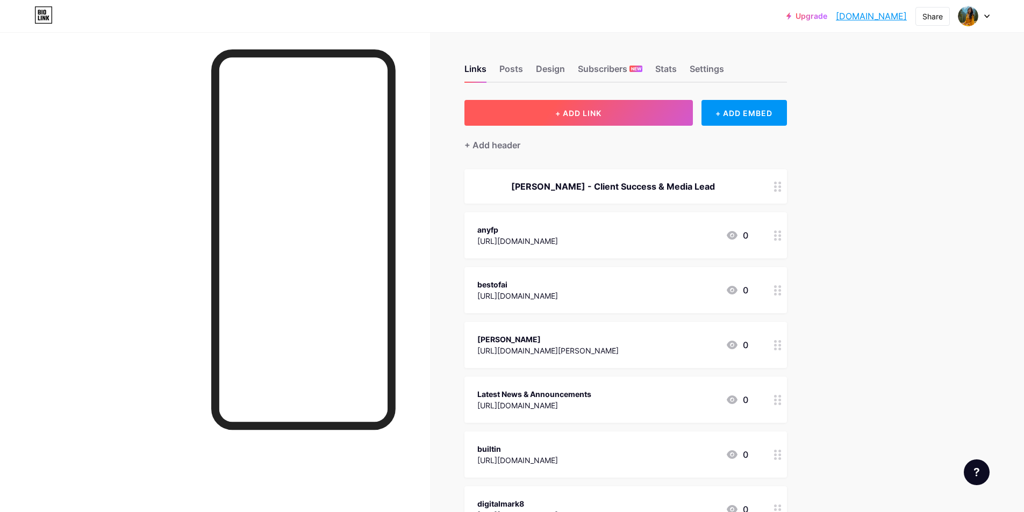
click at [576, 117] on span "+ ADD LINK" at bounding box center [578, 113] width 46 height 9
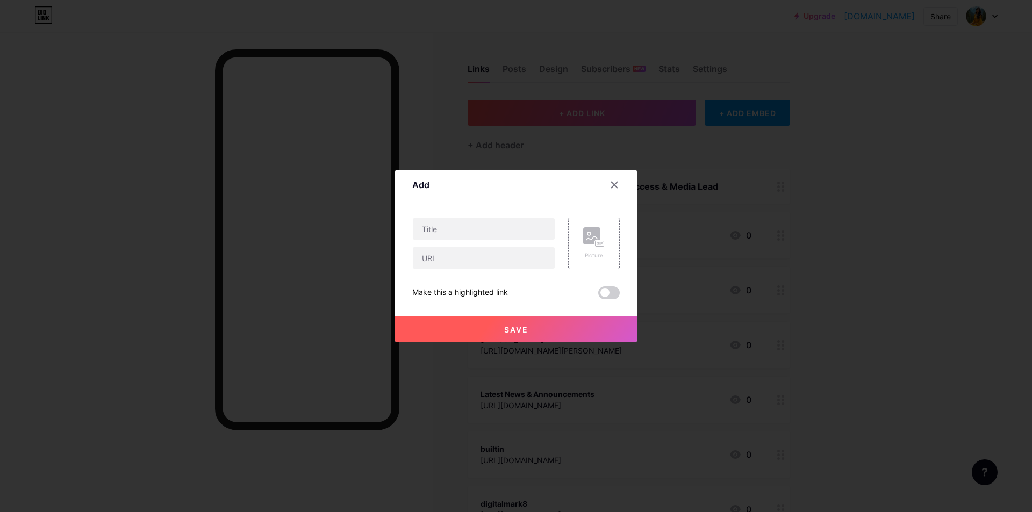
click at [491, 269] on div "Picture Make this a highlighted link Save" at bounding box center [515, 259] width 207 height 82
click at [483, 261] on input "text" at bounding box center [484, 257] width 142 height 21
paste input "[URL][DOMAIN_NAME]"
click at [458, 265] on input "[URL][DOMAIN_NAME]" at bounding box center [484, 257] width 142 height 21
click at [458, 264] on input "[URL][DOMAIN_NAME]" at bounding box center [484, 257] width 142 height 21
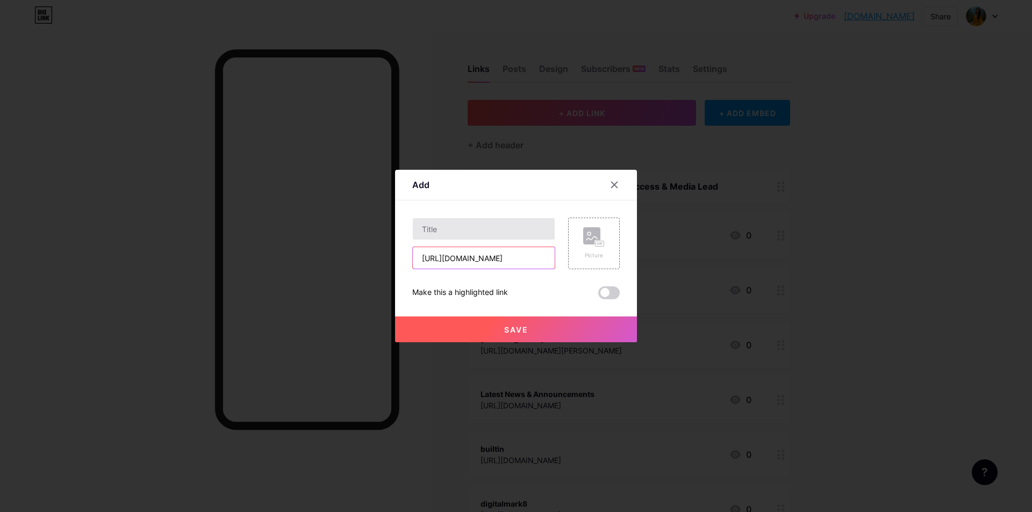
type input "[URL][DOMAIN_NAME]"
paste input "anonup"
click at [447, 226] on input "anonup" at bounding box center [484, 228] width 142 height 21
type input "anonup"
drag, startPoint x: 519, startPoint y: 315, endPoint x: 506, endPoint y: 335, distance: 23.0
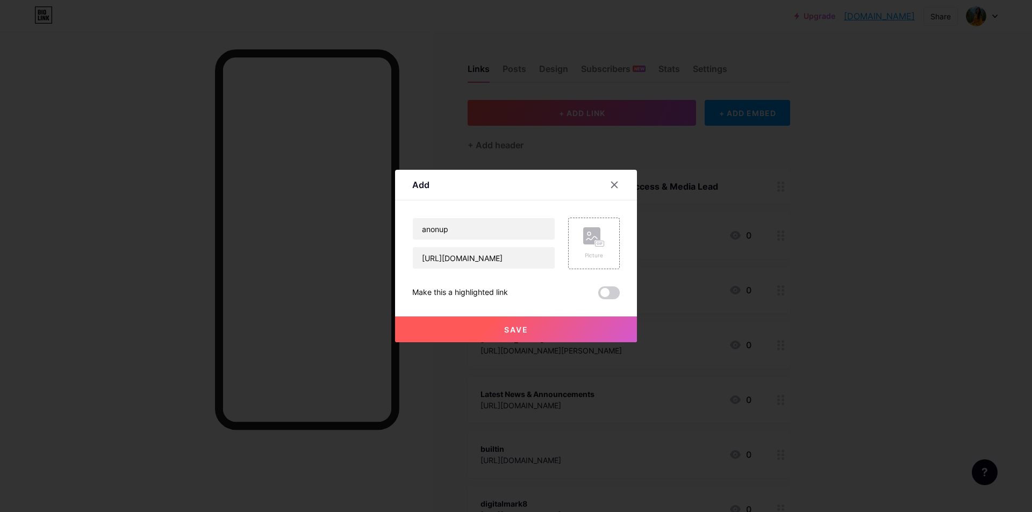
click at [519, 315] on div "Save" at bounding box center [516, 320] width 242 height 43
click at [505, 326] on span "Save" at bounding box center [516, 329] width 24 height 9
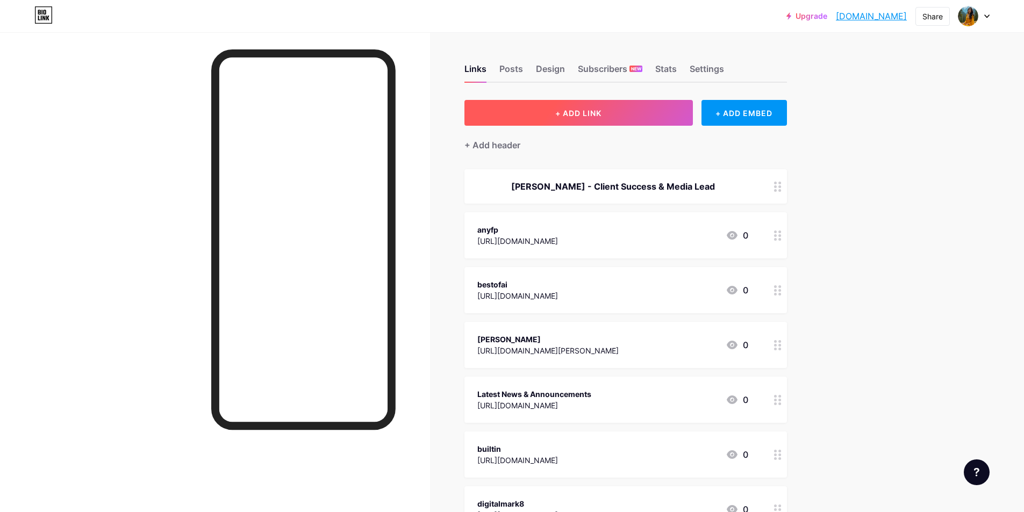
click at [582, 106] on button "+ ADD LINK" at bounding box center [578, 113] width 228 height 26
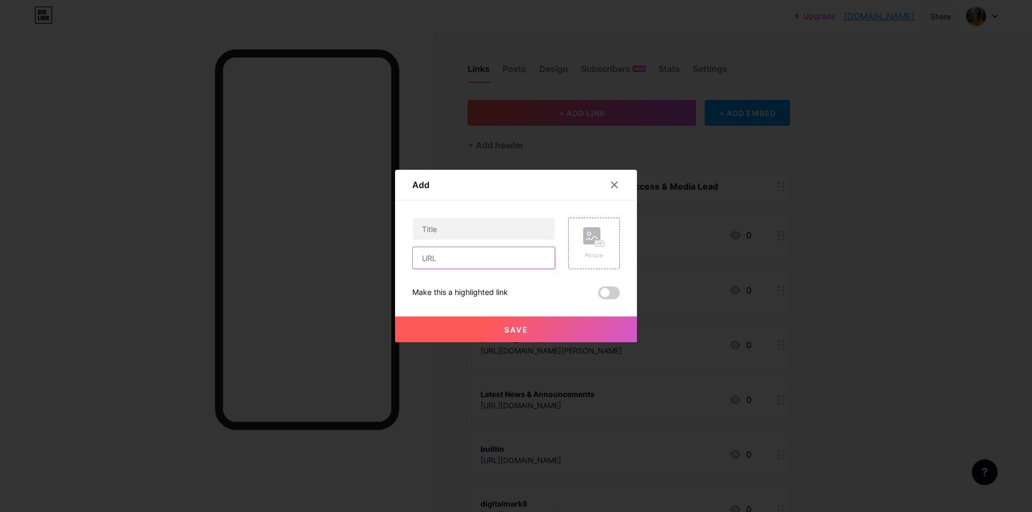
click at [439, 257] on input "text" at bounding box center [484, 257] width 142 height 21
paste input "[URL][DOMAIN_NAME]"
click at [439, 260] on input "[URL][DOMAIN_NAME]" at bounding box center [484, 257] width 142 height 21
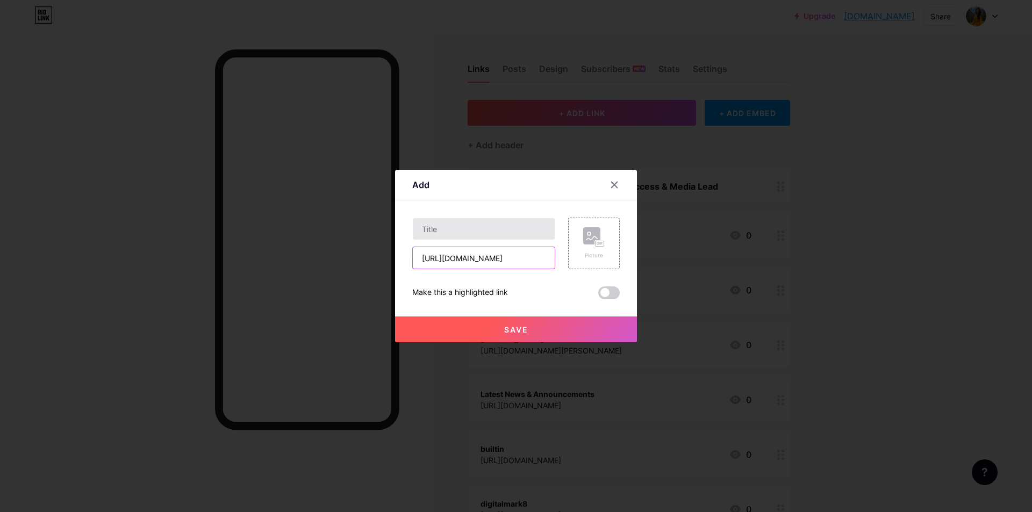
type input "[URL][DOMAIN_NAME]"
paste input "tumblr"
click at [436, 229] on input "text" at bounding box center [484, 228] width 142 height 21
type input "tumblr"
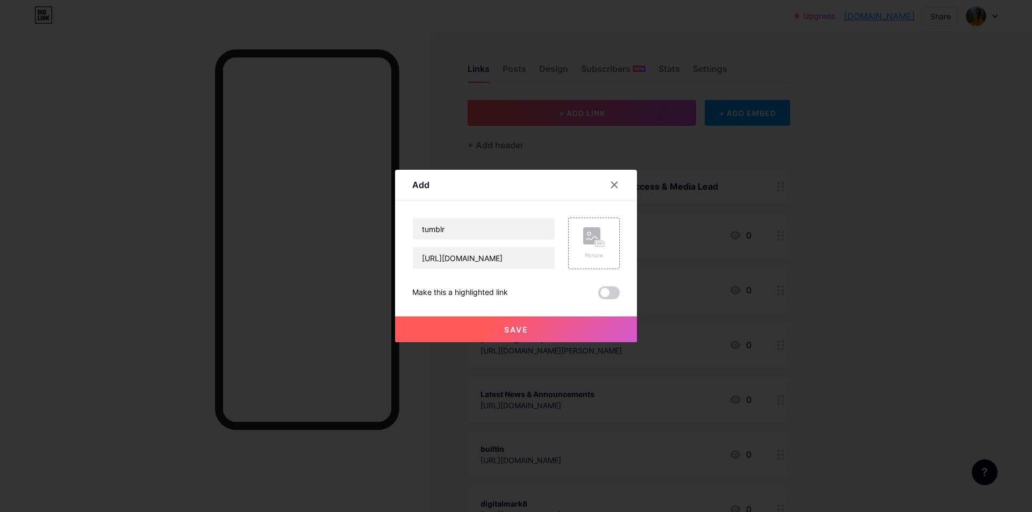
click at [481, 321] on button "Save" at bounding box center [516, 330] width 242 height 26
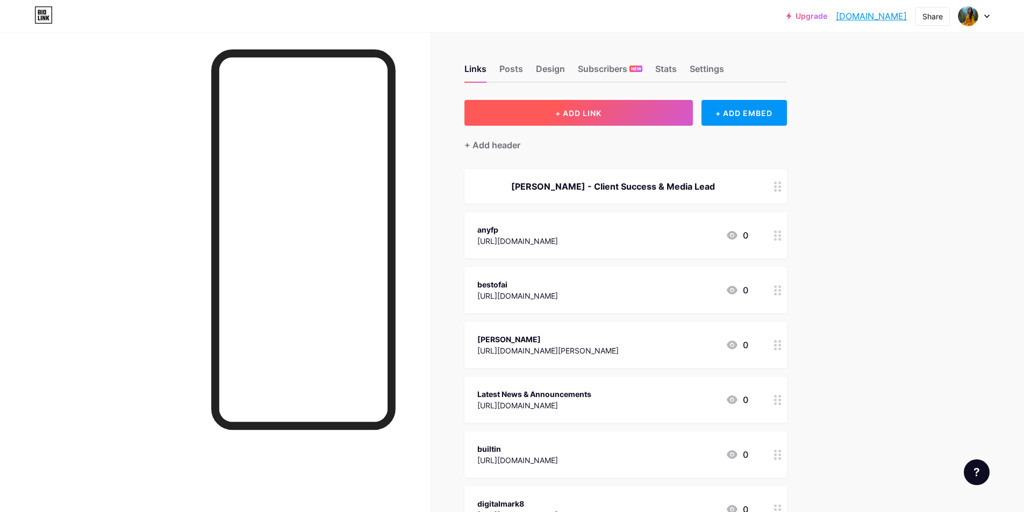
click at [596, 118] on button "+ ADD LINK" at bounding box center [578, 113] width 228 height 26
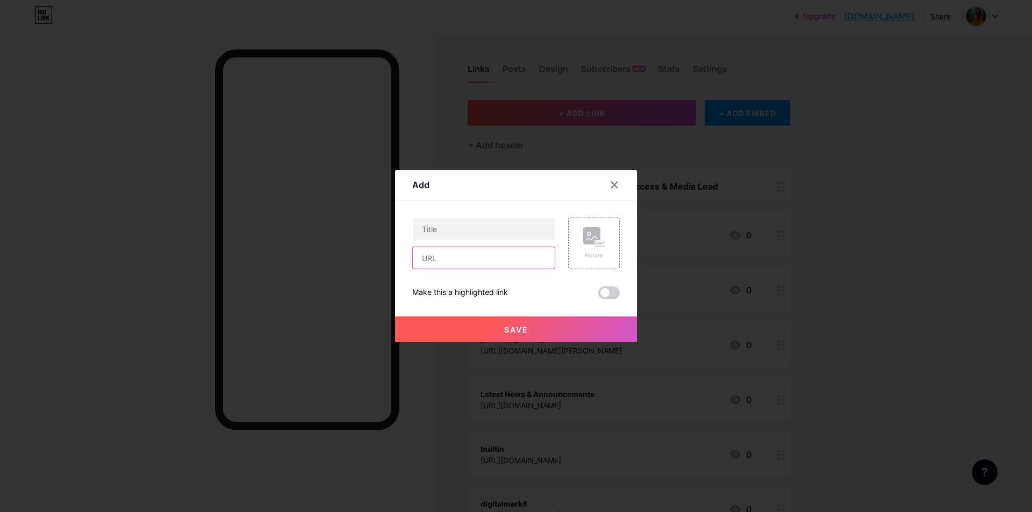
click at [442, 260] on input "text" at bounding box center [484, 257] width 142 height 21
paste input "[URL][DOMAIN_NAME]"
click at [453, 261] on input "[URL][DOMAIN_NAME]" at bounding box center [484, 257] width 142 height 21
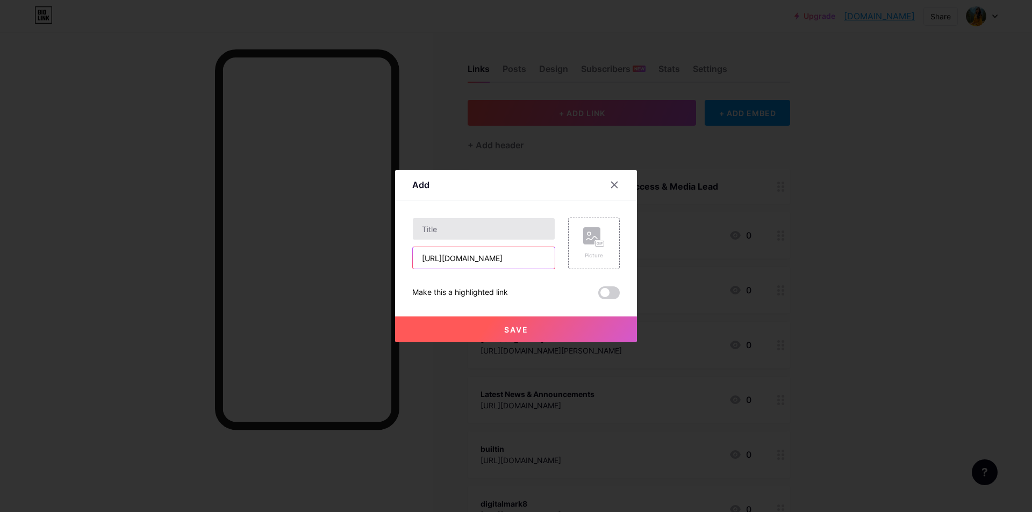
type input "[URL][DOMAIN_NAME]"
click at [442, 231] on input "text" at bounding box center [484, 228] width 142 height 21
paste input "behance"
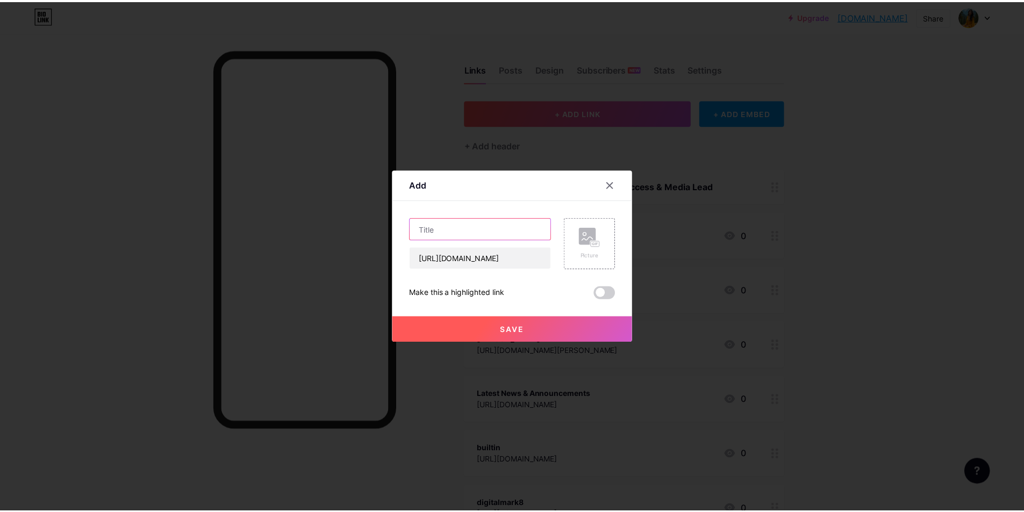
scroll to position [0, 0]
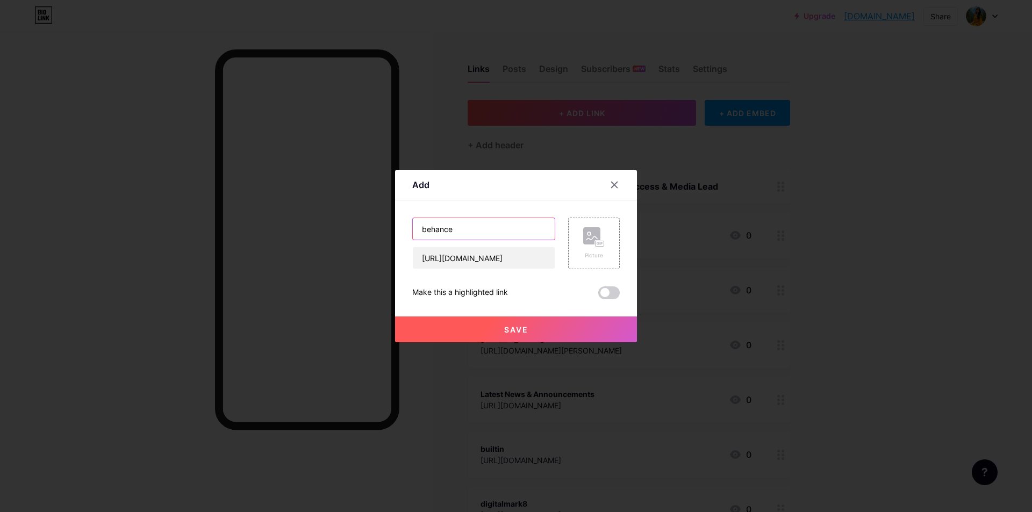
type input "behance"
click at [499, 336] on button "Save" at bounding box center [516, 330] width 242 height 26
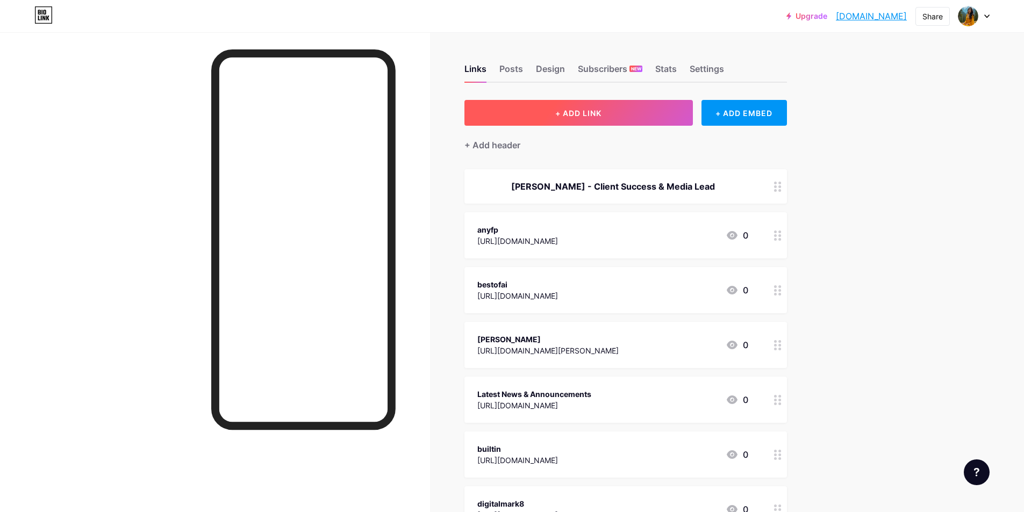
click at [593, 102] on button "+ ADD LINK" at bounding box center [578, 113] width 228 height 26
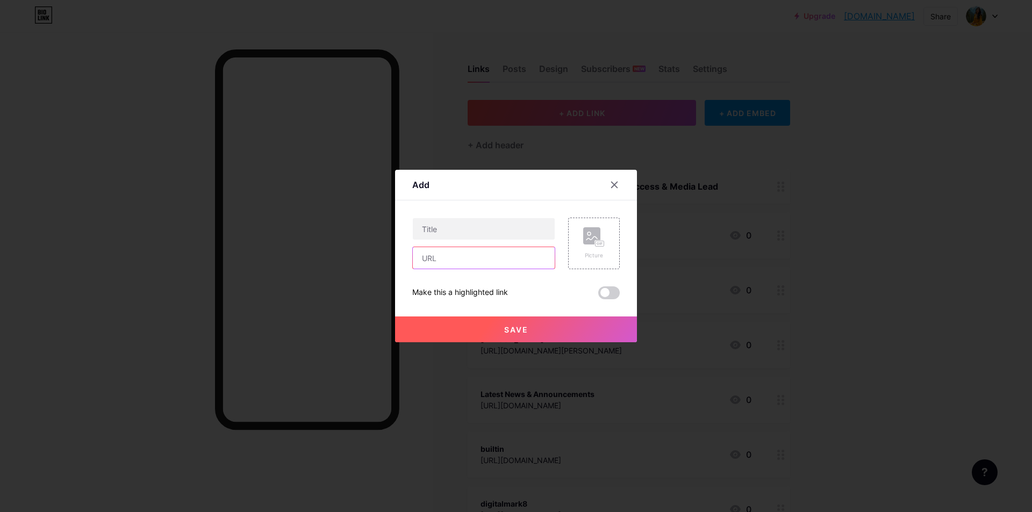
click at [439, 260] on input "text" at bounding box center [484, 257] width 142 height 21
paste input "[URL][DOMAIN_NAME]"
drag, startPoint x: 460, startPoint y: 260, endPoint x: 444, endPoint y: 261, distance: 15.1
click at [444, 261] on input "[URL][DOMAIN_NAME]" at bounding box center [484, 257] width 142 height 21
type input "[URL][DOMAIN_NAME]"
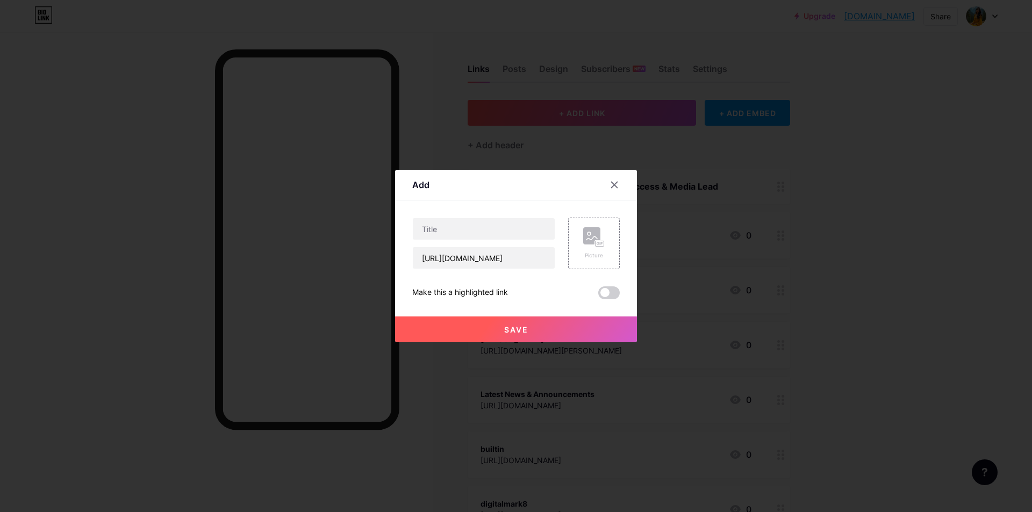
click at [467, 212] on div "Content YouTube Play YouTube video without leaving your page. ADD Vimeo Play Vi…" at bounding box center [515, 249] width 207 height 99
click at [462, 224] on input "text" at bounding box center [484, 228] width 142 height 21
paste input "[DOMAIN_NAME]"
type input "[DOMAIN_NAME]"
click at [514, 320] on button "Save" at bounding box center [516, 330] width 242 height 26
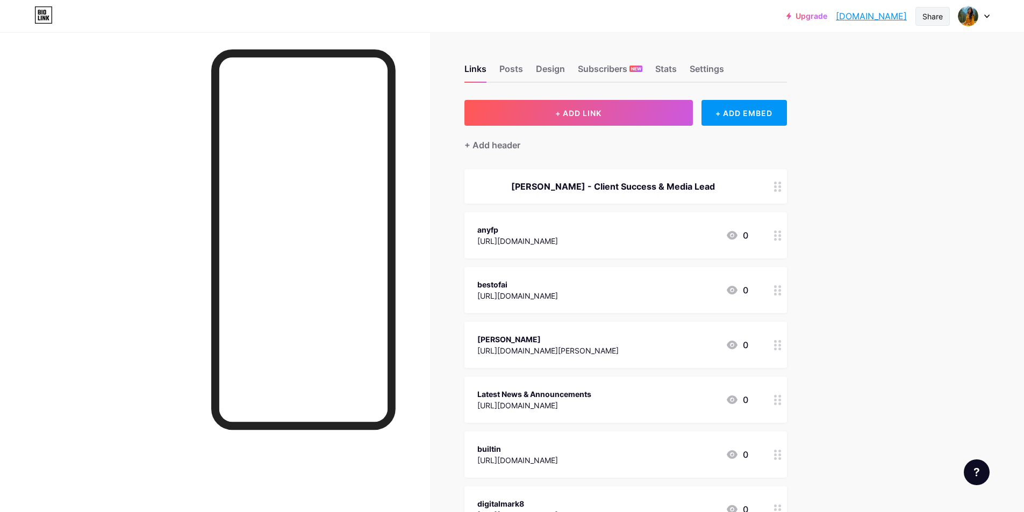
click at [929, 23] on div "Share" at bounding box center [932, 16] width 34 height 19
click at [871, 52] on div "Copy link" at bounding box center [869, 55] width 160 height 26
click at [845, 16] on link "[DOMAIN_NAME]" at bounding box center [871, 16] width 71 height 13
